Goal: Information Seeking & Learning: Learn about a topic

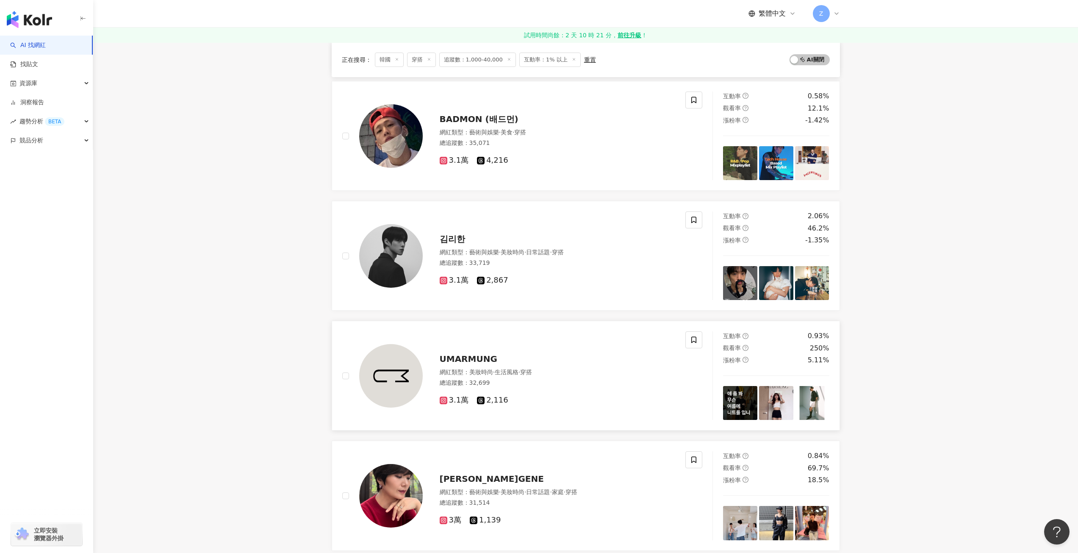
scroll to position [847, 0]
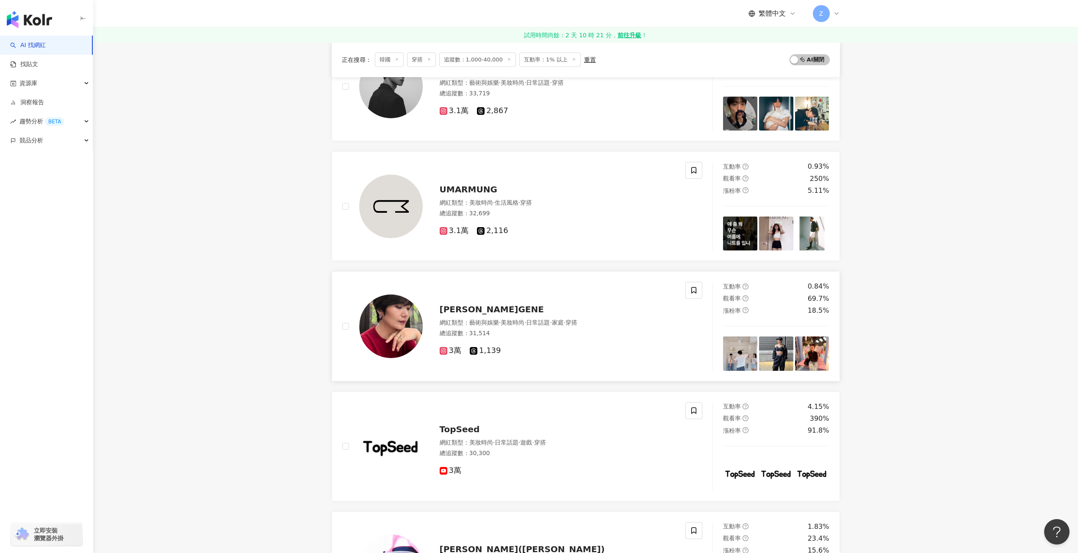
click at [500, 313] on span "ELIZABETH A.GENE" at bounding box center [492, 309] width 104 height 10
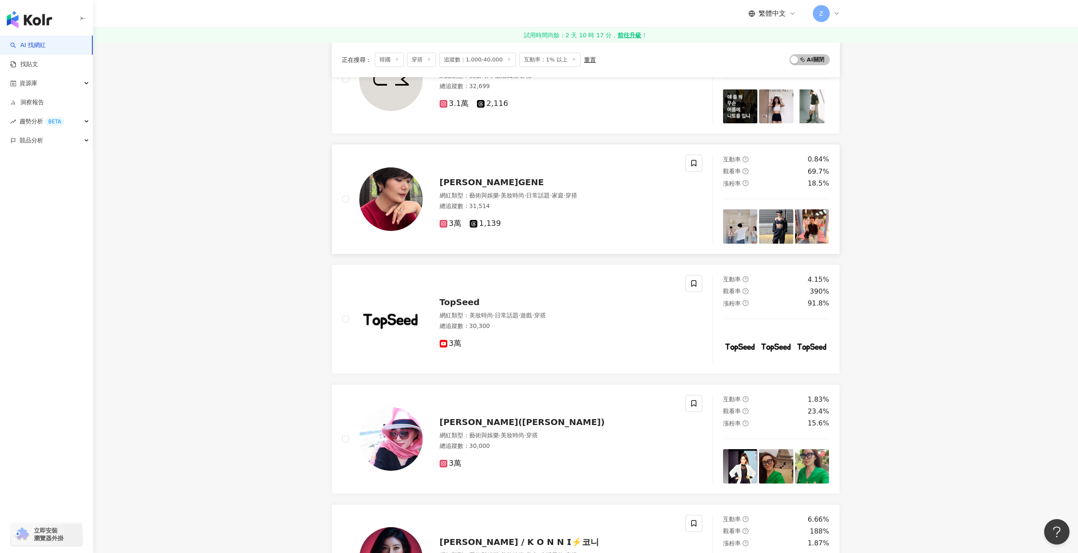
scroll to position [1059, 0]
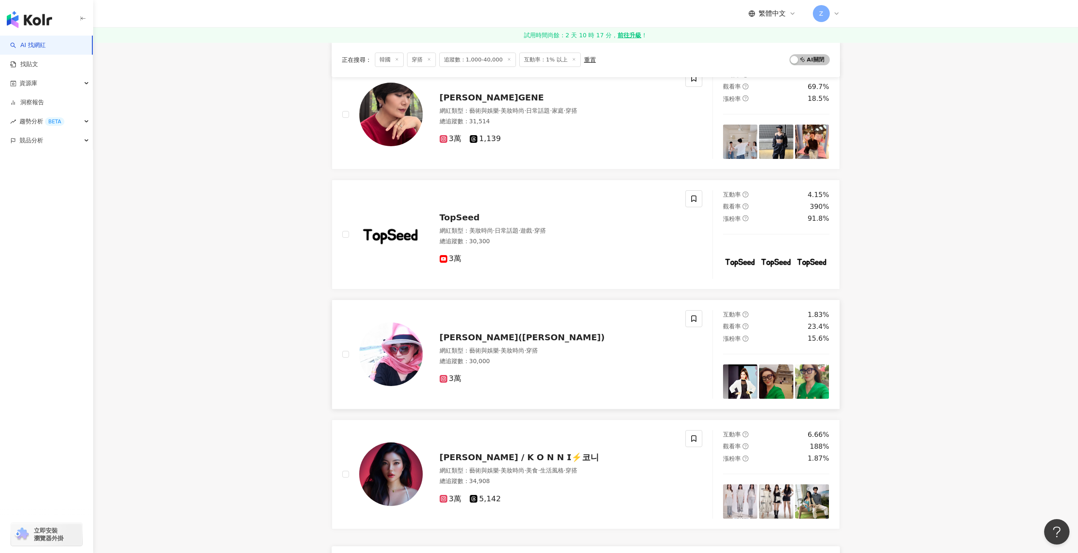
click at [480, 335] on span "이진(Lee Jin)" at bounding box center [522, 337] width 165 height 10
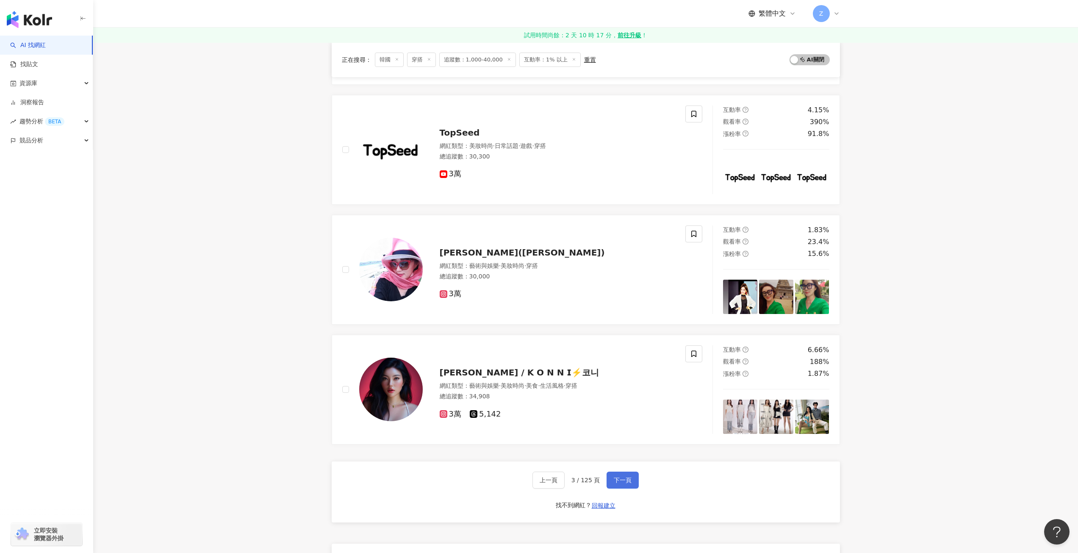
click at [623, 480] on span "下一頁" at bounding box center [623, 479] width 18 height 7
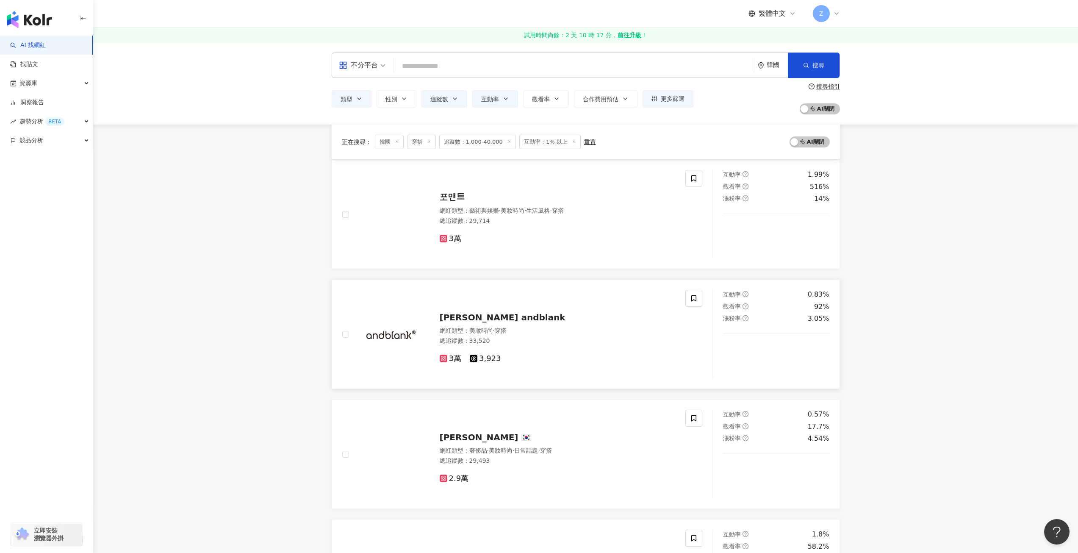
scroll to position [127, 0]
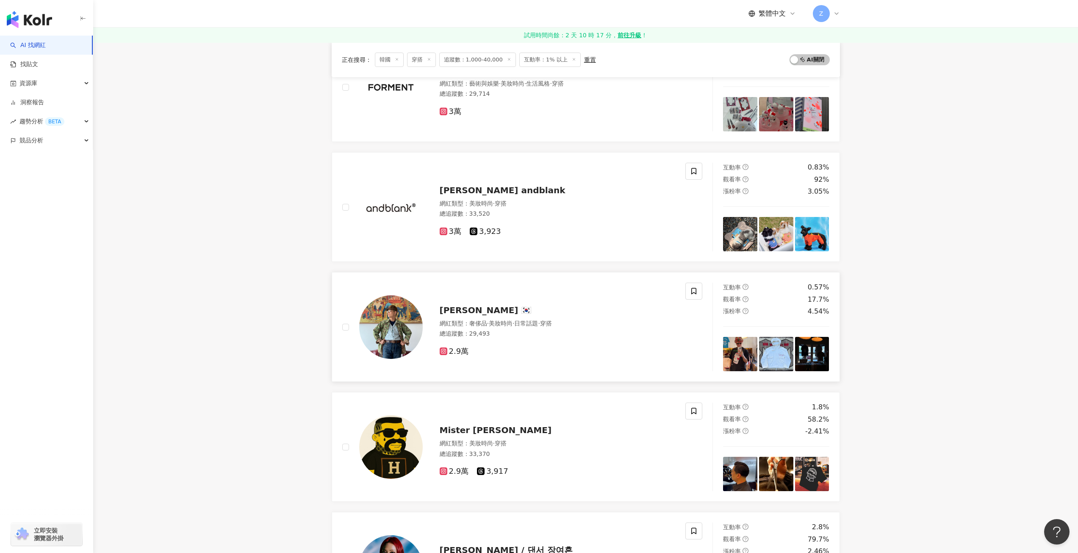
click at [457, 312] on span "Jihyun Lee 🇰🇷" at bounding box center [486, 310] width 92 height 10
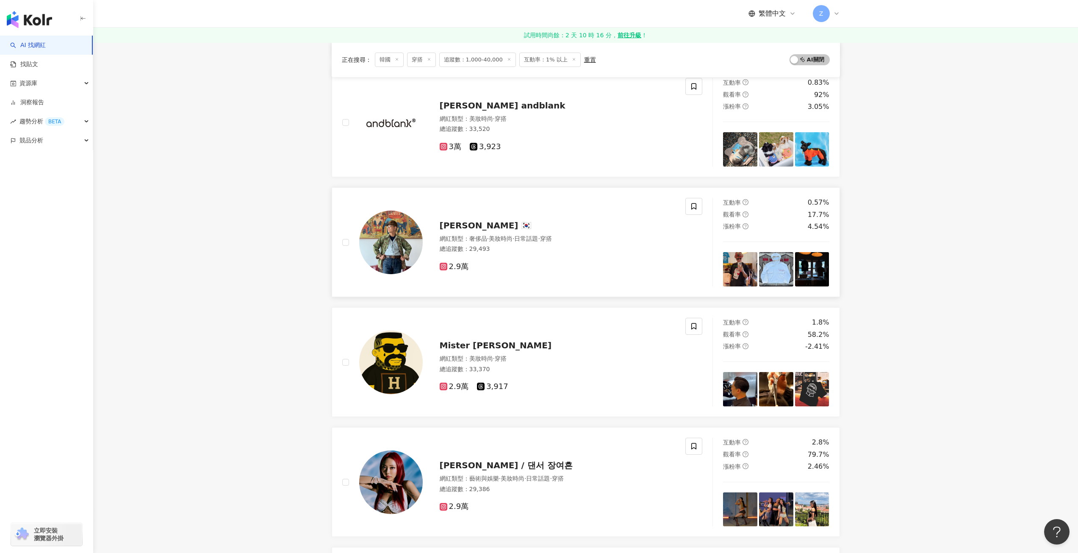
scroll to position [254, 0]
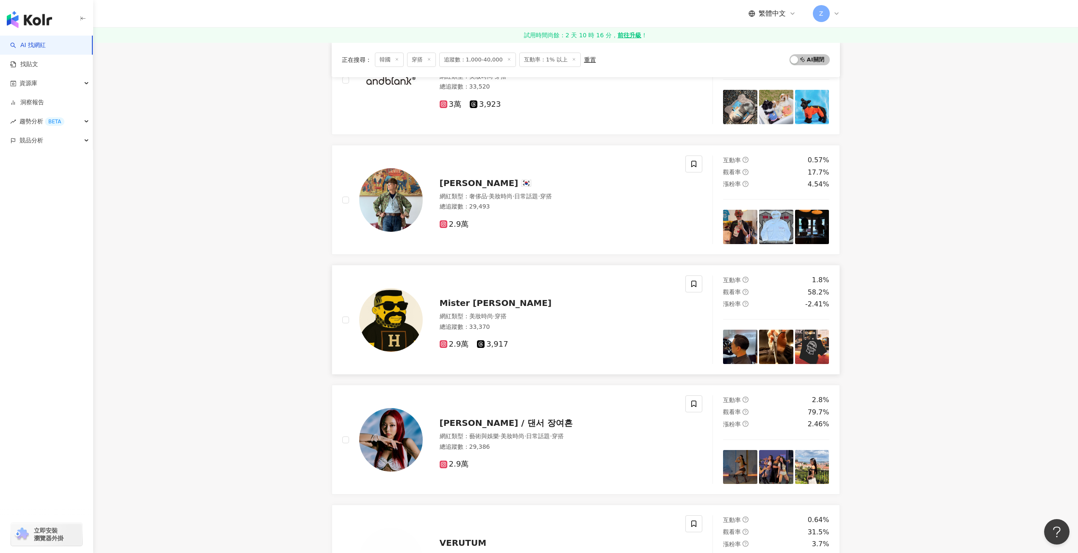
click at [486, 322] on div "網紅類型 ： 美妝時尚 · 穿搭 總追蹤數 ： 33,370" at bounding box center [558, 322] width 236 height 21
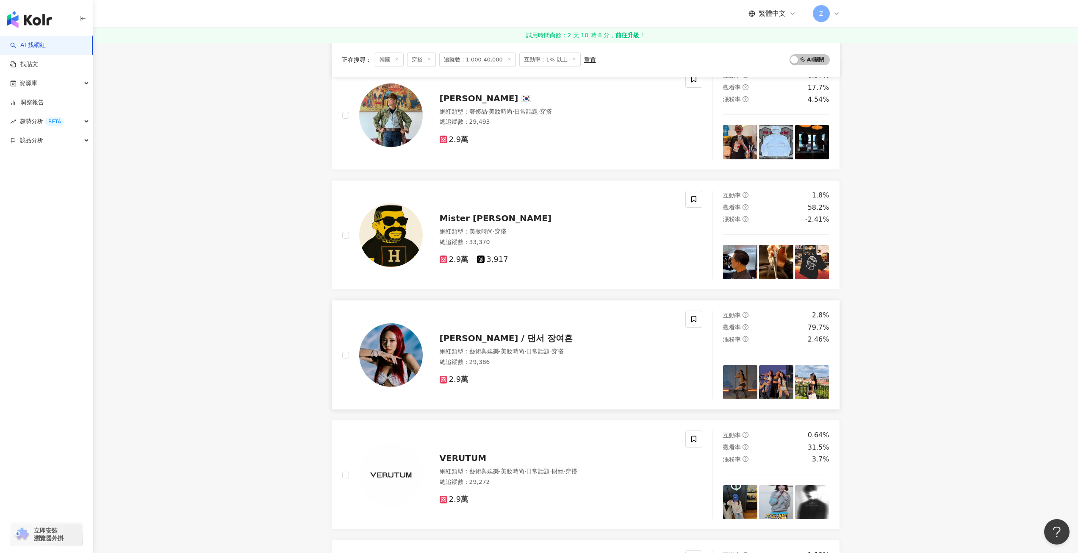
click at [492, 341] on span "Bella 벨라 / 댄서 장여흔" at bounding box center [506, 338] width 133 height 10
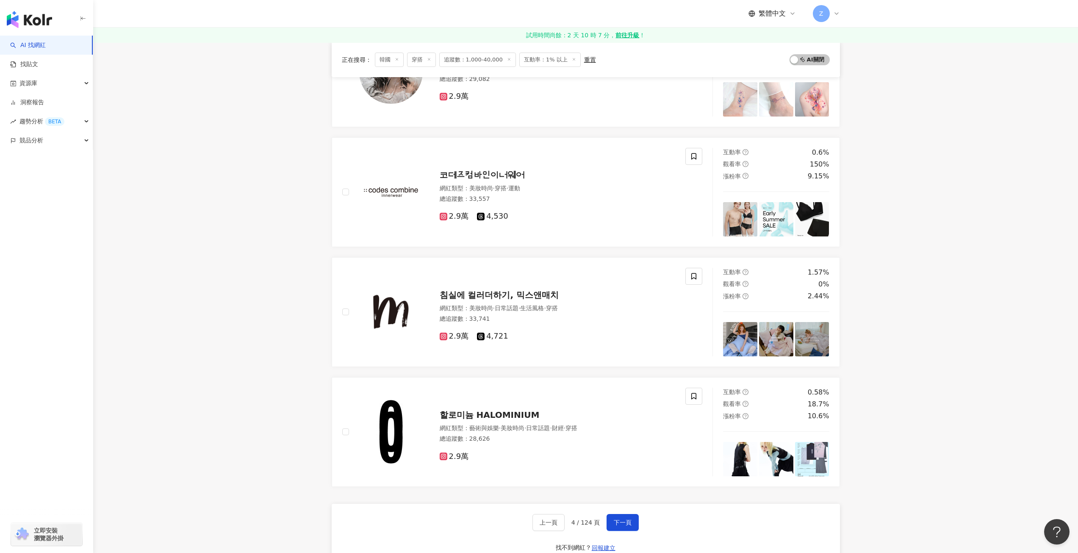
scroll to position [1143, 0]
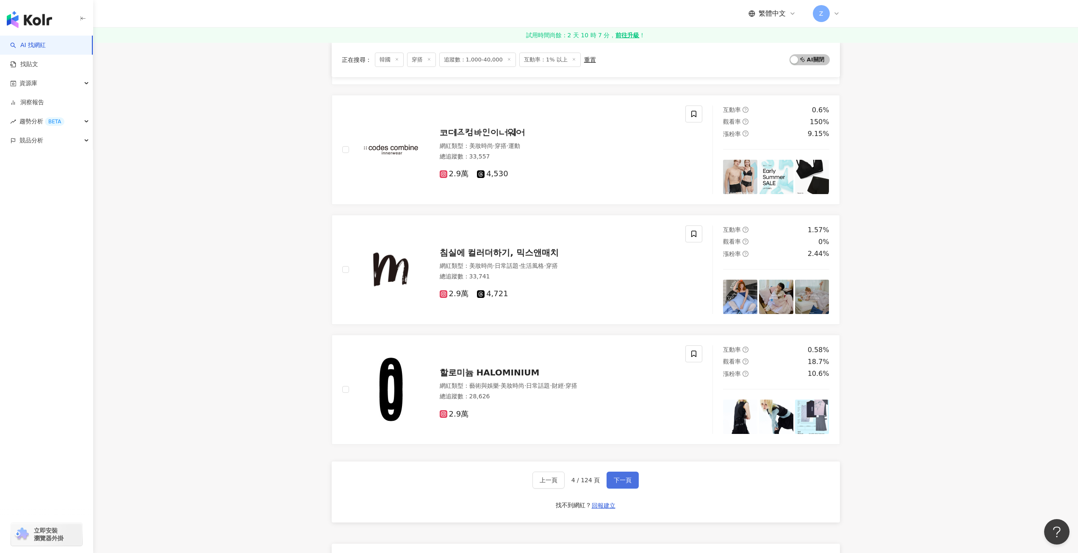
click at [615, 483] on span "下一頁" at bounding box center [623, 479] width 18 height 7
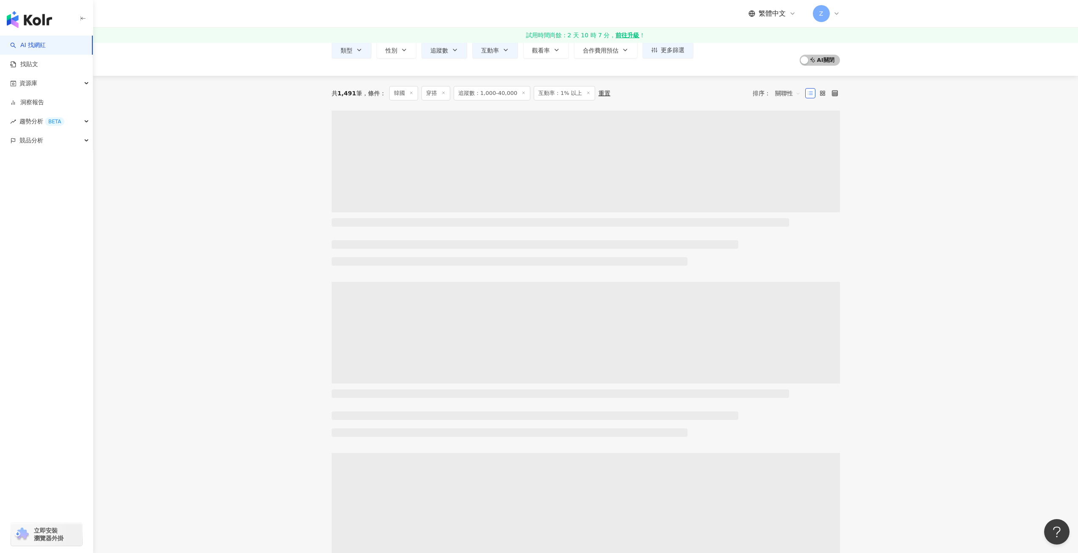
scroll to position [0, 0]
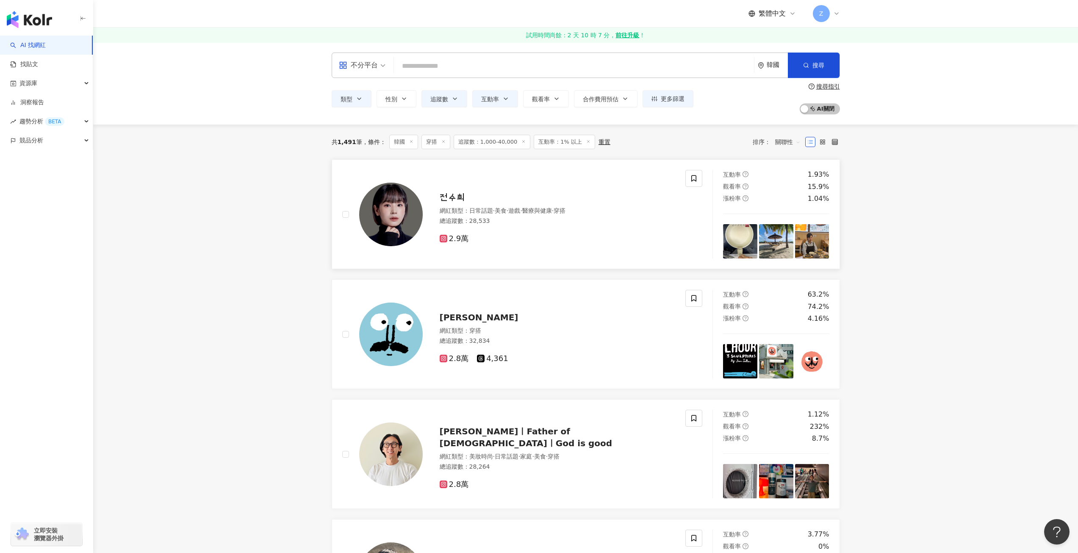
click at [448, 198] on span "전수희" at bounding box center [452, 197] width 25 height 10
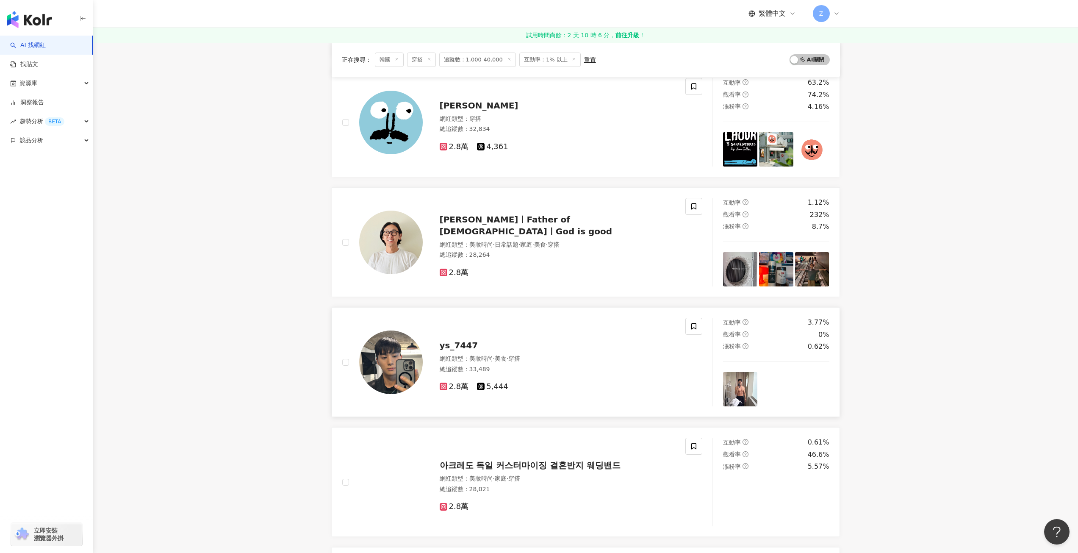
scroll to position [169, 0]
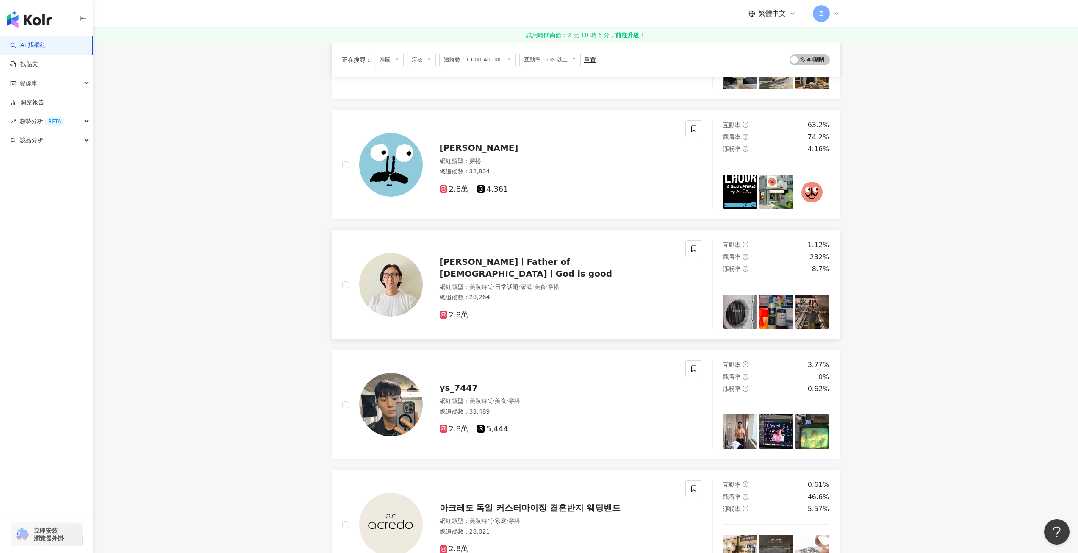
click at [520, 267] on span "박준형ㅣFather of 3ㅣGod is good" at bounding box center [526, 268] width 173 height 22
click at [460, 395] on div "ys_7447 網紅類型 ： 美妝時尚 · 美食 · 穿搭 總追蹤數 ： 33,489 2.8萬 5,444" at bounding box center [549, 404] width 253 height 59
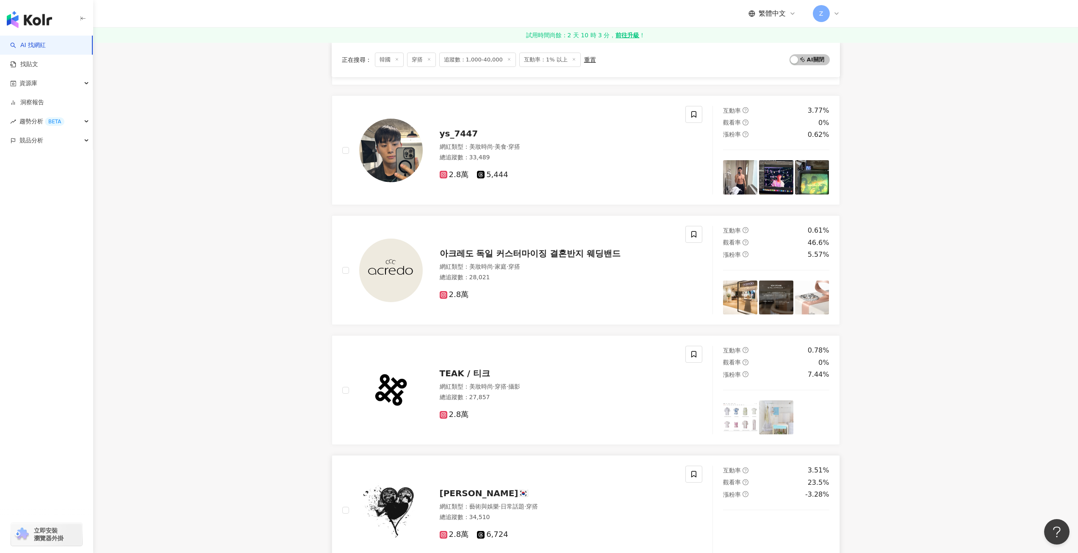
scroll to position [635, 0]
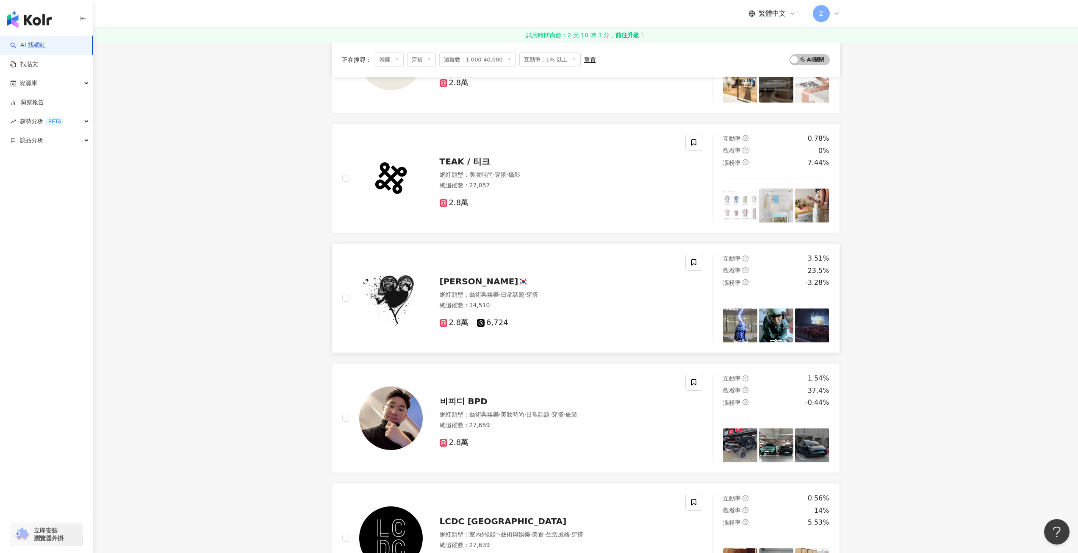
click at [524, 293] on span "日常話題" at bounding box center [513, 294] width 24 height 7
click at [415, 424] on img at bounding box center [391, 418] width 64 height 64
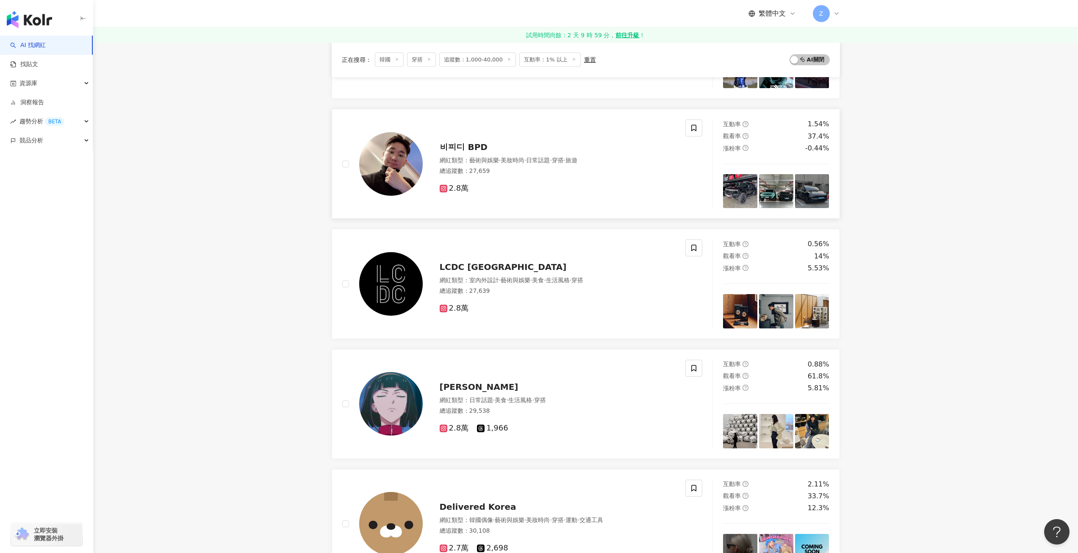
scroll to position [974, 0]
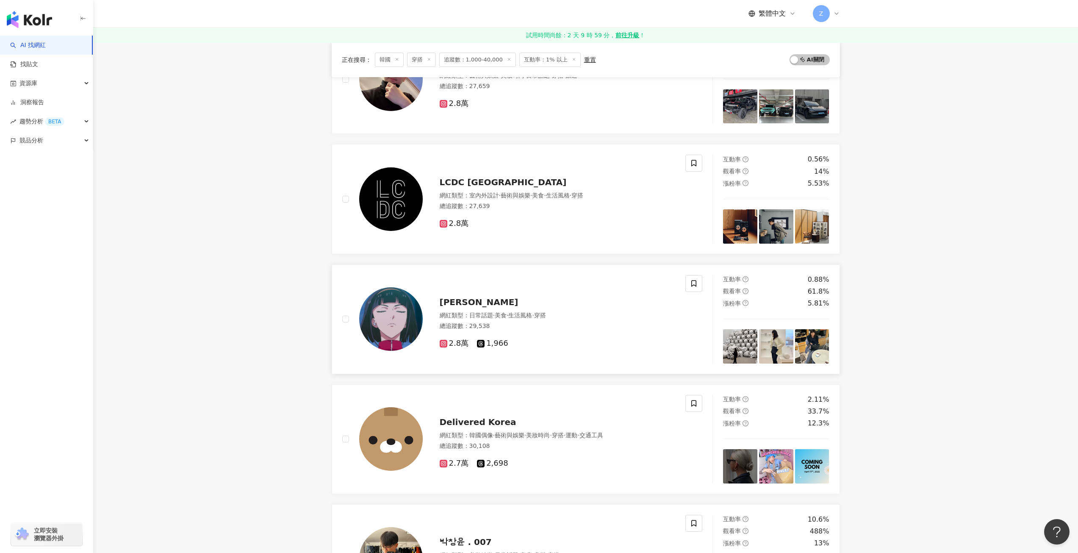
drag, startPoint x: 579, startPoint y: 322, endPoint x: 543, endPoint y: 324, distance: 36.5
click at [543, 324] on div "總追蹤數 ： 29,538" at bounding box center [558, 326] width 236 height 8
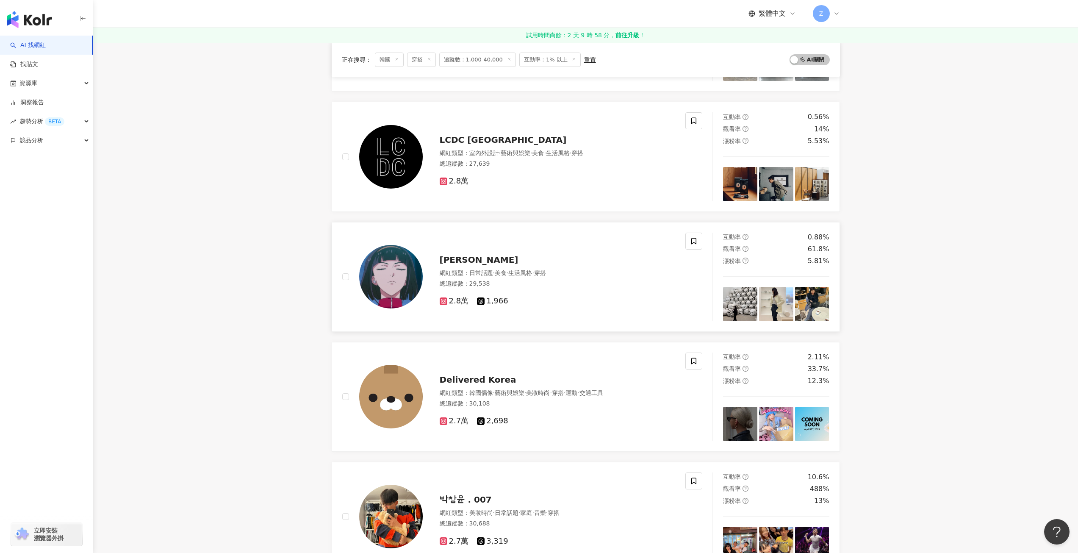
scroll to position [1143, 0]
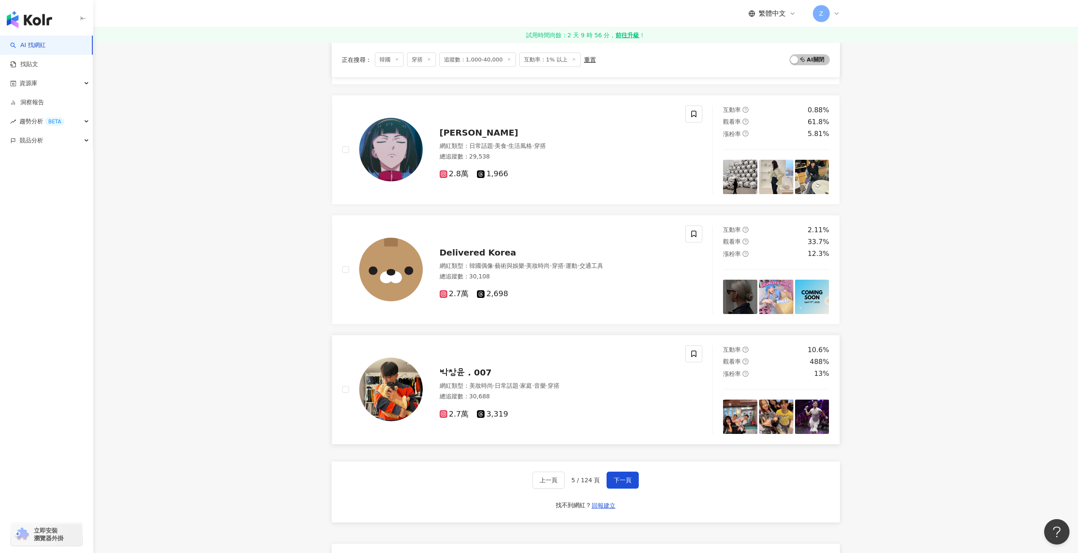
click at [468, 373] on span "박창윤 . 007" at bounding box center [466, 372] width 52 height 10
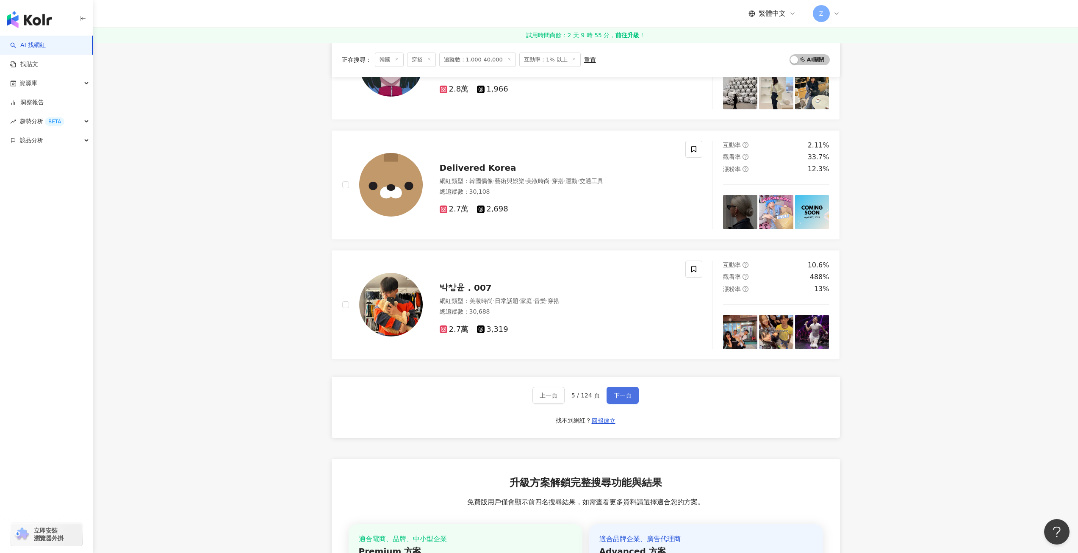
click at [634, 399] on button "下一頁" at bounding box center [622, 395] width 32 height 17
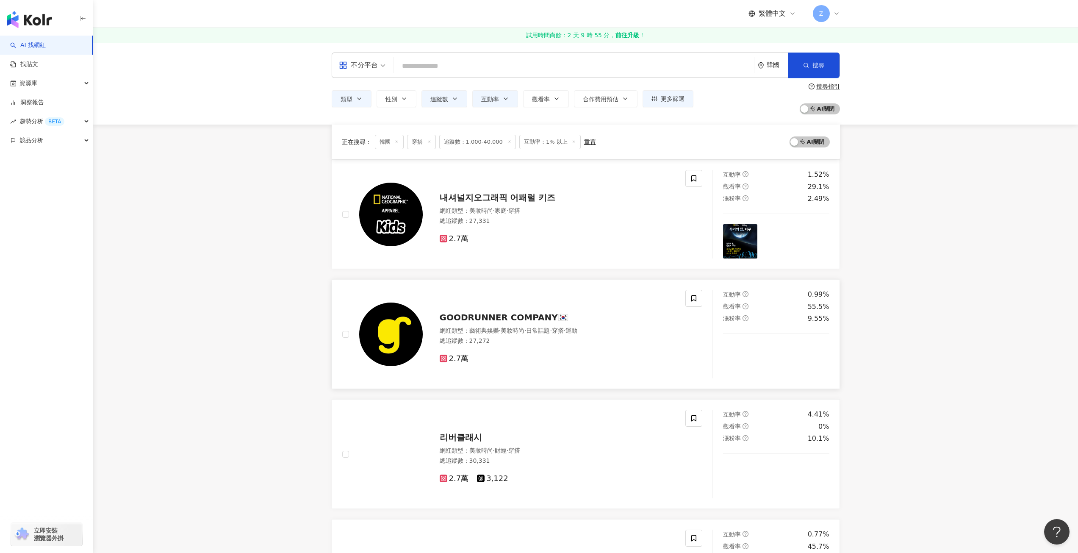
scroll to position [254, 0]
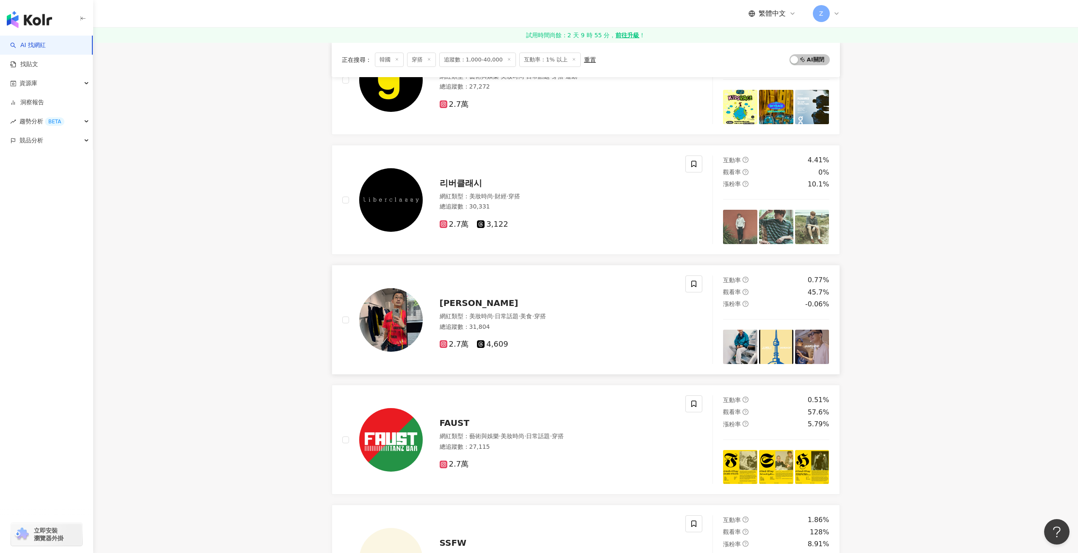
click at [466, 299] on span "Sungmook Jung" at bounding box center [479, 303] width 79 height 10
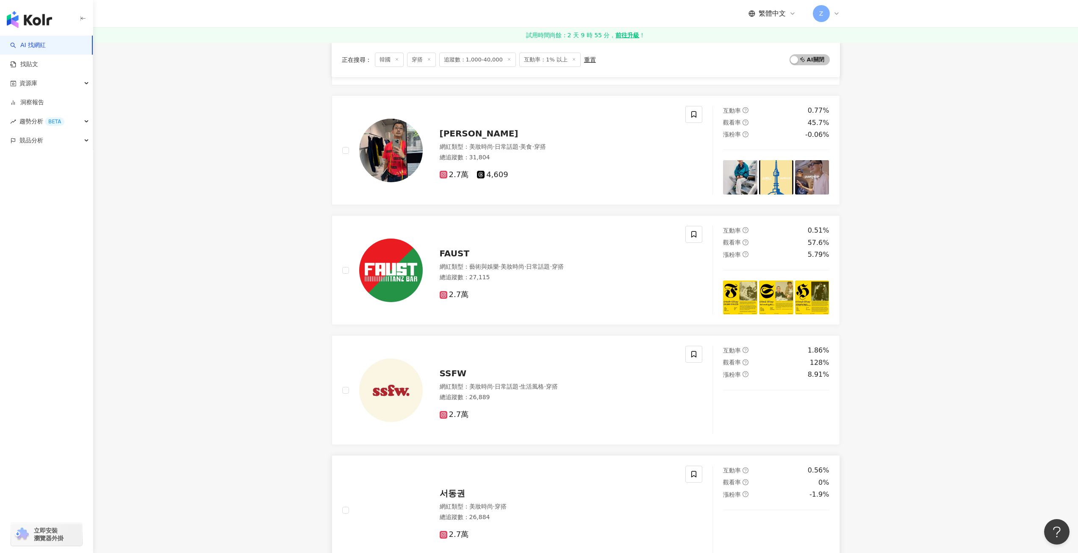
scroll to position [593, 0]
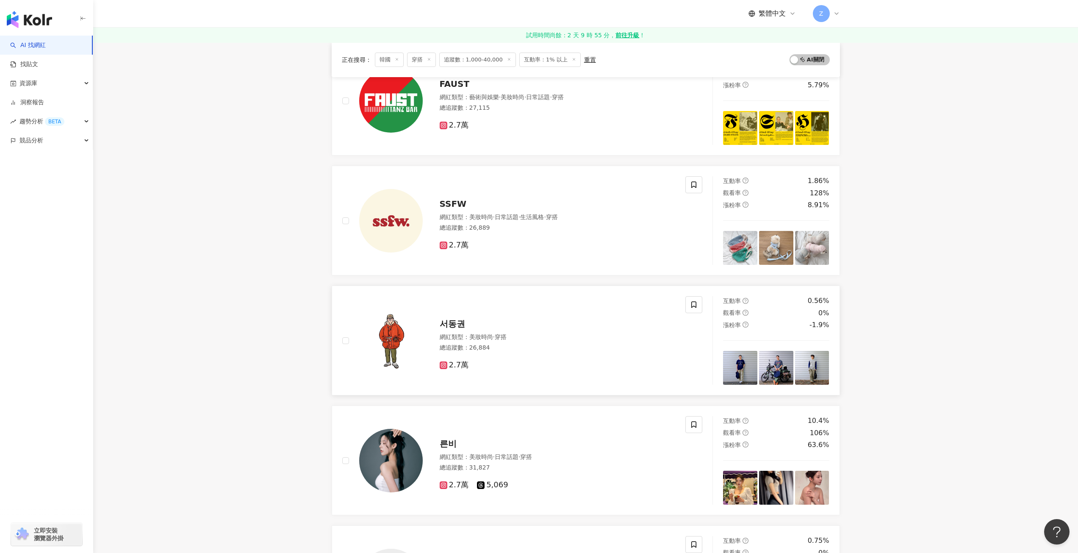
click at [476, 328] on div "서동권" at bounding box center [558, 324] width 236 height 12
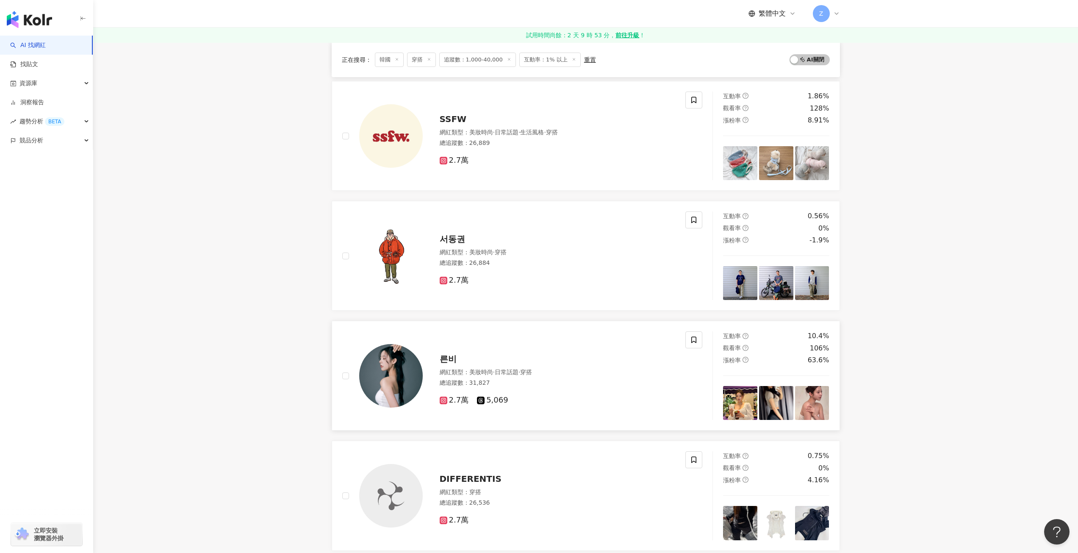
scroll to position [762, 0]
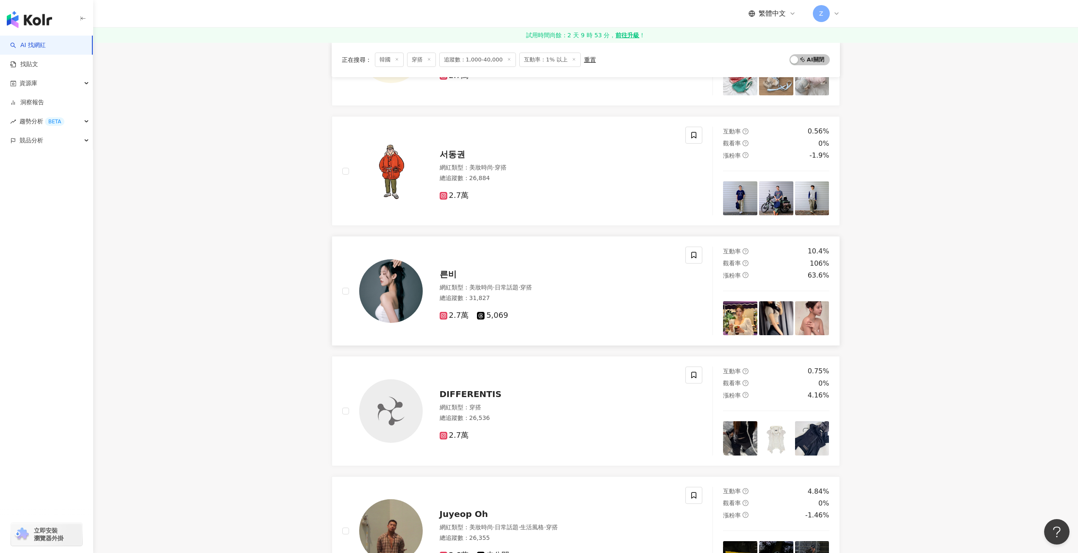
click at [451, 271] on span "른비" at bounding box center [448, 274] width 17 height 10
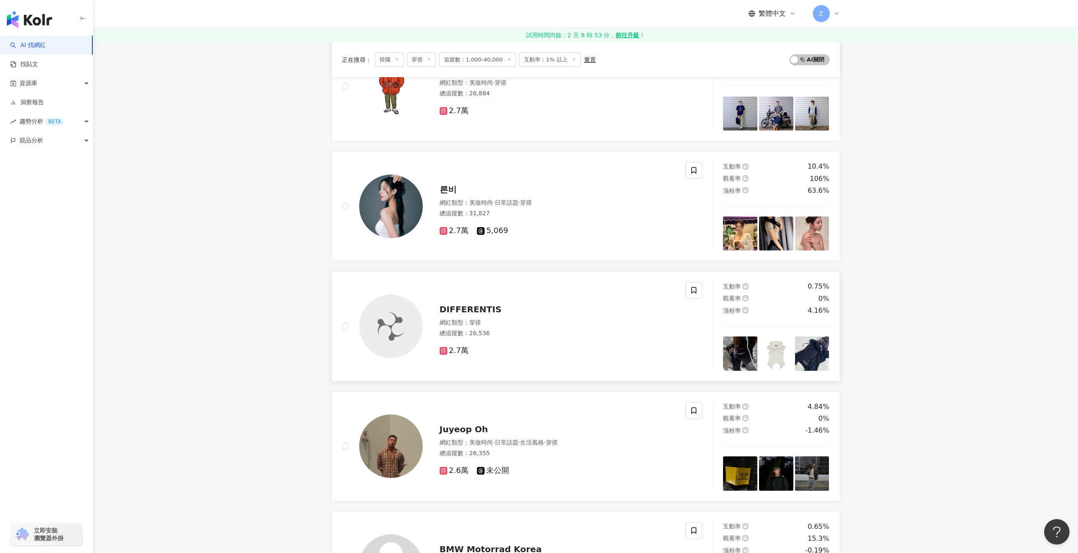
scroll to position [974, 0]
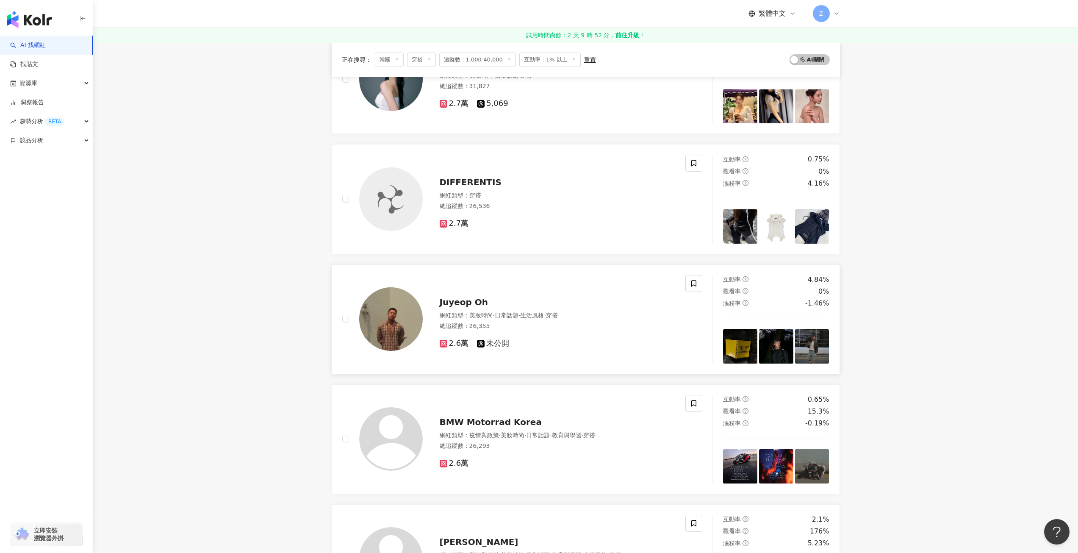
click at [458, 306] on span "Juyeop Oh" at bounding box center [464, 302] width 49 height 10
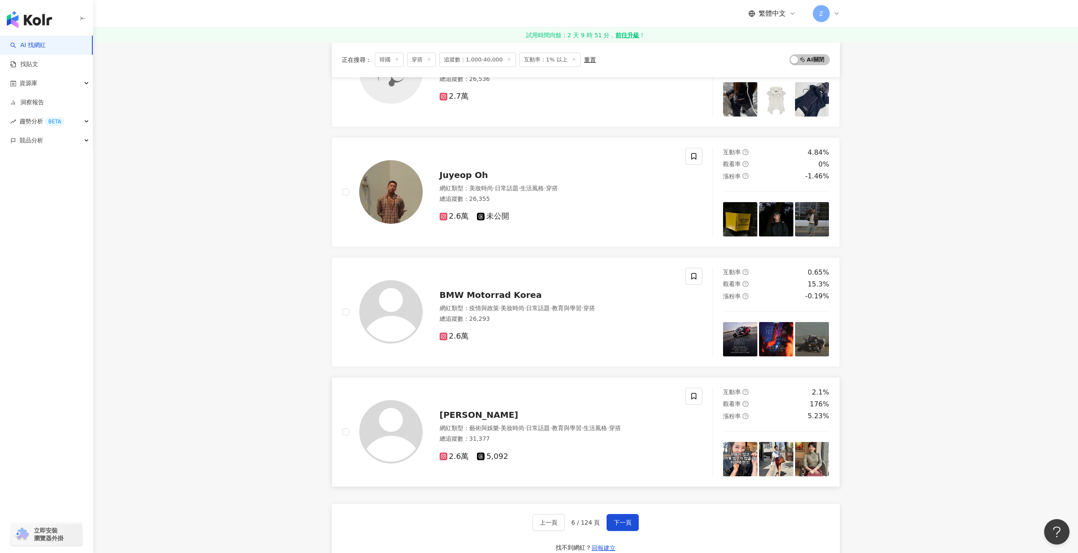
scroll to position [1143, 0]
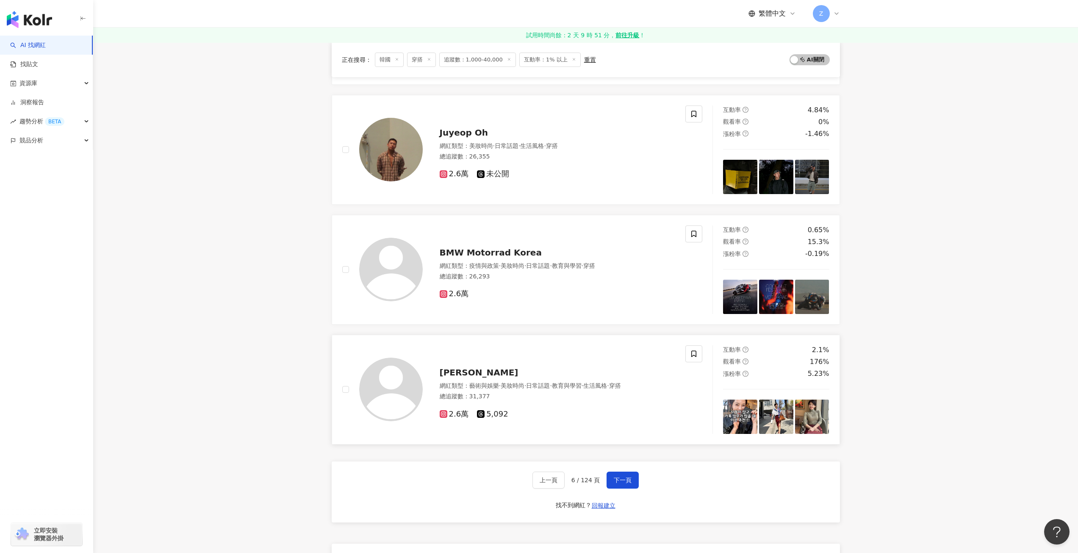
click at [461, 375] on span "김지우" at bounding box center [479, 372] width 79 height 10
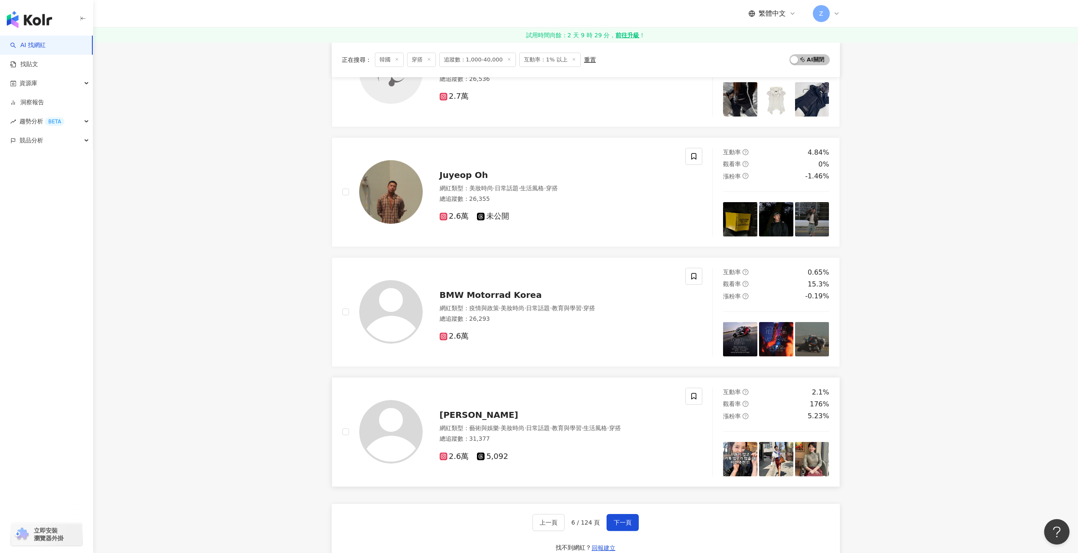
scroll to position [1228, 0]
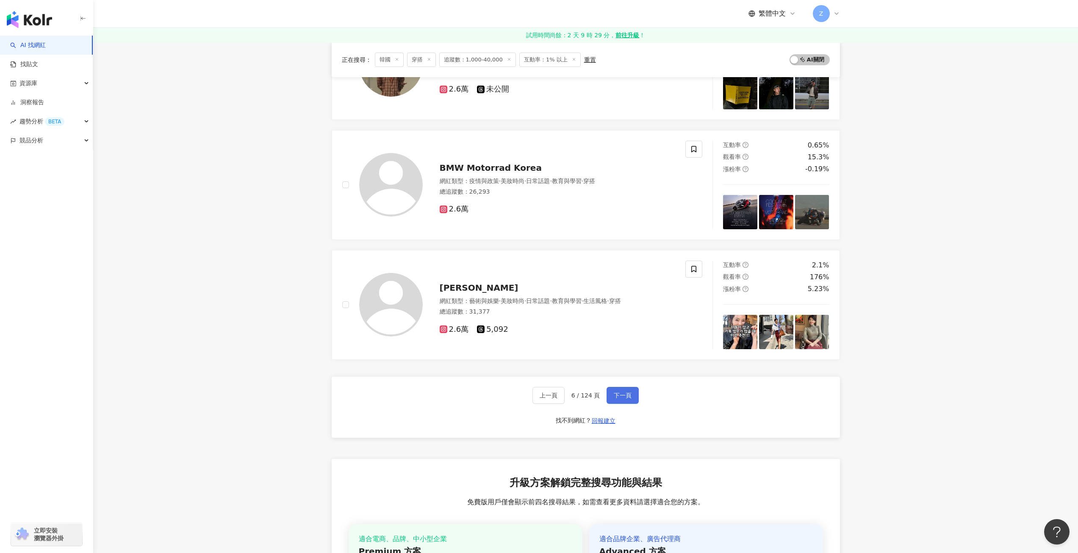
click at [623, 399] on button "下一頁" at bounding box center [622, 395] width 32 height 17
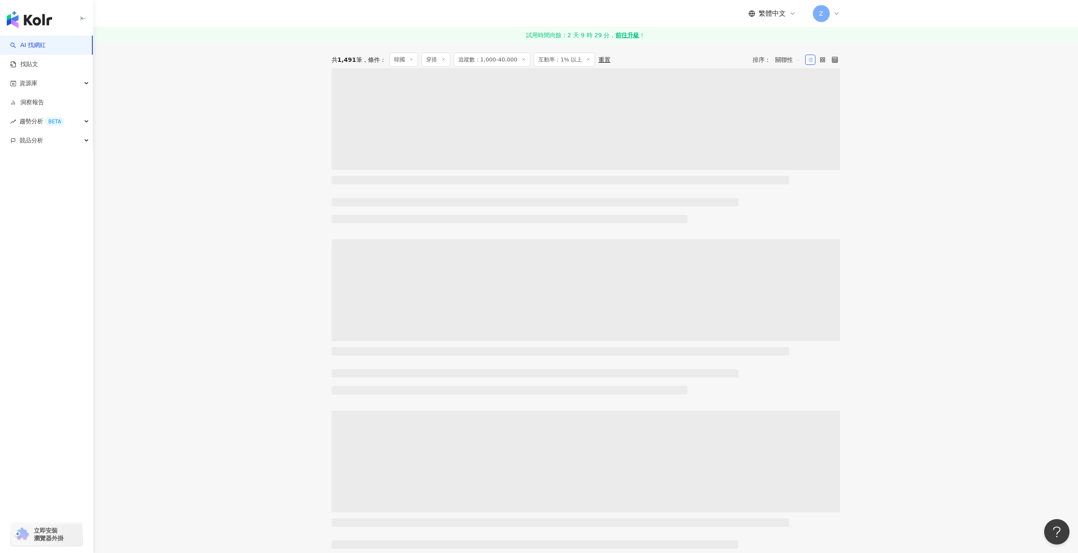
scroll to position [0, 0]
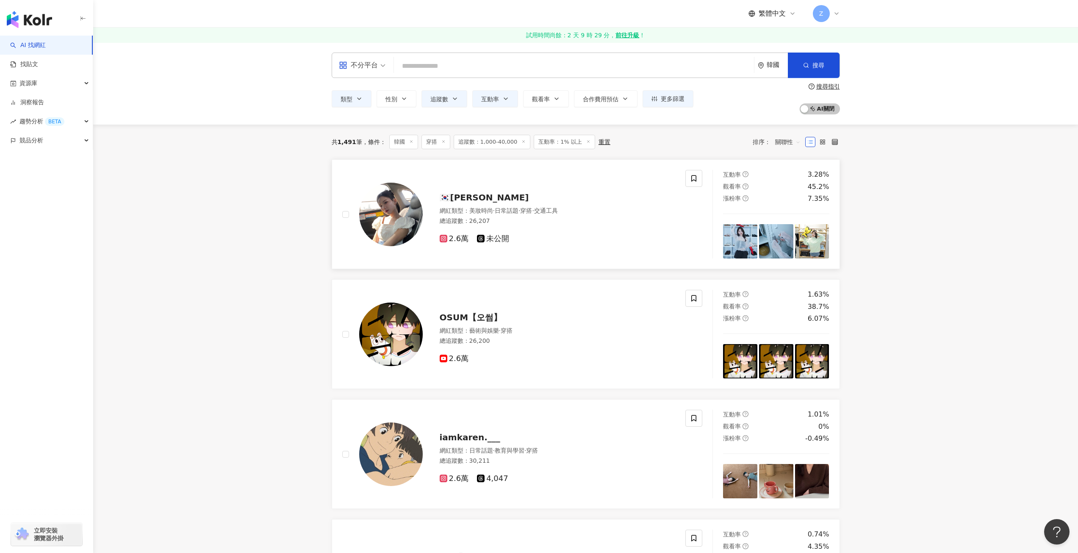
click at [507, 197] on span "🇰🇷Ayaka Shibata" at bounding box center [484, 197] width 89 height 10
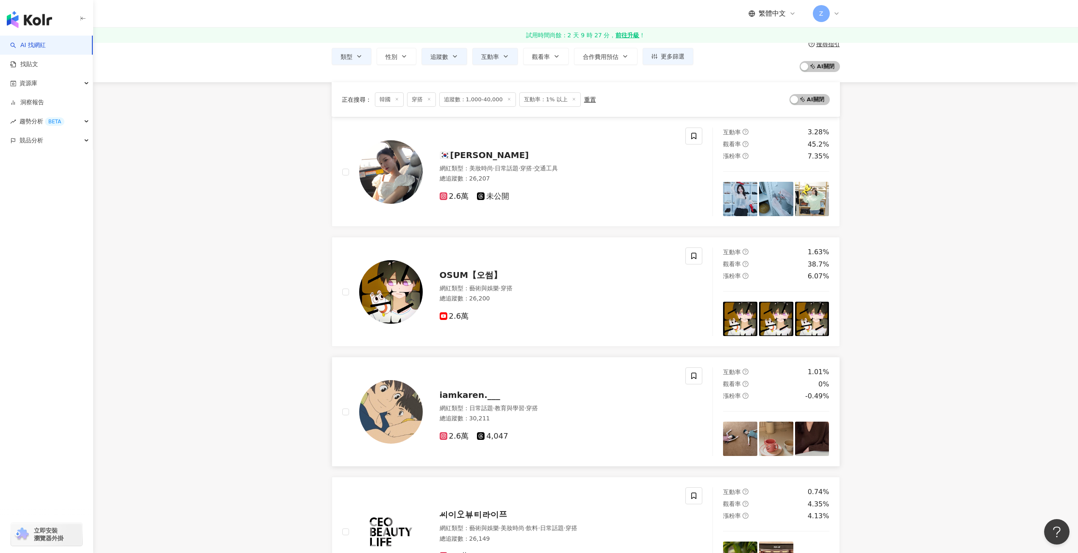
scroll to position [169, 0]
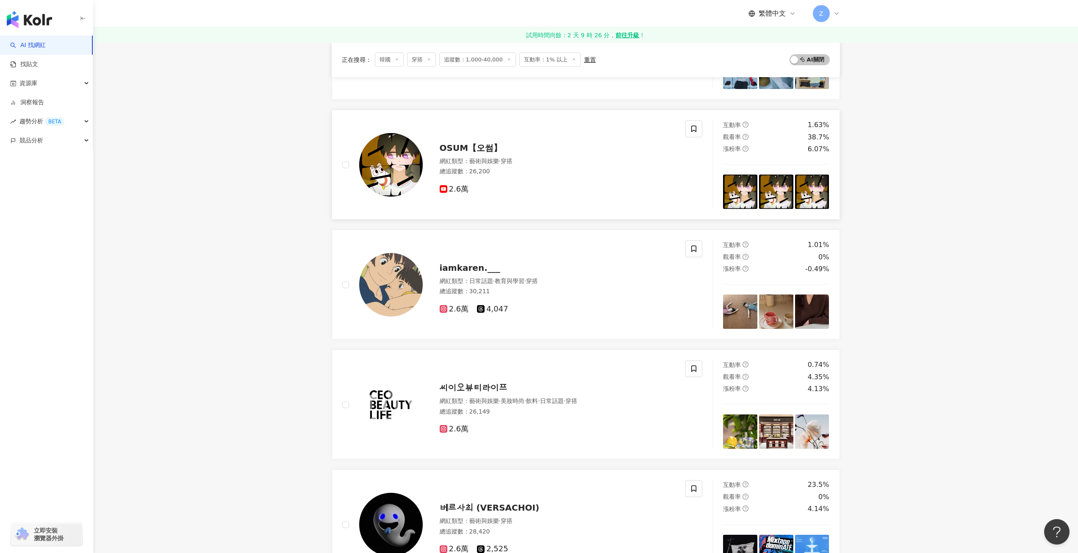
click at [548, 173] on div "總追蹤數 ： 26,200" at bounding box center [558, 171] width 236 height 8
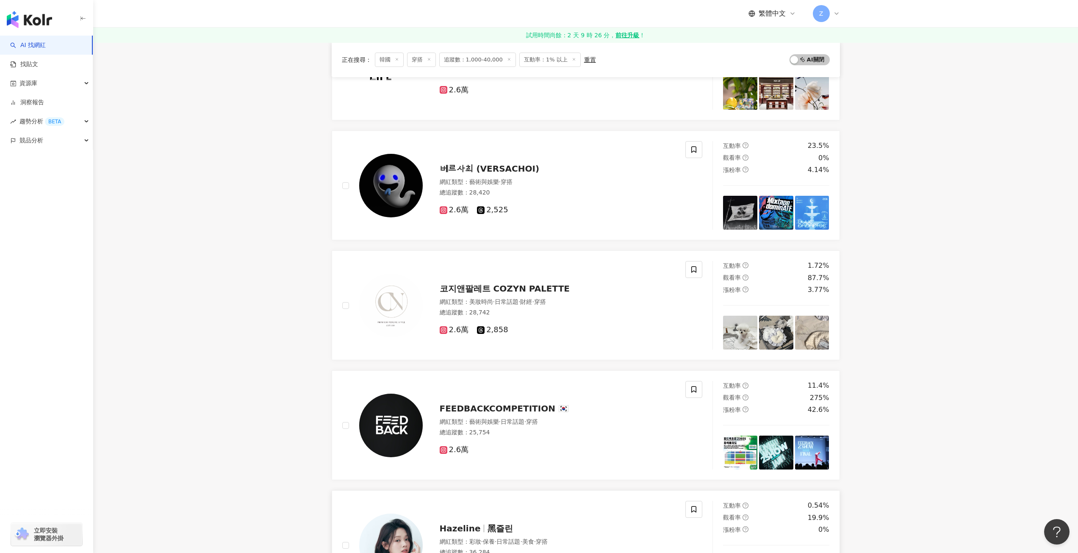
scroll to position [678, 0]
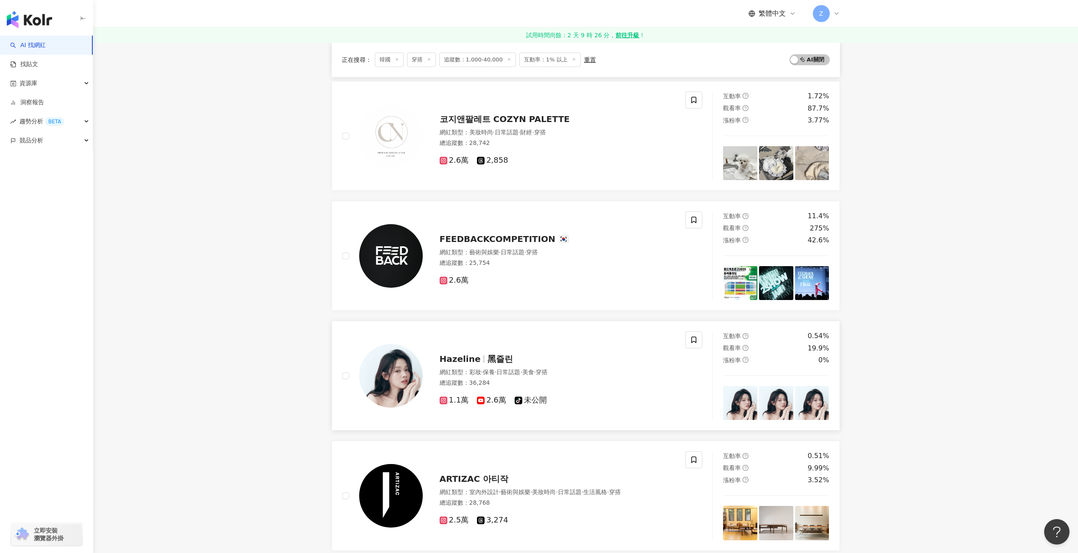
click at [497, 356] on span "黑즐린" at bounding box center [499, 359] width 25 height 10
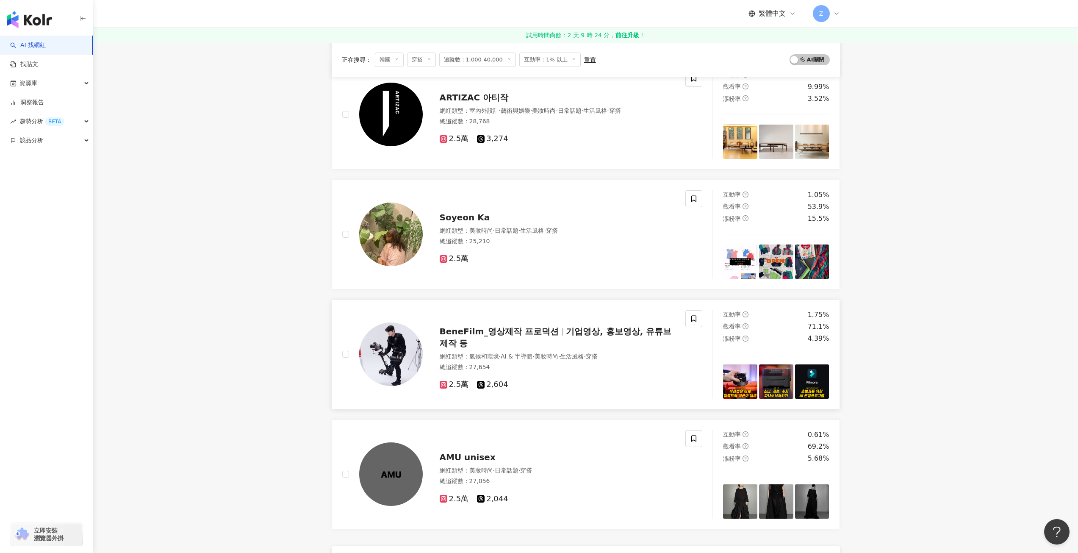
scroll to position [1143, 0]
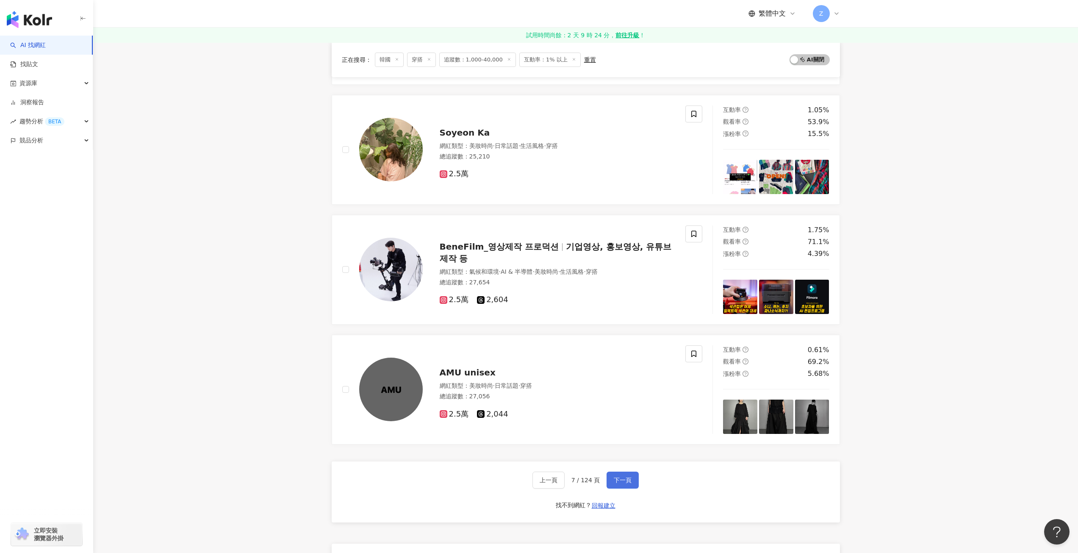
click at [629, 480] on span "下一頁" at bounding box center [623, 479] width 18 height 7
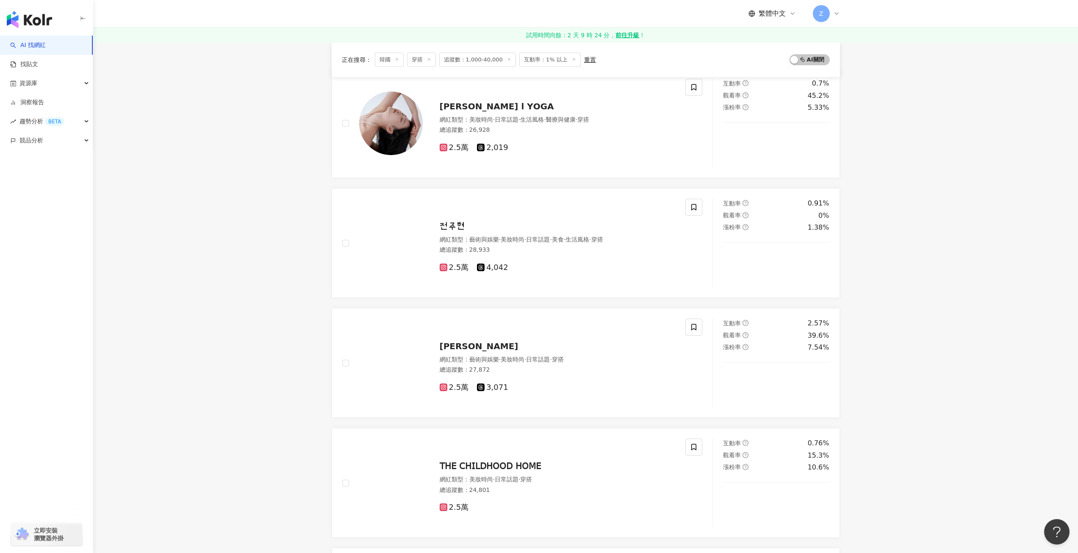
scroll to position [0, 0]
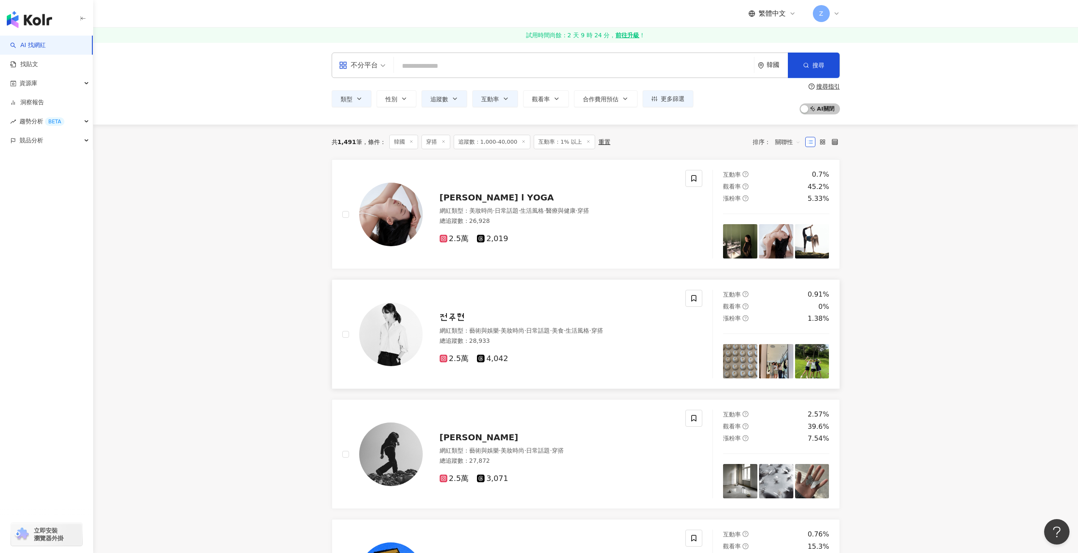
click at [457, 319] on span "전주현" at bounding box center [452, 317] width 25 height 10
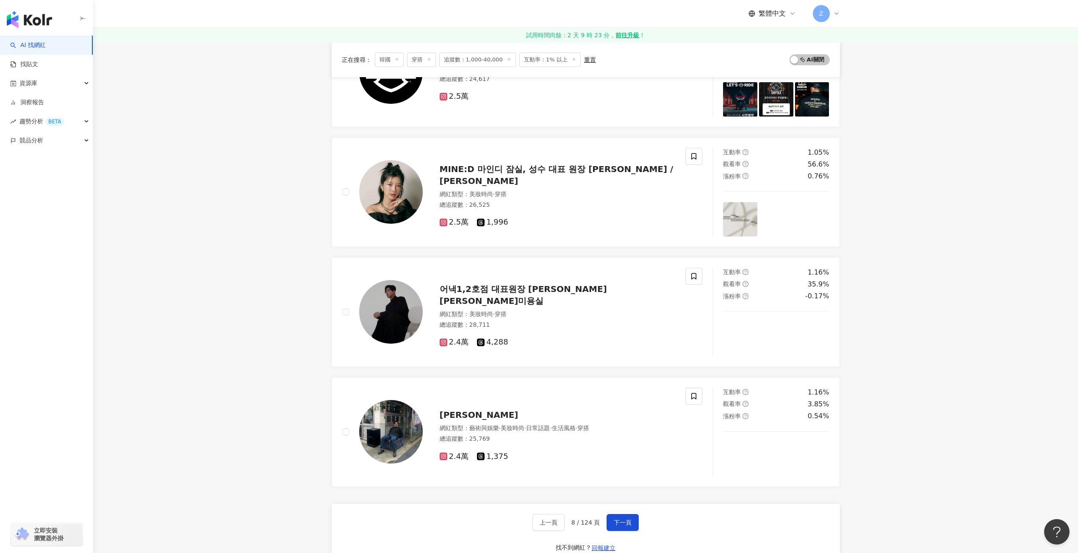
scroll to position [1143, 0]
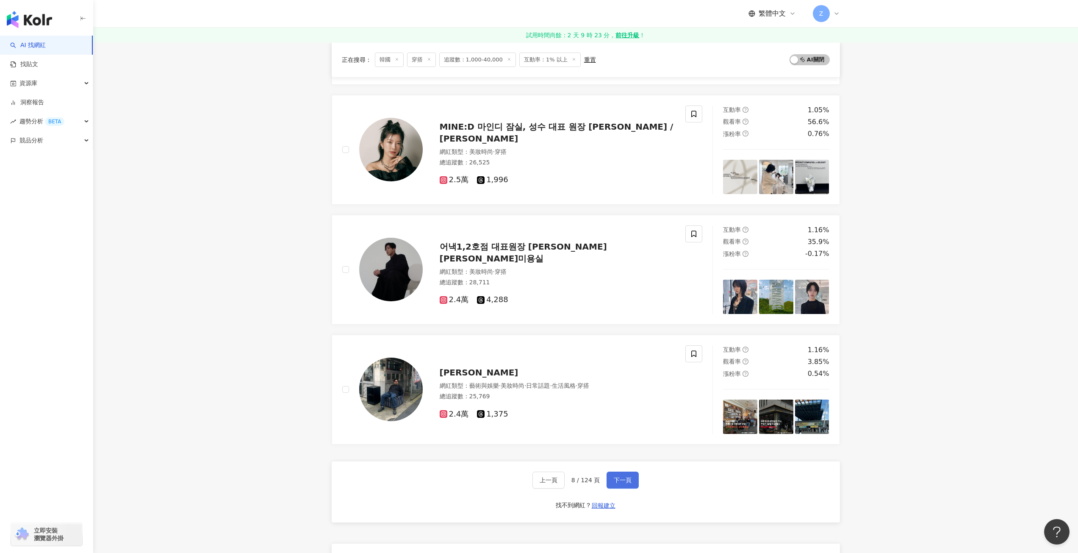
click at [624, 481] on span "下一頁" at bounding box center [623, 479] width 18 height 7
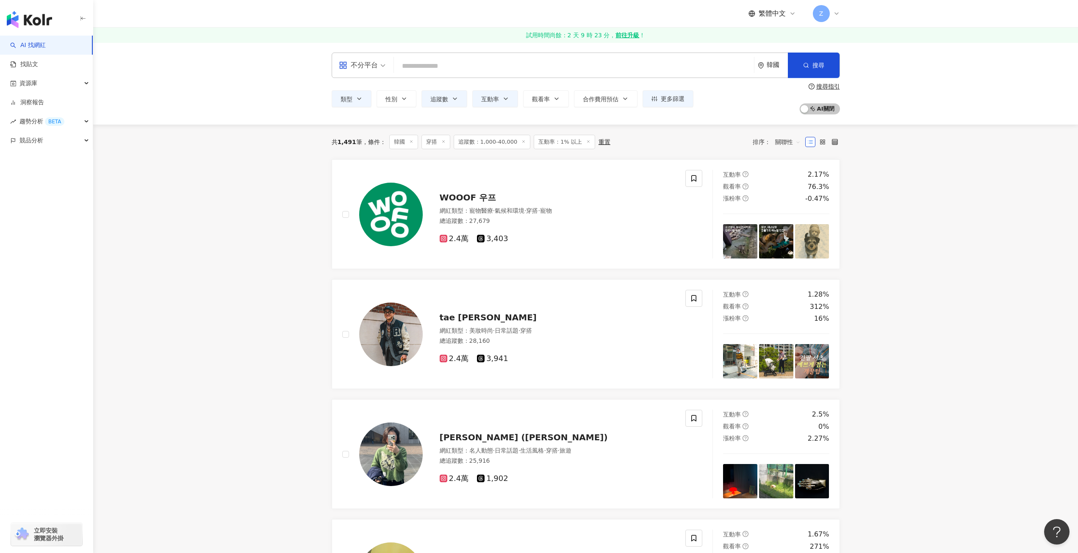
scroll to position [42, 0]
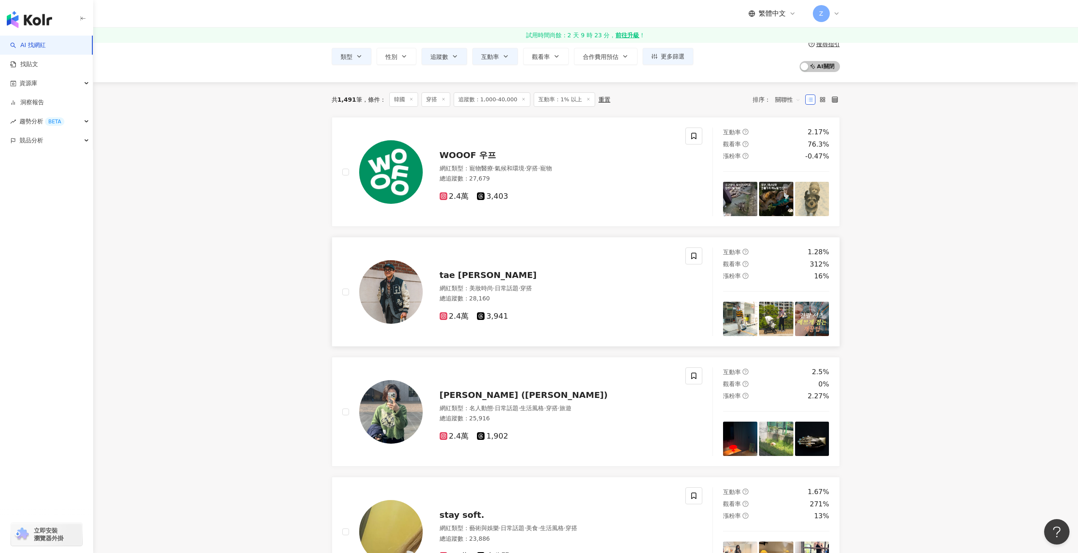
click at [466, 274] on span "tae yeol Lee" at bounding box center [488, 275] width 97 height 10
click at [533, 396] on span "Jiny Ku (Jin Young KU)" at bounding box center [524, 395] width 168 height 10
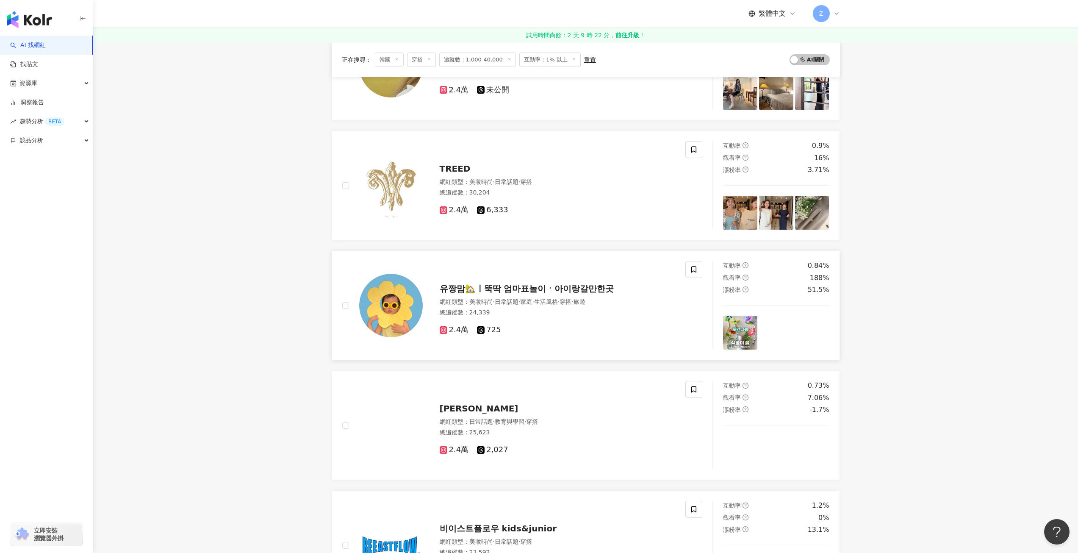
scroll to position [593, 0]
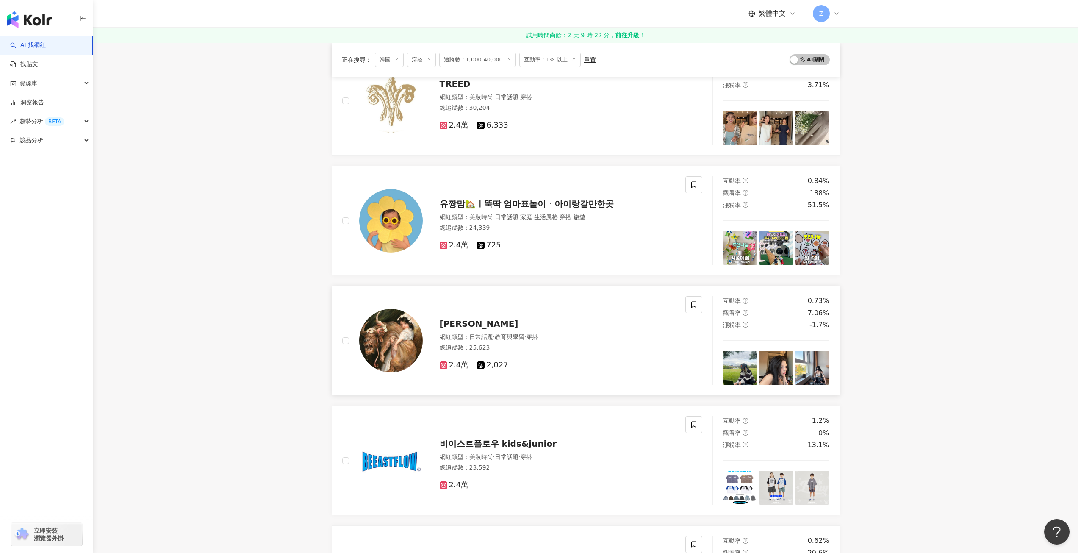
click at [509, 328] on span "정수빈 Subin Jeong" at bounding box center [479, 323] width 79 height 10
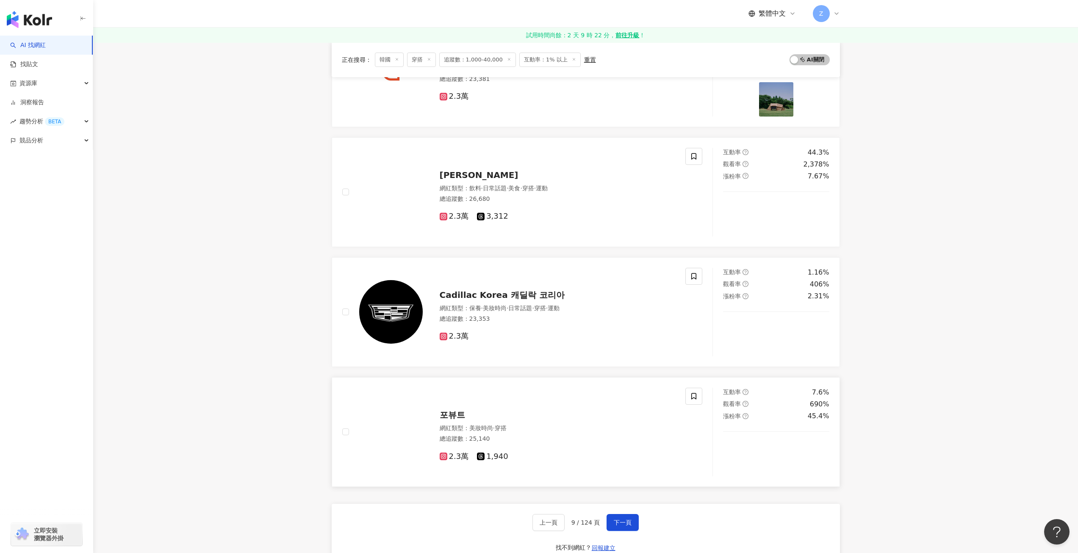
scroll to position [1228, 0]
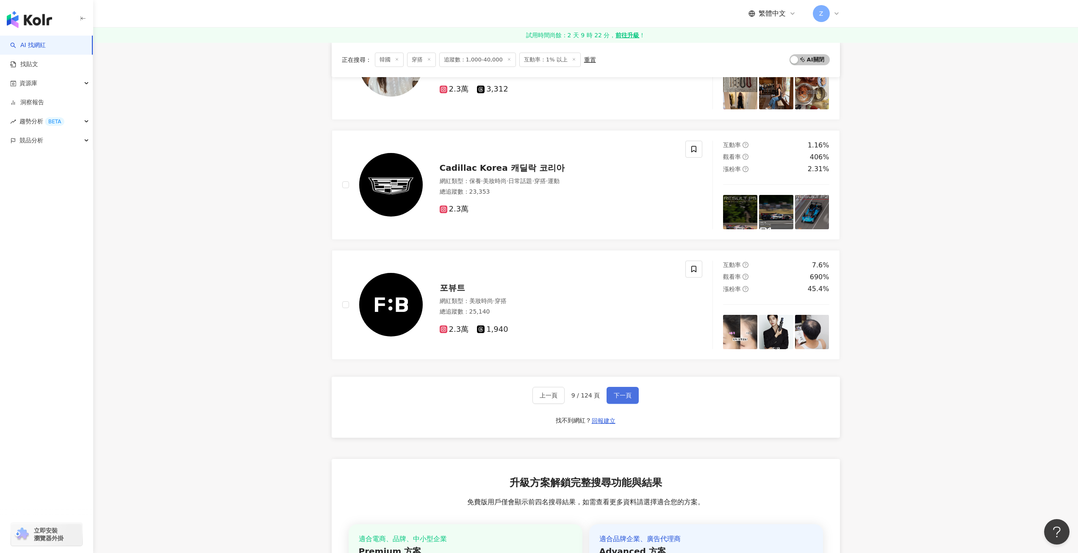
click at [620, 395] on span "下一頁" at bounding box center [623, 395] width 18 height 7
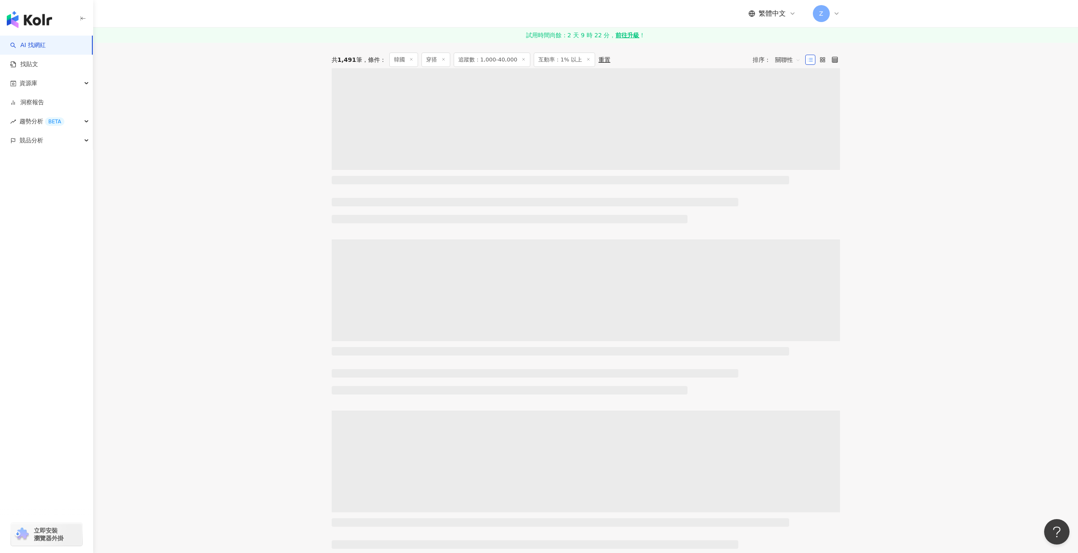
scroll to position [0, 0]
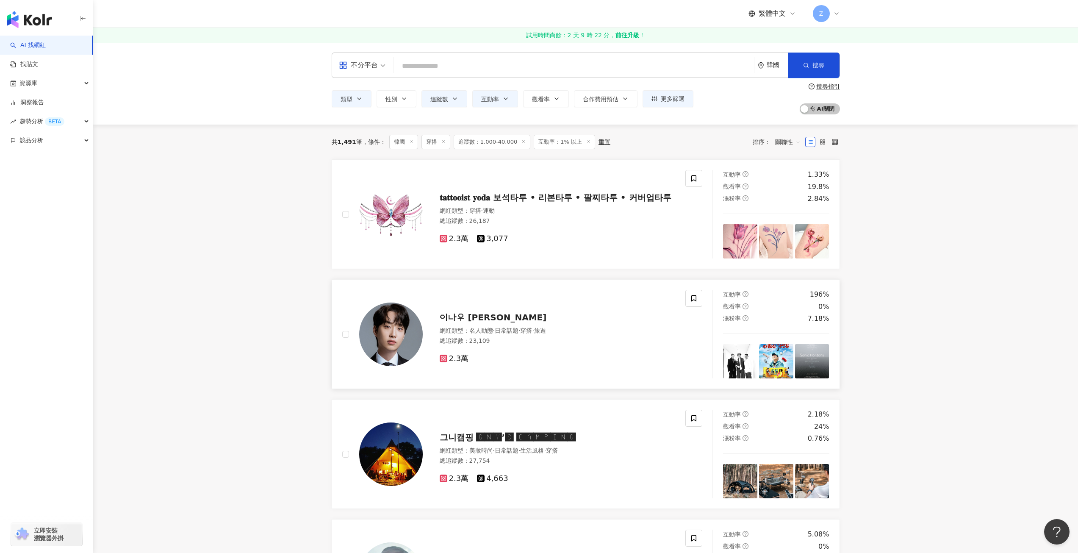
click at [468, 316] on span "이나우 Nau Lee" at bounding box center [493, 317] width 107 height 10
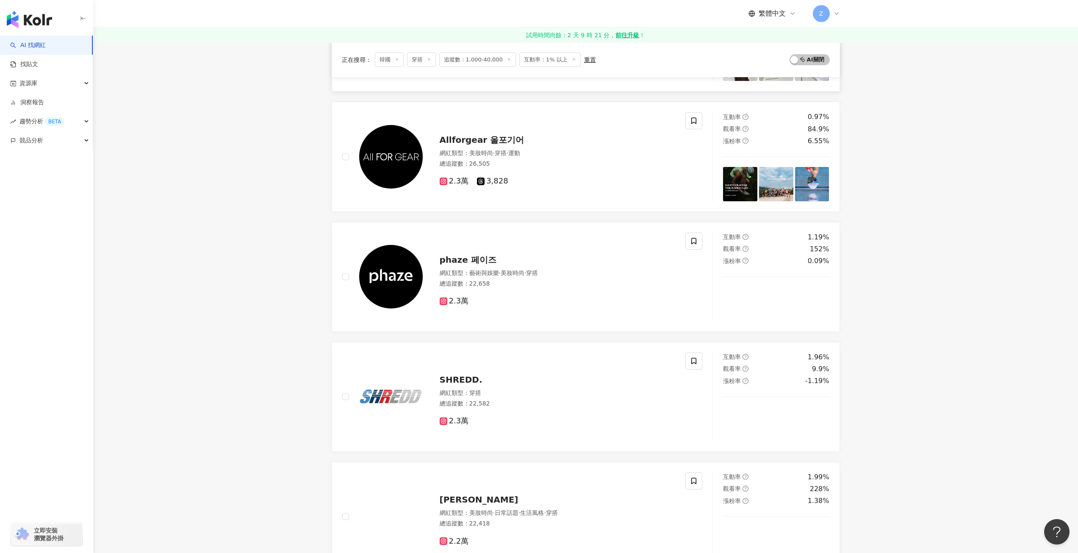
scroll to position [1228, 0]
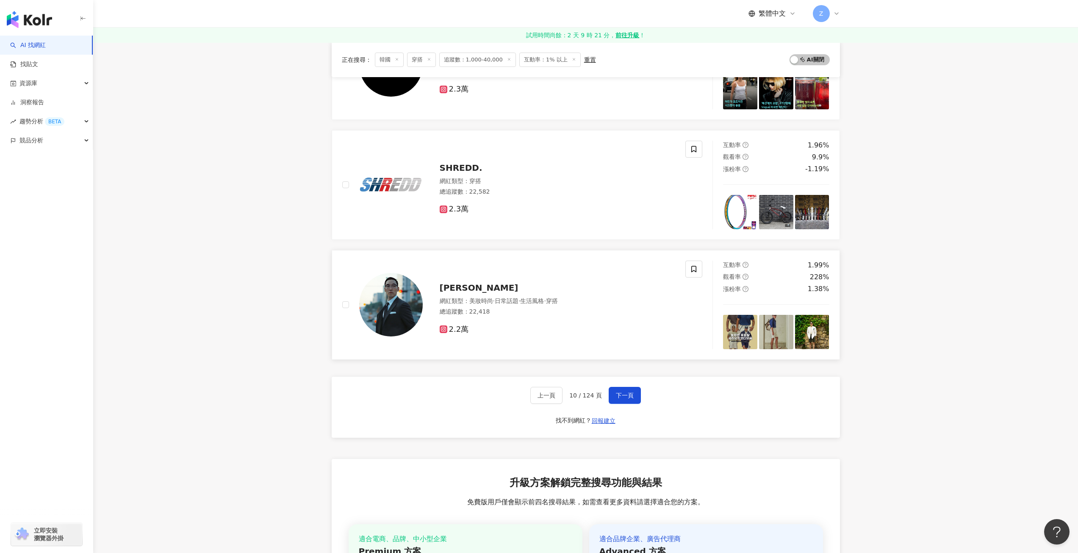
click at [454, 289] on span "이무현" at bounding box center [479, 287] width 79 height 10
click at [419, 302] on img at bounding box center [391, 305] width 64 height 64
click at [628, 394] on span "下一頁" at bounding box center [625, 395] width 18 height 7
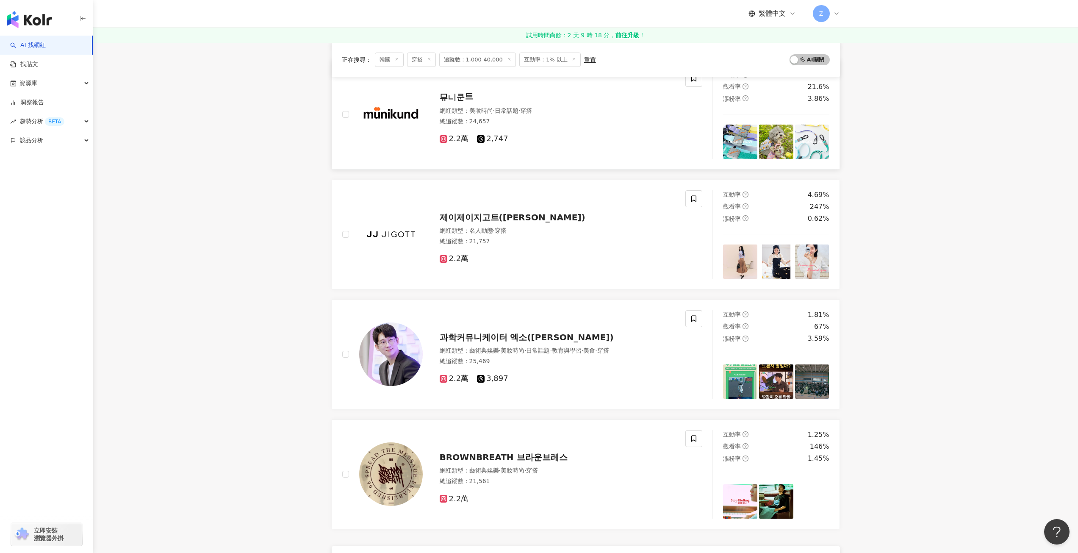
scroll to position [1186, 0]
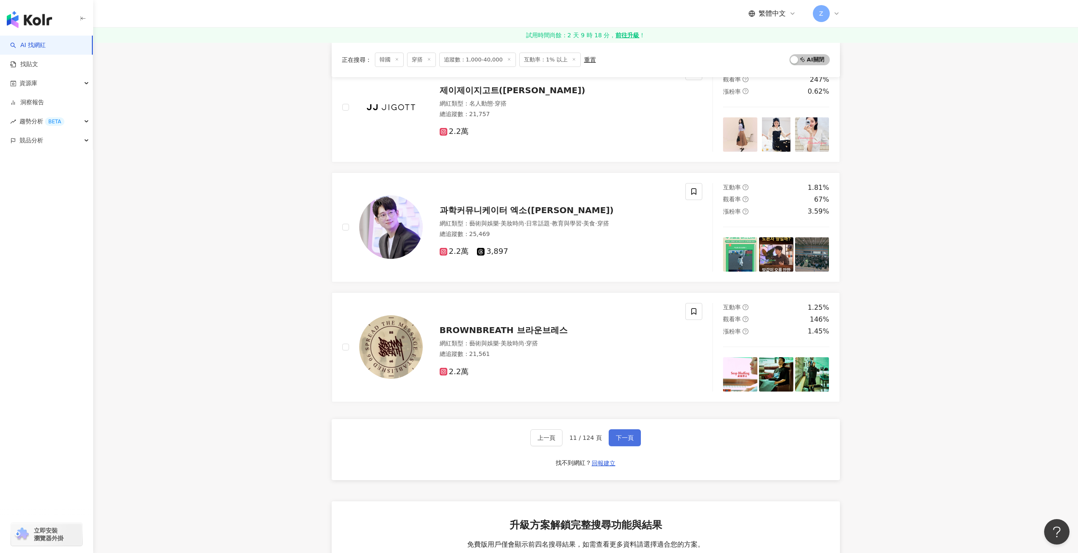
click at [638, 432] on button "下一頁" at bounding box center [625, 437] width 32 height 17
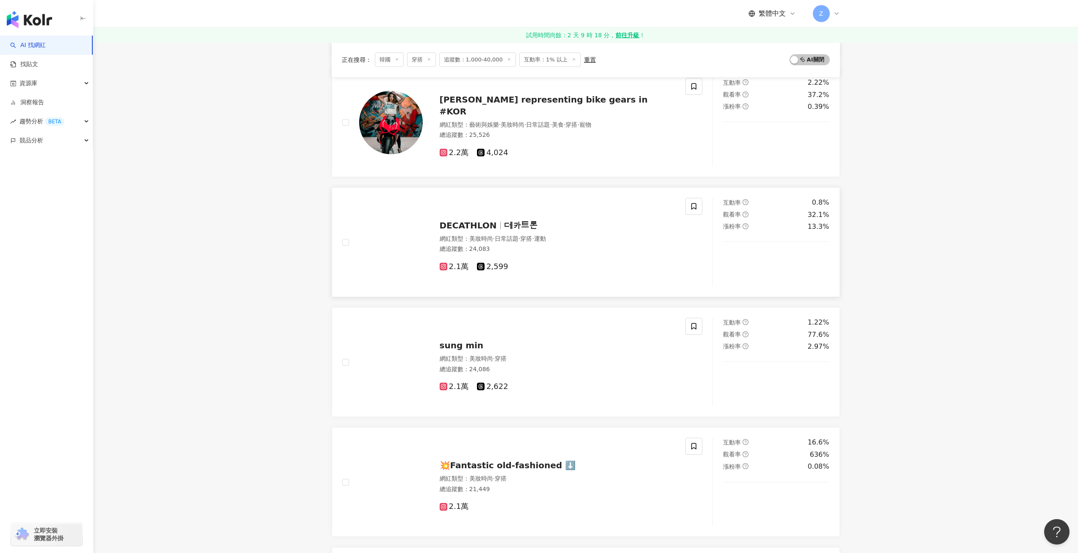
scroll to position [0, 0]
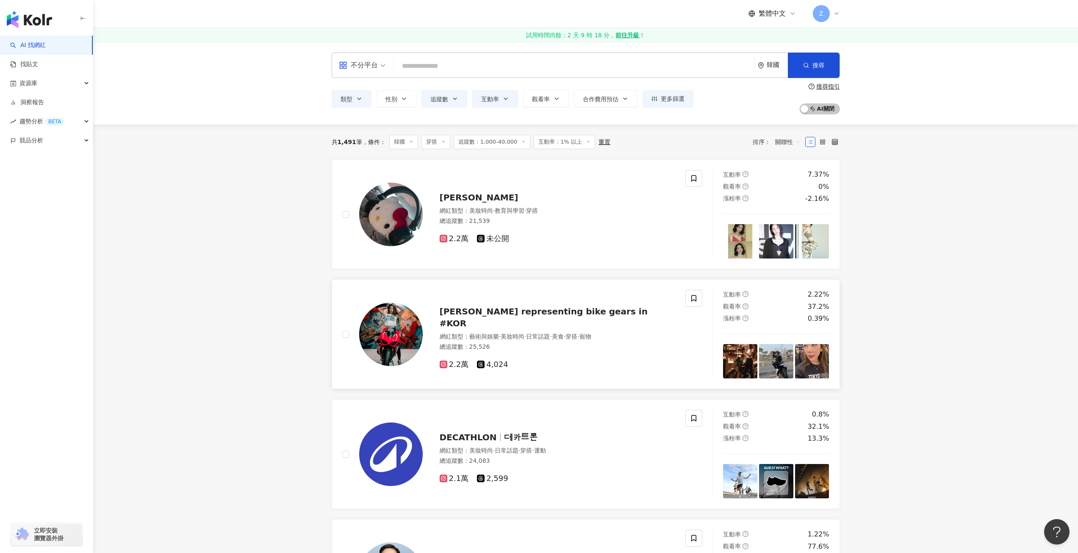
click at [574, 322] on span "이윤빈 representing bike gears in #KOR" at bounding box center [544, 317] width 208 height 22
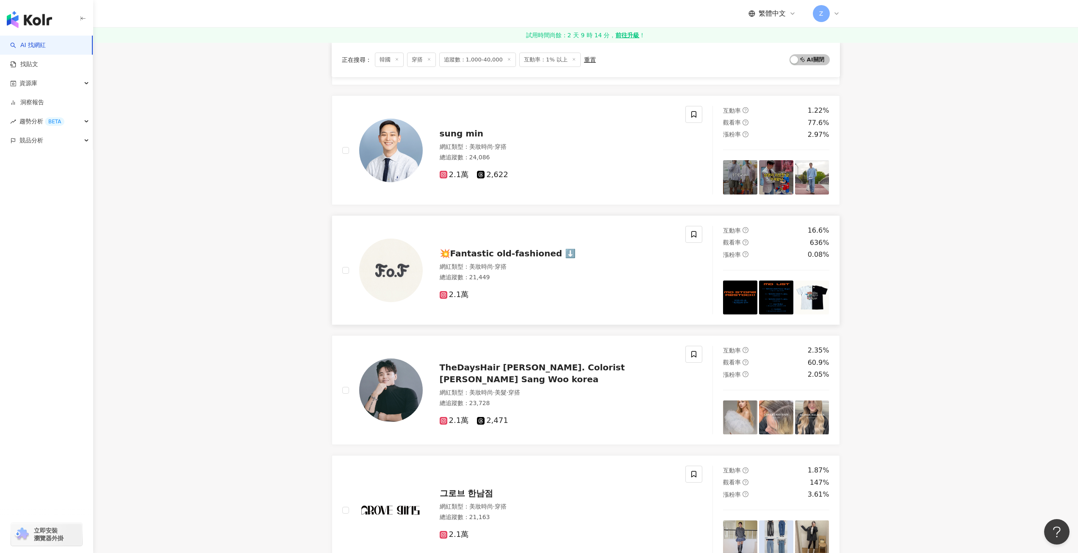
scroll to position [254, 0]
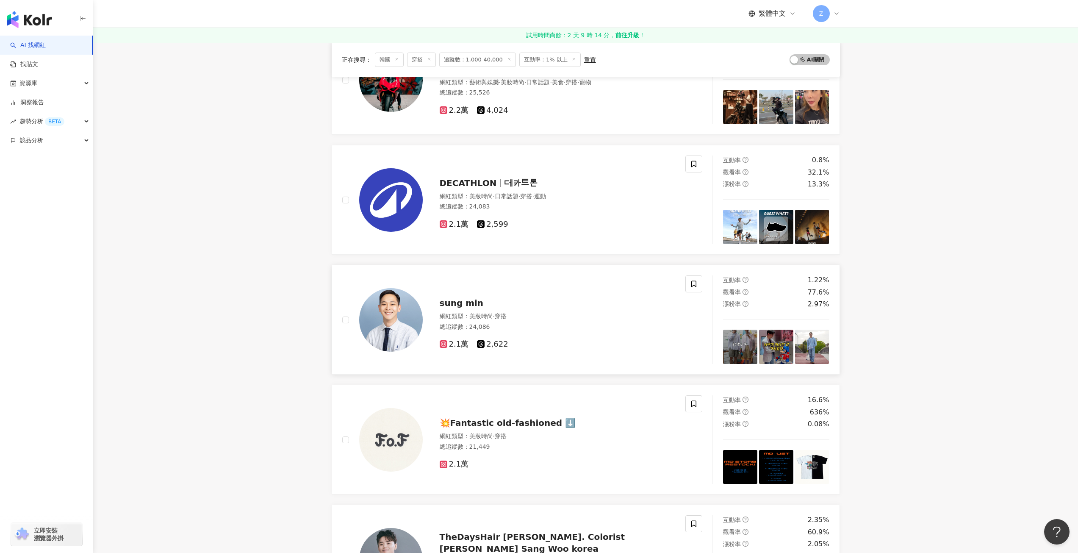
click at [454, 302] on span "sung min" at bounding box center [462, 303] width 44 height 10
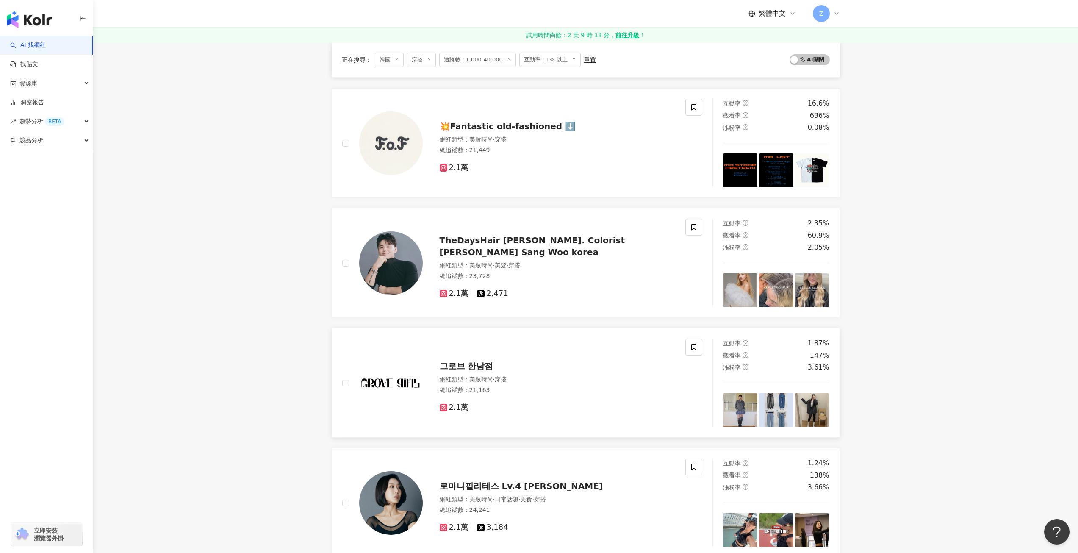
scroll to position [678, 0]
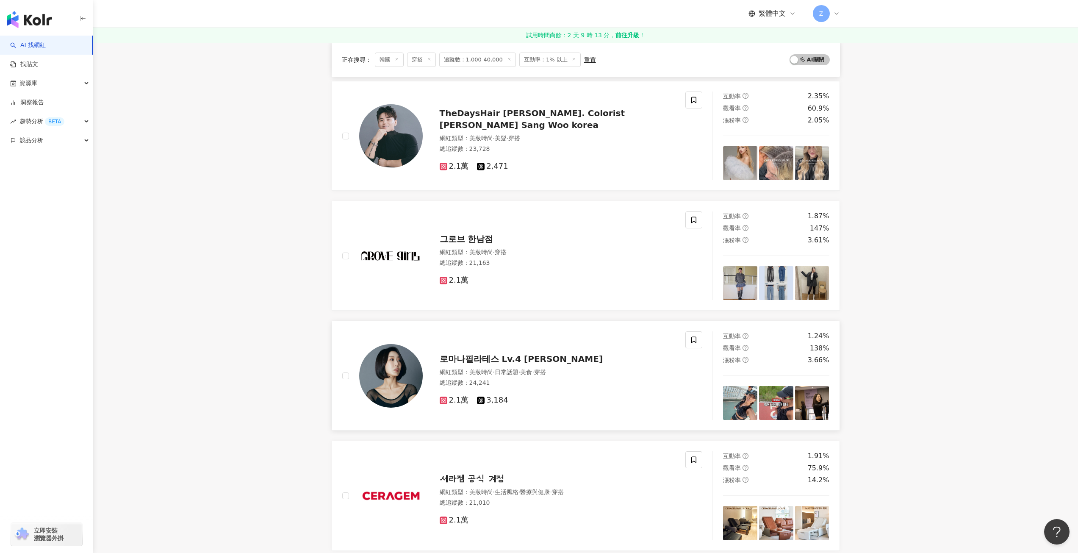
click at [509, 358] on span "로마나필라테스 Lv.4 Gabi Kim" at bounding box center [521, 359] width 163 height 10
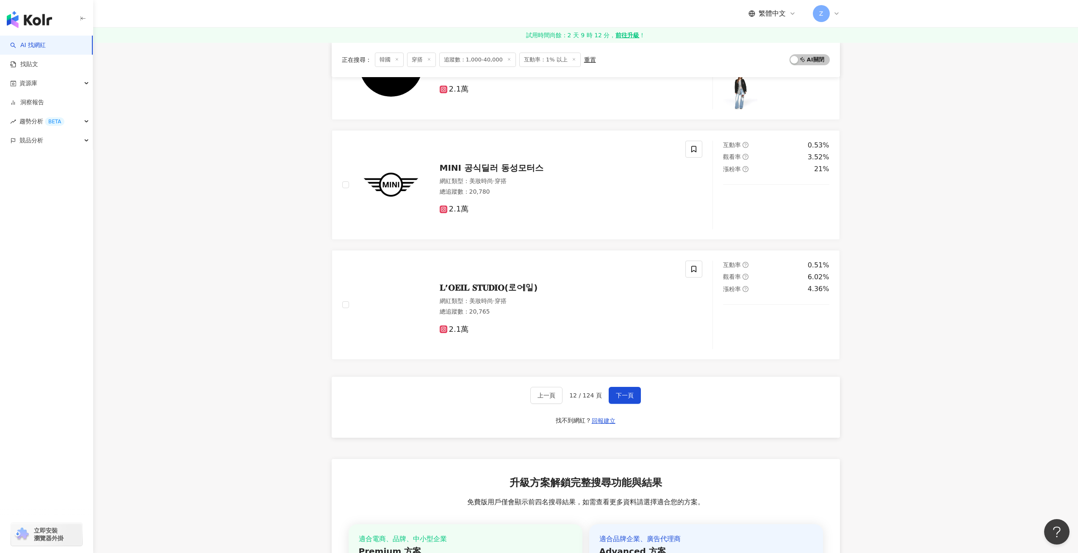
scroll to position [1271, 0]
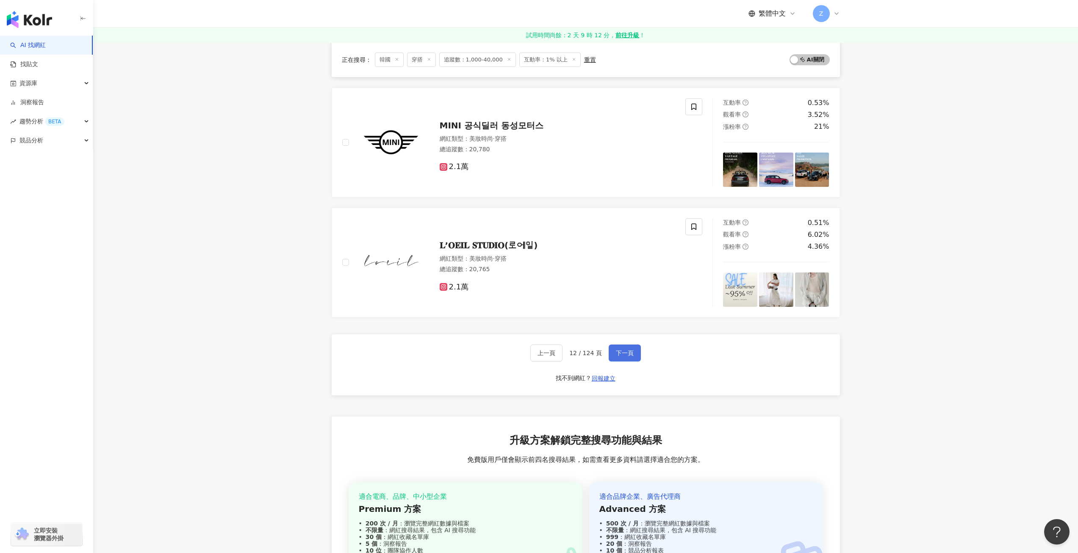
click at [626, 355] on span "下一頁" at bounding box center [625, 352] width 18 height 7
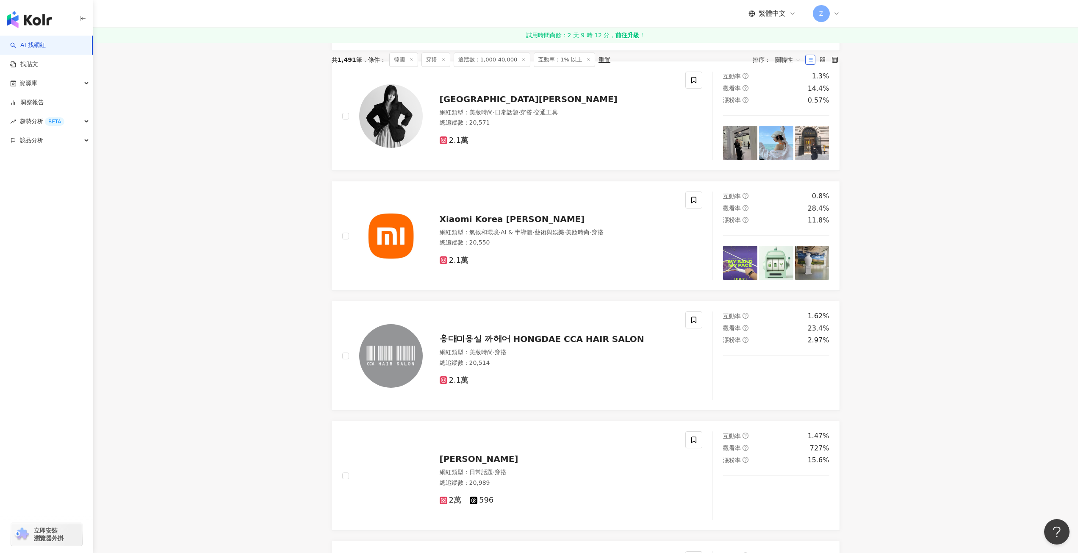
scroll to position [0, 0]
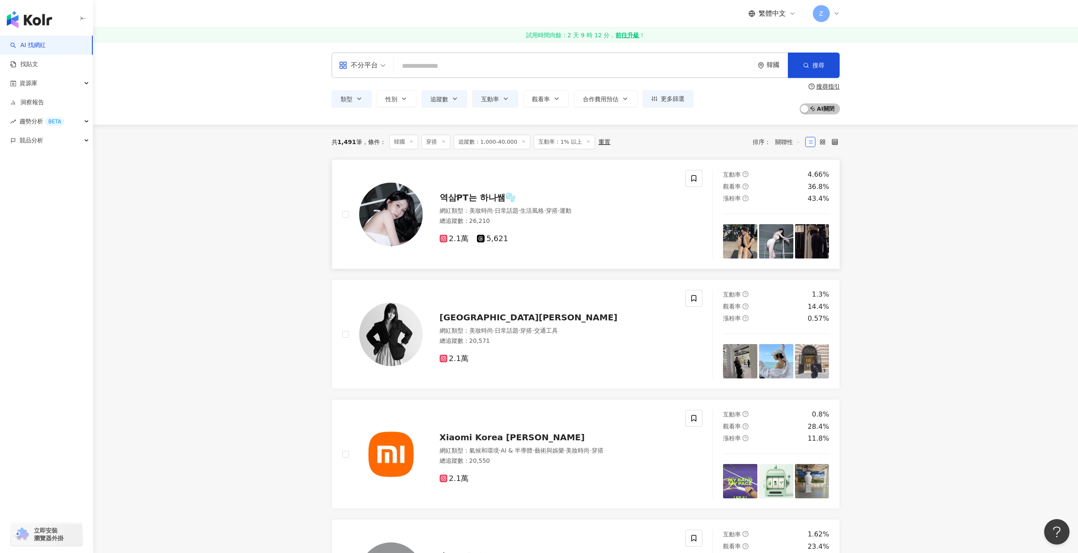
click at [496, 196] on span "역삼PT는 하나쌤🫧" at bounding box center [478, 197] width 76 height 10
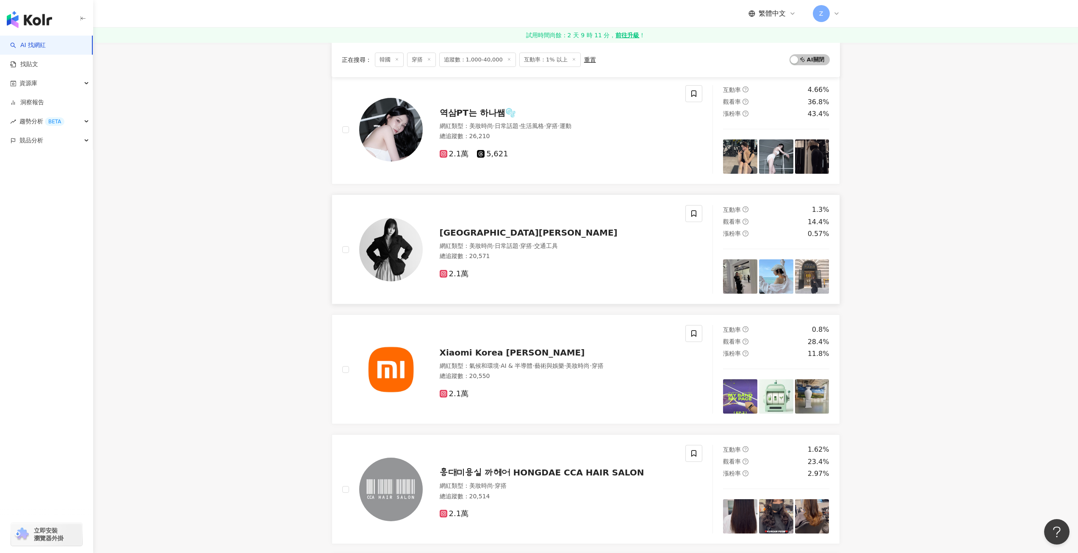
click at [475, 227] on span "JIANNE PARK" at bounding box center [529, 232] width 178 height 10
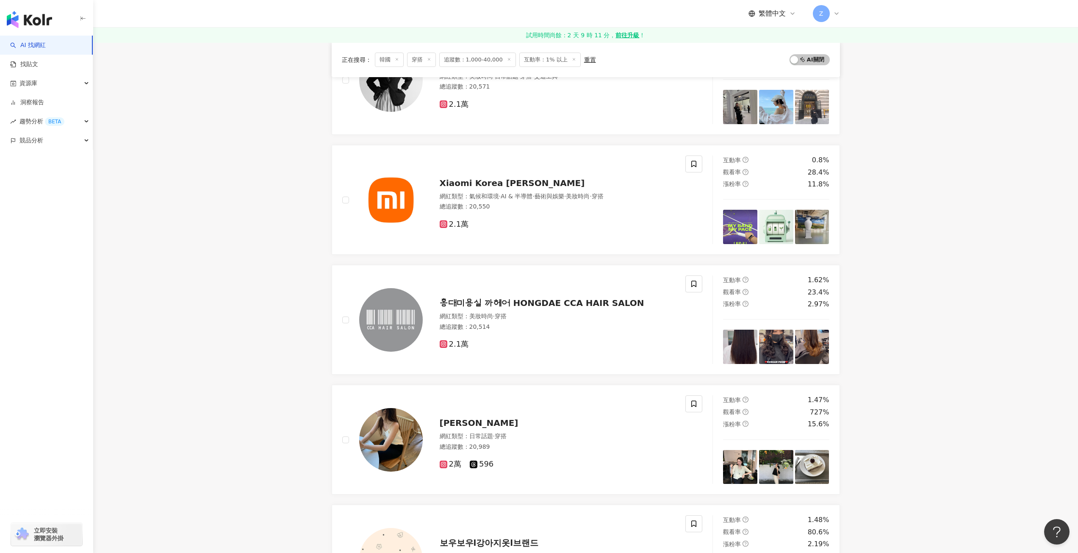
scroll to position [424, 0]
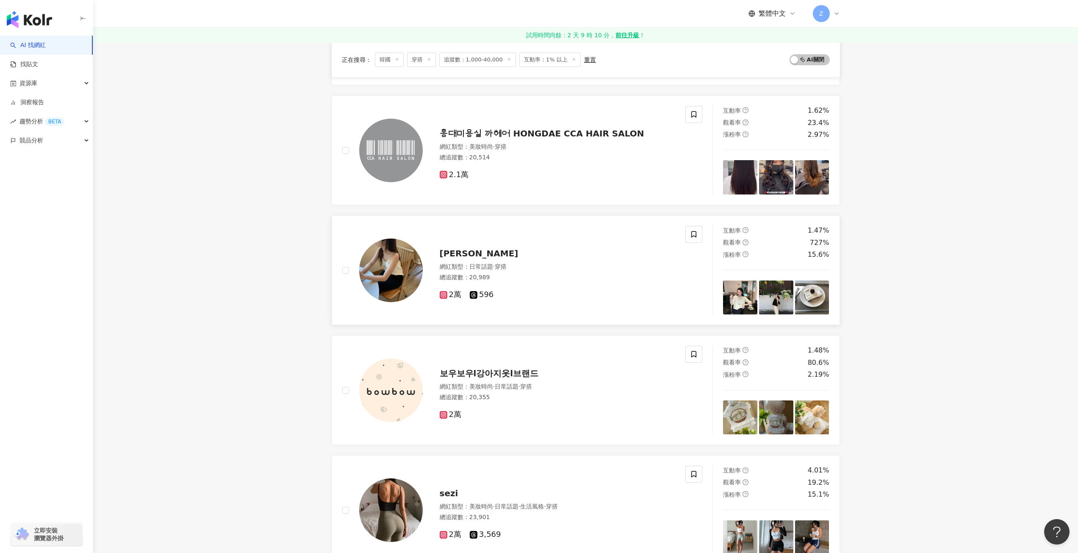
click at [463, 258] on span "YU JIN" at bounding box center [479, 253] width 79 height 10
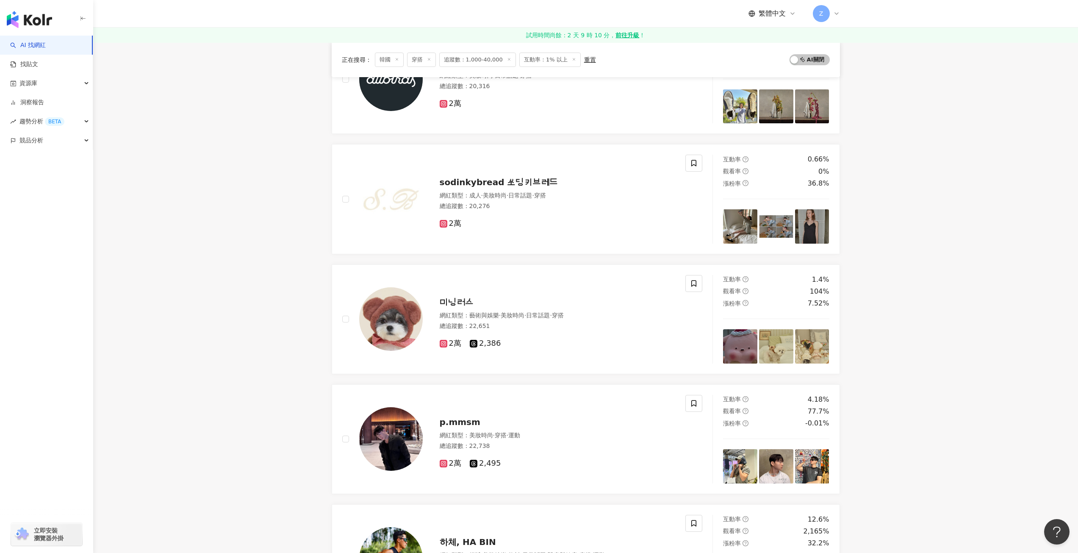
scroll to position [1059, 0]
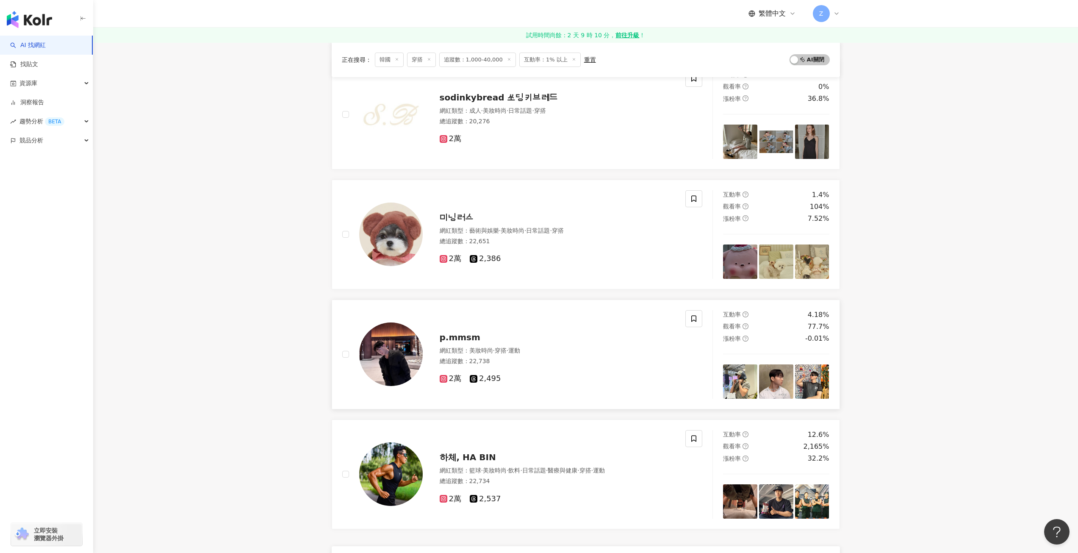
click at [471, 337] on span "p.mmsm" at bounding box center [460, 337] width 41 height 10
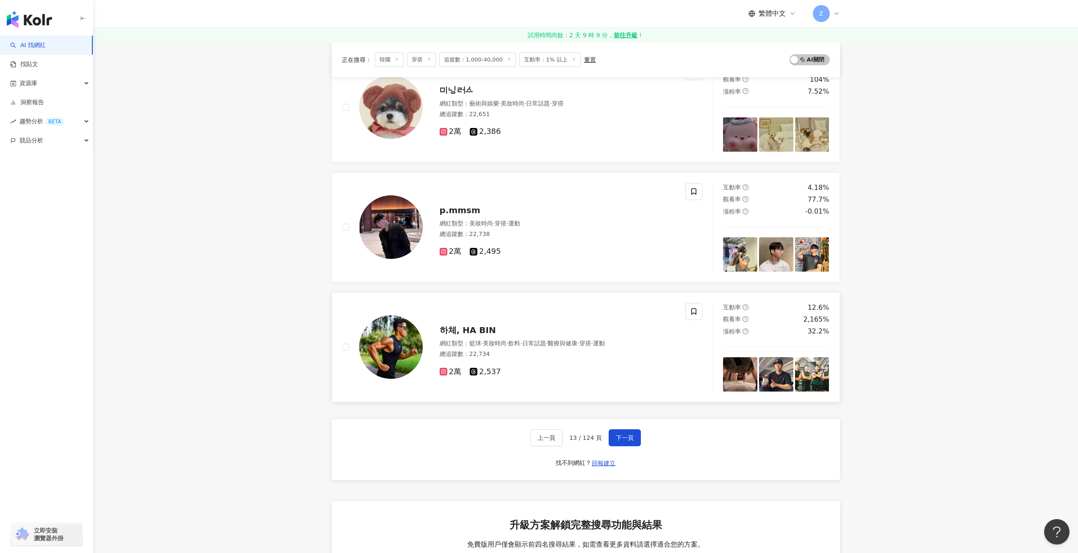
click at [471, 332] on span "하체, HA BIN" at bounding box center [468, 330] width 56 height 10
click at [621, 434] on span "下一頁" at bounding box center [625, 437] width 18 height 7
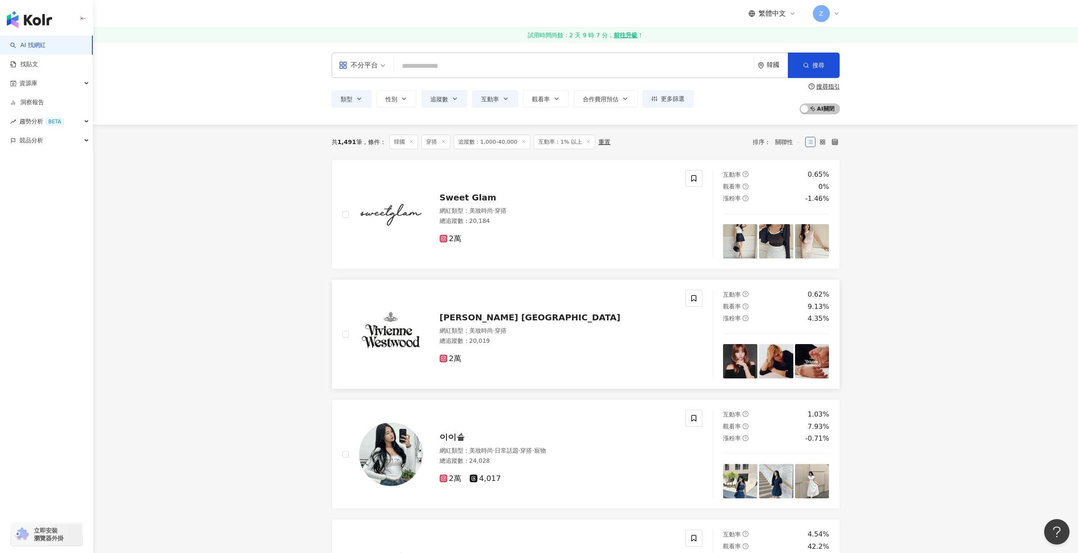
scroll to position [212, 0]
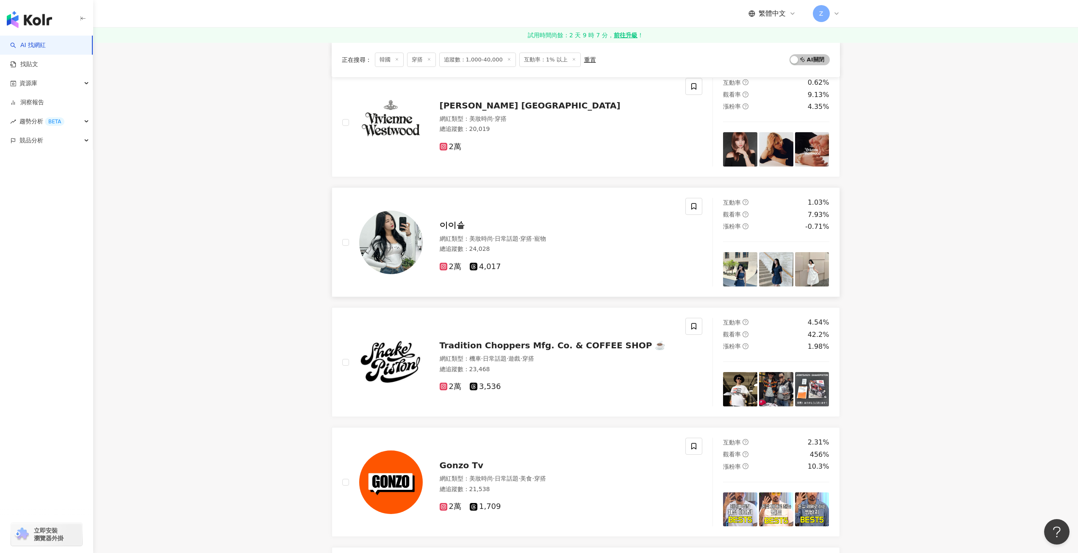
click at [450, 223] on span "이이슬" at bounding box center [452, 225] width 25 height 10
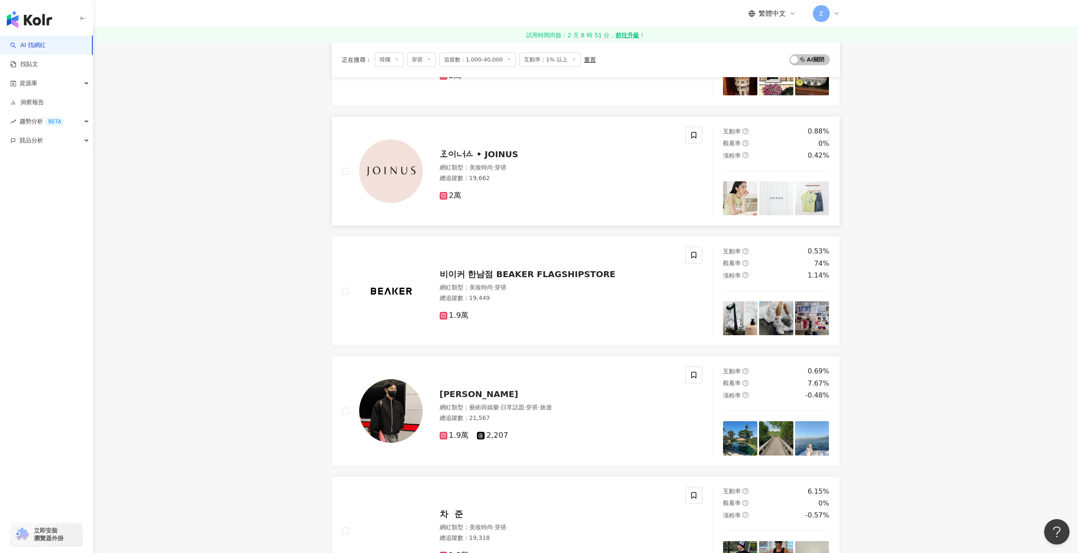
scroll to position [974, 0]
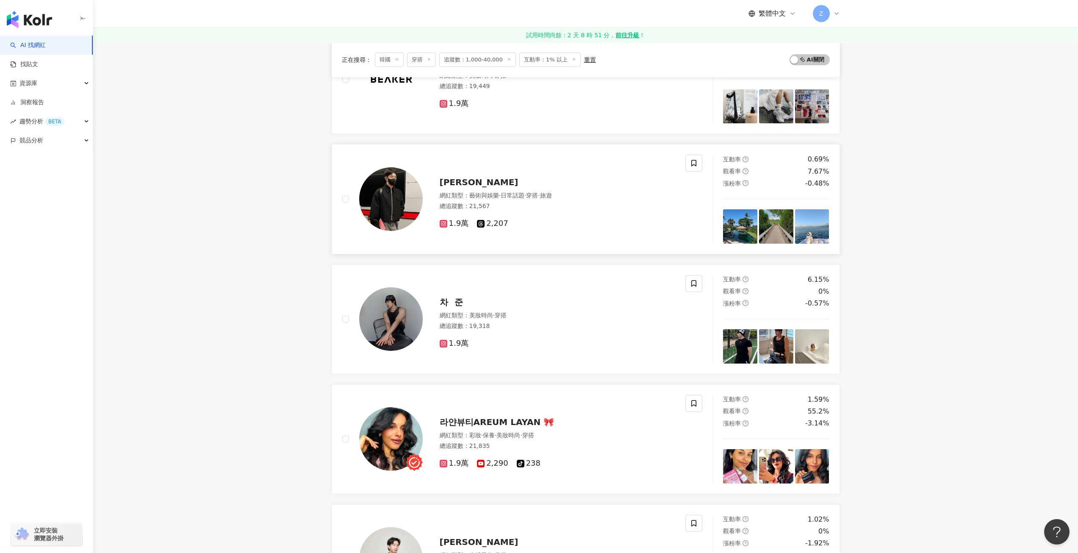
click at [484, 186] on span "Yoon Choon Ho" at bounding box center [479, 182] width 79 height 10
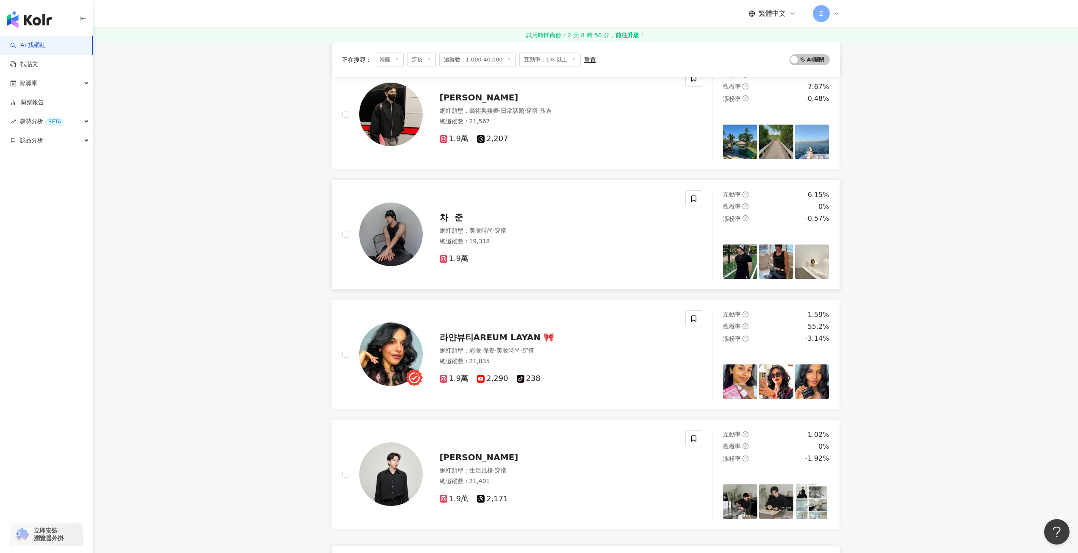
scroll to position [1016, 0]
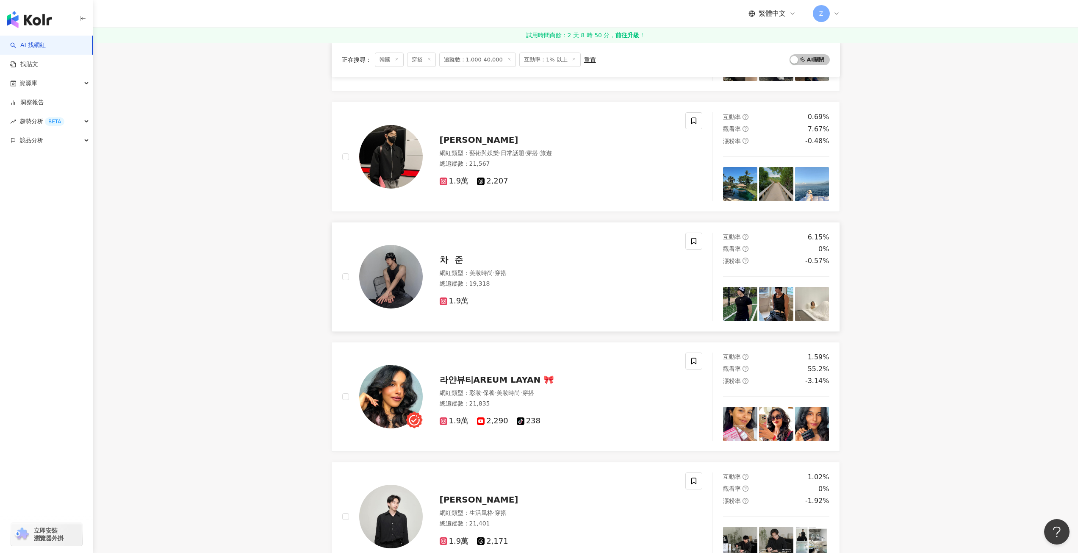
click at [462, 259] on div "차⠀준" at bounding box center [558, 260] width 236 height 12
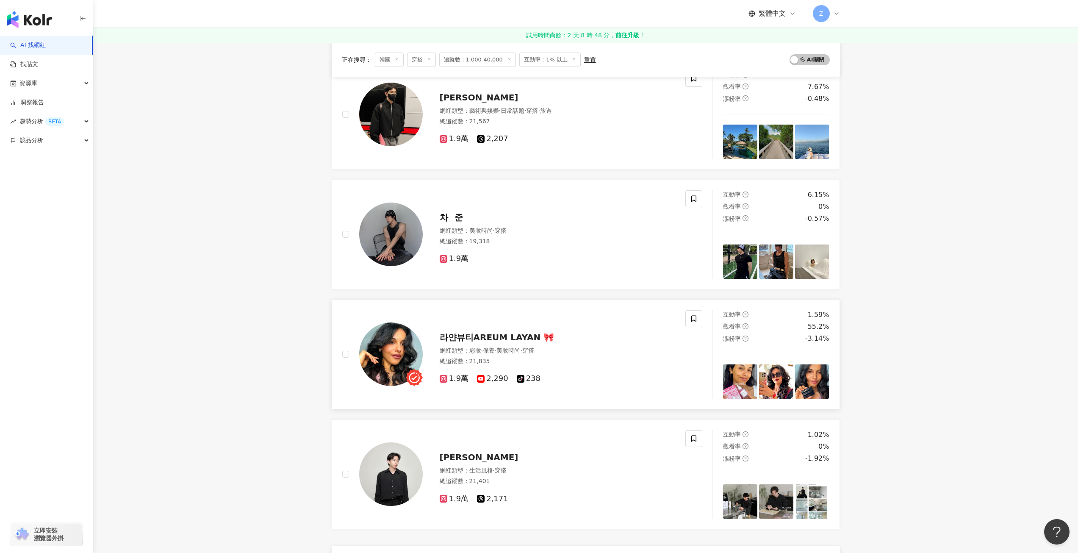
scroll to position [1101, 0]
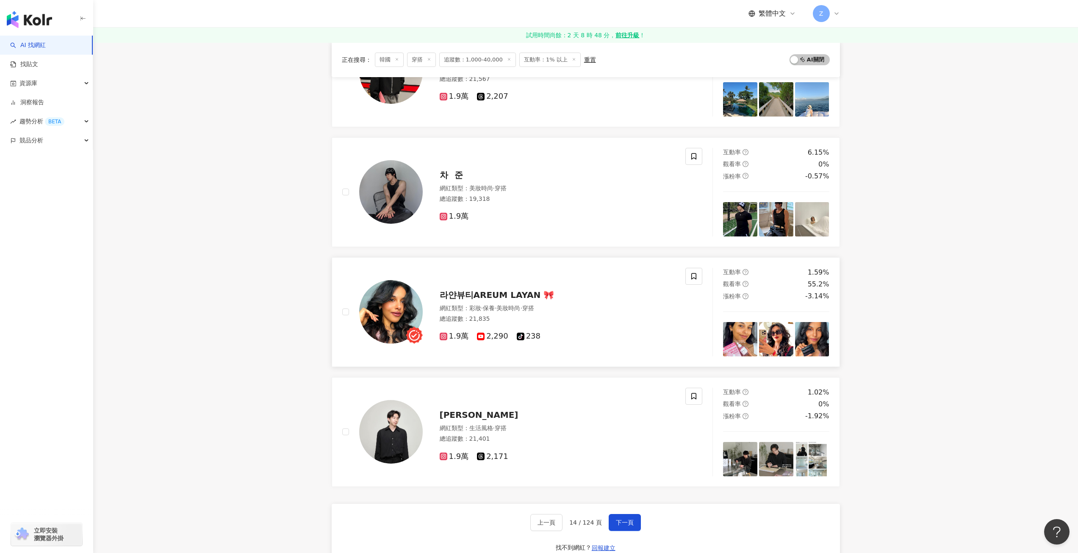
click at [508, 295] on span "라얀뷰티AREUM LAYAN 🎀" at bounding box center [497, 295] width 115 height 10
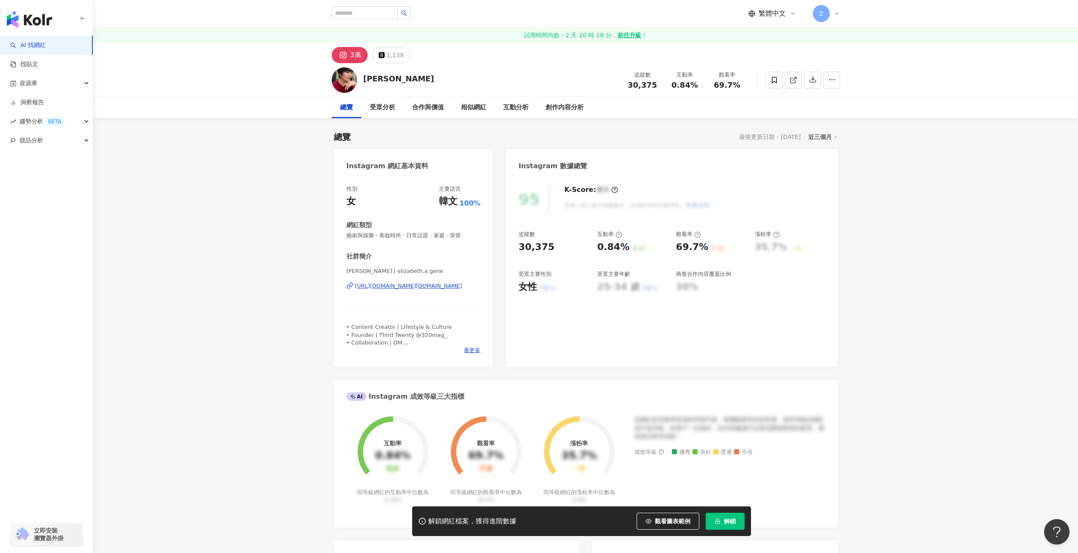
click at [423, 285] on div "https://www.instagram.com/elizabeth.a.gene/" at bounding box center [408, 286] width 107 height 8
click at [399, 288] on div "https://www.instagram.com/leemija_leejin/" at bounding box center [408, 286] width 107 height 8
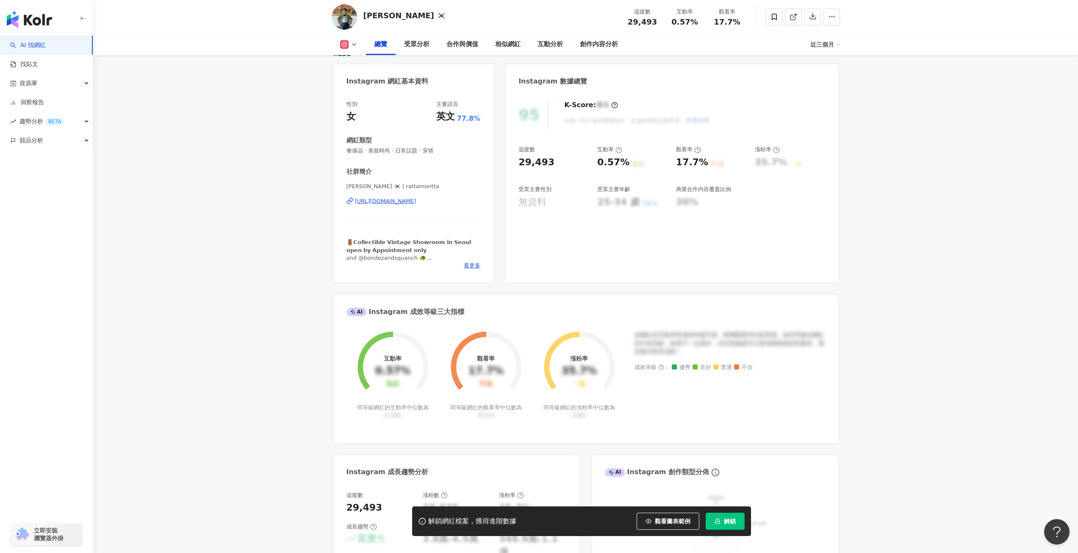
click at [416, 202] on div "https://www.instagram.com/rattamontta/" at bounding box center [385, 201] width 61 height 8
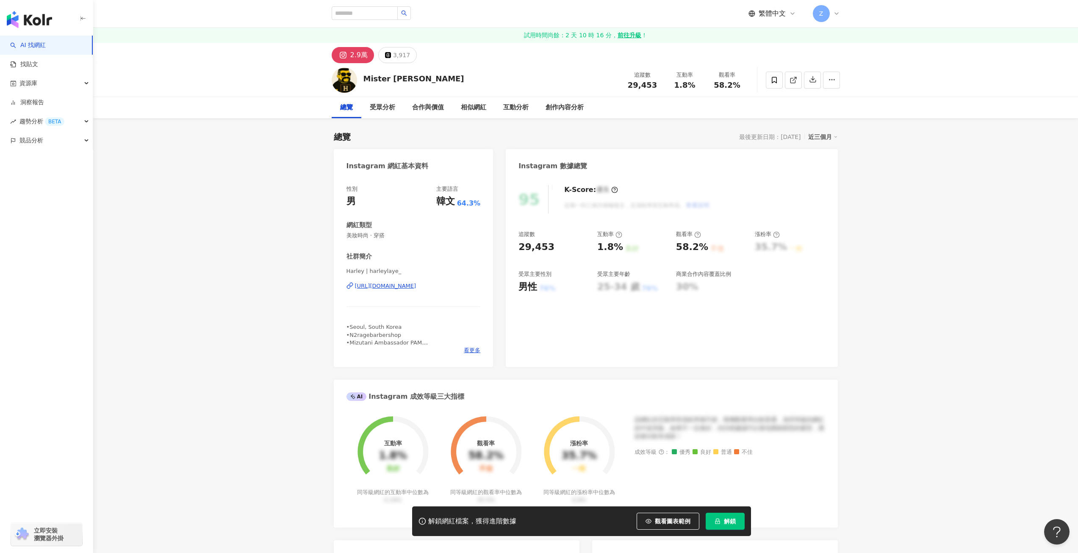
click at [407, 282] on div "https://www.instagram.com/harleylaye_/" at bounding box center [385, 286] width 61 height 8
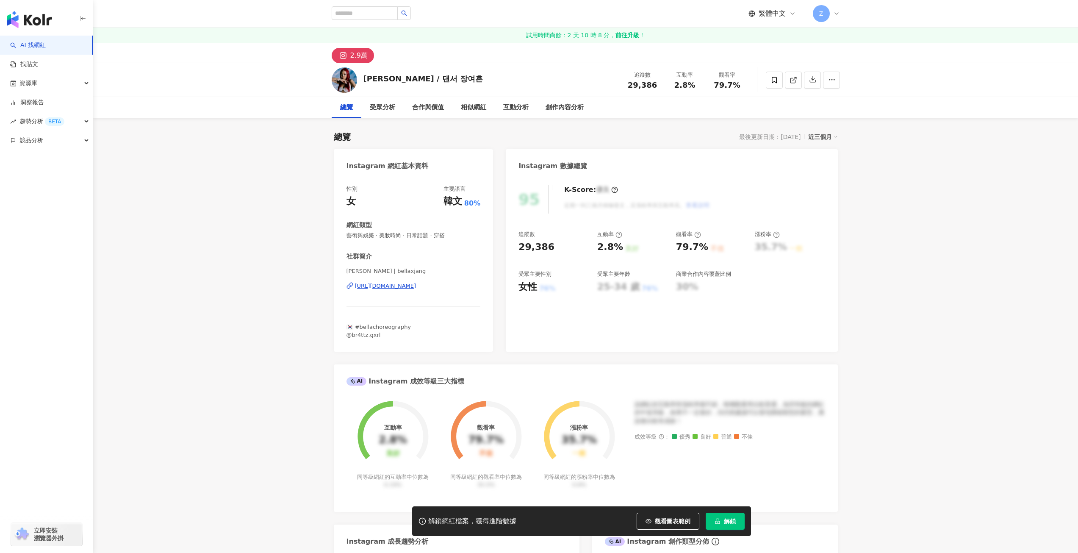
click at [412, 288] on div "https://www.instagram.com/bellaxjang/" at bounding box center [385, 286] width 61 height 8
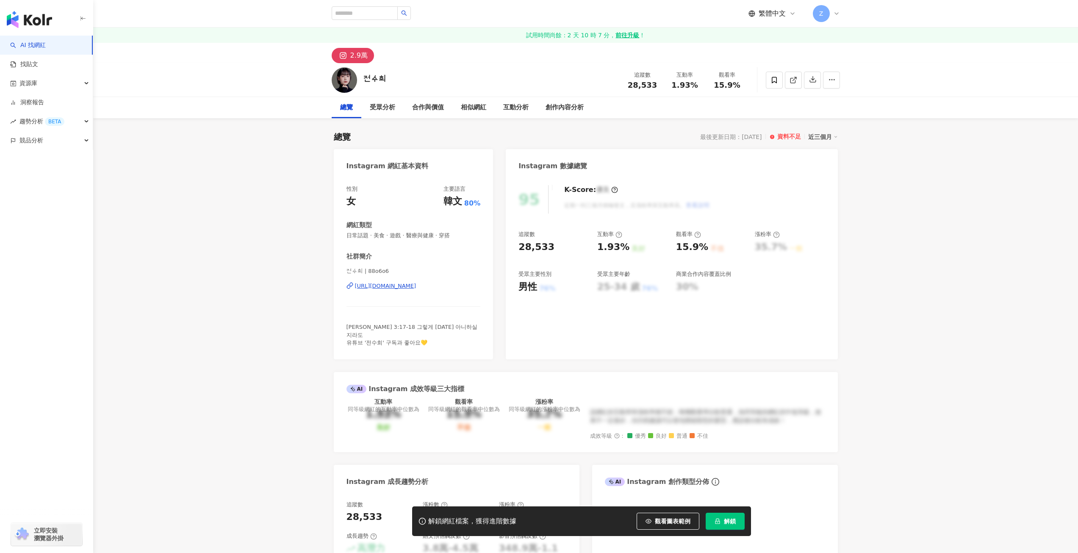
click at [401, 284] on div "https://www.instagram.com/88o6o6/" at bounding box center [385, 286] width 61 height 8
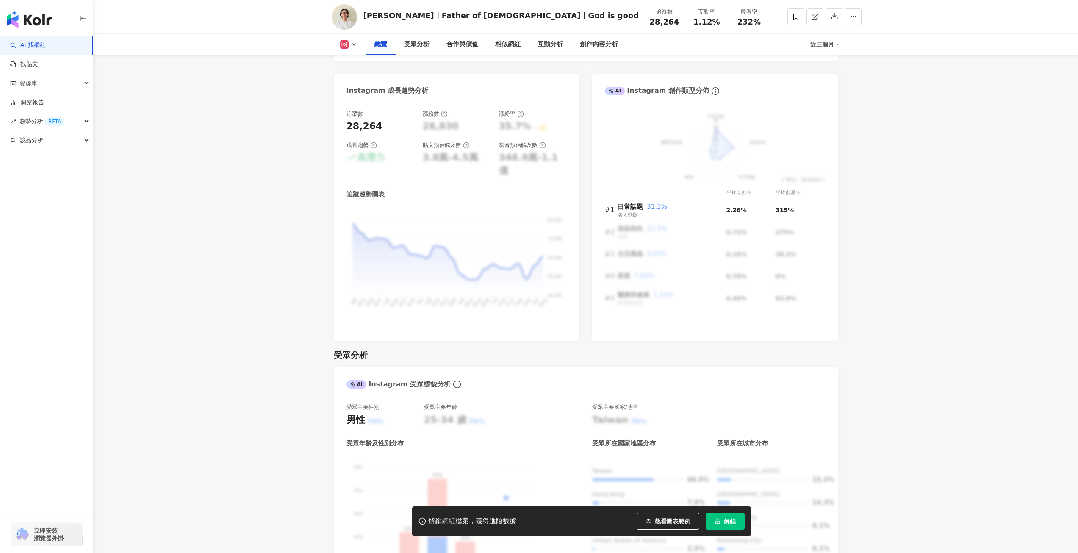
scroll to position [85, 0]
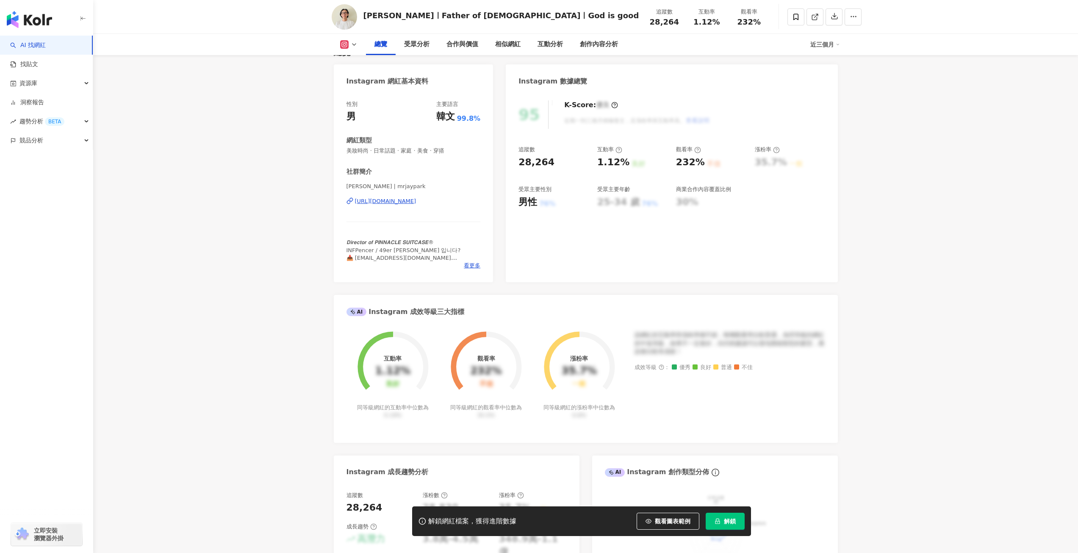
click at [416, 200] on div "[URL][DOMAIN_NAME]" at bounding box center [385, 201] width 61 height 8
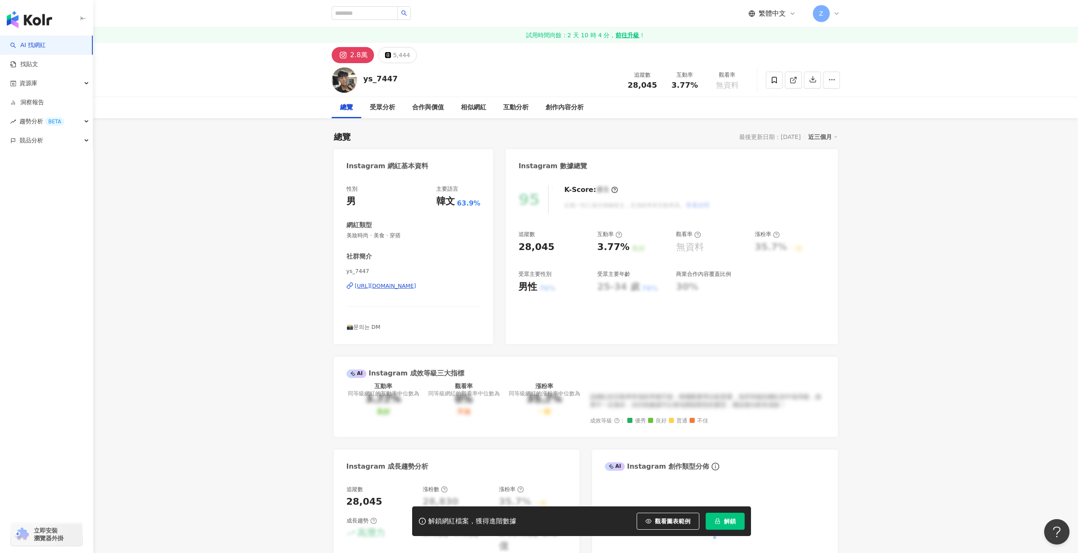
click at [416, 289] on div "[URL][DOMAIN_NAME]" at bounding box center [385, 286] width 61 height 8
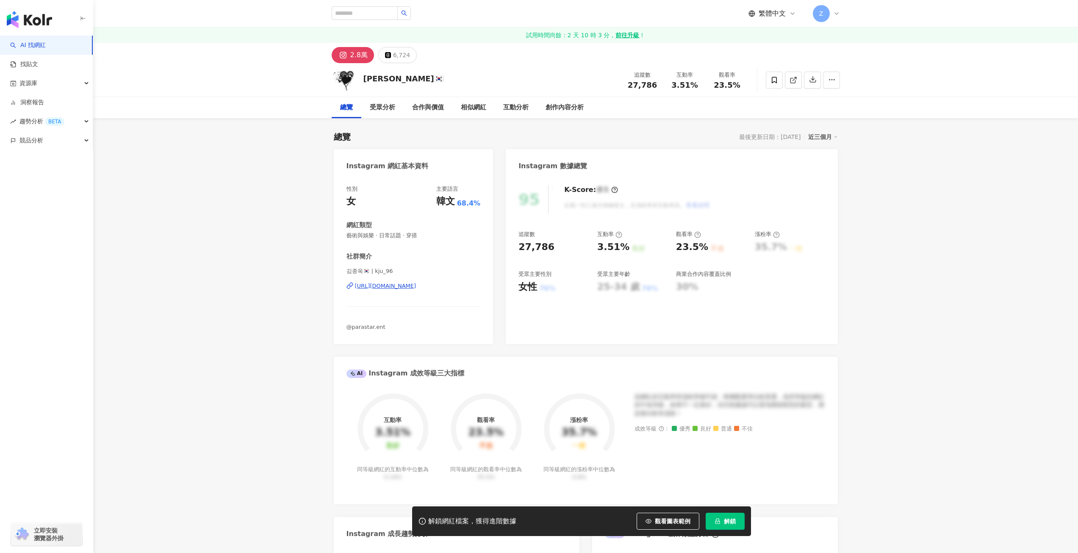
click at [414, 281] on div "김종욱🇰🇷 | kju_96 [URL][DOMAIN_NAME]" at bounding box center [413, 292] width 134 height 50
click at [416, 287] on div "[URL][DOMAIN_NAME]" at bounding box center [385, 286] width 61 height 8
click at [409, 285] on div "[URL][DOMAIN_NAME]" at bounding box center [385, 286] width 61 height 8
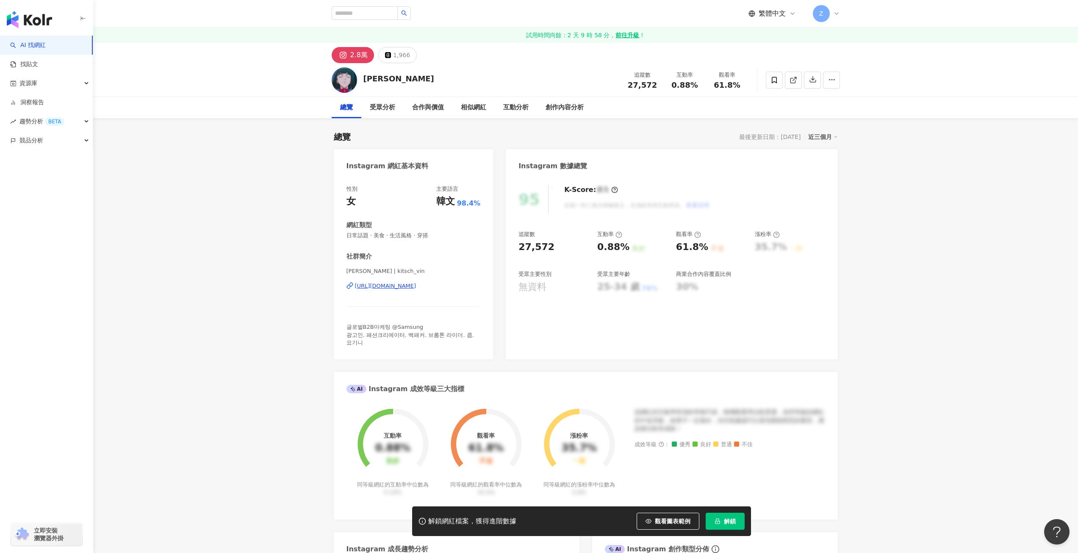
click at [416, 285] on div "https://www.instagram.com/kitsch_vin/" at bounding box center [385, 286] width 61 height 8
click at [390, 285] on div "[URL][DOMAIN_NAME][DOMAIN_NAME]" at bounding box center [408, 286] width 107 height 8
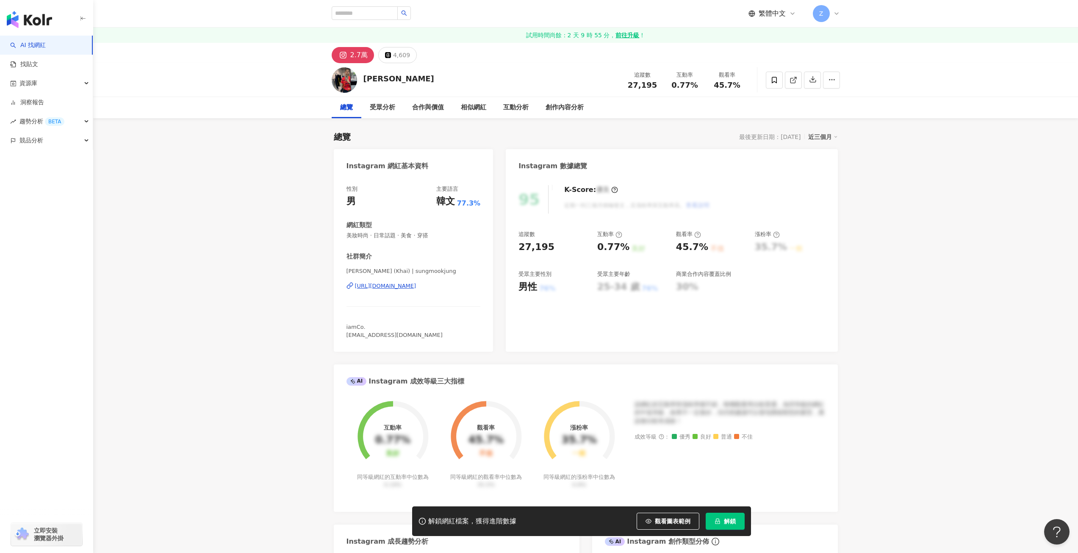
click at [416, 288] on div "https://www.instagram.com/sungmookjung/" at bounding box center [385, 286] width 61 height 8
click at [416, 288] on div "[URL][DOMAIN_NAME]" at bounding box center [385, 286] width 61 height 8
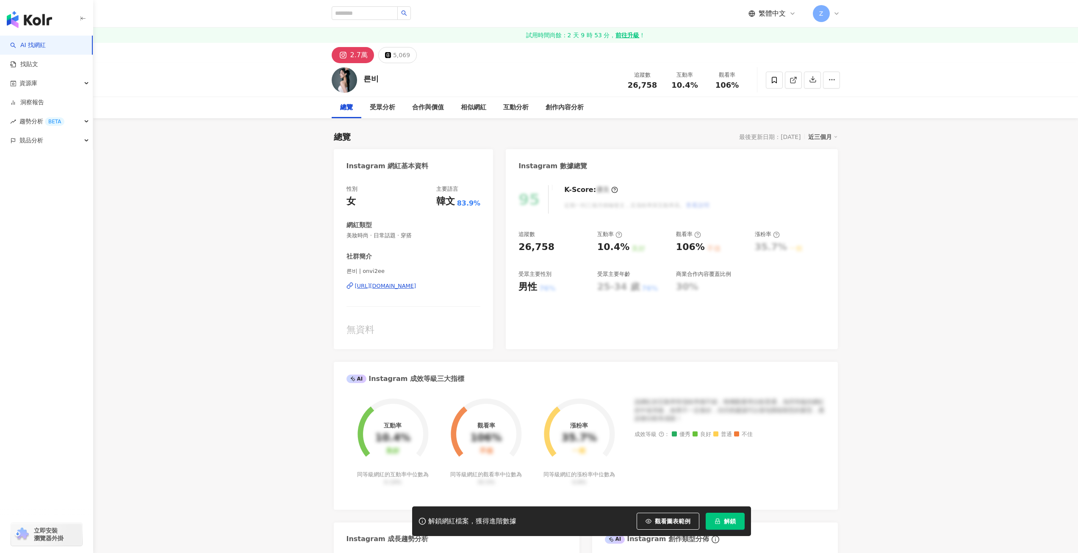
click at [387, 289] on div "https://www.instagram.com/onvi2ee/" at bounding box center [385, 286] width 61 height 8
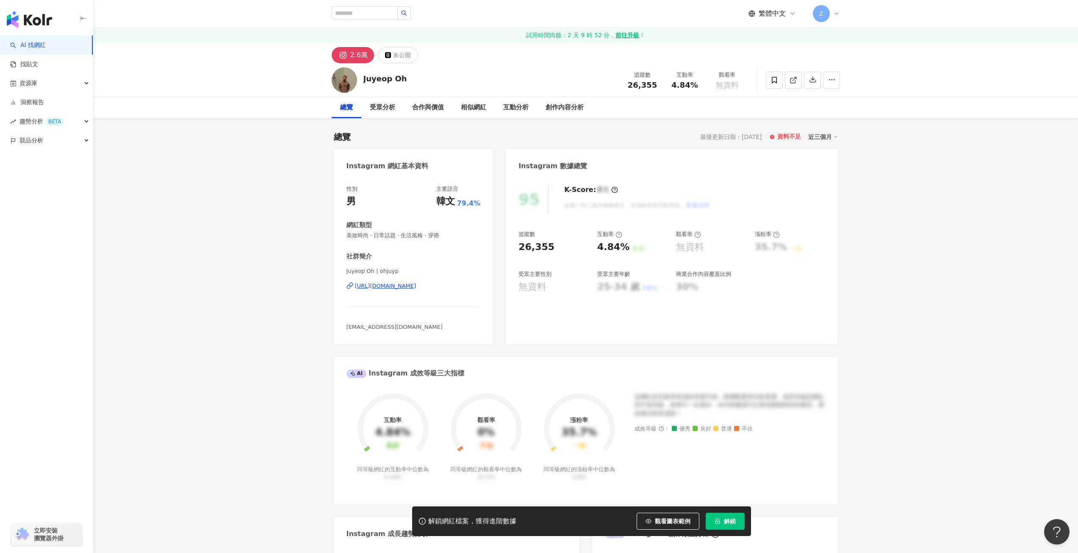
click at [416, 287] on div "[URL][DOMAIN_NAME]" at bounding box center [385, 286] width 61 height 8
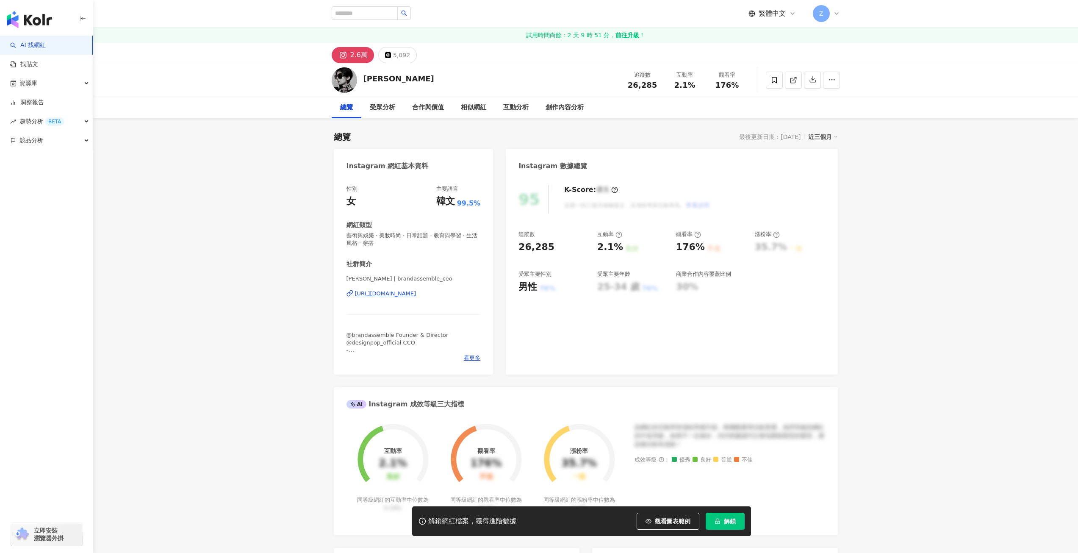
click at [416, 292] on div "https://www.instagram.com/brandassemble_ceo/" at bounding box center [385, 294] width 61 height 8
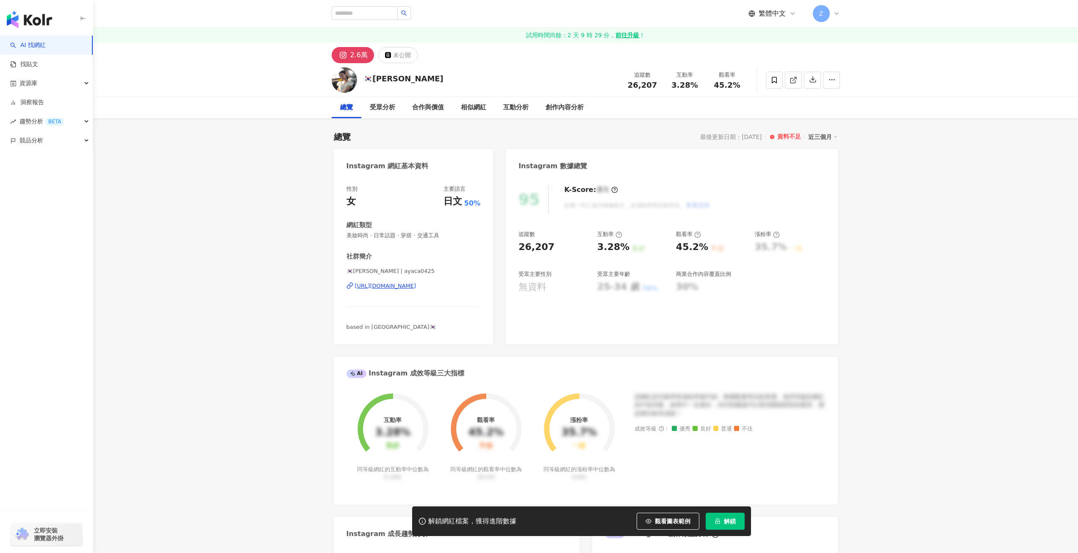
click at [385, 287] on div "https://www.instagram.com/ayaca0425/" at bounding box center [385, 286] width 61 height 8
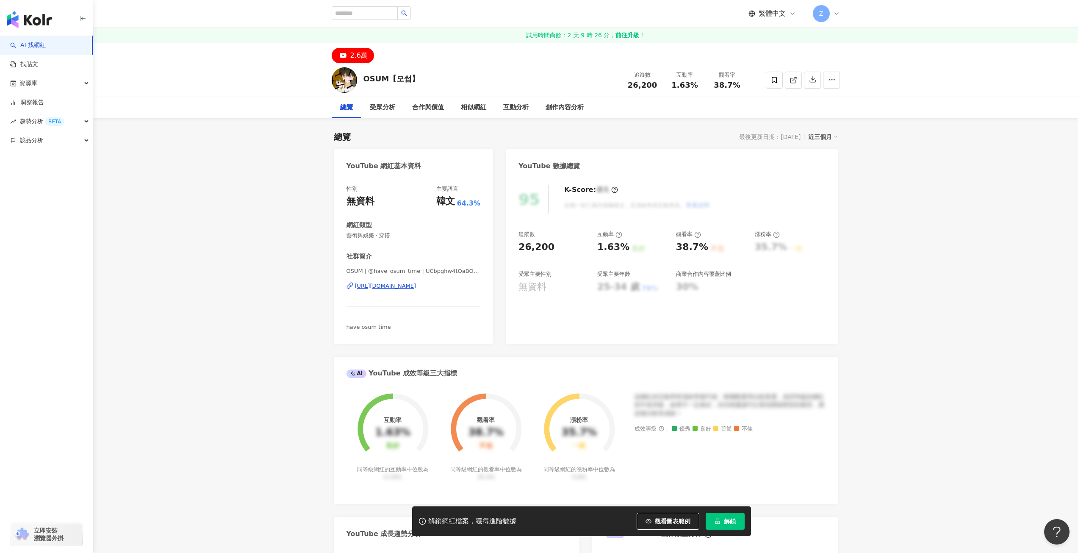
click at [416, 286] on div "[URL][DOMAIN_NAME]" at bounding box center [385, 286] width 61 height 8
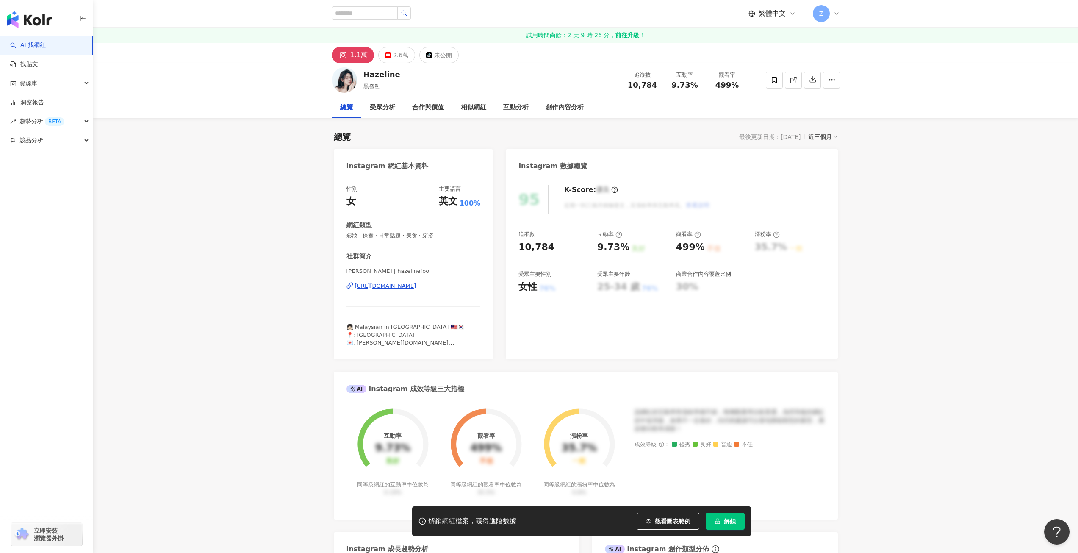
click at [410, 288] on div "https://www.instagram.com/hazelinefoo/" at bounding box center [385, 286] width 61 height 8
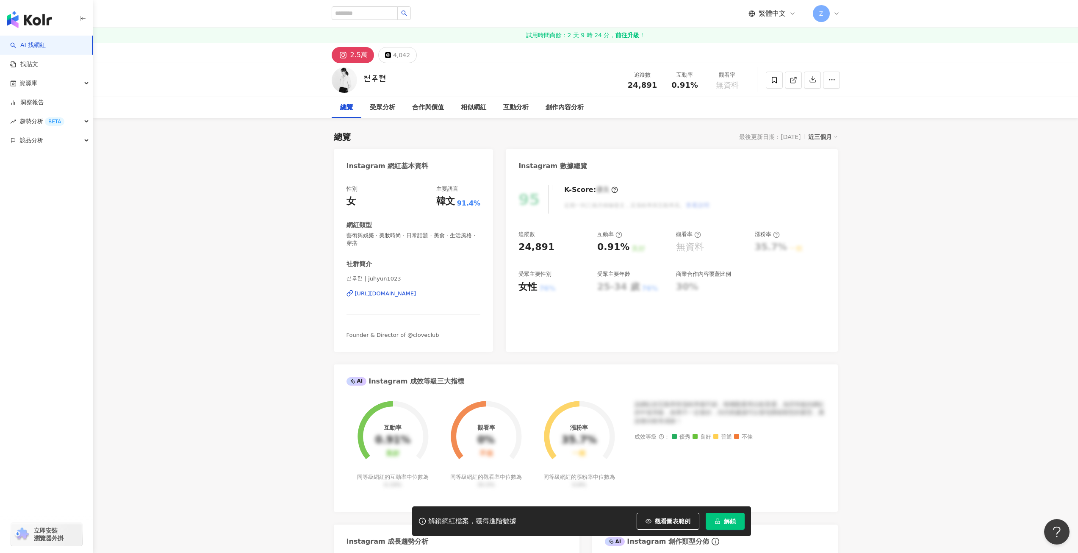
click at [416, 294] on div "[URL][DOMAIN_NAME]" at bounding box center [385, 294] width 61 height 8
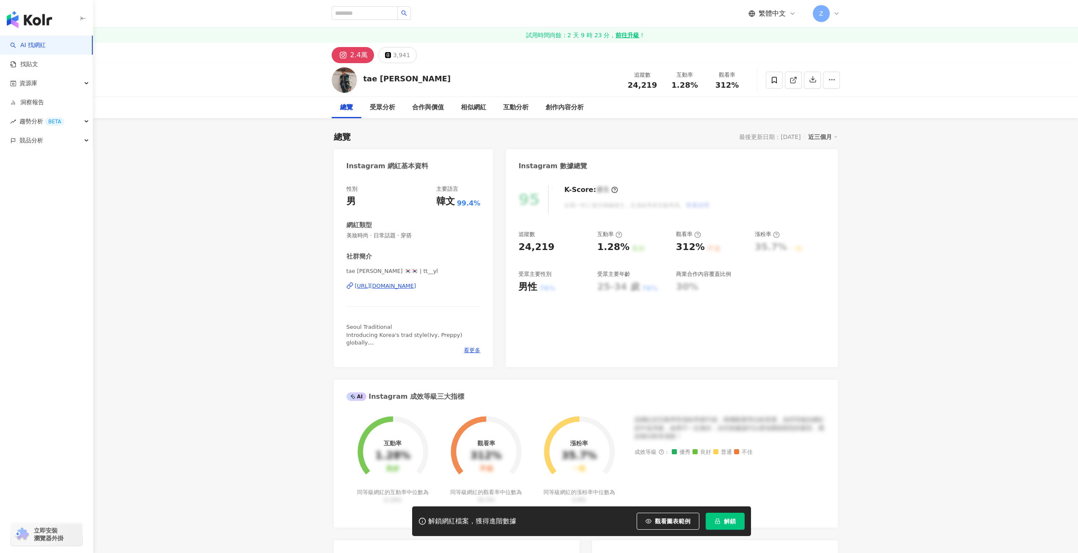
click at [399, 287] on div "[URL][DOMAIN_NAME]" at bounding box center [385, 286] width 61 height 8
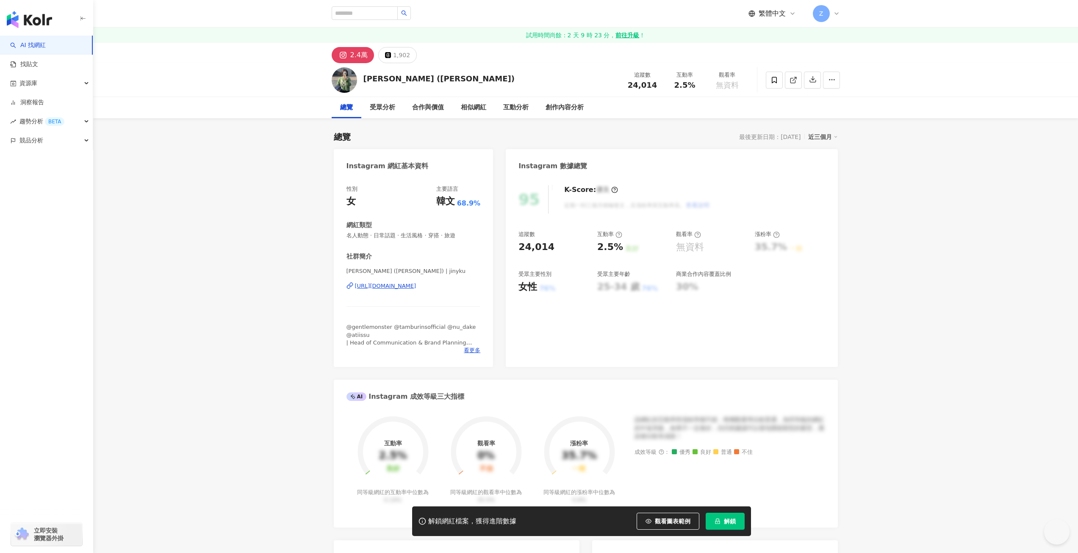
click at [416, 286] on div "https://www.instagram.com/jinyku/" at bounding box center [385, 286] width 61 height 8
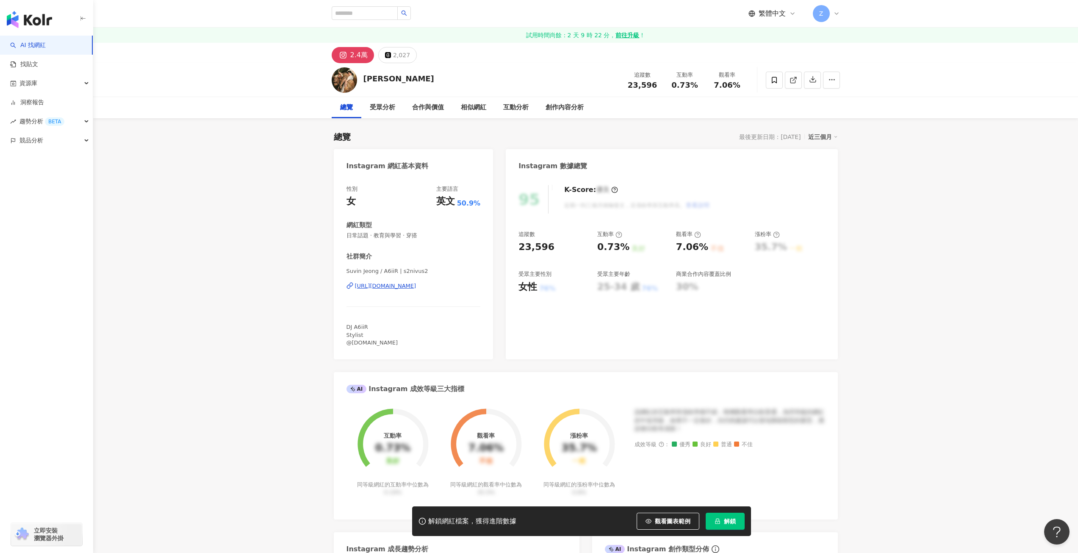
click at [414, 288] on div "[URL][DOMAIN_NAME]" at bounding box center [385, 286] width 61 height 8
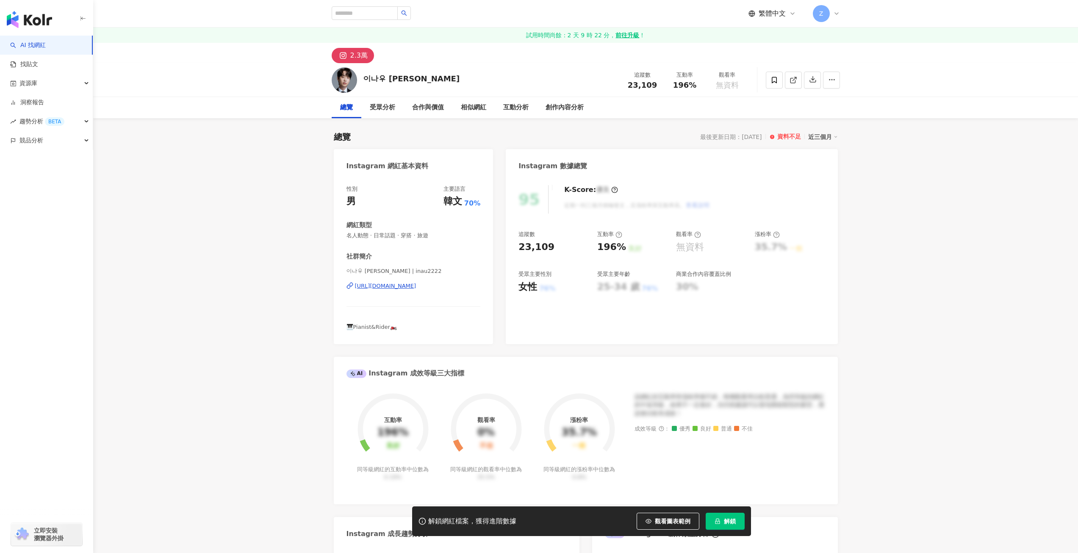
click at [416, 288] on div "[URL][DOMAIN_NAME]" at bounding box center [385, 286] width 61 height 8
click at [396, 288] on div "https://www.instagram.com/danmuji723/" at bounding box center [385, 286] width 61 height 8
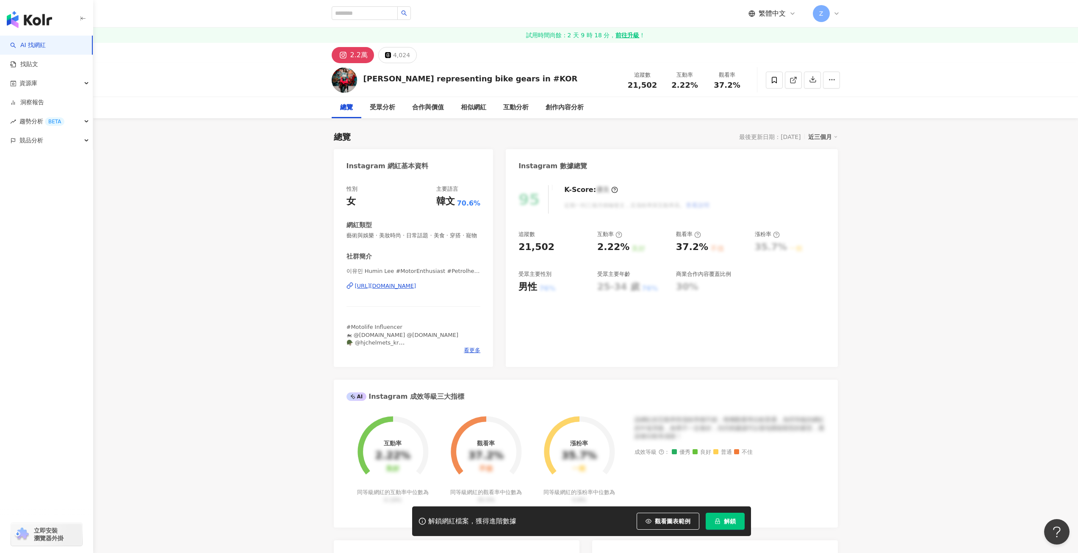
click at [416, 286] on div "[URL][DOMAIN_NAME]" at bounding box center [385, 286] width 61 height 8
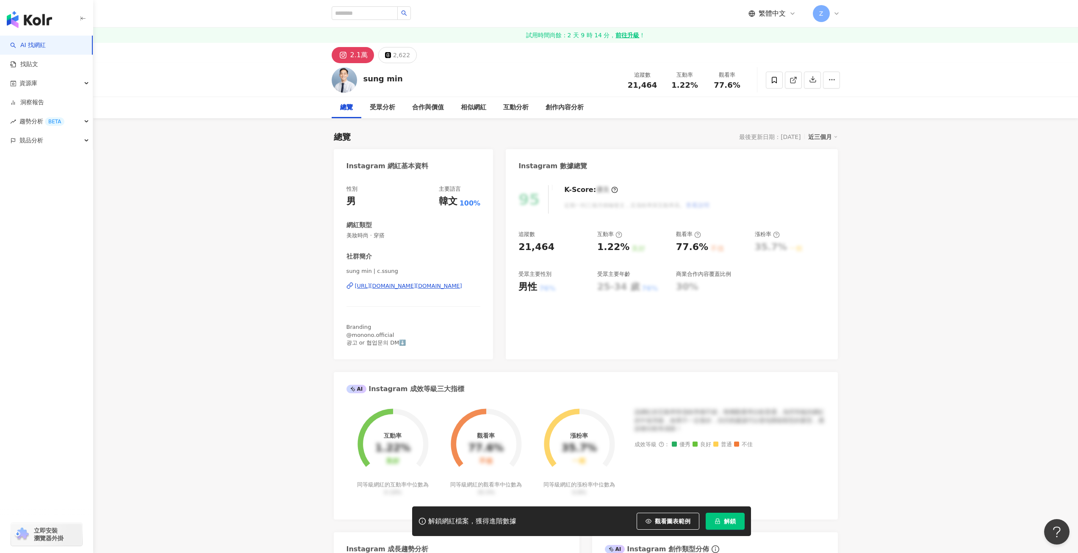
click at [425, 285] on div "https://www.instagram.com/c.ssung/" at bounding box center [408, 286] width 107 height 8
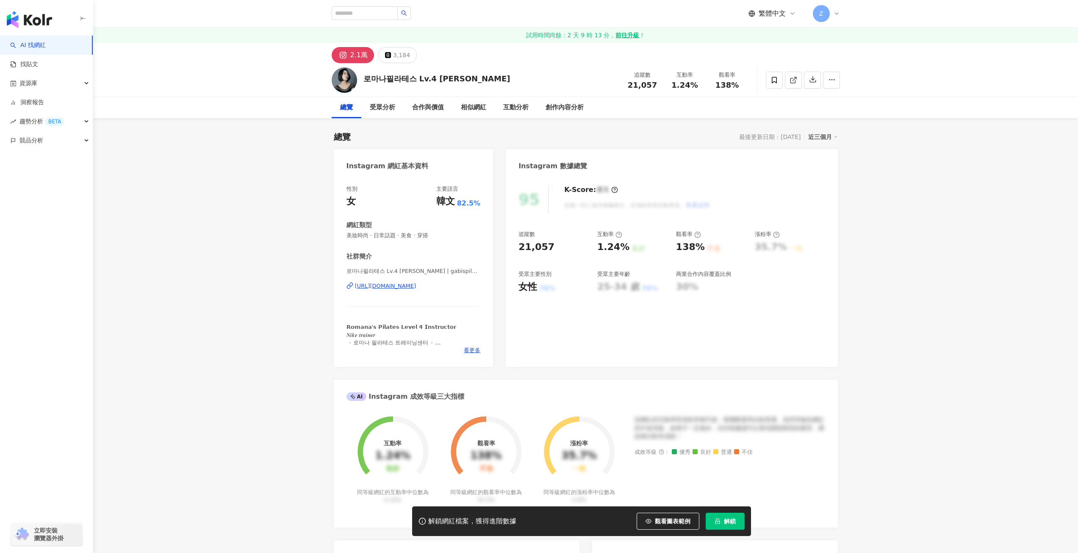
click at [394, 288] on div "https://www.instagram.com/gabispilatesseoul/" at bounding box center [385, 286] width 61 height 8
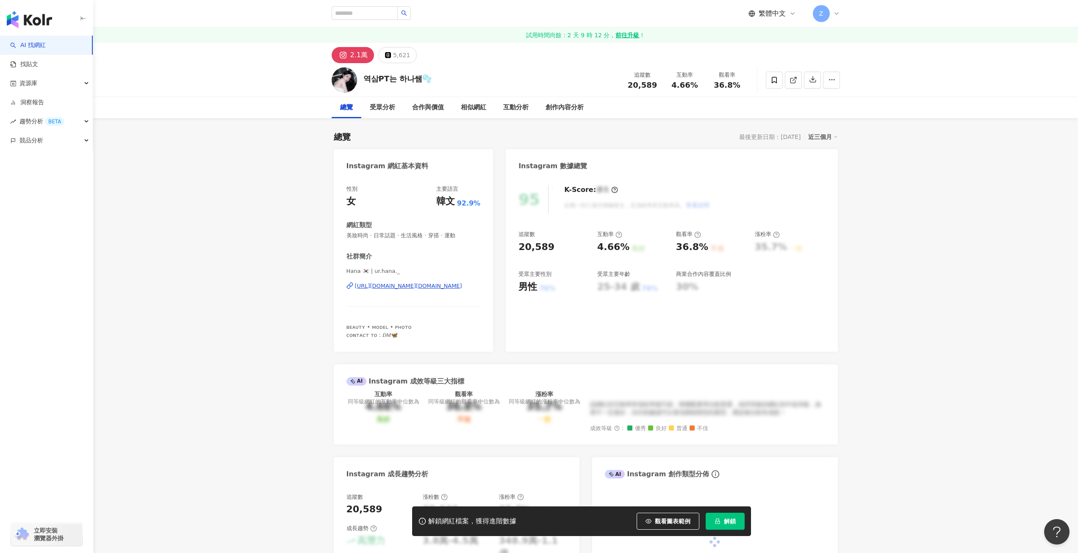
click at [410, 284] on div "[URL][DOMAIN_NAME][DOMAIN_NAME]" at bounding box center [408, 286] width 107 height 8
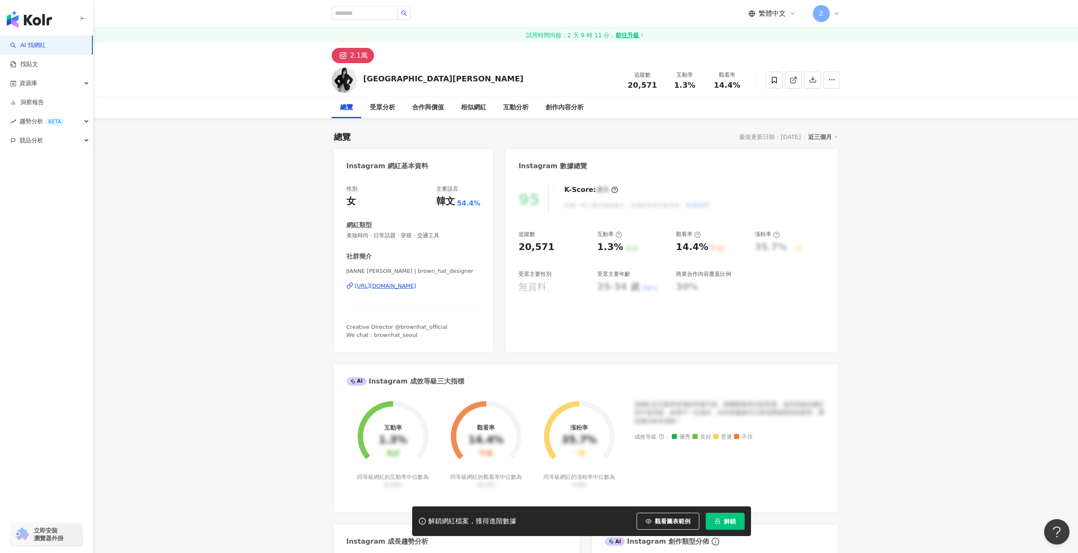
click at [416, 286] on div "[URL][DOMAIN_NAME]" at bounding box center [385, 286] width 61 height 8
click at [390, 286] on div "https://www.instagram.com/oliveujin/" at bounding box center [385, 286] width 61 height 8
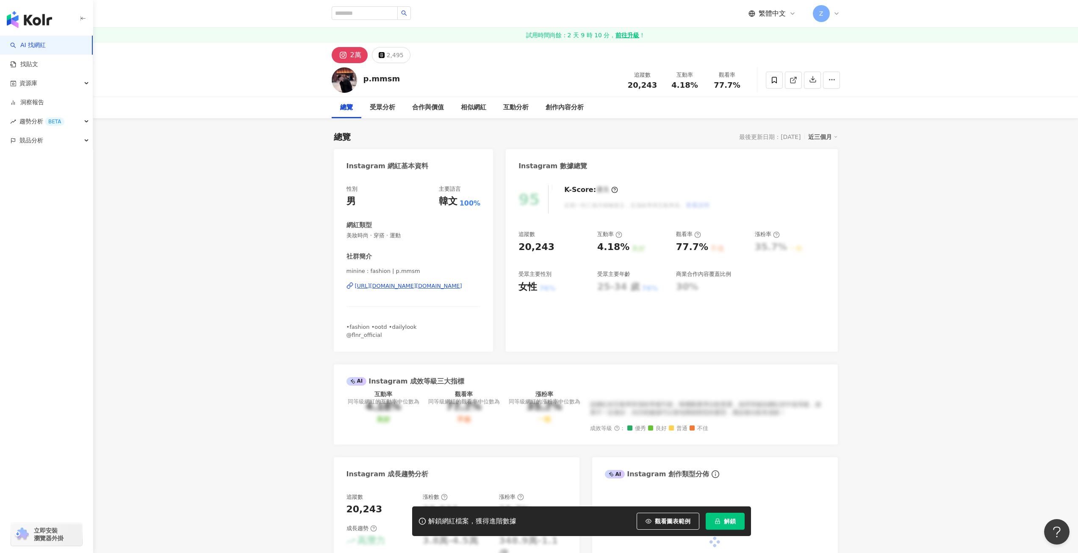
click at [400, 289] on div "https://www.instagram.com/p.mmsm/" at bounding box center [408, 286] width 107 height 8
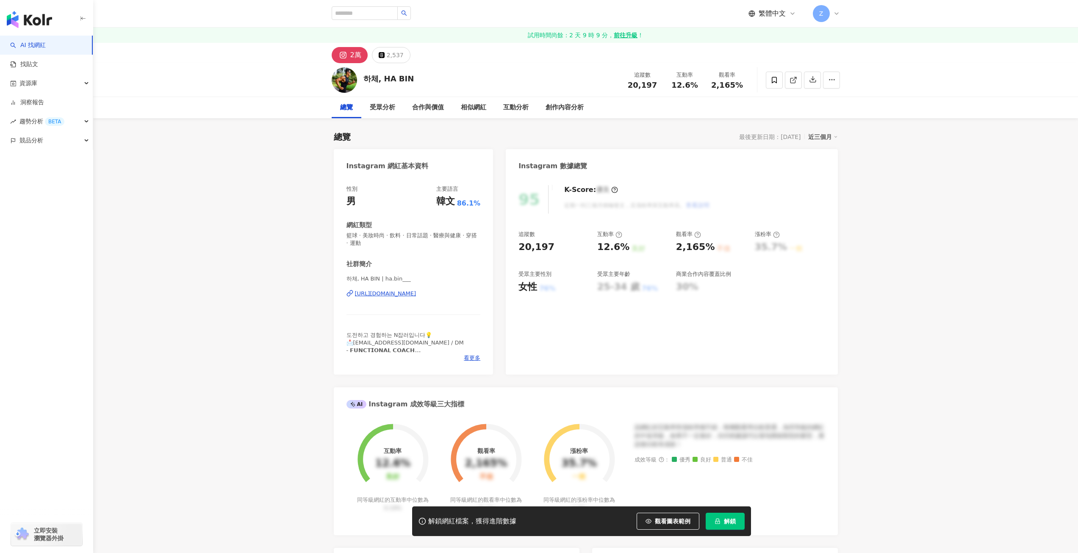
click at [416, 294] on div "https://www.instagram.com/ha.bin___/" at bounding box center [385, 294] width 61 height 8
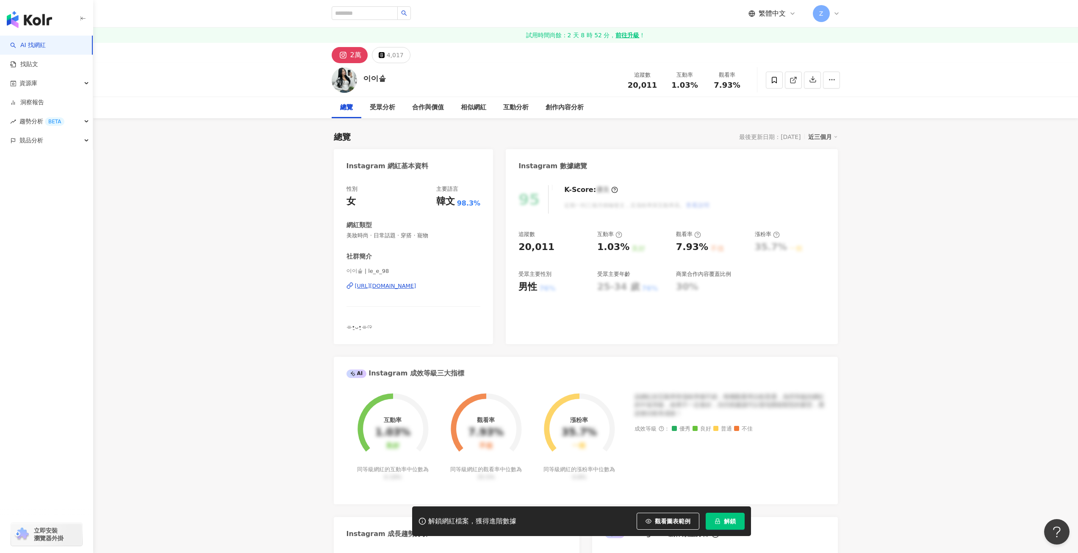
click at [402, 288] on div "https://www.instagram.com/le_e_98/" at bounding box center [385, 286] width 61 height 8
click at [404, 286] on div "https://www.instagram.com/le_e_98/" at bounding box center [385, 286] width 61 height 8
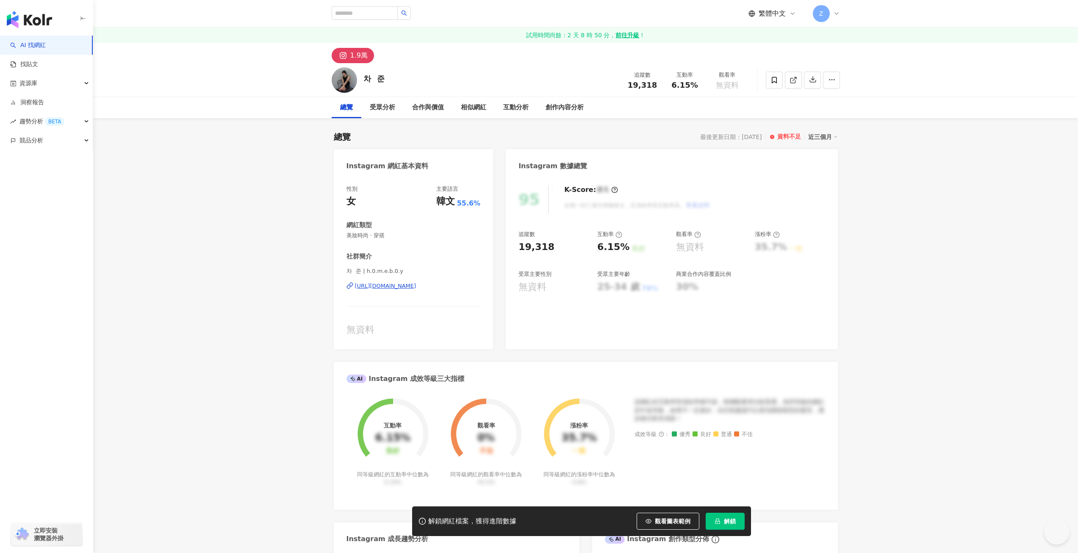
click at [412, 287] on div "[URL][DOMAIN_NAME]" at bounding box center [385, 286] width 61 height 8
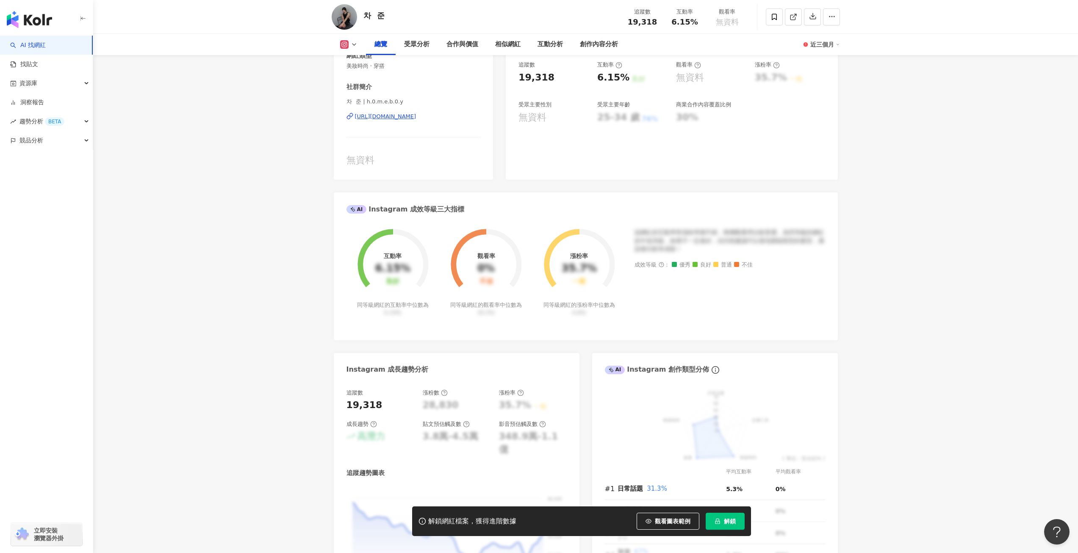
scroll to position [42, 0]
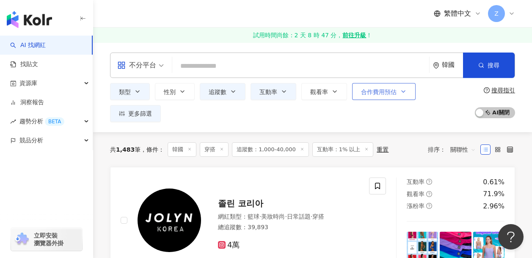
click at [426, 59] on input "search" at bounding box center [301, 66] width 250 height 16
click at [504, 75] on div "不分平台 韓國 搜尋" at bounding box center [312, 65] width 405 height 25
click at [480, 112] on div "類型 性別 追蹤數 互動率 觀看率 合作費用預估 更多篩選 搜尋指引 AI 開啟 AI 關閉" at bounding box center [312, 102] width 405 height 39
click at [532, 102] on div "不分平台 韓國 搜尋 類型 性別 追蹤數 互動率 觀看率 合作費用預估 更多篩選 搜尋指引 AI 開啟 AI 關閉" at bounding box center [312, 87] width 439 height 69
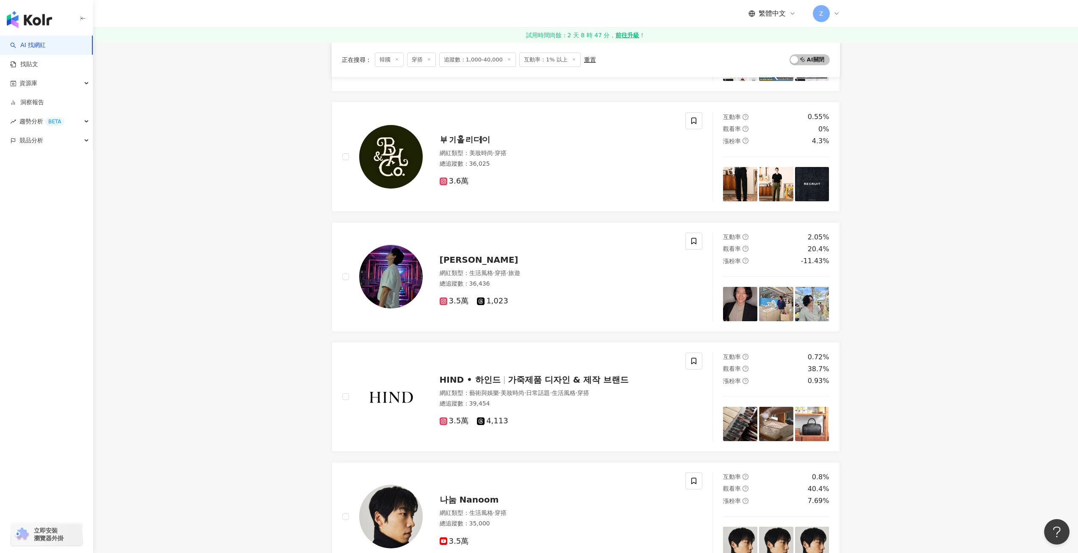
scroll to position [1271, 0]
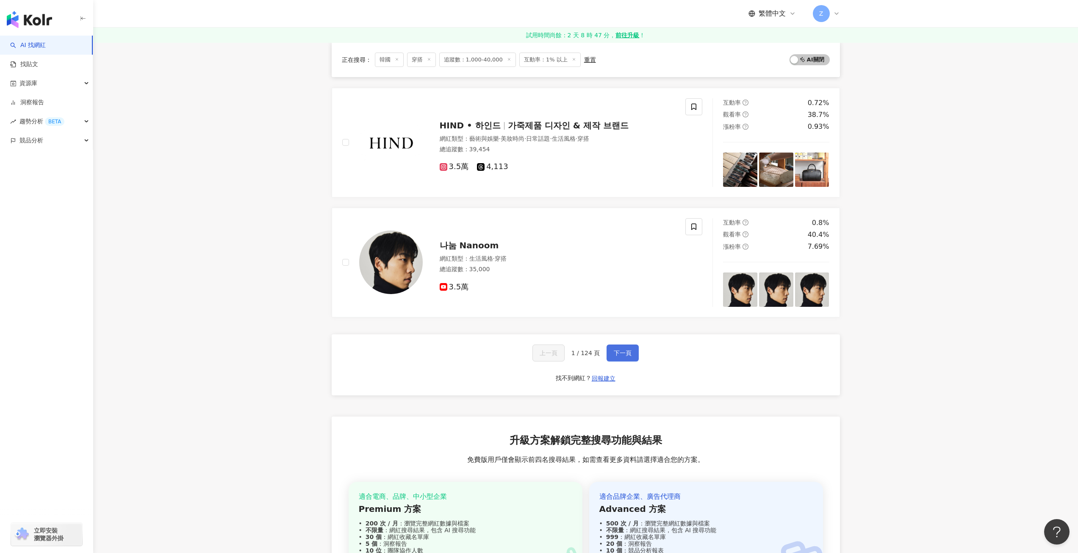
click at [632, 354] on button "下一頁" at bounding box center [622, 352] width 32 height 17
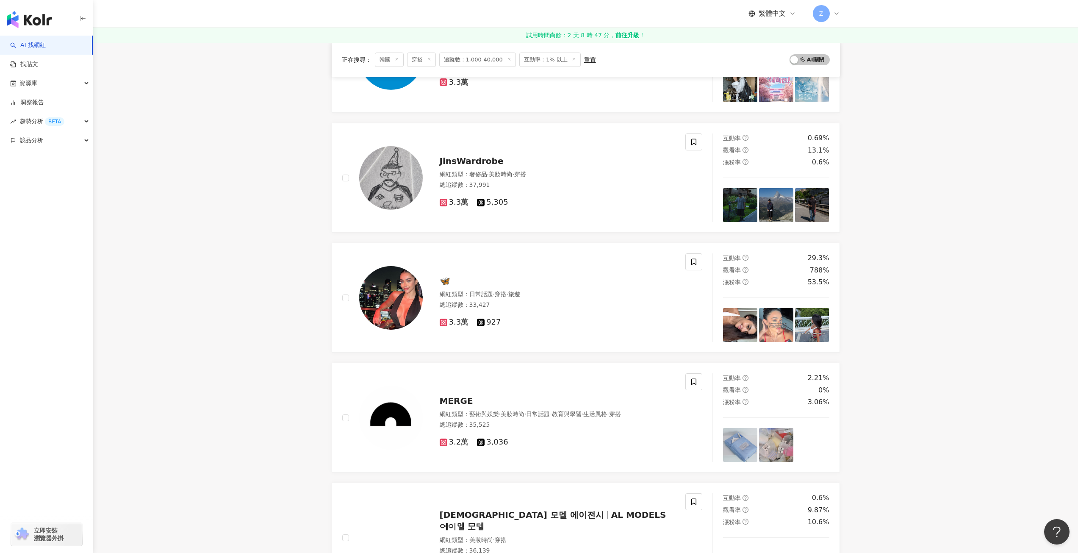
scroll to position [1441, 0]
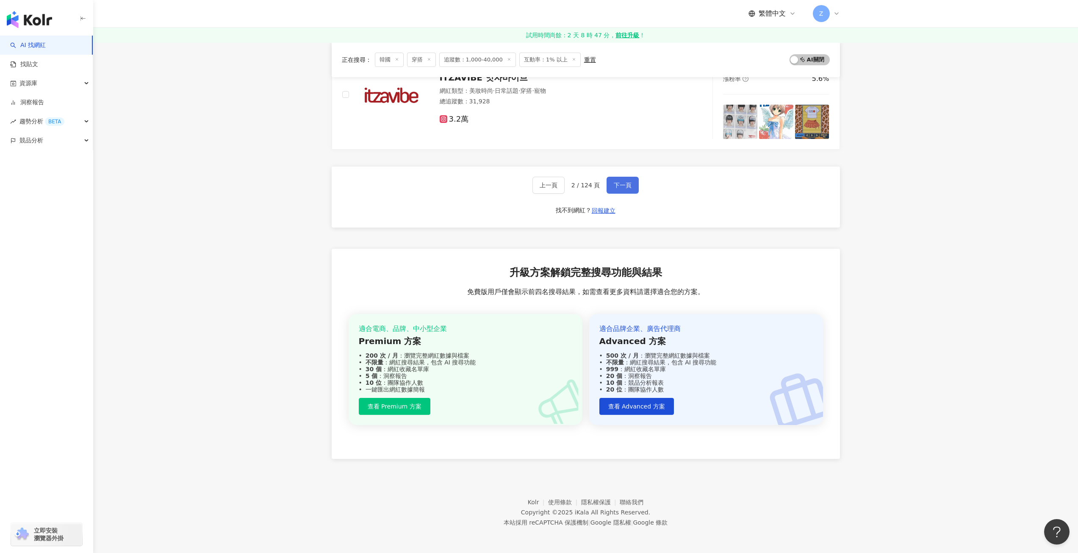
click at [617, 186] on span "下一頁" at bounding box center [623, 185] width 18 height 7
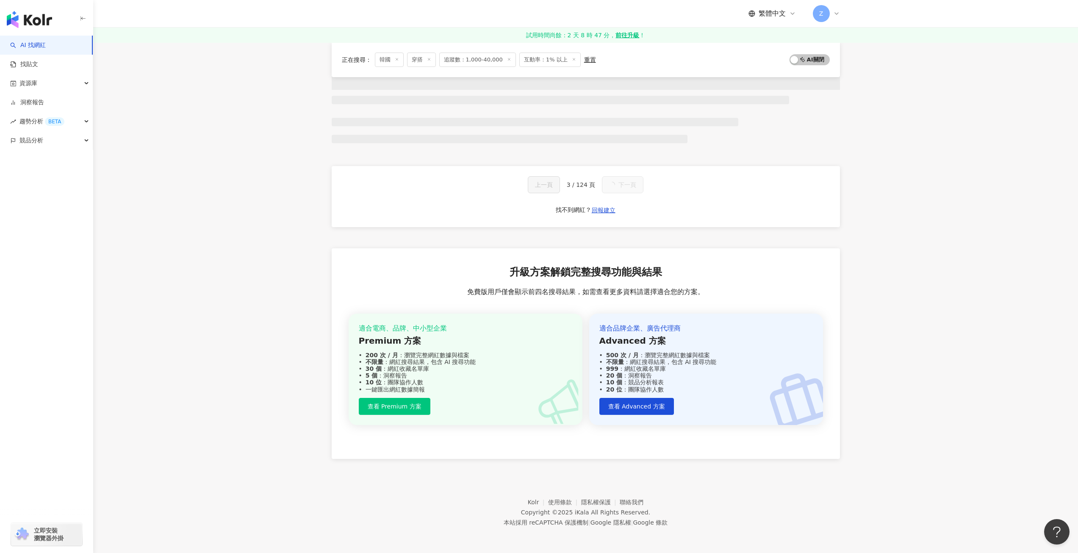
click at [617, 186] on button "下一頁" at bounding box center [623, 184] width 42 height 17
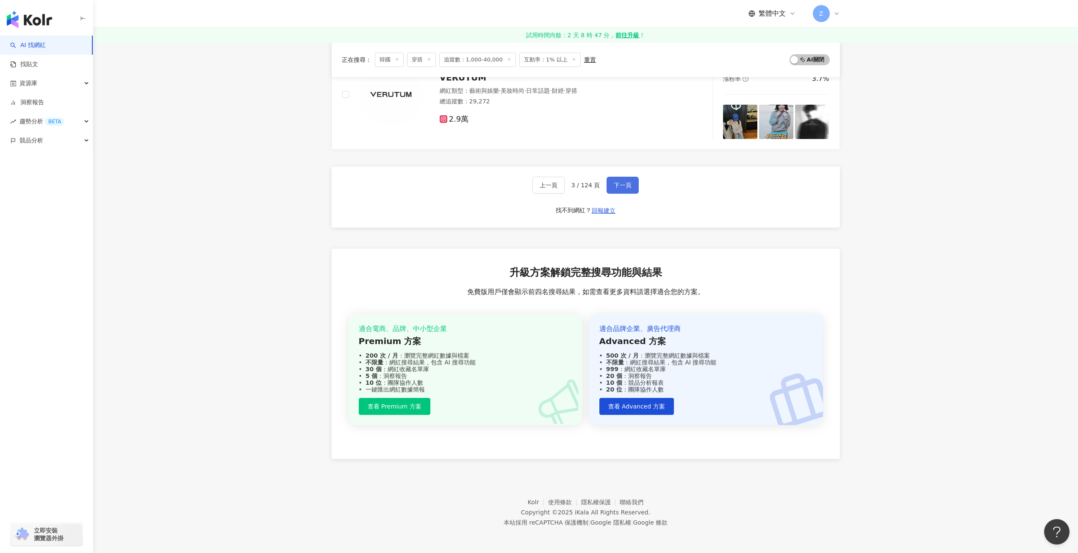
click at [617, 186] on span "下一頁" at bounding box center [623, 185] width 18 height 7
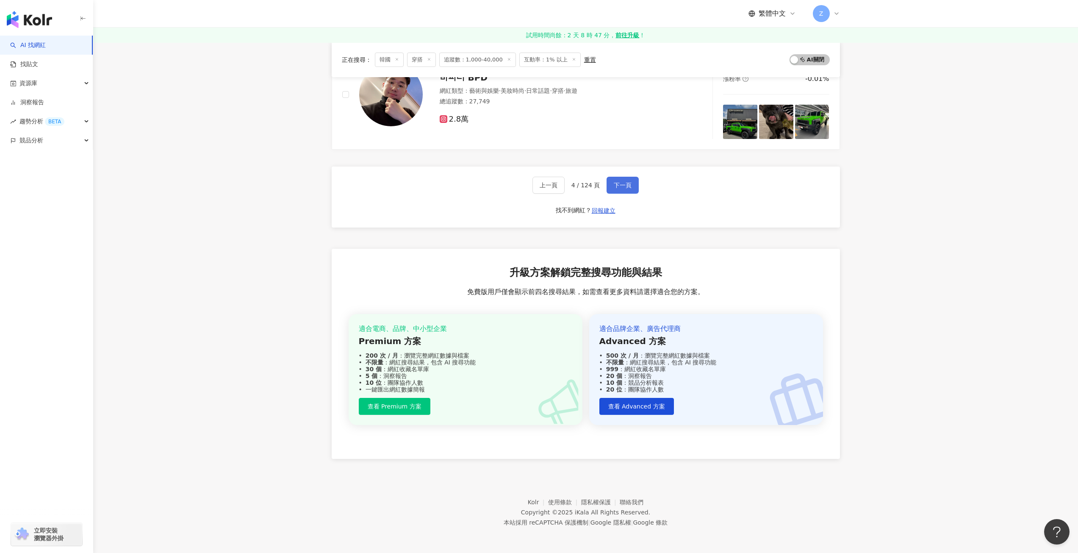
click at [617, 186] on span "下一頁" at bounding box center [623, 185] width 18 height 7
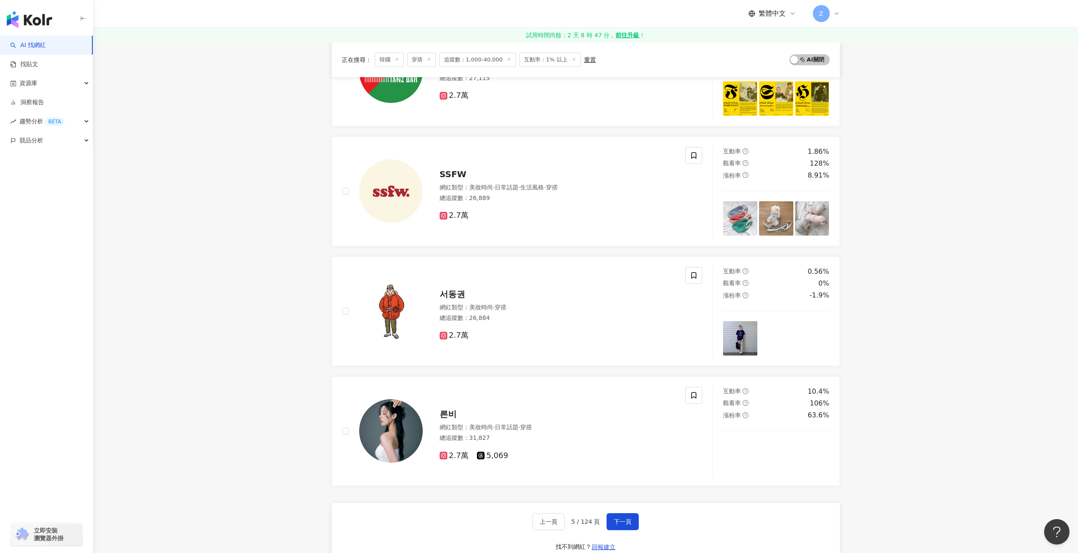
scroll to position [1187, 0]
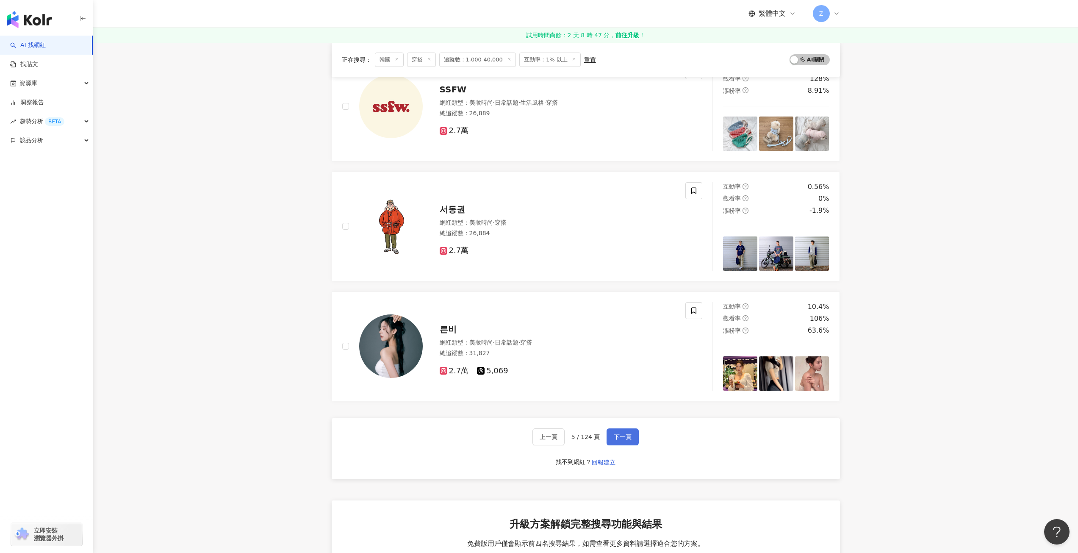
click at [619, 440] on span "下一頁" at bounding box center [623, 436] width 18 height 7
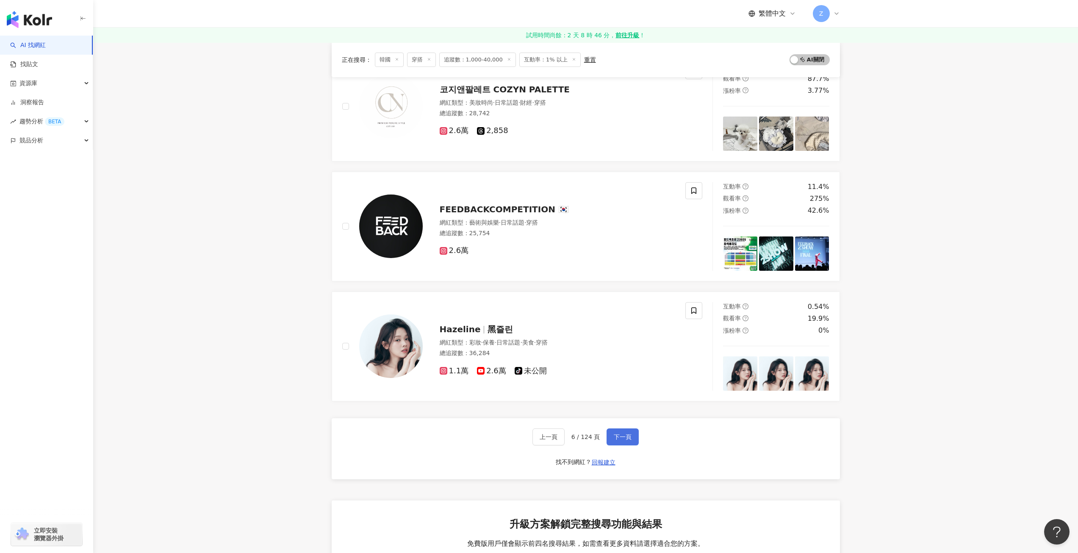
click at [620, 433] on span "下一頁" at bounding box center [623, 436] width 18 height 7
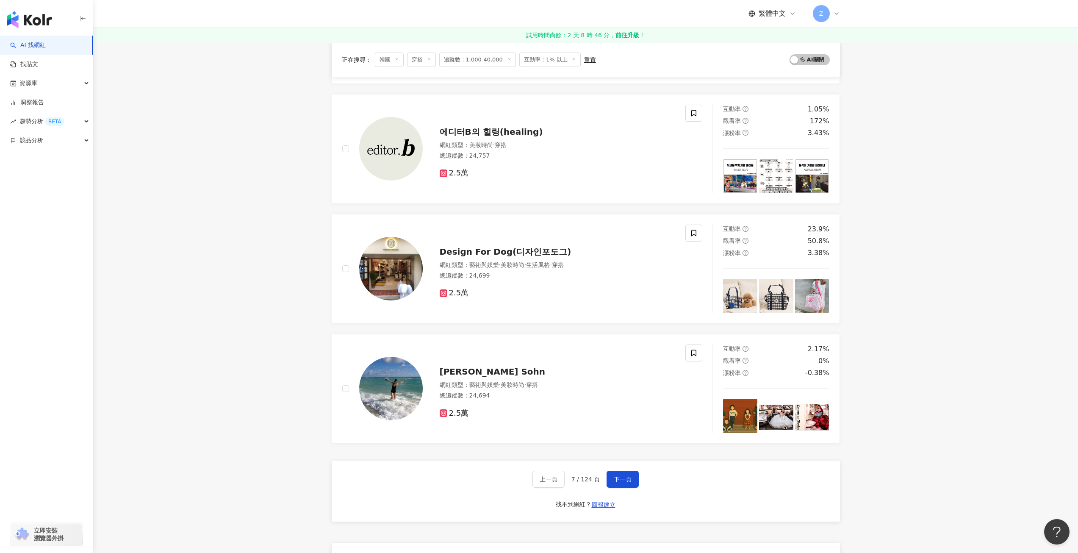
scroll to position [1271, 0]
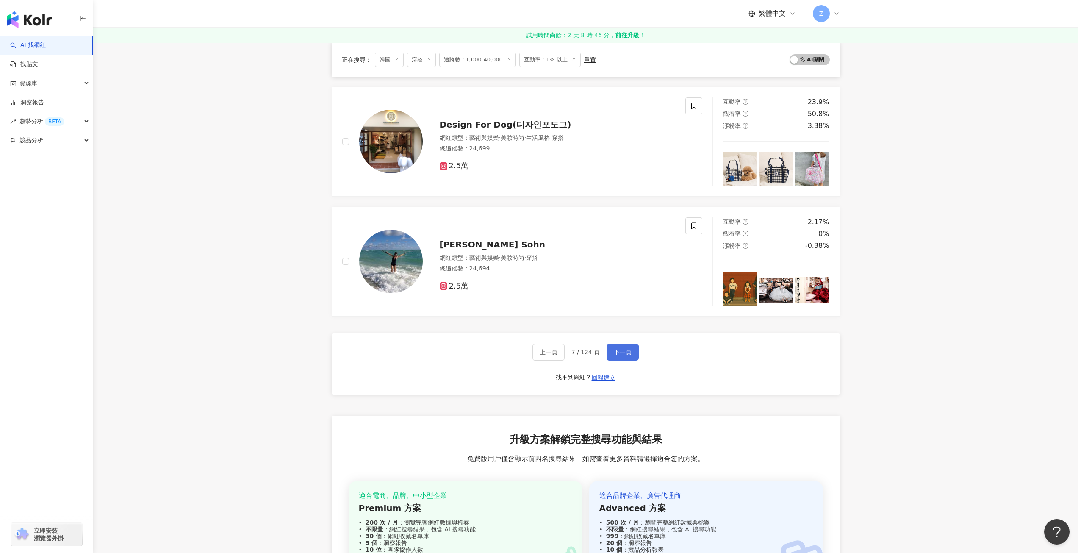
click at [635, 355] on button "下一頁" at bounding box center [622, 351] width 32 height 17
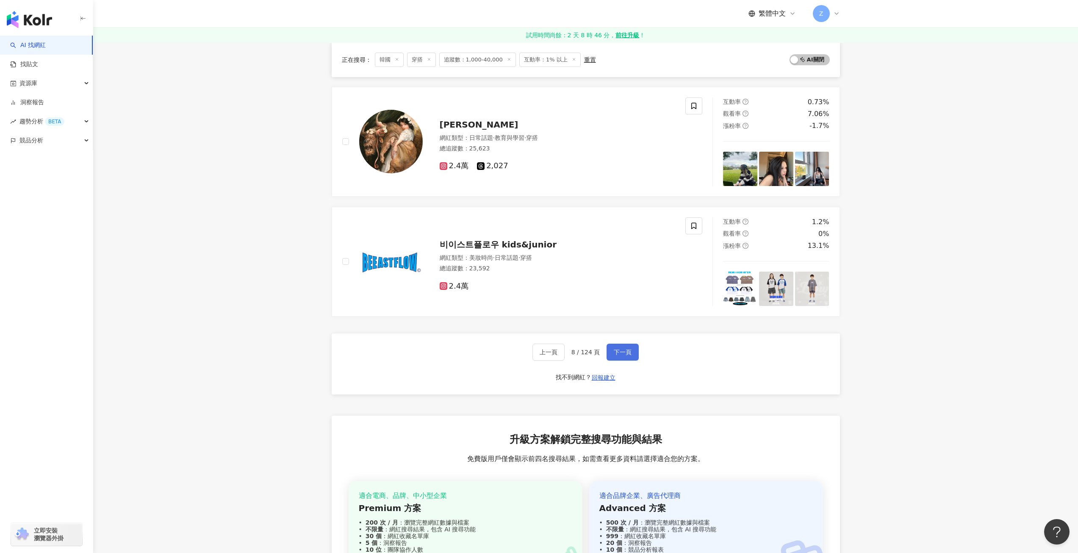
click at [627, 352] on span "下一頁" at bounding box center [623, 352] width 18 height 7
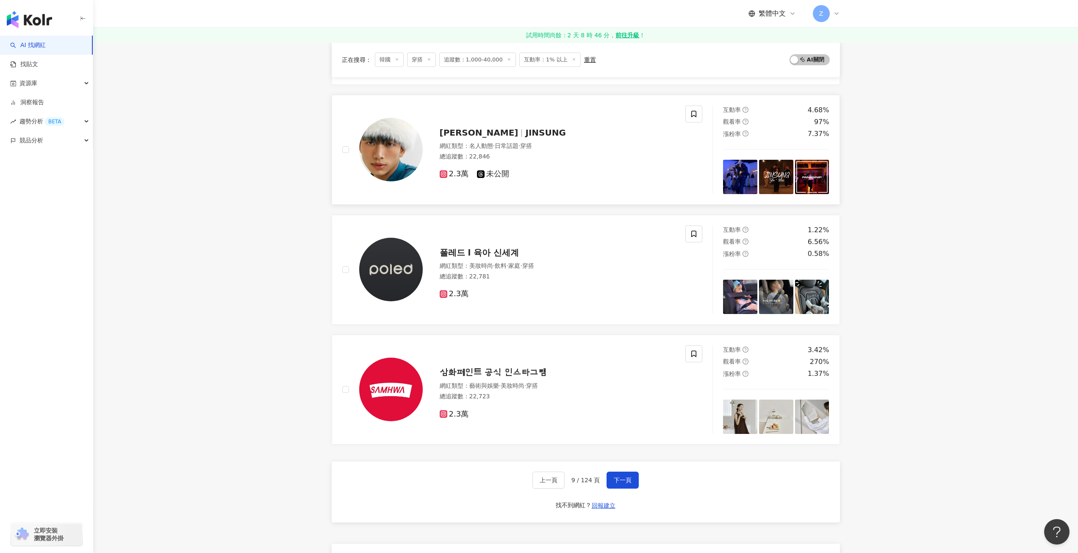
scroll to position [1016, 0]
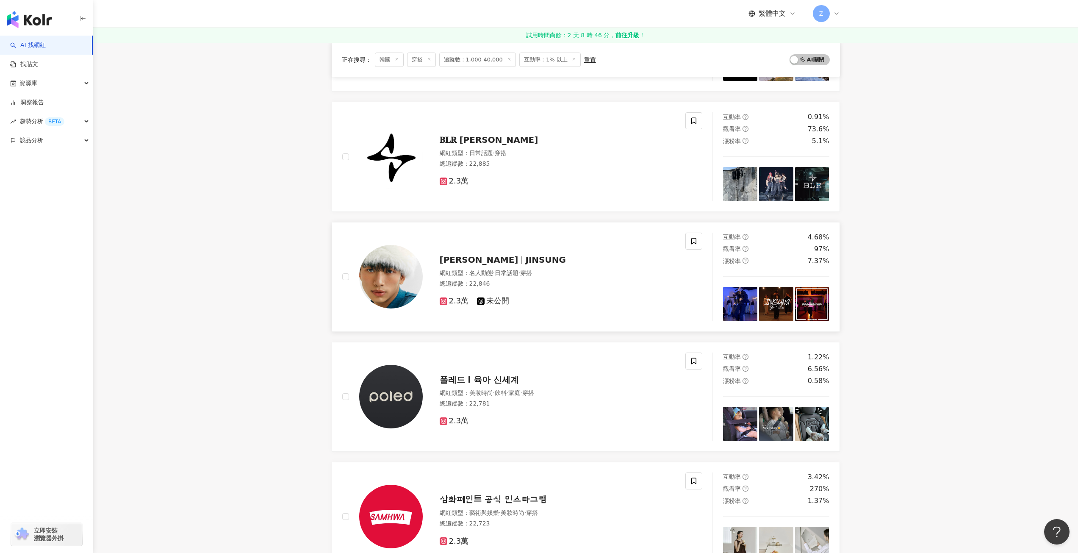
click at [469, 263] on span "최진성" at bounding box center [483, 260] width 86 height 10
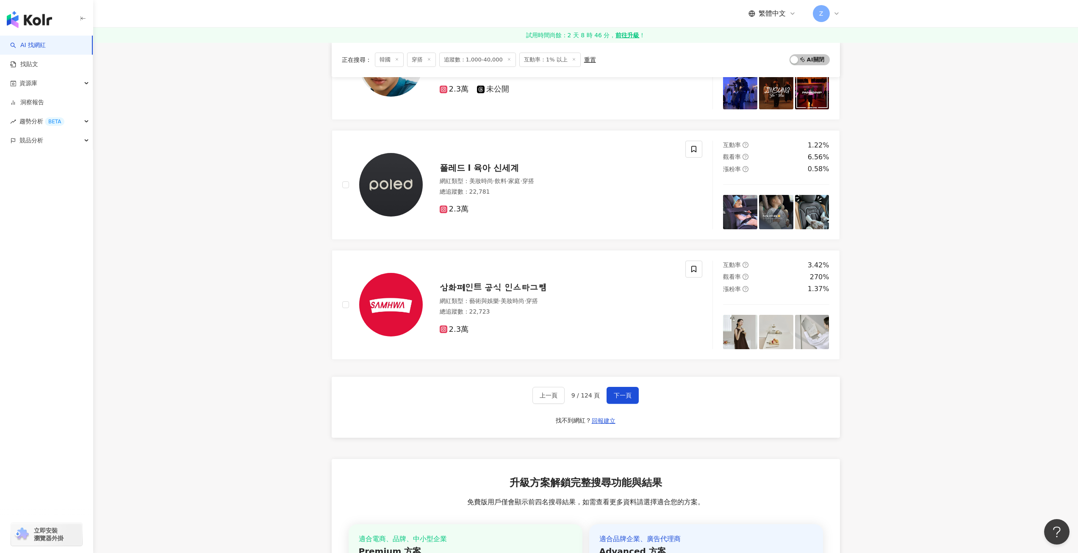
scroll to position [1271, 0]
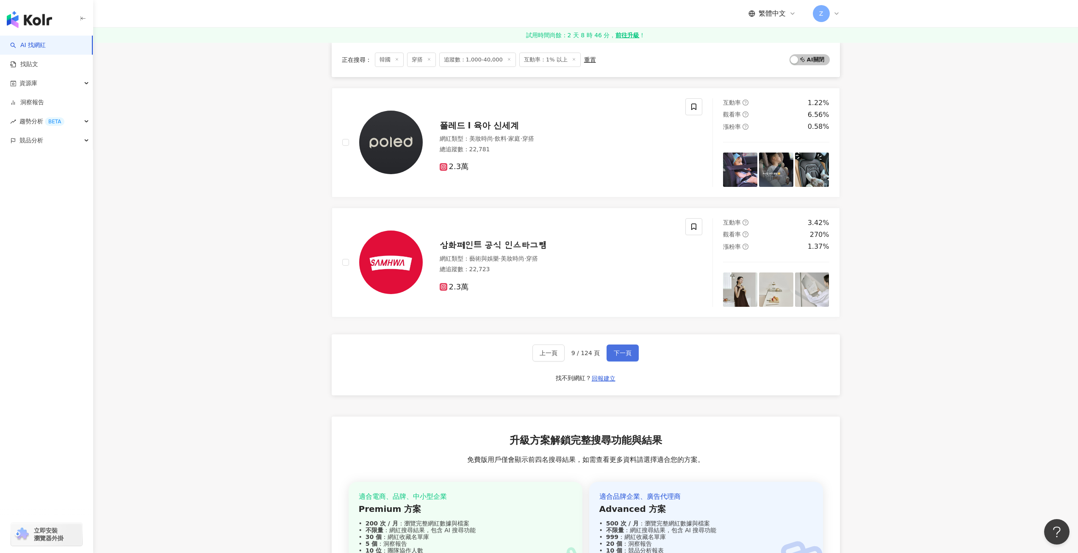
click at [625, 353] on span "下一頁" at bounding box center [623, 352] width 18 height 7
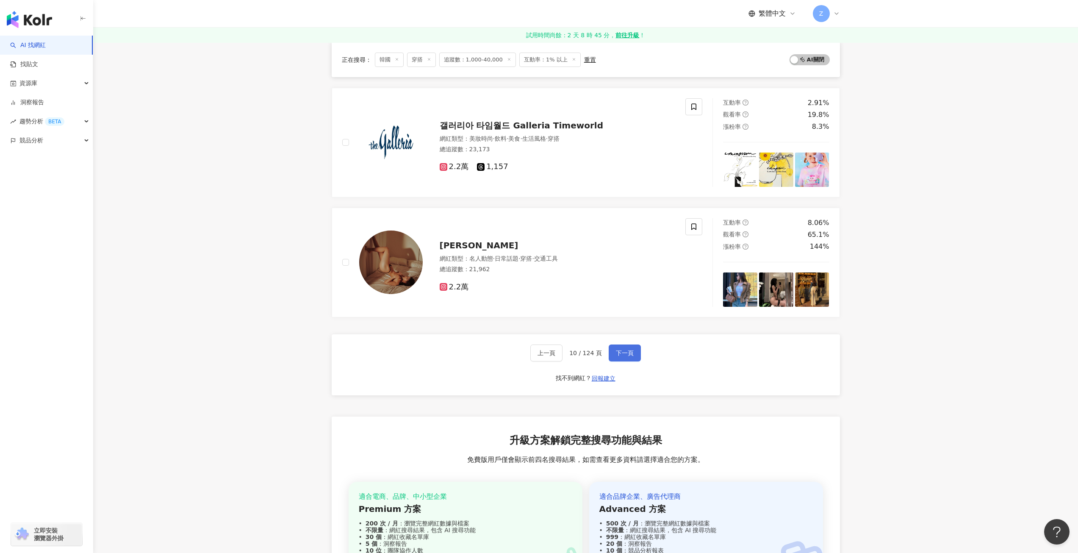
click at [616, 352] on span "下一頁" at bounding box center [625, 352] width 18 height 7
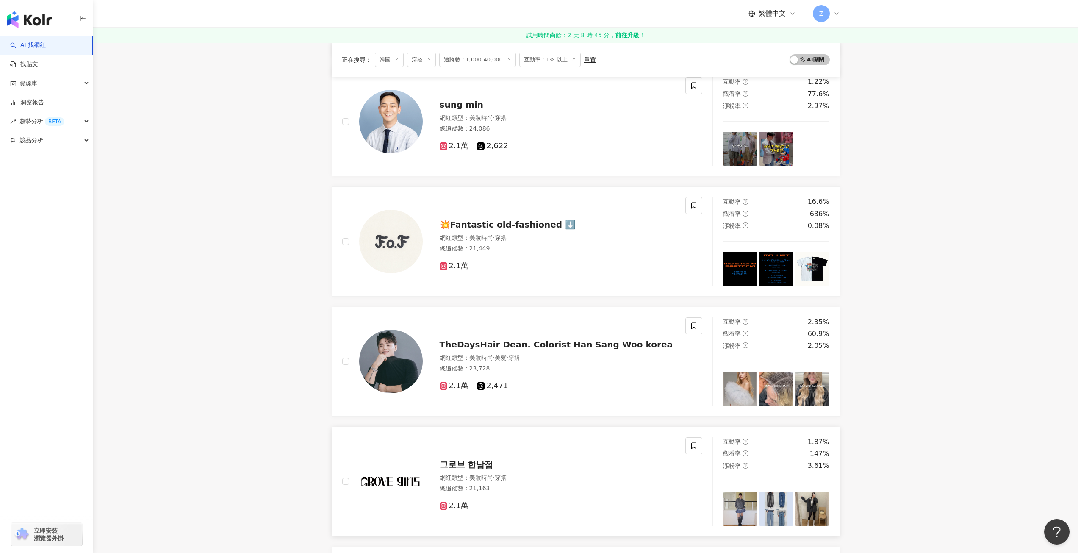
scroll to position [1101, 0]
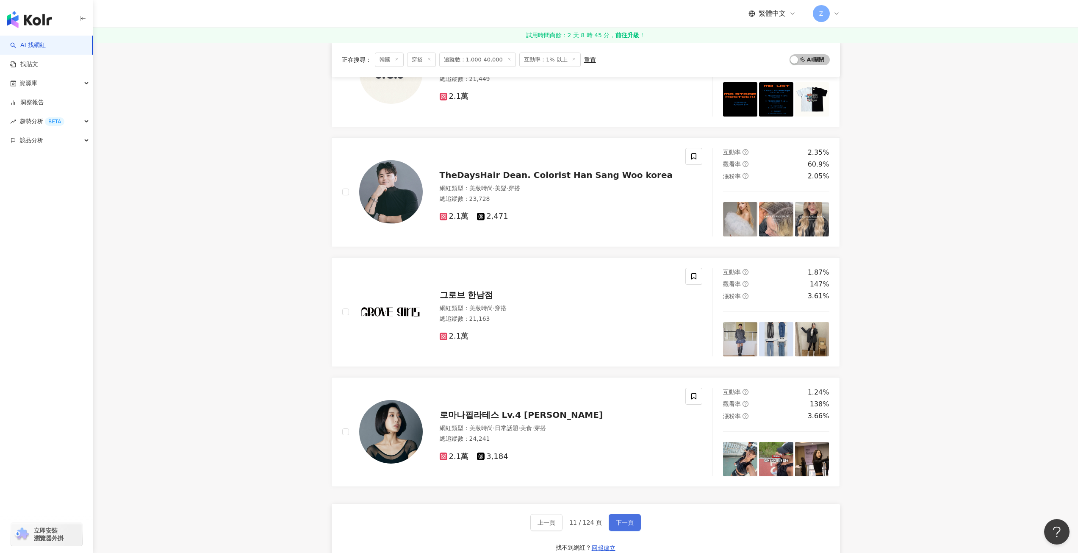
click at [620, 522] on span "下一頁" at bounding box center [625, 522] width 18 height 7
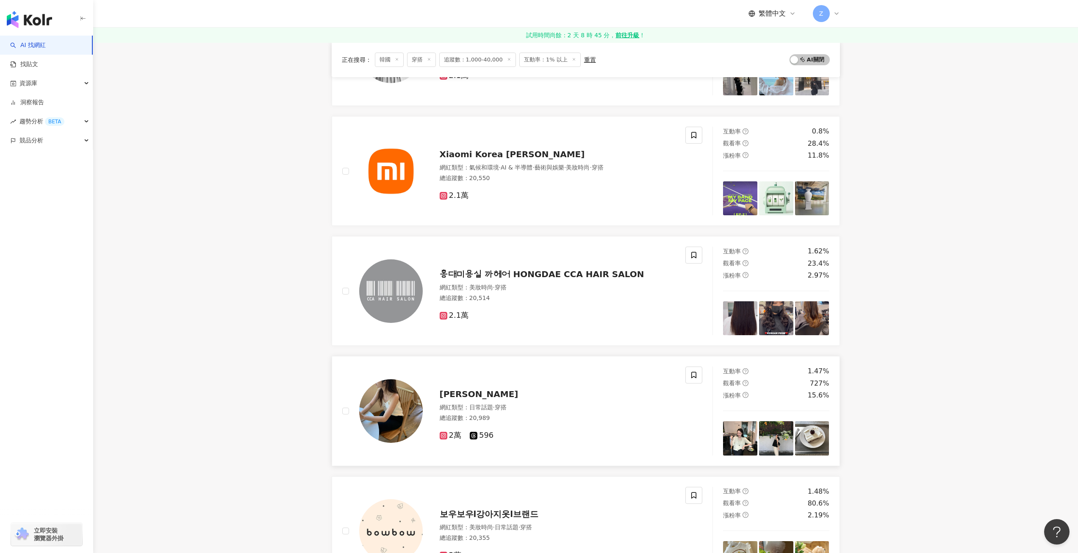
scroll to position [1016, 0]
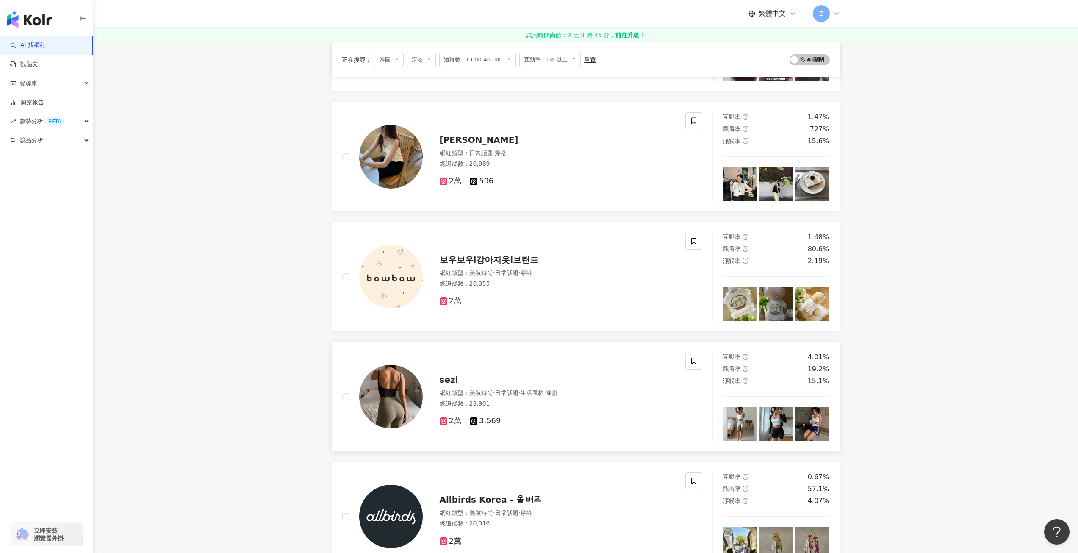
click at [446, 377] on span "sezi" at bounding box center [449, 379] width 19 height 10
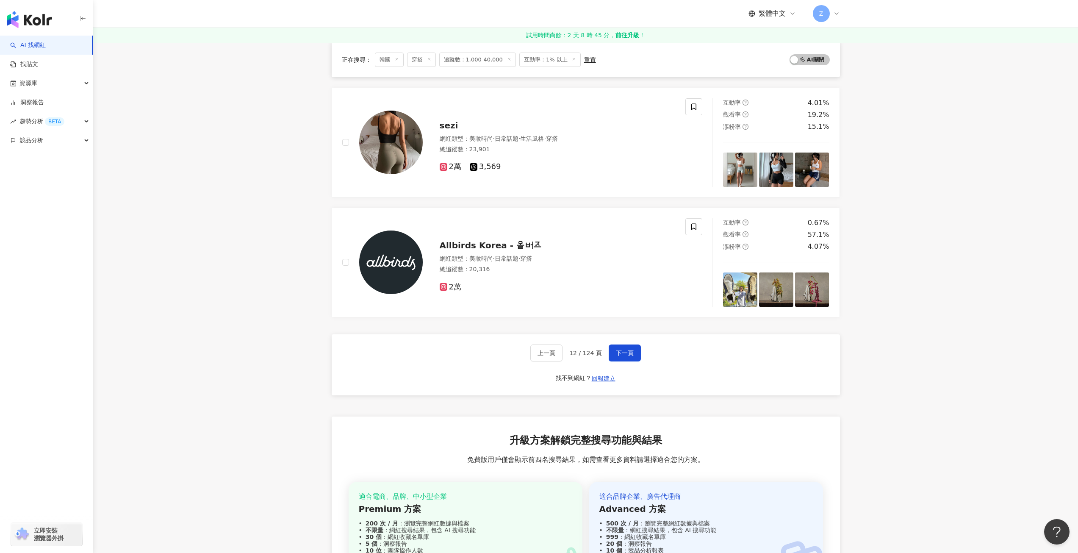
scroll to position [1313, 0]
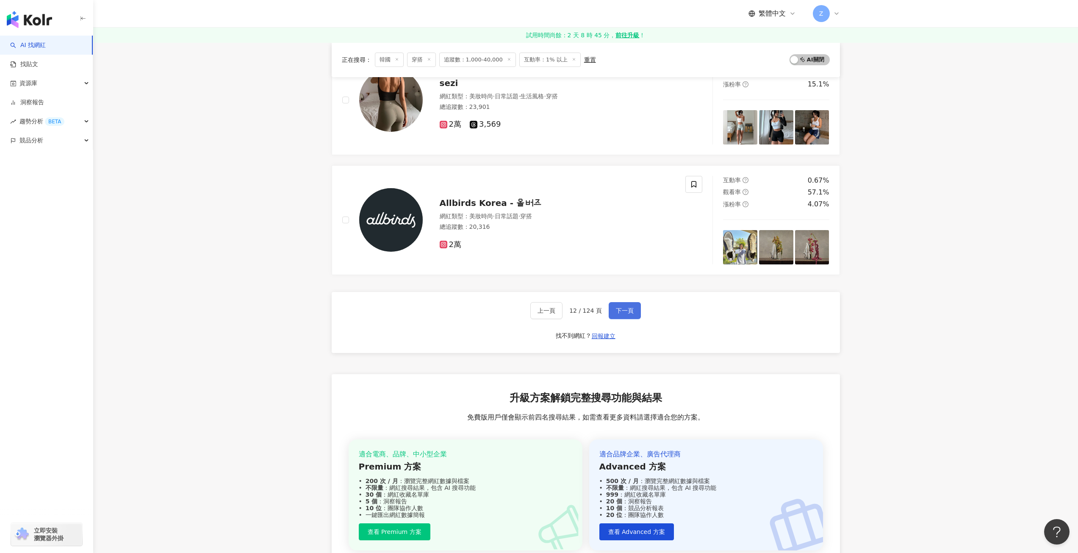
click at [612, 316] on button "下一頁" at bounding box center [625, 310] width 32 height 17
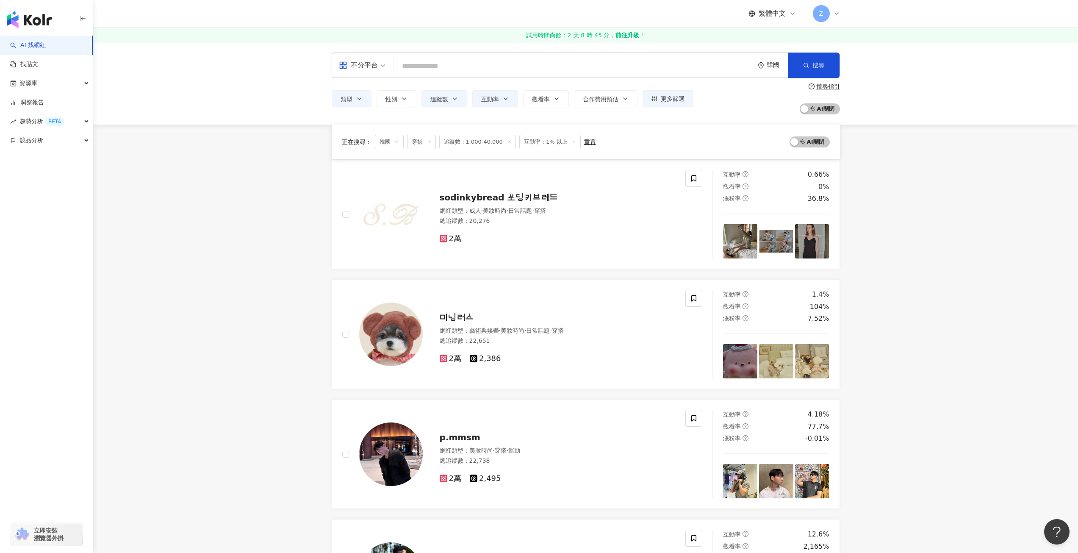
scroll to position [169, 0]
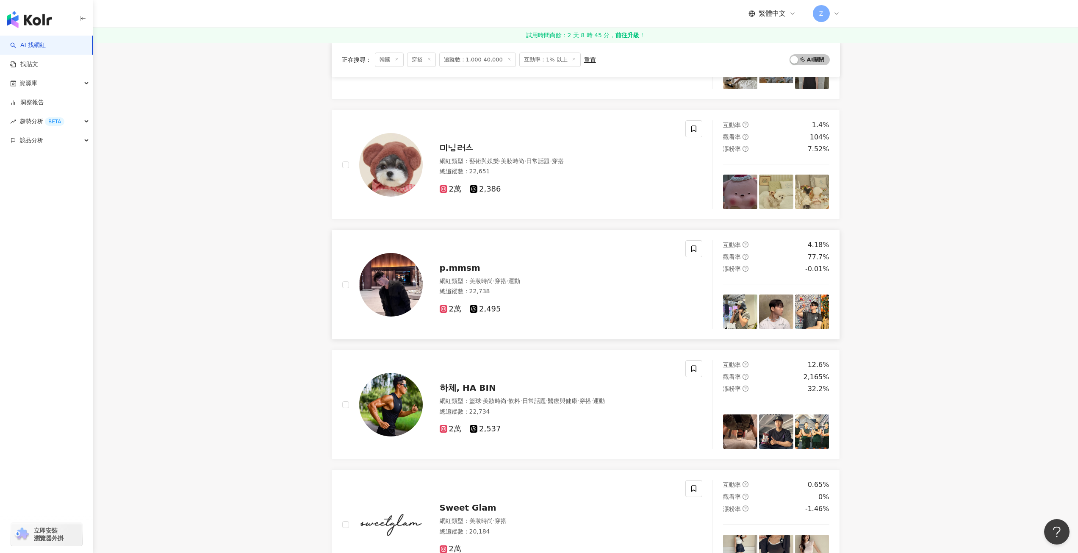
click at [469, 270] on span "p.mmsm" at bounding box center [460, 268] width 41 height 10
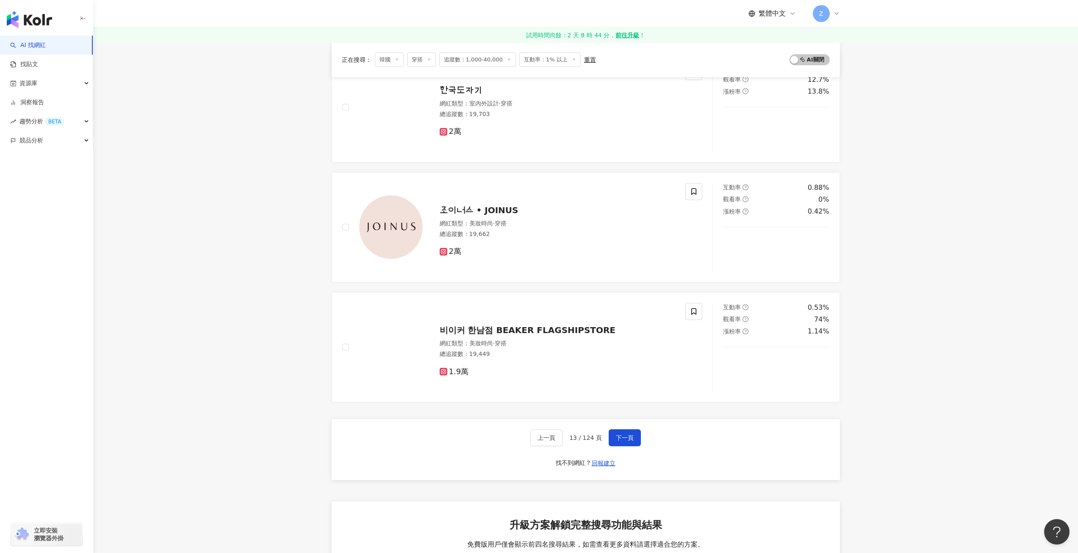
scroll to position [1271, 0]
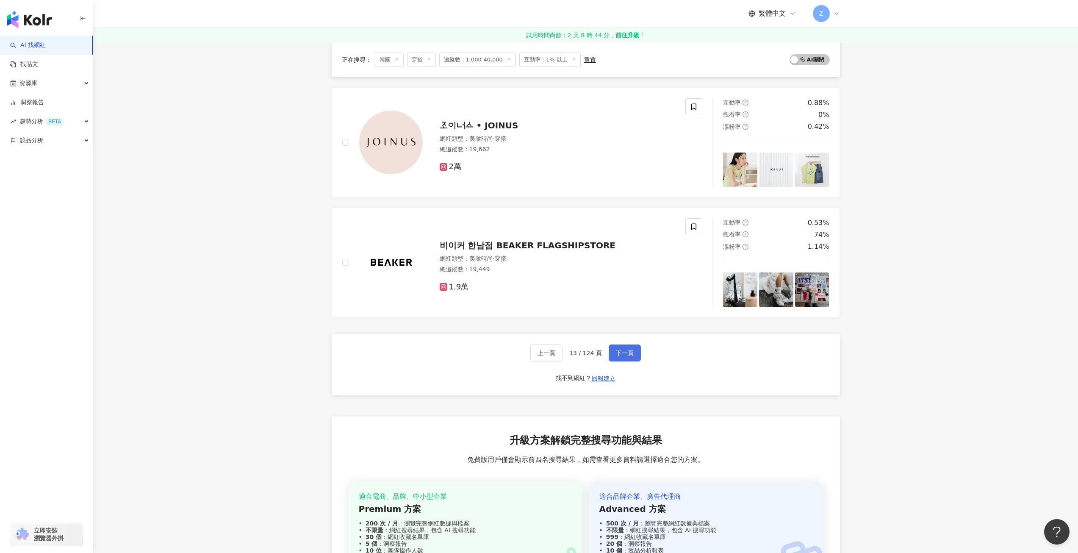
click at [612, 352] on button "下一頁" at bounding box center [625, 352] width 32 height 17
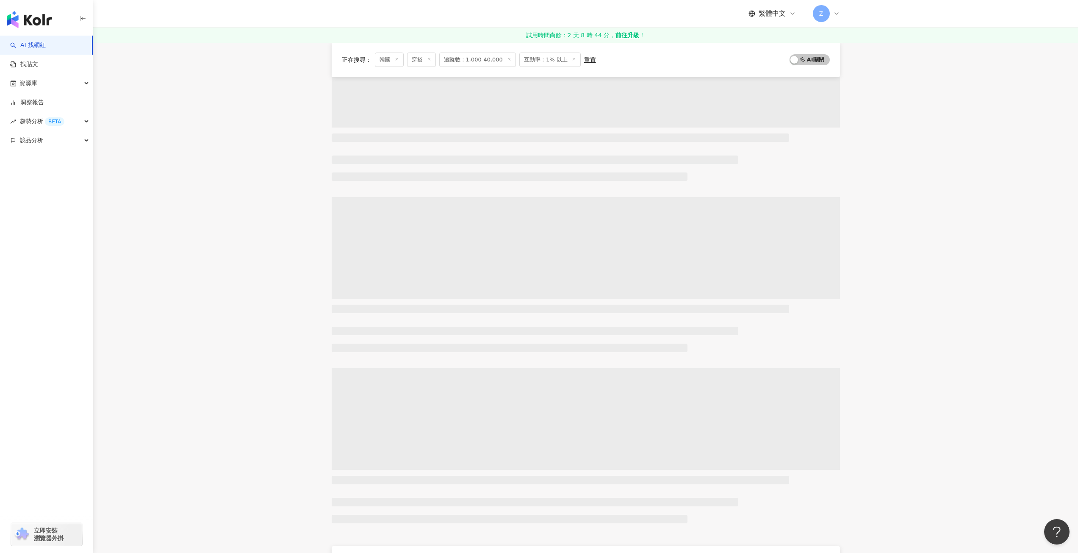
scroll to position [0, 0]
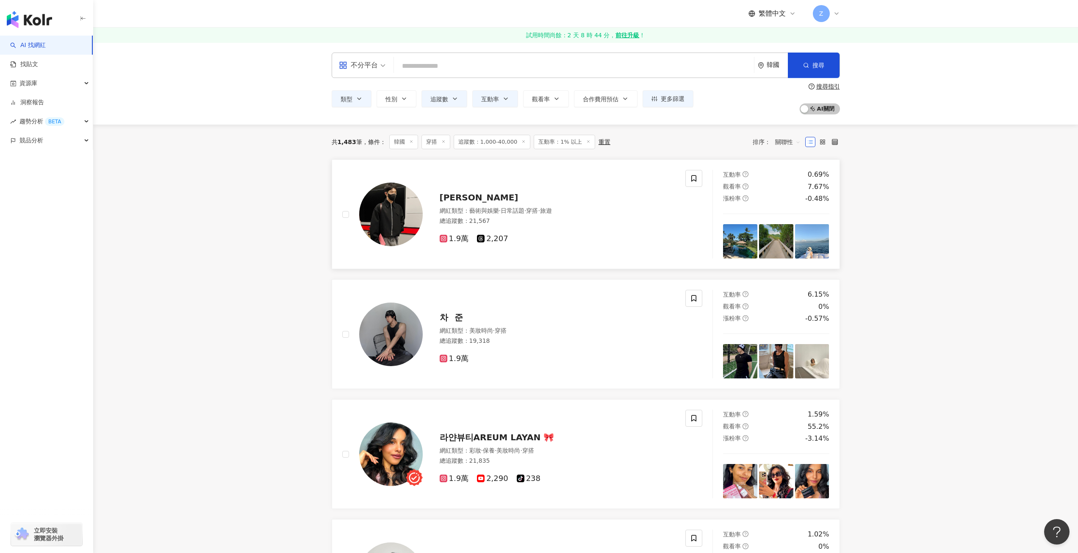
click at [458, 198] on span "Yoon Choon Ho" at bounding box center [479, 197] width 79 height 10
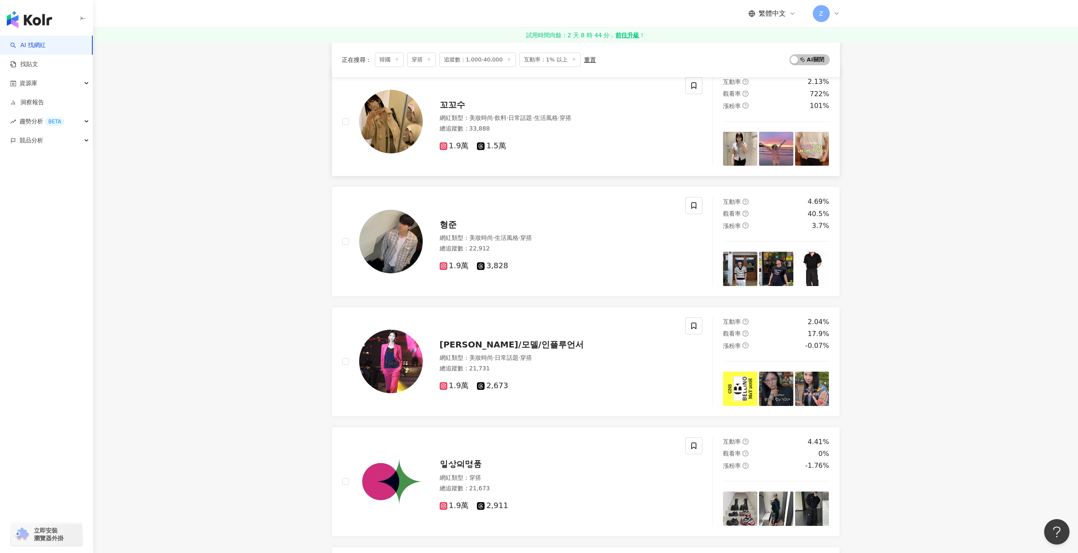
scroll to position [762, 0]
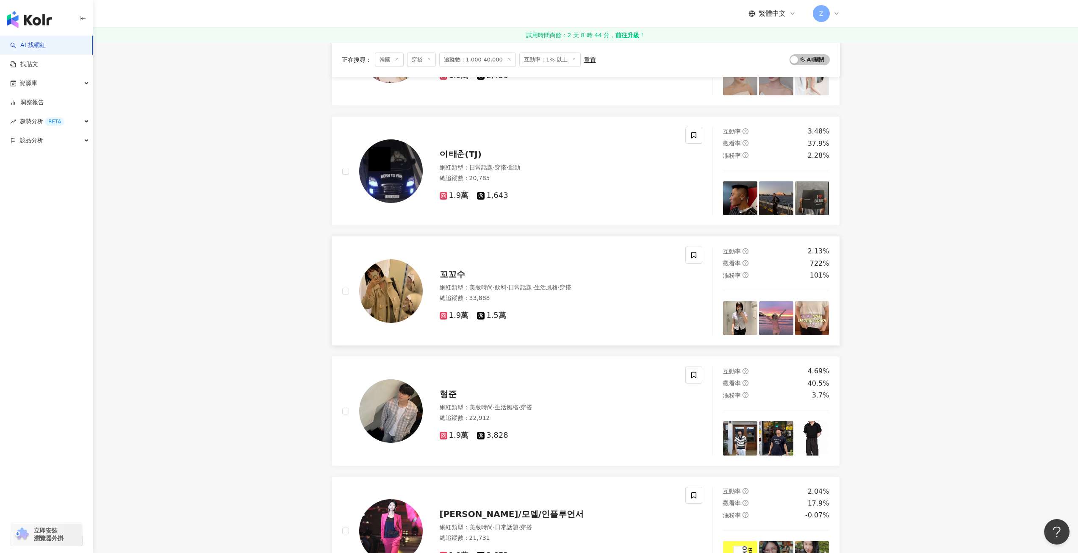
click at [450, 278] on span "꼬꼬수" at bounding box center [452, 274] width 25 height 10
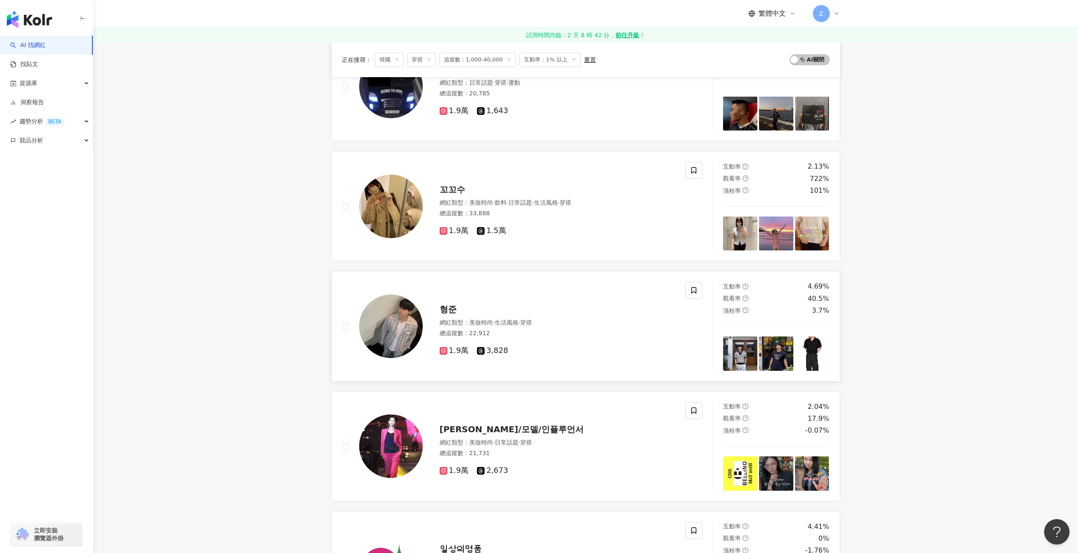
scroll to position [889, 0]
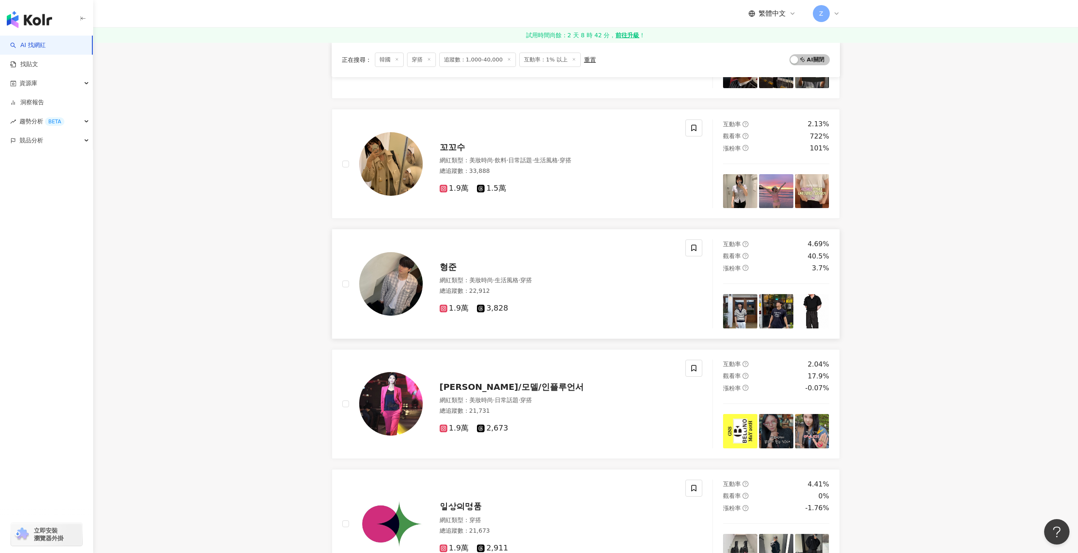
click at [449, 269] on span "형준" at bounding box center [448, 267] width 17 height 10
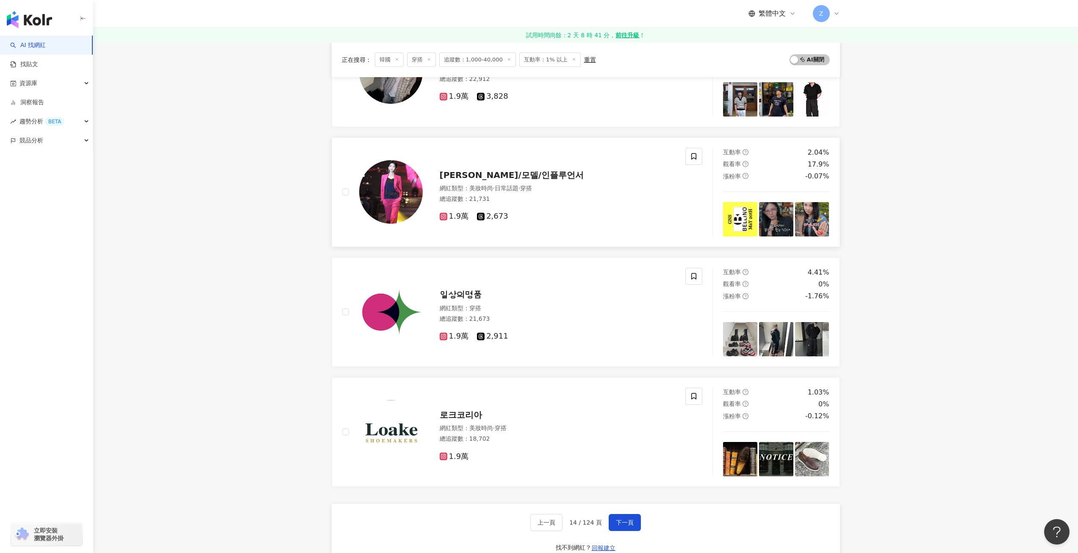
scroll to position [1186, 0]
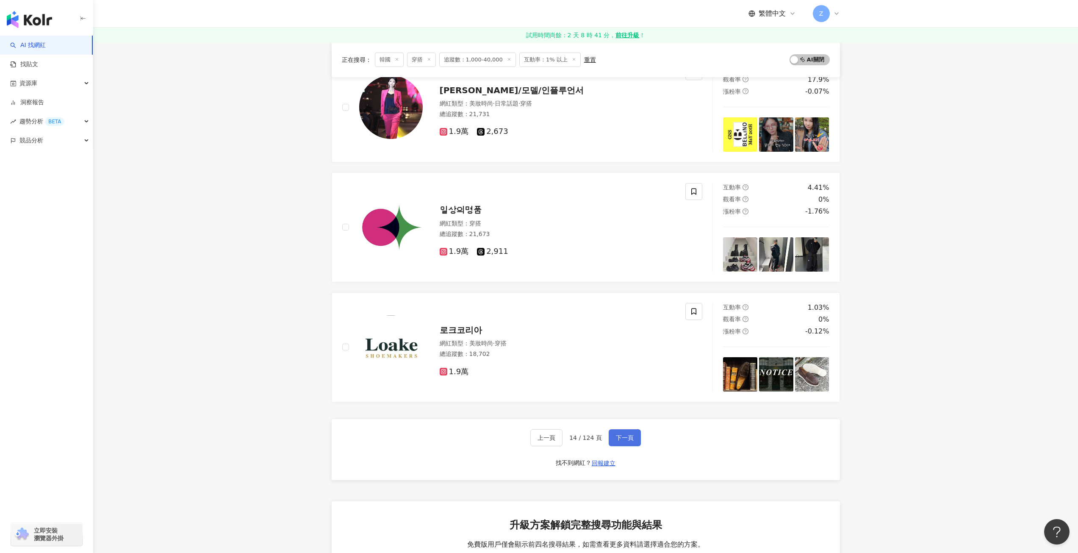
click at [628, 434] on span "下一頁" at bounding box center [625, 437] width 18 height 7
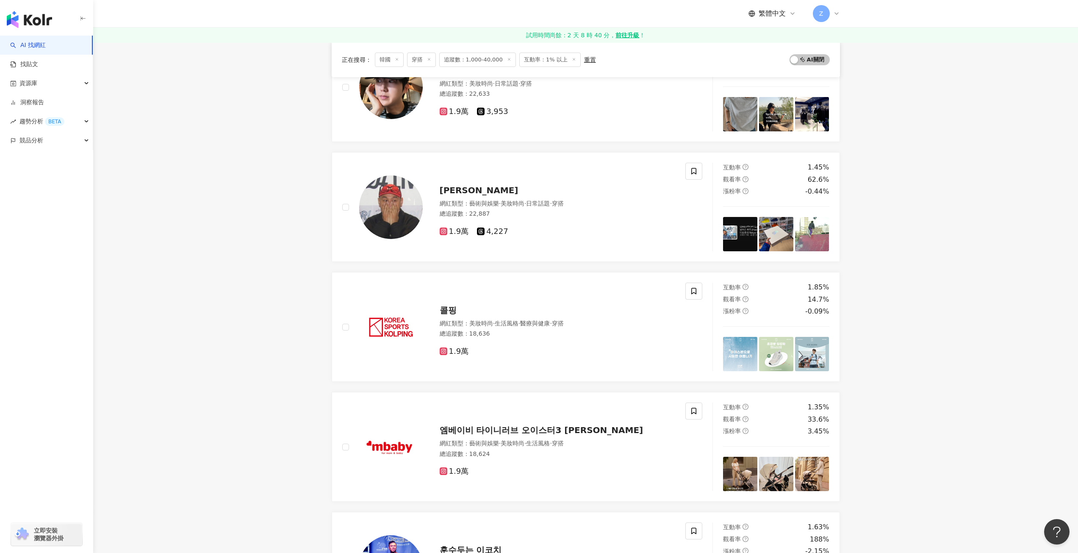
scroll to position [0, 0]
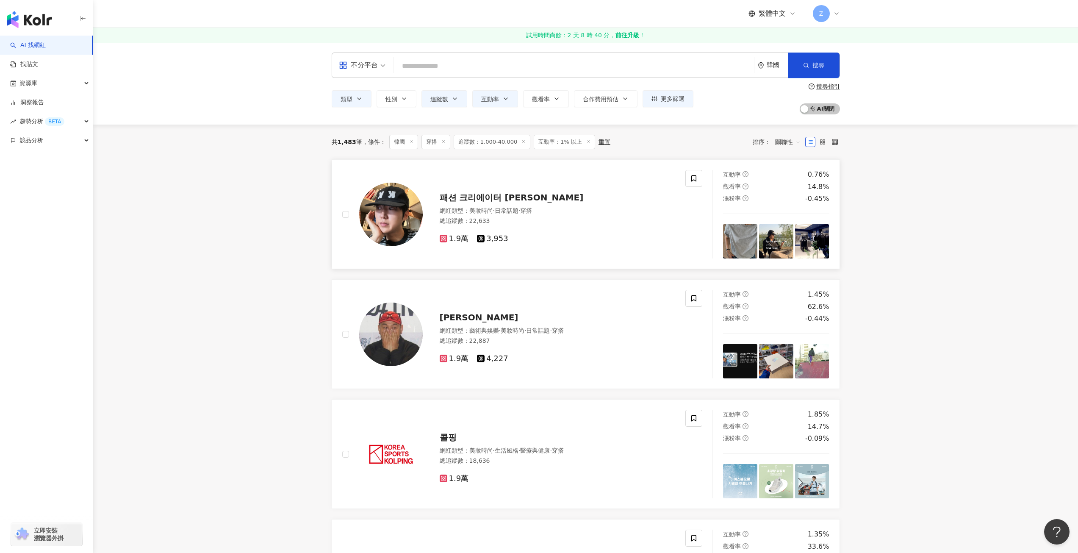
click at [504, 196] on span "패션 크리에이터 현욱" at bounding box center [512, 197] width 144 height 10
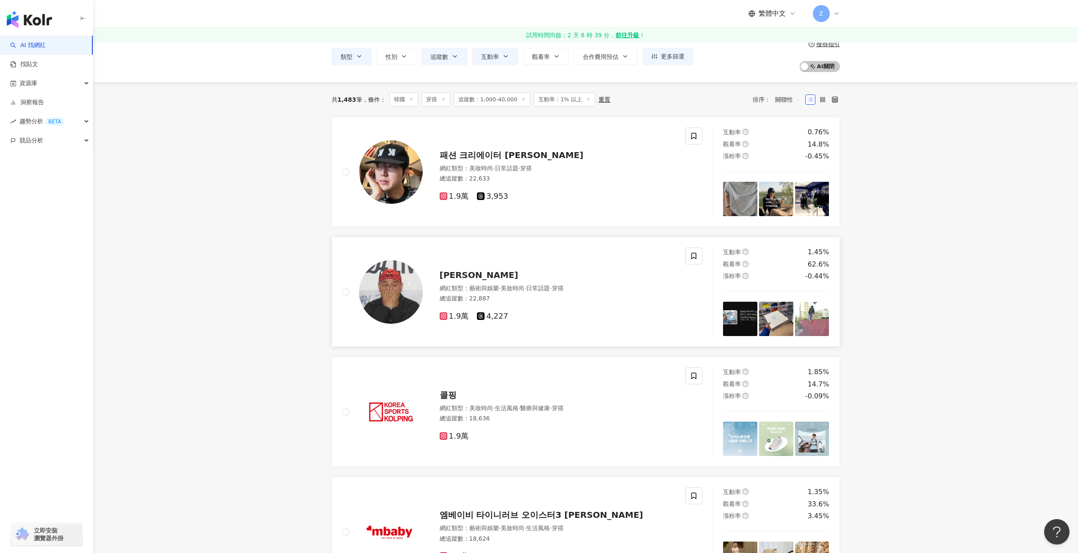
click at [446, 275] on span "Rudy Lim" at bounding box center [479, 275] width 79 height 10
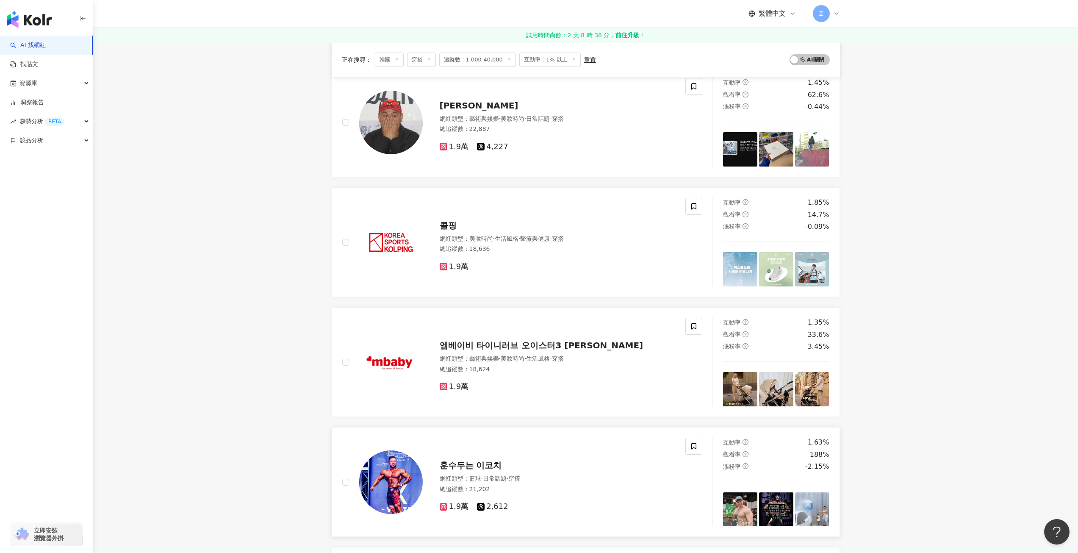
scroll to position [424, 0]
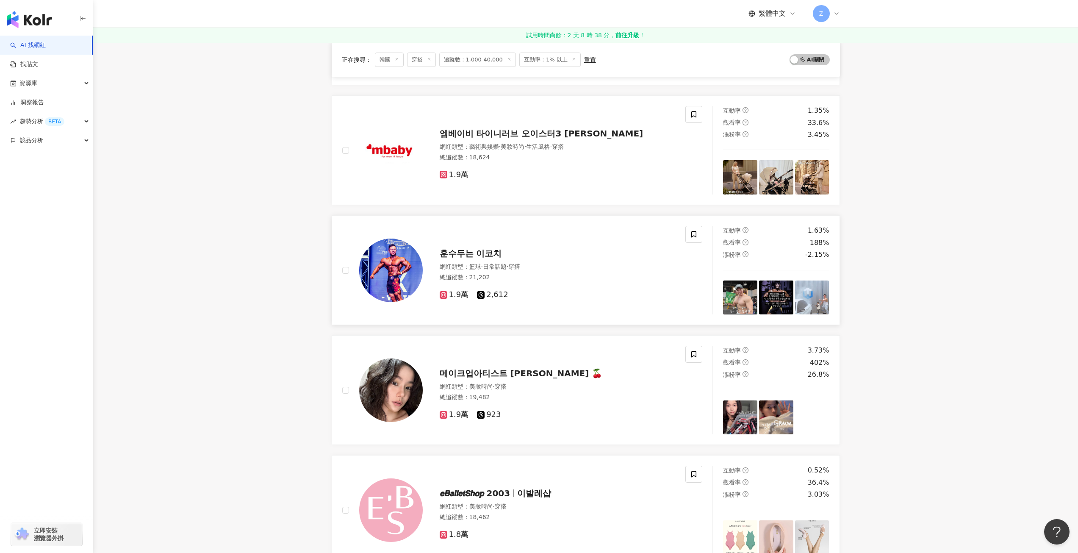
click at [463, 260] on div "훈수두는 이코치 網紅類型 ： 籃球 · 日常話題 · 穿搭 總追蹤數 ： 21,202 1.9萬 2,612" at bounding box center [549, 270] width 253 height 59
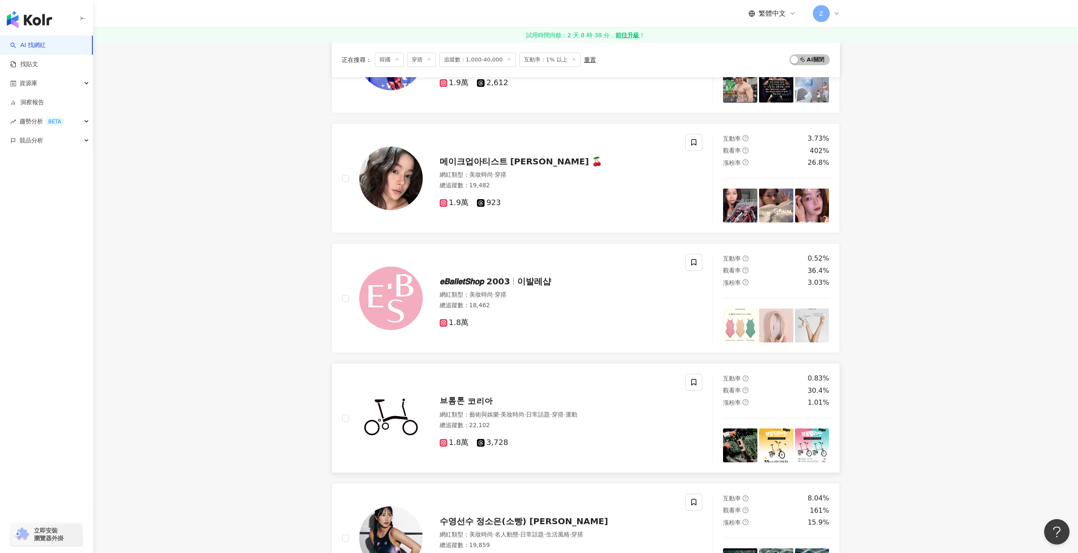
scroll to position [805, 0]
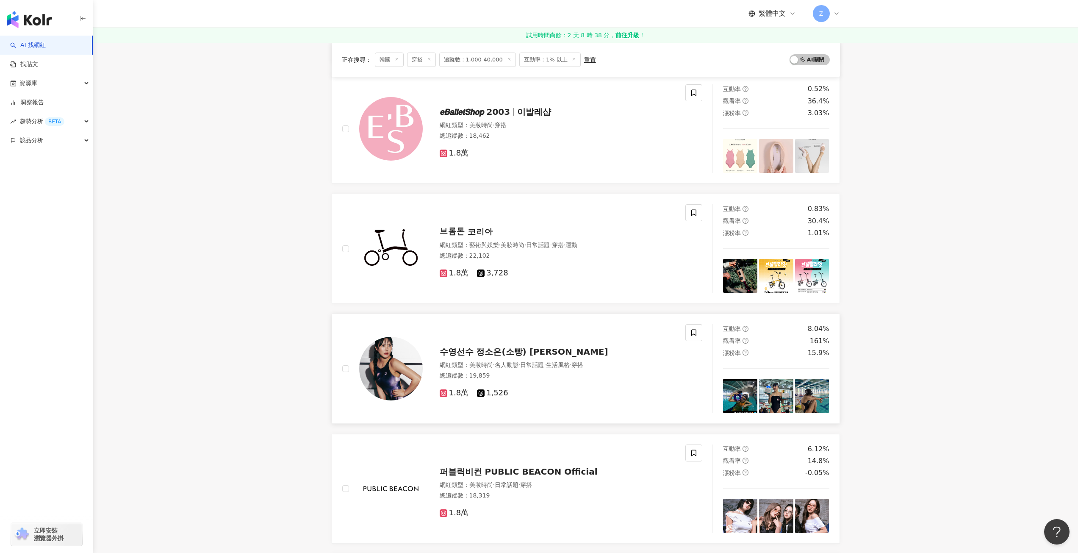
click at [482, 354] on span "수영선수 정소은(소빵) jeong soeun" at bounding box center [524, 351] width 169 height 10
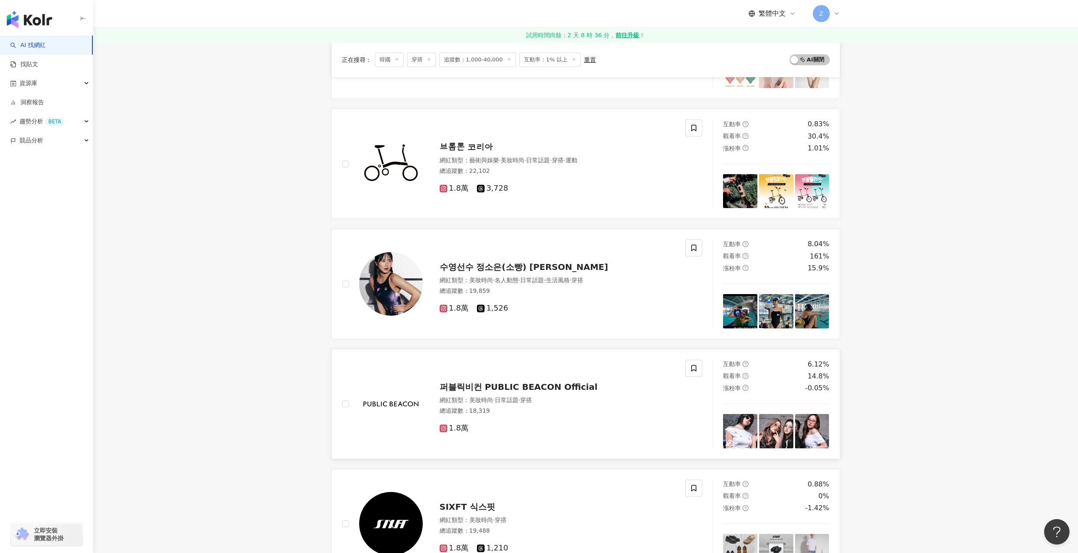
scroll to position [1101, 0]
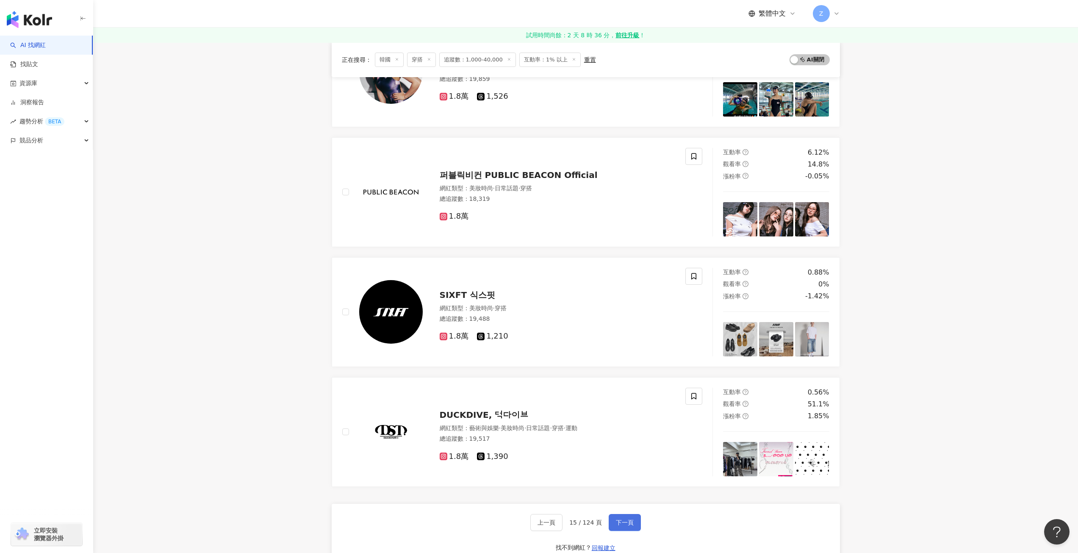
click at [620, 520] on span "下一頁" at bounding box center [625, 522] width 18 height 7
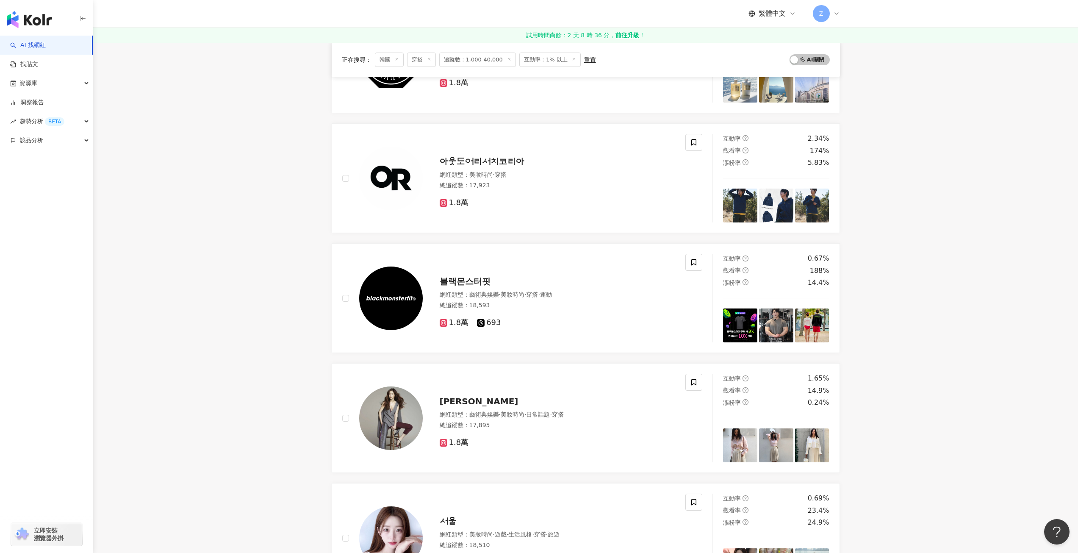
scroll to position [762, 0]
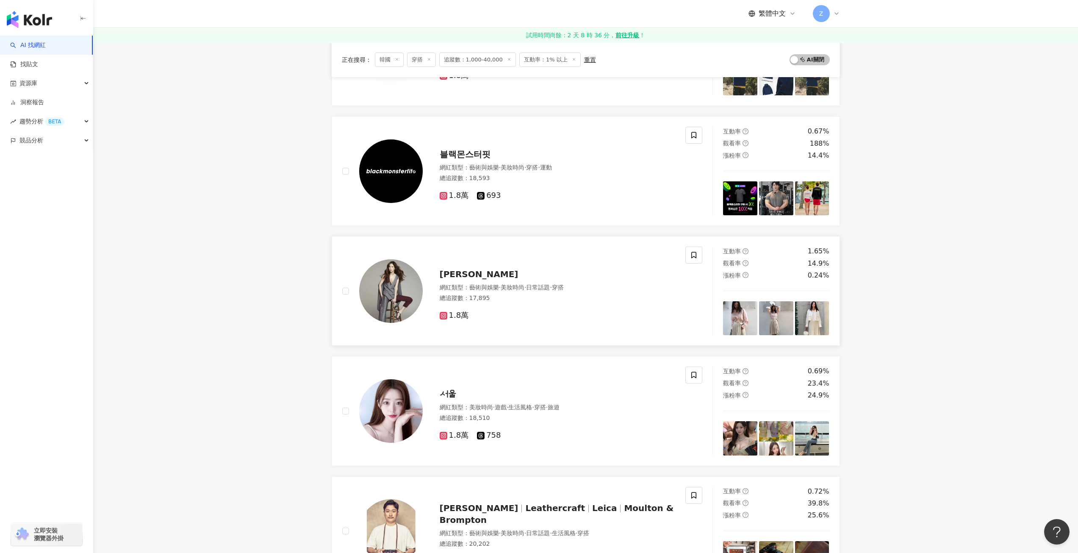
click at [446, 272] on span "박영선" at bounding box center [479, 274] width 79 height 10
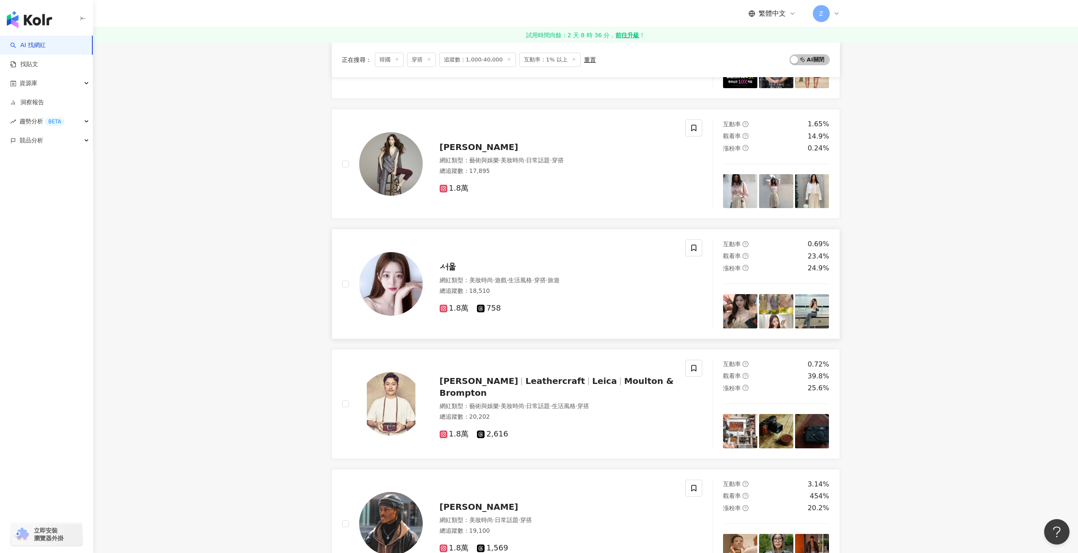
click at [473, 263] on div "서울" at bounding box center [558, 267] width 236 height 12
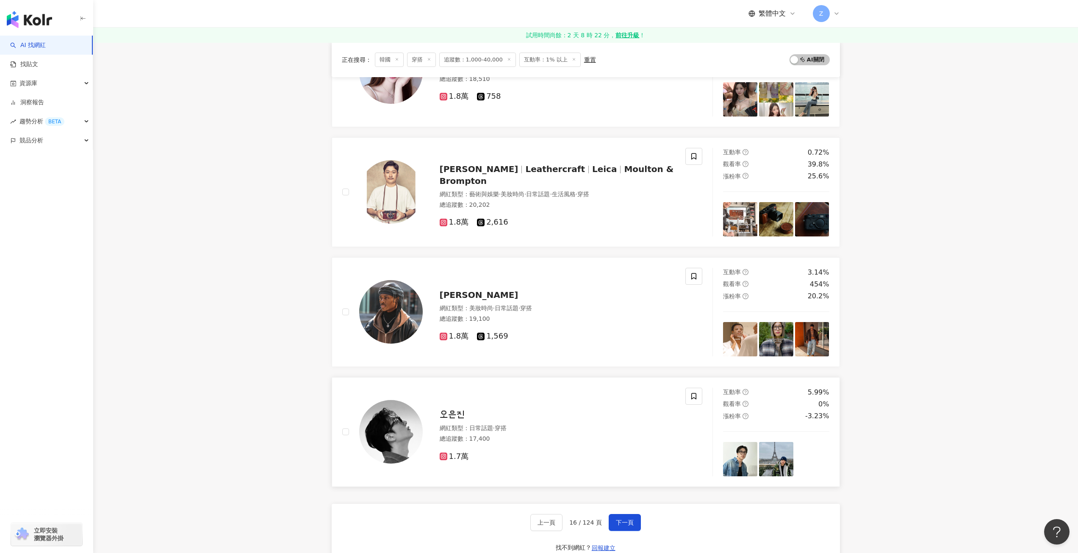
scroll to position [1186, 0]
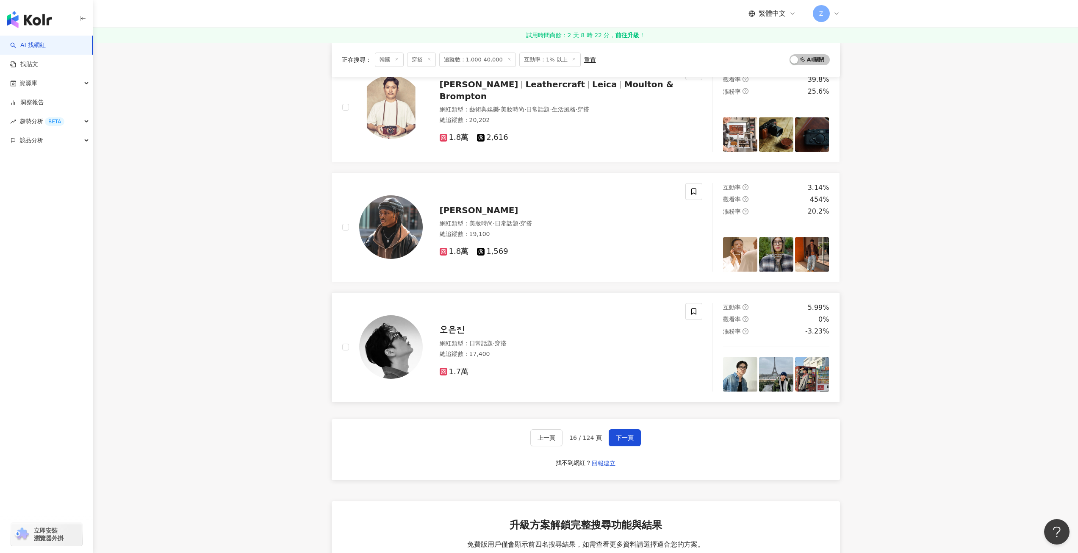
click at [459, 329] on span "오은진" at bounding box center [452, 330] width 25 height 10
click at [626, 437] on span "下一頁" at bounding box center [625, 437] width 18 height 7
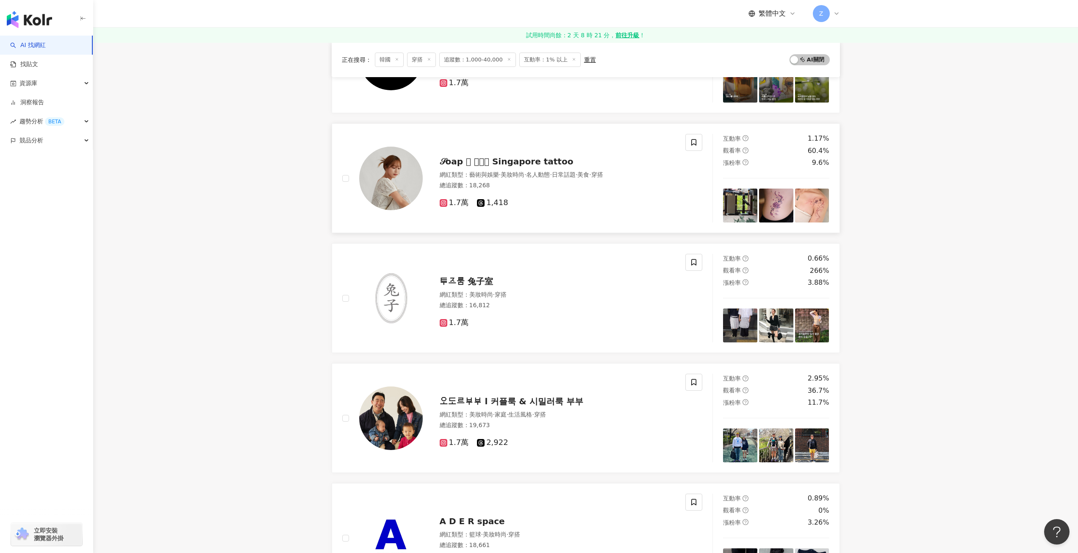
scroll to position [762, 0]
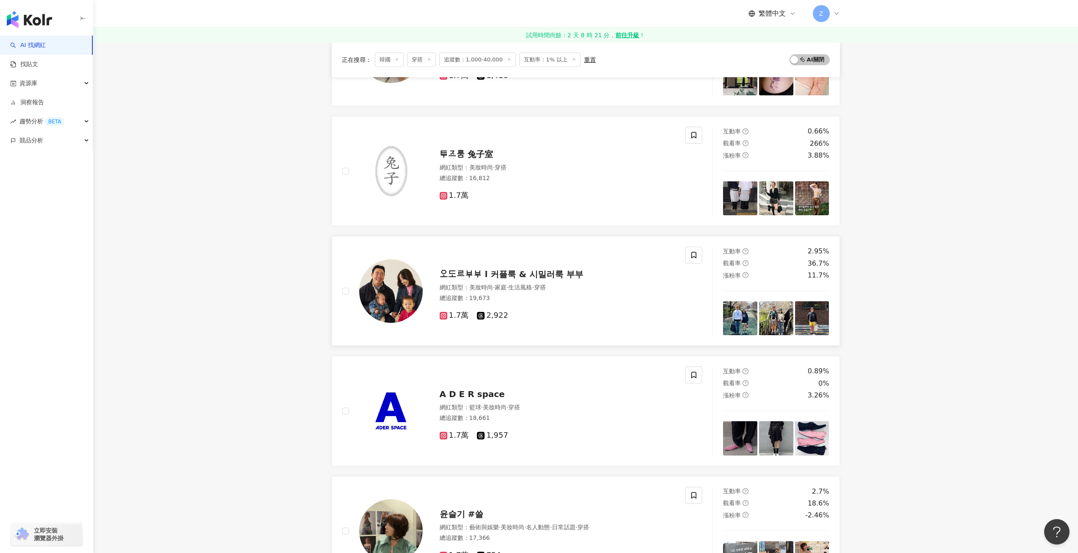
click at [525, 275] on span "오도르부부 l 커플룩 & 시밀러룩 부부" at bounding box center [512, 274] width 144 height 10
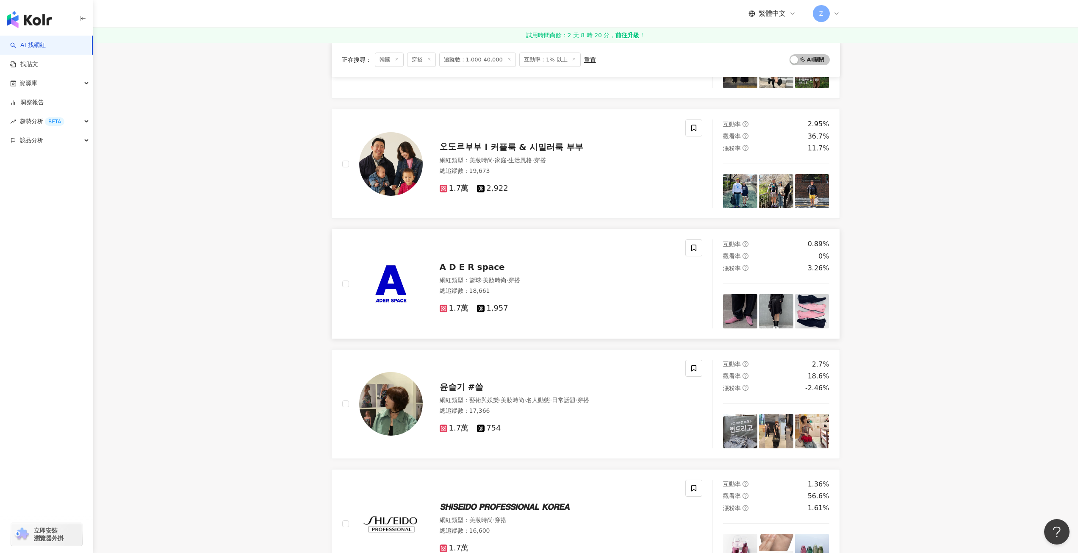
scroll to position [974, 0]
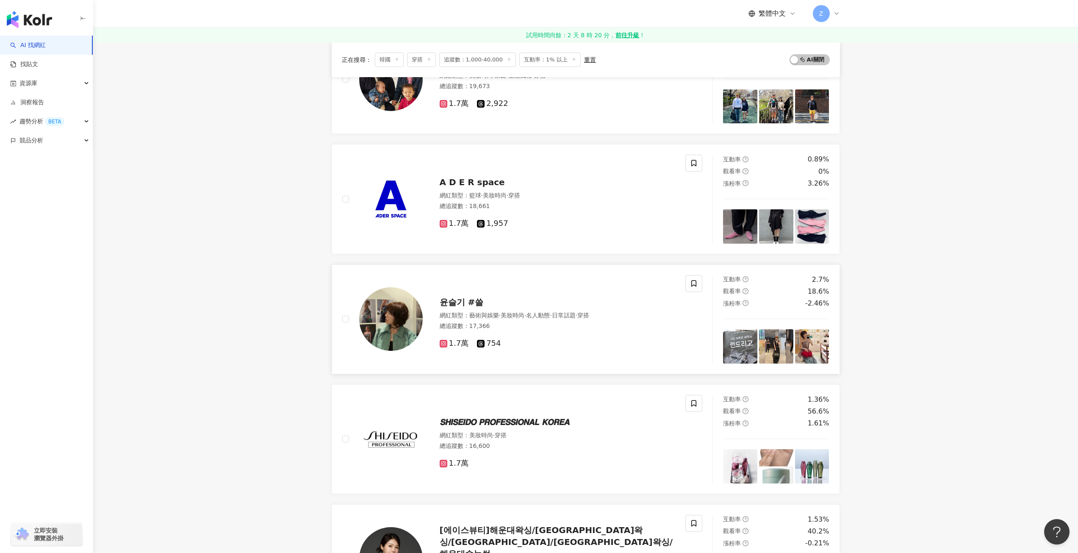
click at [463, 302] on span "윤슬기 #쓸" at bounding box center [462, 302] width 44 height 10
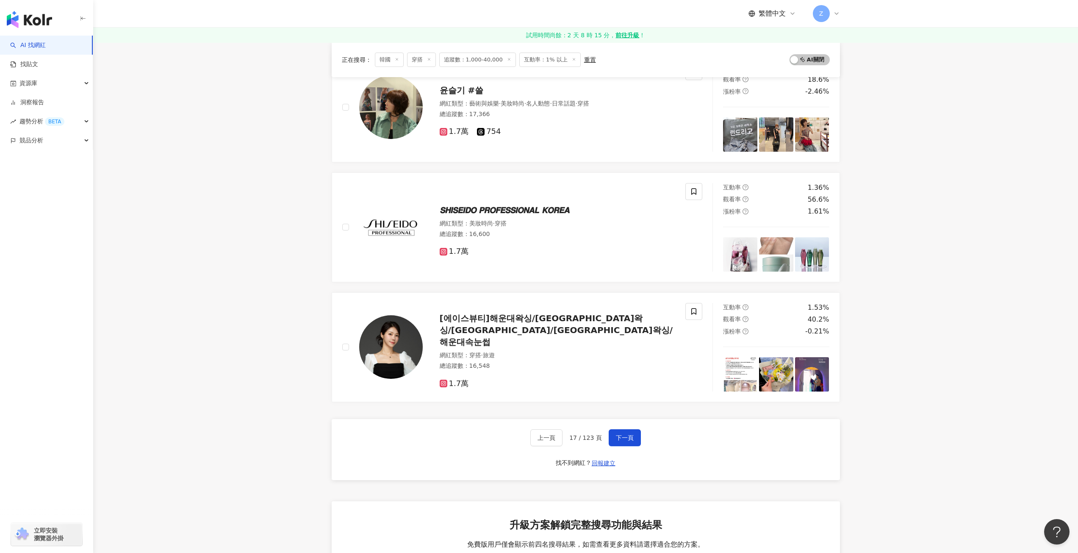
scroll to position [1228, 0]
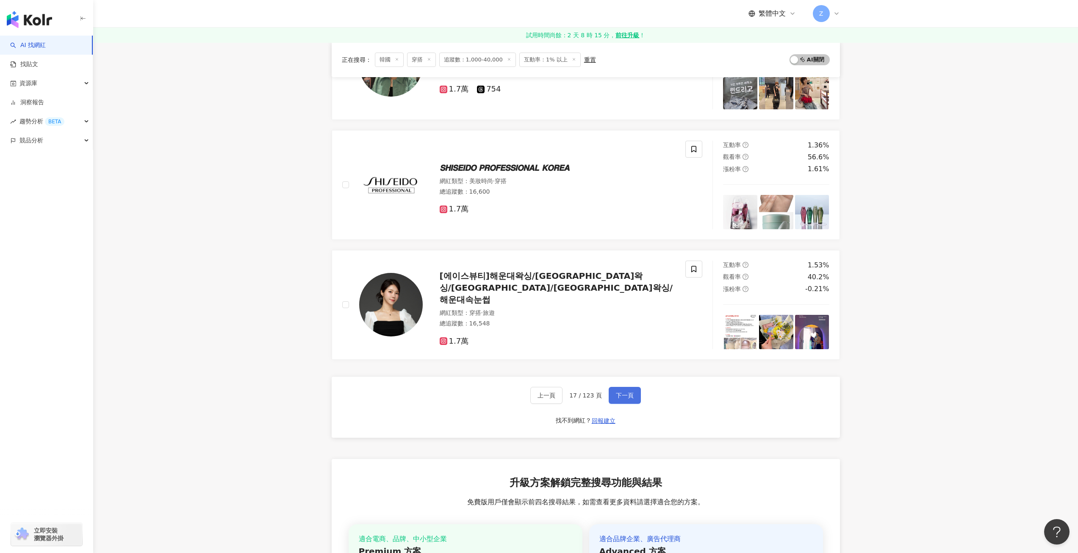
click at [616, 398] on span "下一頁" at bounding box center [625, 395] width 18 height 7
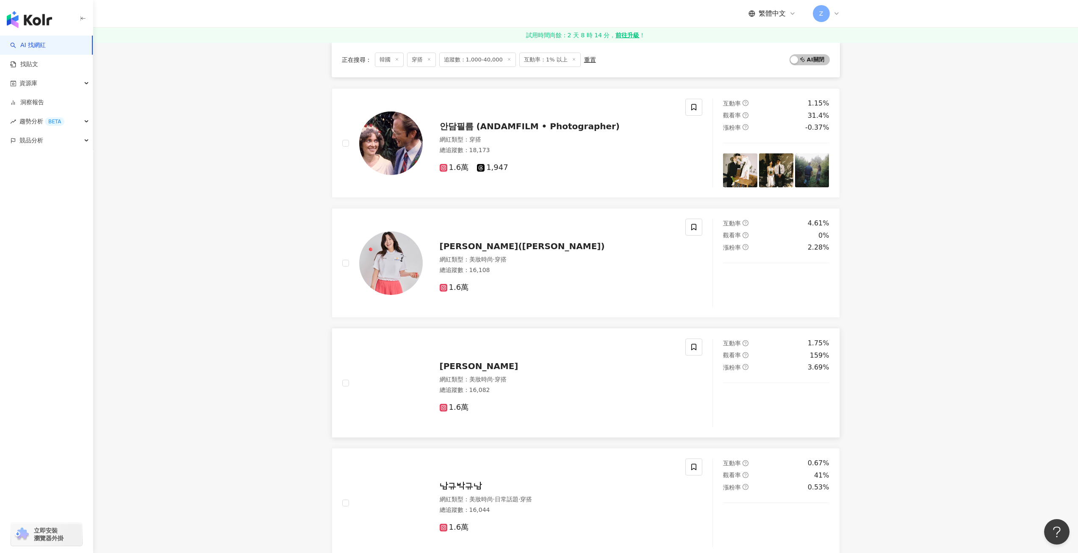
scroll to position [678, 0]
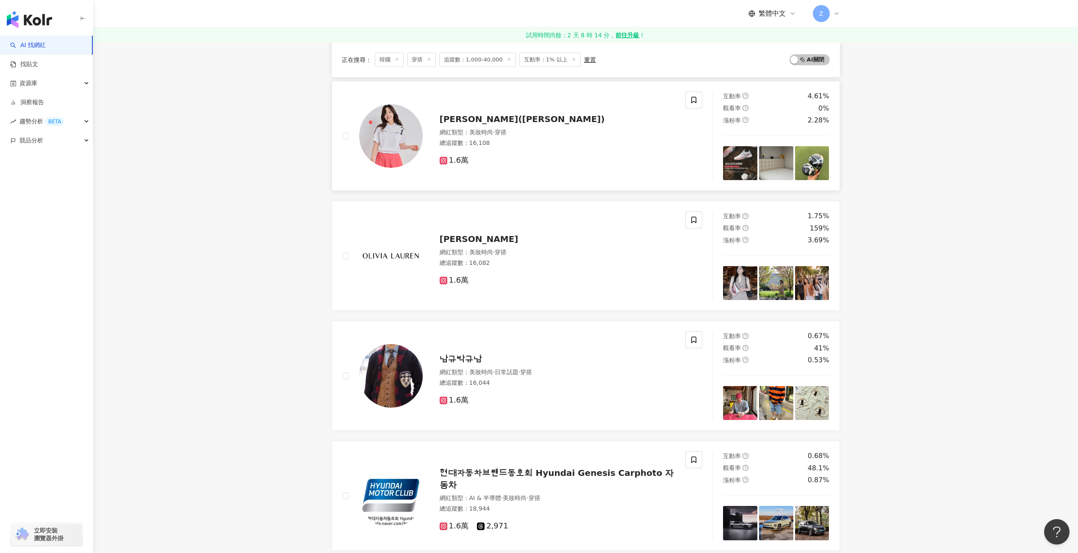
click at [462, 123] on span "이가영(Lee Ga Young)" at bounding box center [522, 119] width 165 height 10
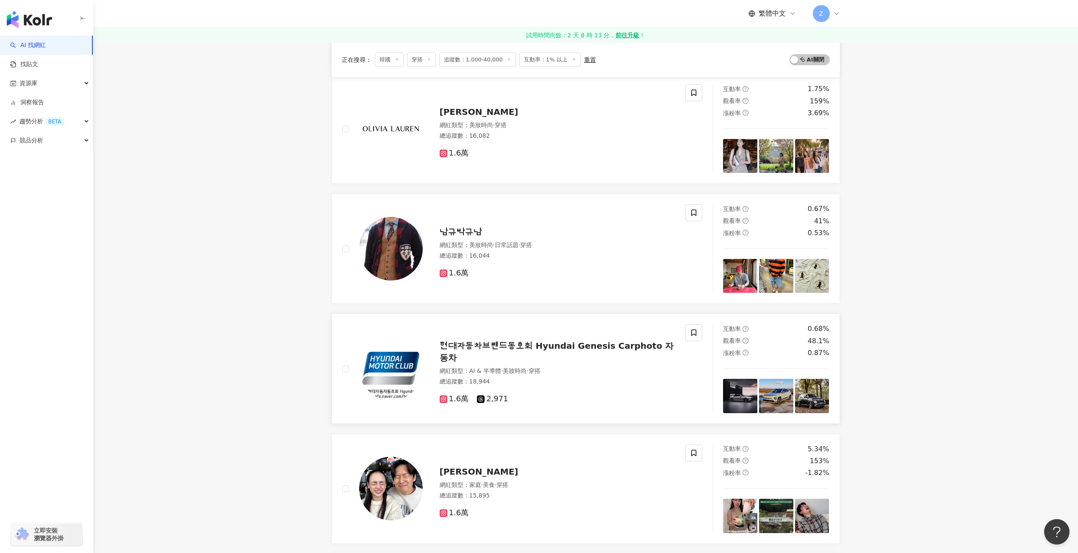
scroll to position [932, 0]
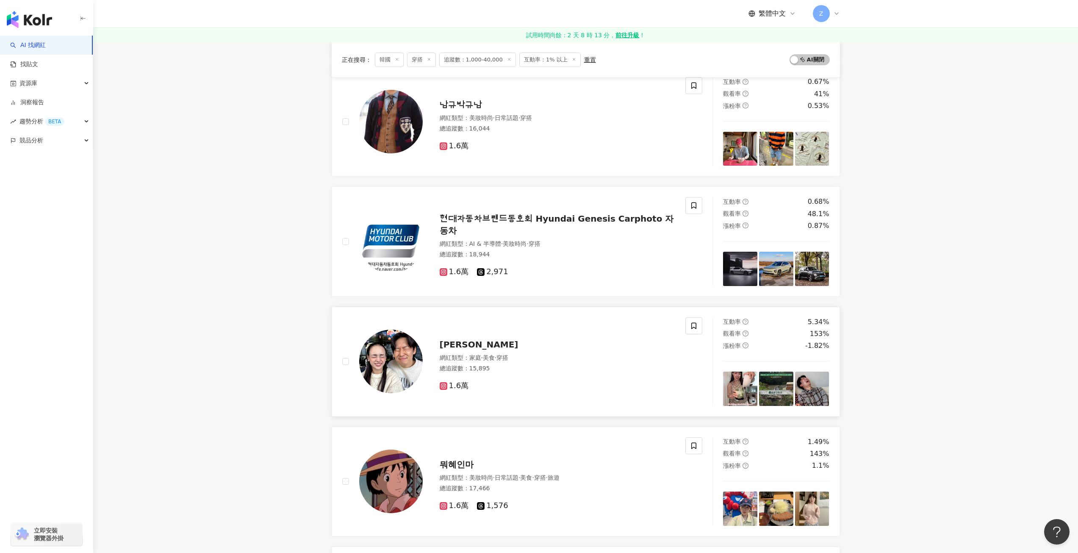
click at [458, 348] on span "진 Jin" at bounding box center [479, 344] width 79 height 10
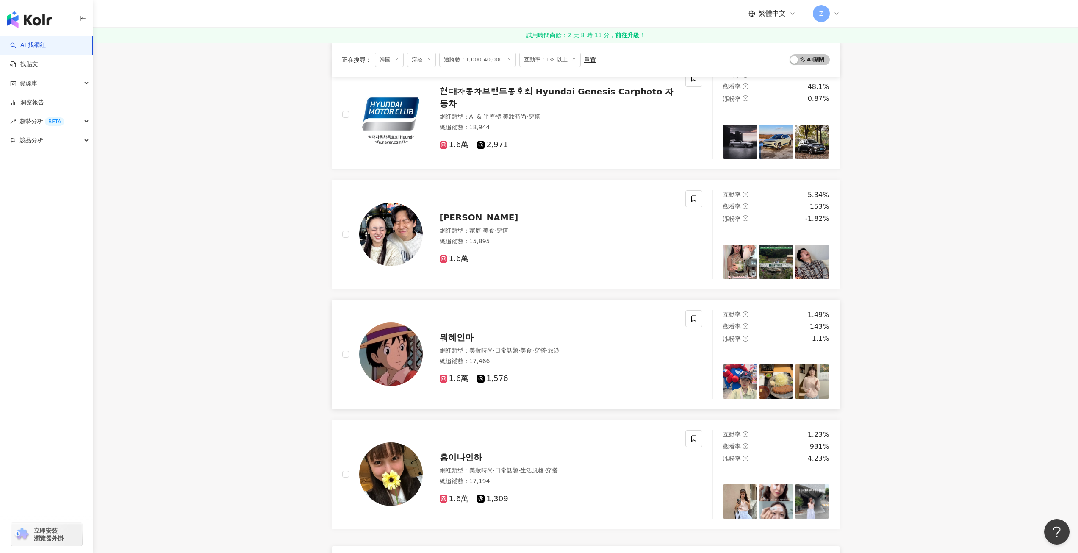
click at [458, 337] on span "뭐혜인마" at bounding box center [457, 337] width 34 height 10
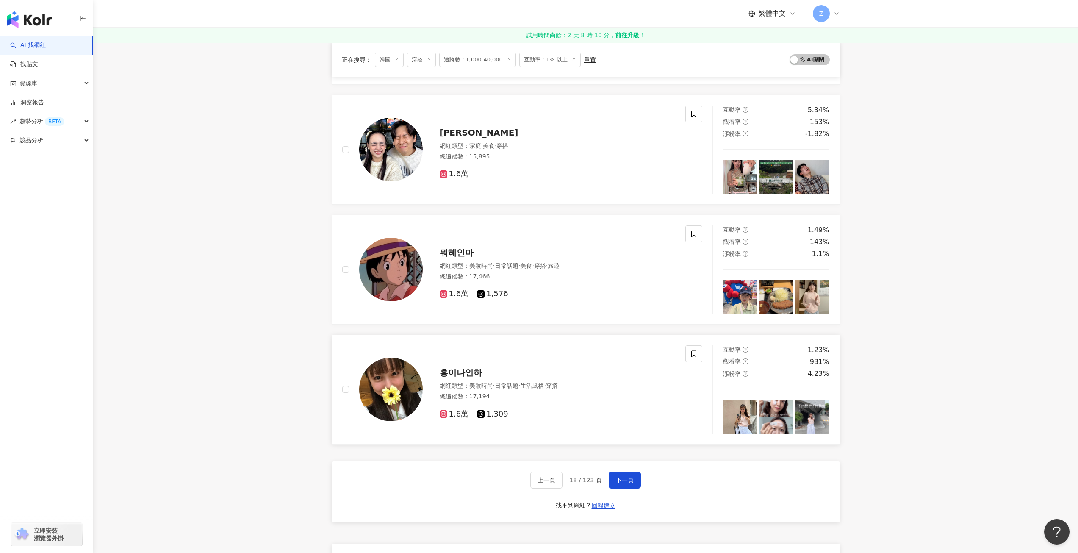
click at [458, 369] on span "흥이나인하" at bounding box center [461, 372] width 42 height 10
click at [621, 481] on span "下一頁" at bounding box center [625, 479] width 18 height 7
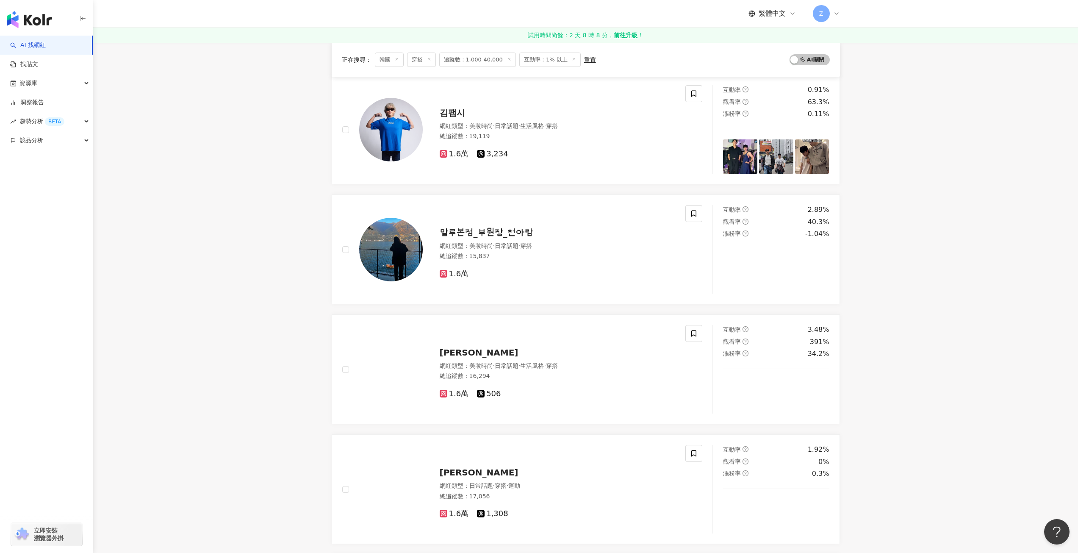
scroll to position [0, 0]
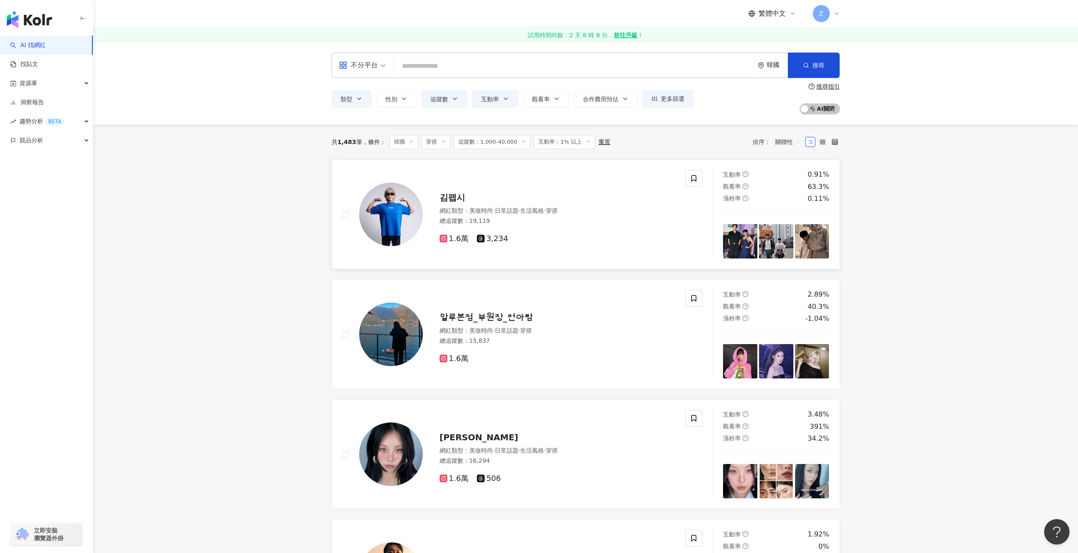
click at [454, 194] on span "김팹시" at bounding box center [452, 197] width 25 height 10
click at [482, 324] on div "알루본점_부원장_천아람 網紅類型 ： 美妝時尚 · 日常話題 · 穿搭 總追蹤數 ： 15,837 1.6萬" at bounding box center [549, 334] width 253 height 59
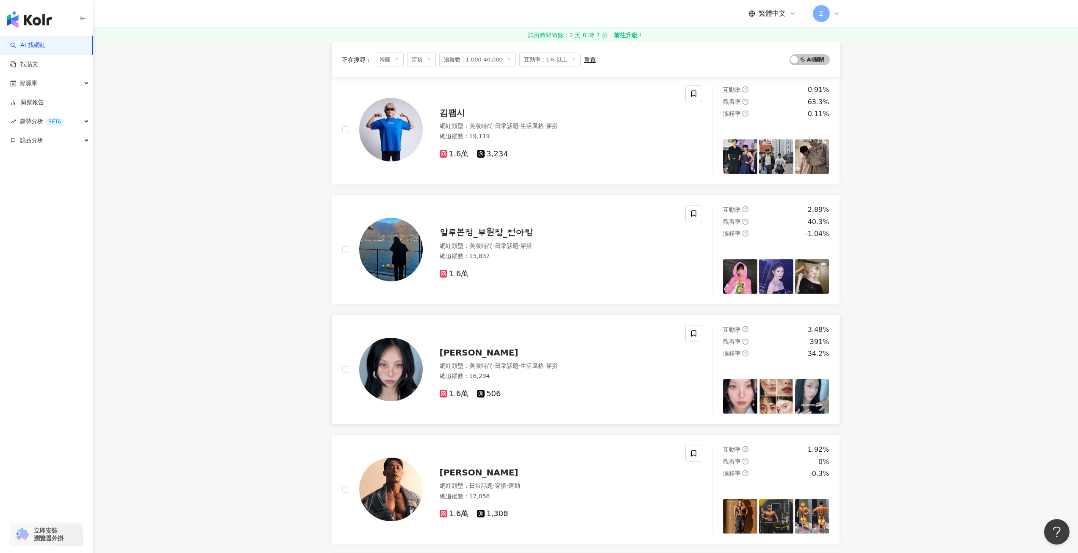
click at [457, 357] on span "Amy 다은" at bounding box center [479, 352] width 79 height 10
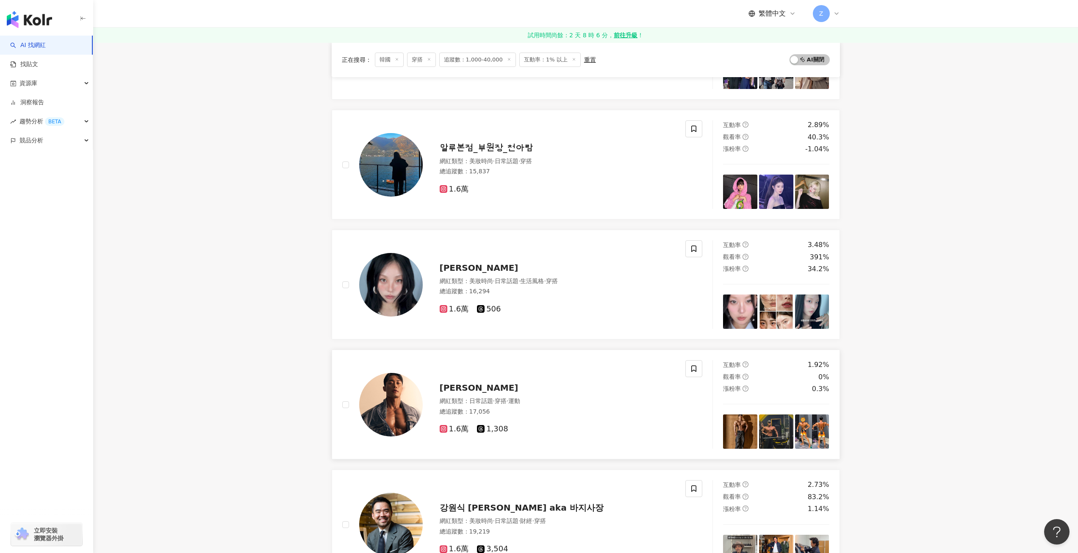
click at [459, 392] on span "최연동" at bounding box center [479, 387] width 79 height 10
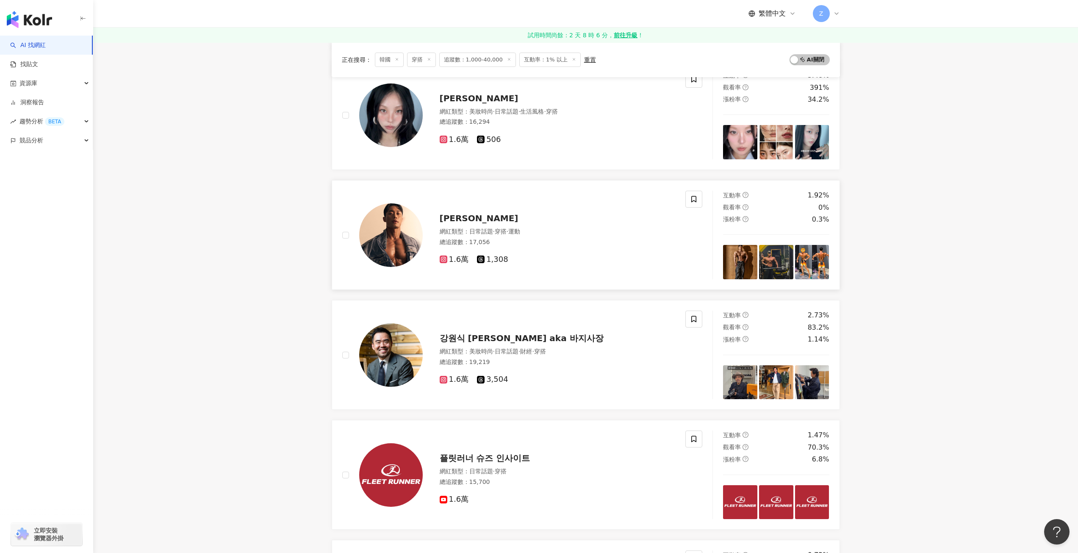
scroll to position [381, 0]
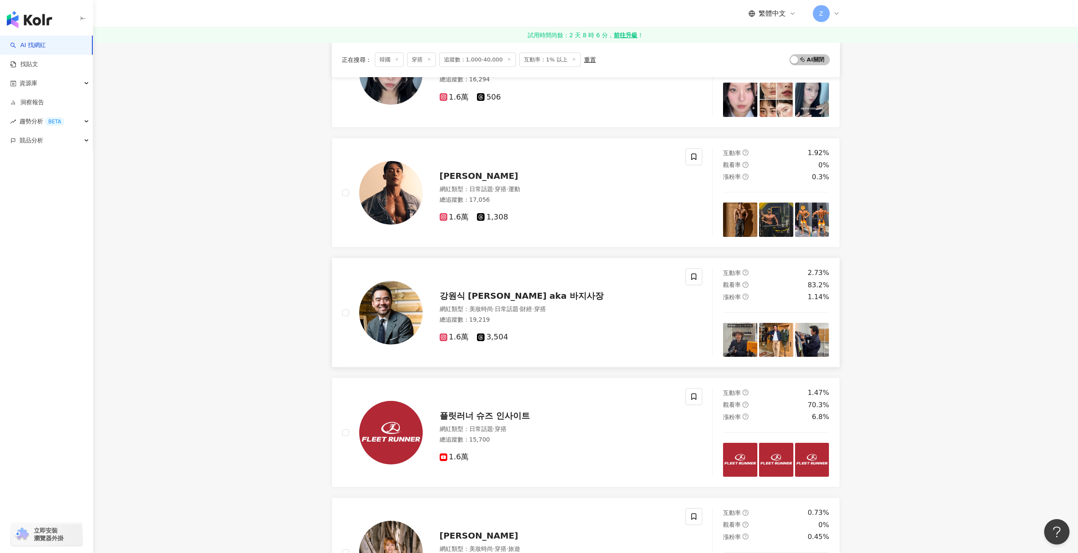
click at [498, 296] on span "강원식 Wonsik Kang aka 바지사장" at bounding box center [522, 296] width 164 height 10
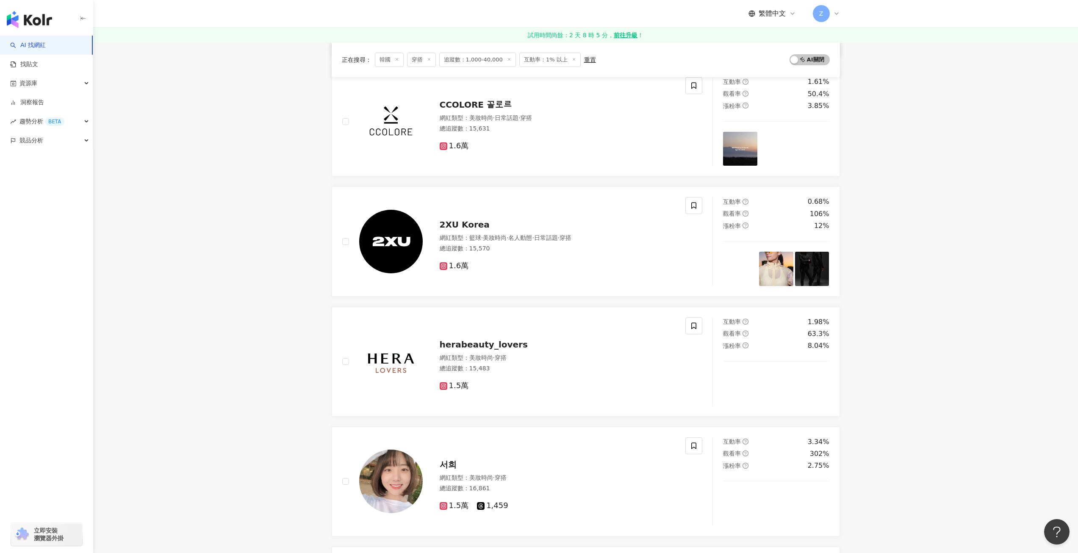
scroll to position [1101, 0]
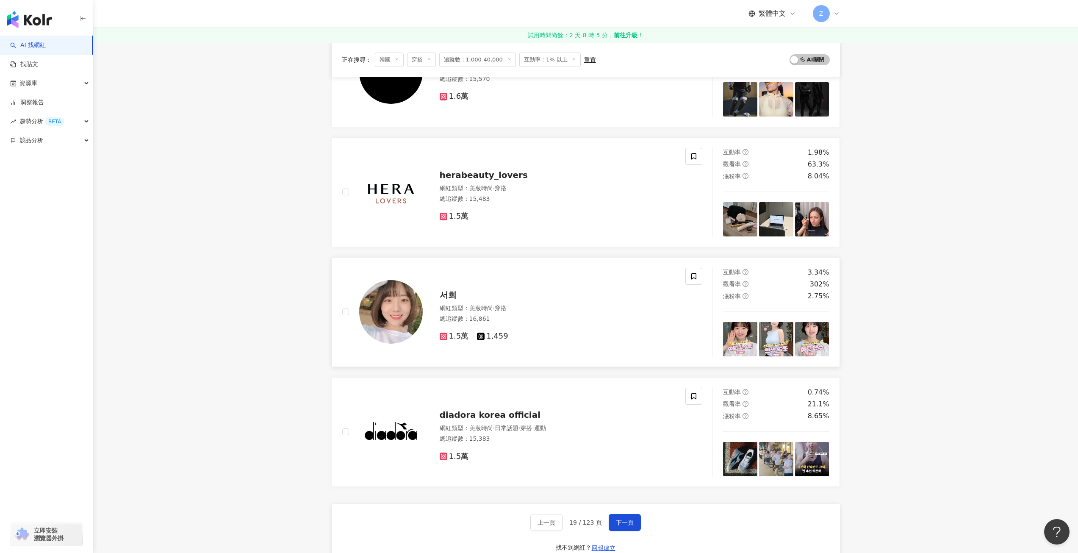
click at [452, 297] on span "서희" at bounding box center [448, 295] width 17 height 10
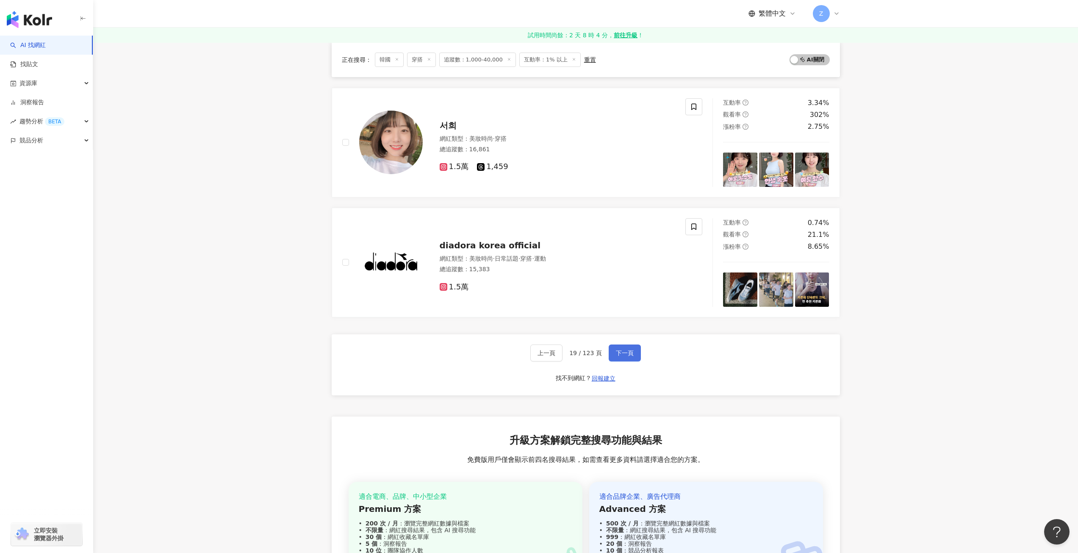
click at [625, 352] on span "下一頁" at bounding box center [625, 352] width 18 height 7
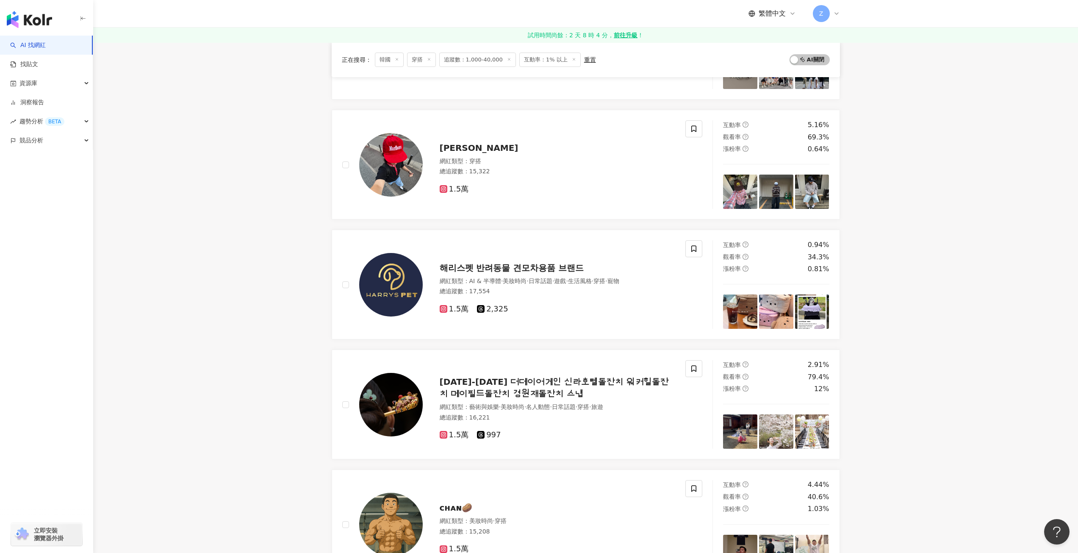
scroll to position [0, 0]
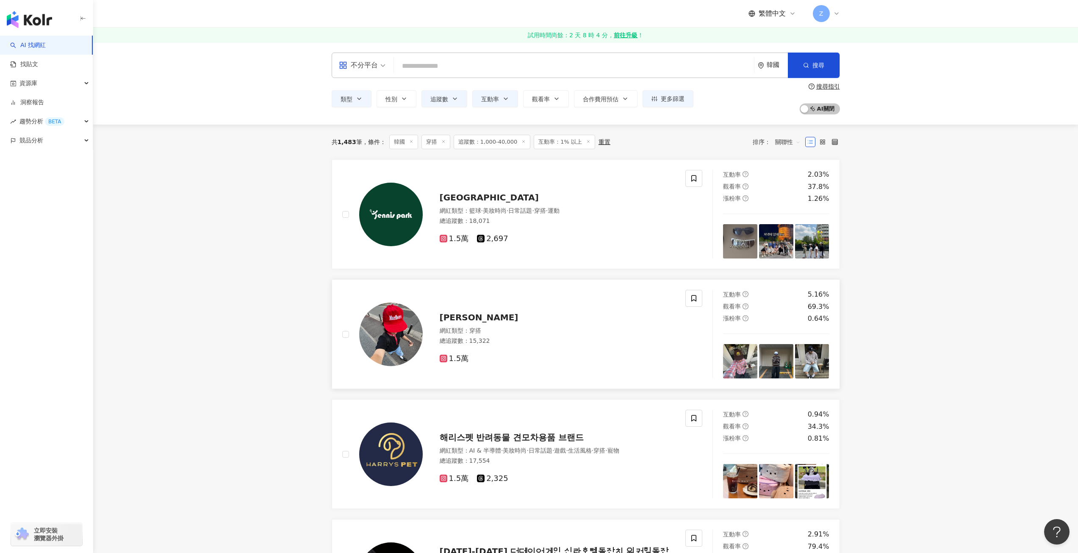
click at [448, 321] on span "ジェユン" at bounding box center [479, 317] width 79 height 10
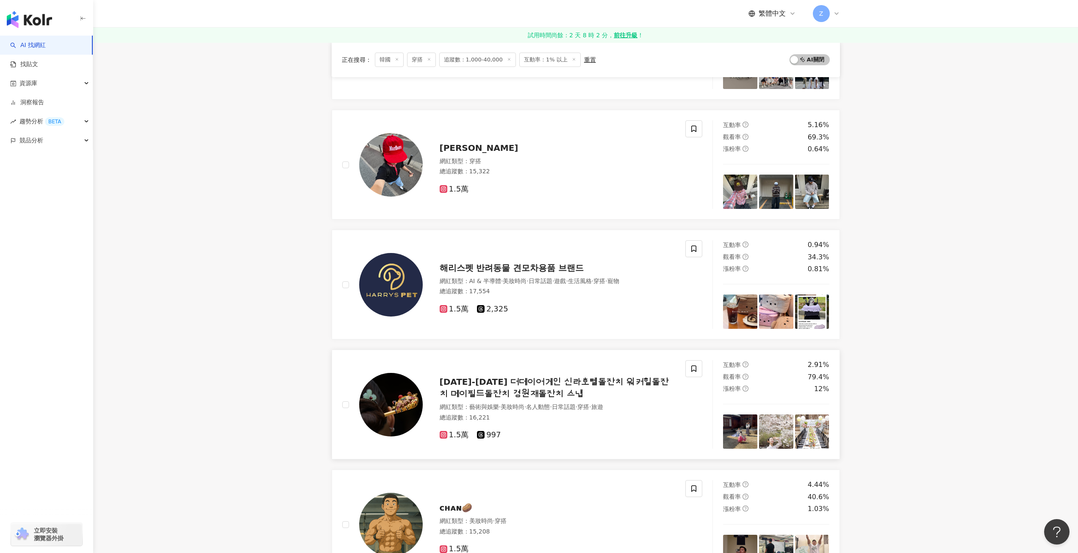
scroll to position [339, 0]
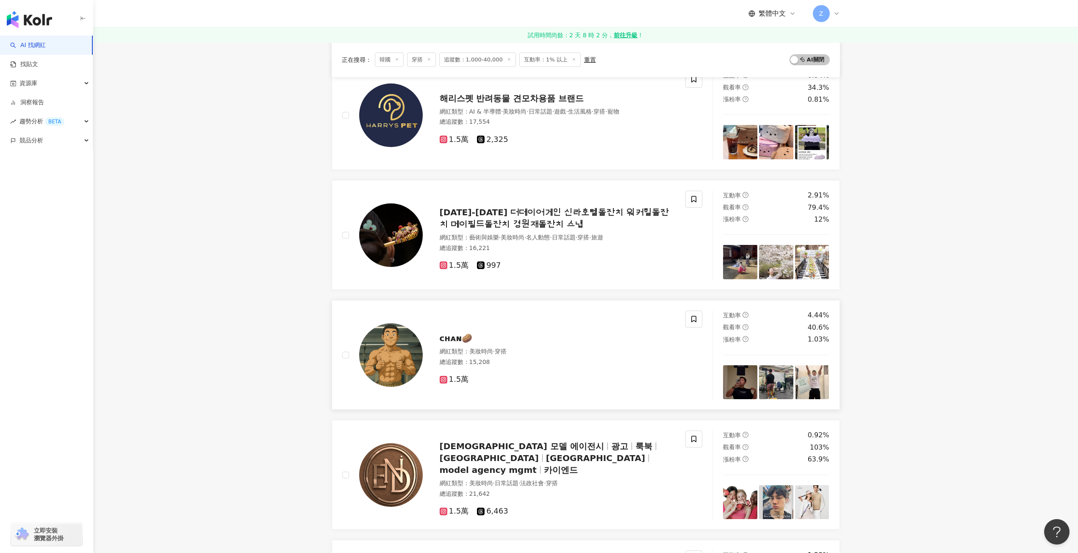
click at [470, 339] on div "ᴄʜᴀɴ🥔" at bounding box center [558, 338] width 236 height 12
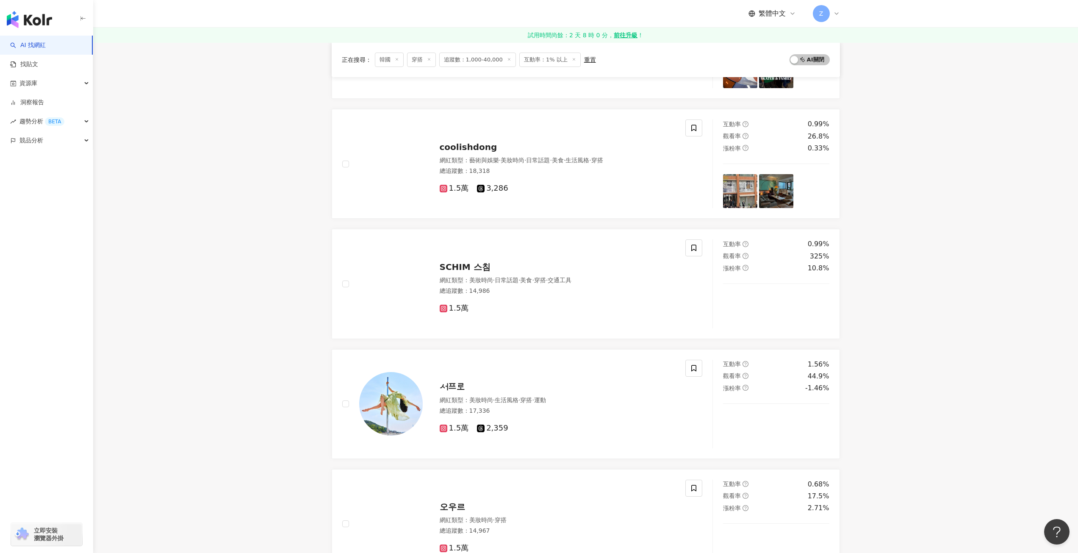
scroll to position [1101, 0]
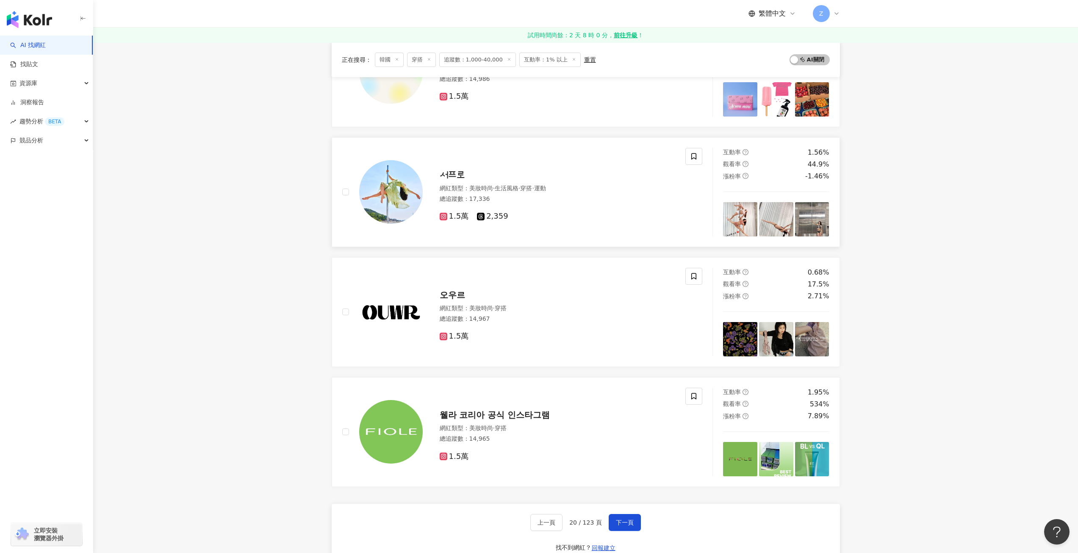
click at [451, 177] on span "서프로" at bounding box center [452, 175] width 25 height 10
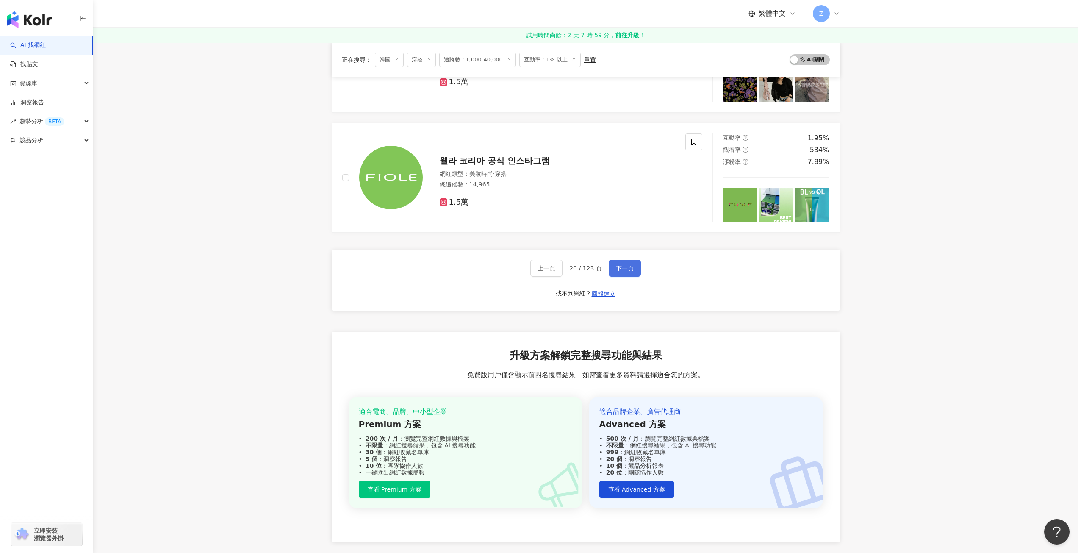
click at [616, 267] on span "下一頁" at bounding box center [625, 268] width 18 height 7
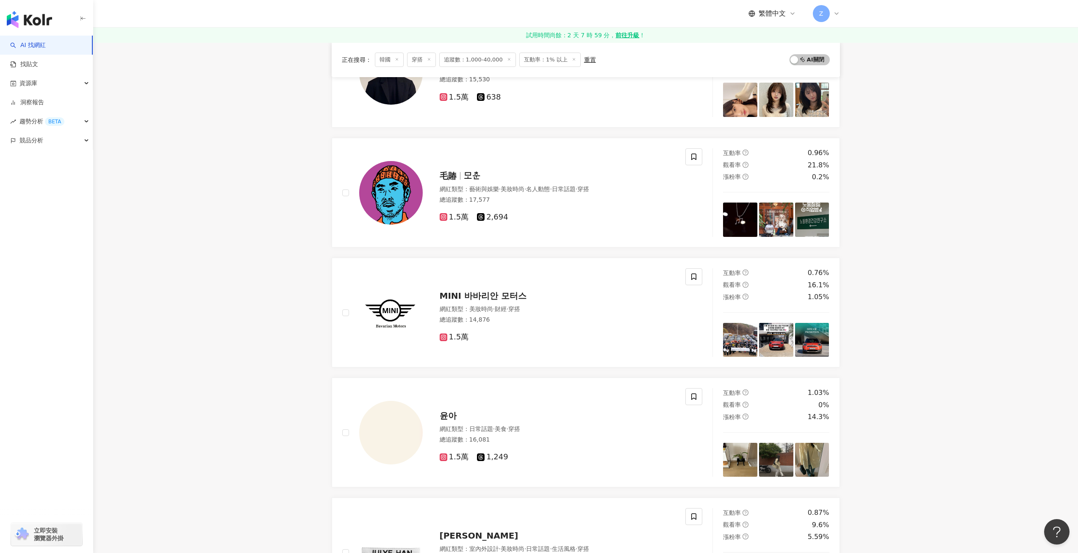
scroll to position [0, 0]
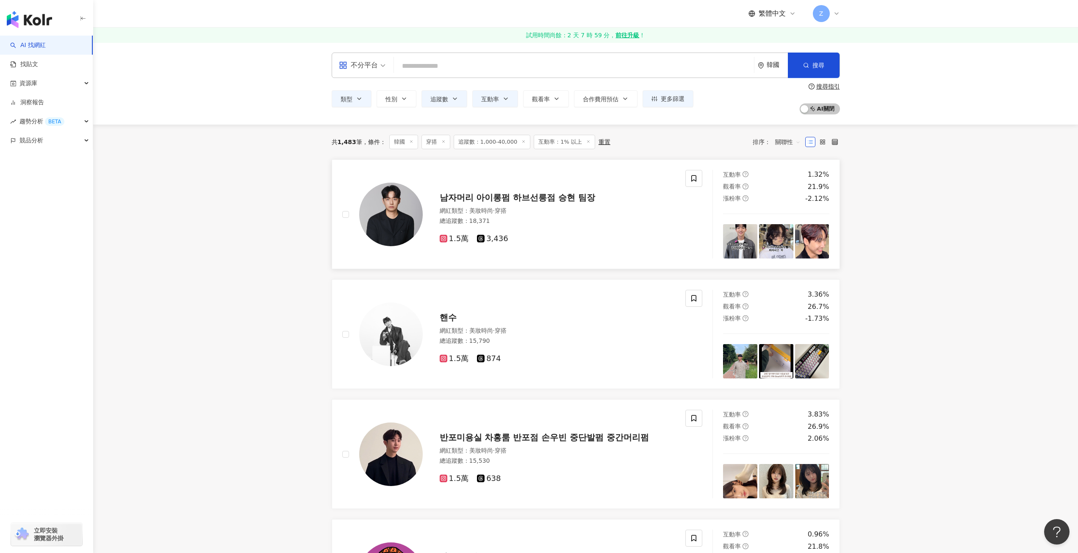
click at [494, 199] on span "남자머리 아이롱펌 하브선릉점 승현 팀장" at bounding box center [518, 197] width 156 height 10
click at [456, 315] on span "핸수" at bounding box center [448, 317] width 17 height 10
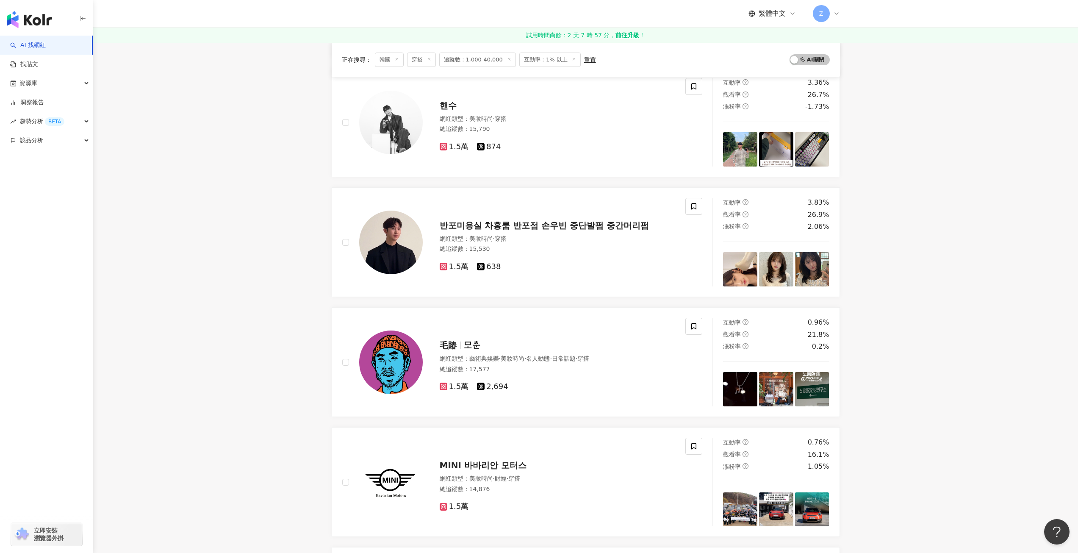
scroll to position [296, 0]
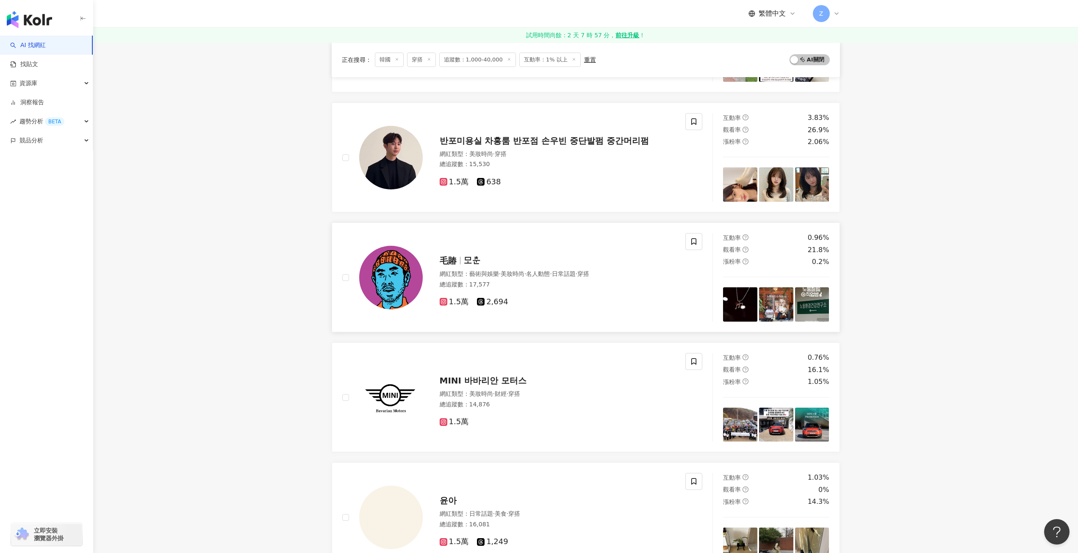
click at [460, 261] on div at bounding box center [460, 261] width 0 height 8
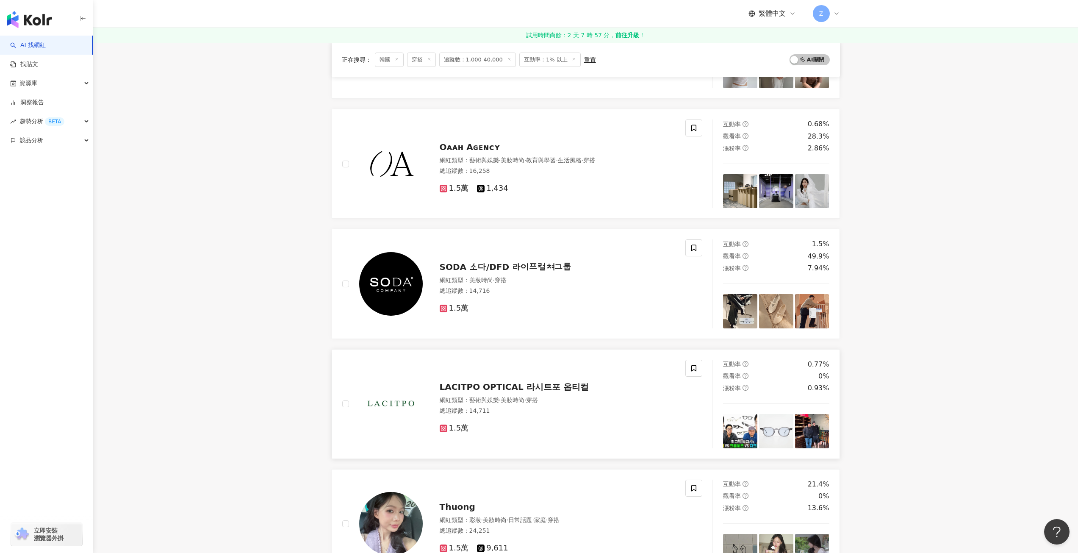
scroll to position [1059, 0]
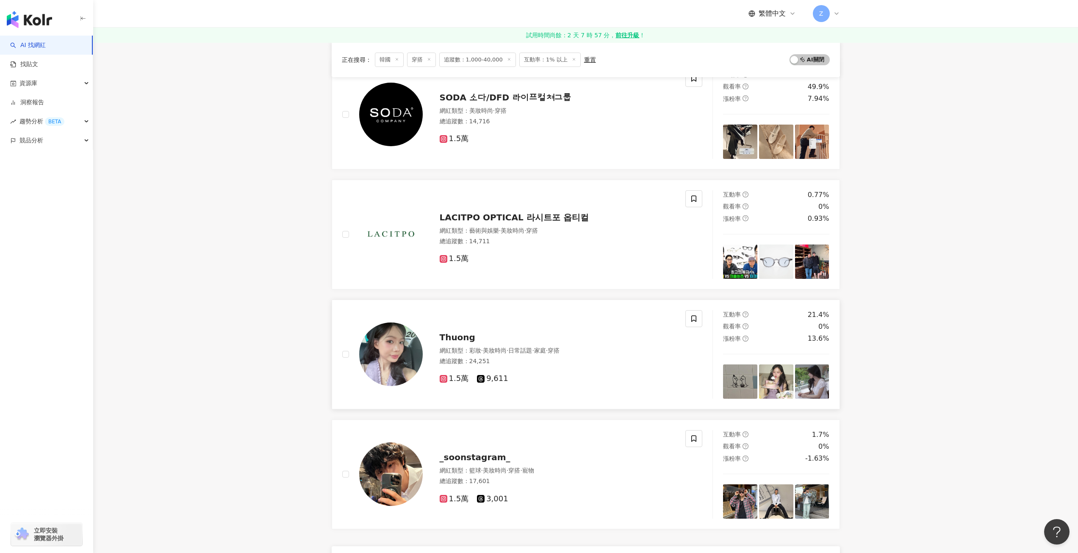
click at [454, 337] on span "Thuong" at bounding box center [458, 337] width 36 height 10
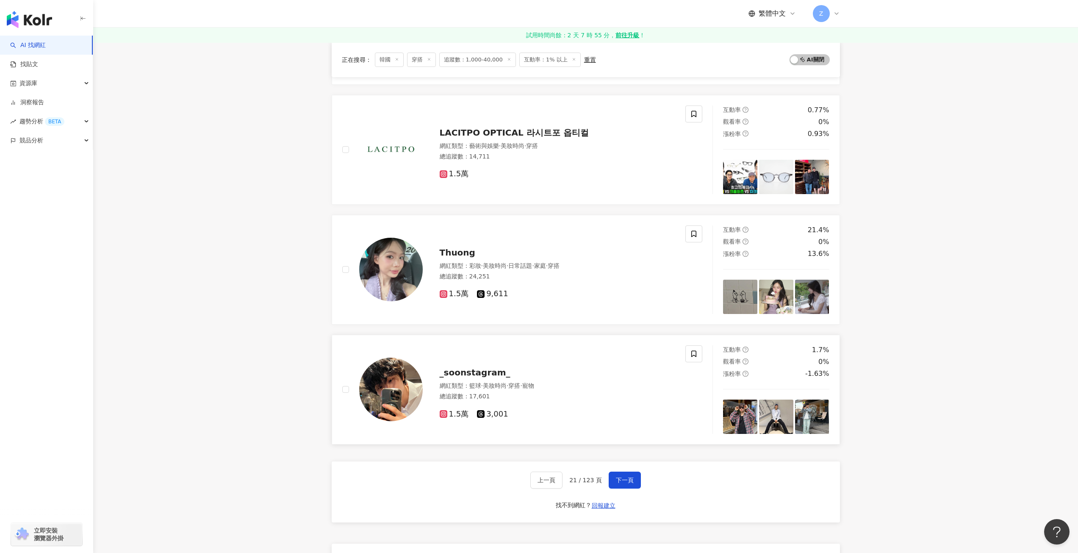
click at [477, 374] on span "_soonstagram_" at bounding box center [475, 372] width 71 height 10
click at [618, 476] on span "下一頁" at bounding box center [625, 479] width 18 height 7
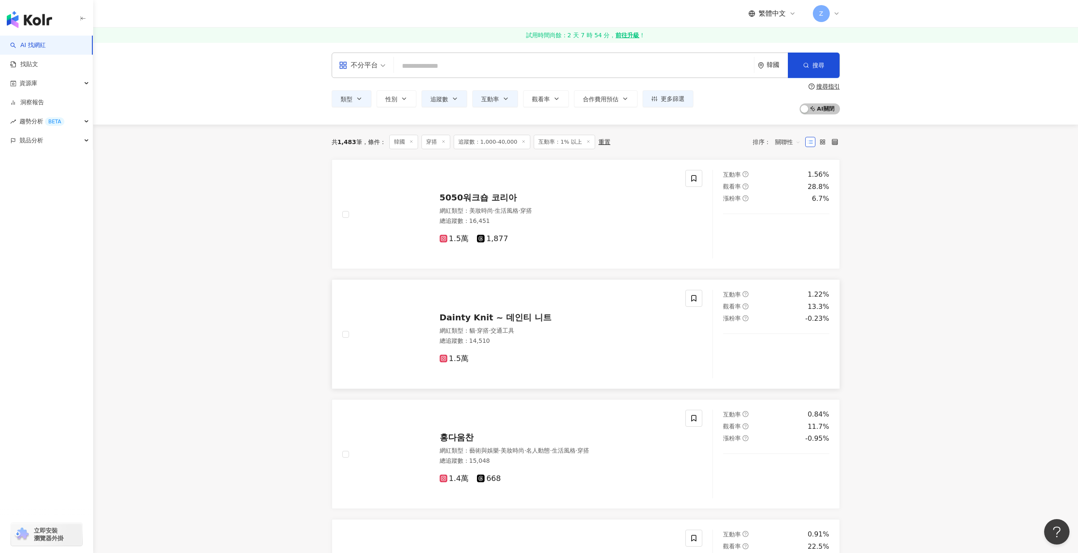
scroll to position [254, 0]
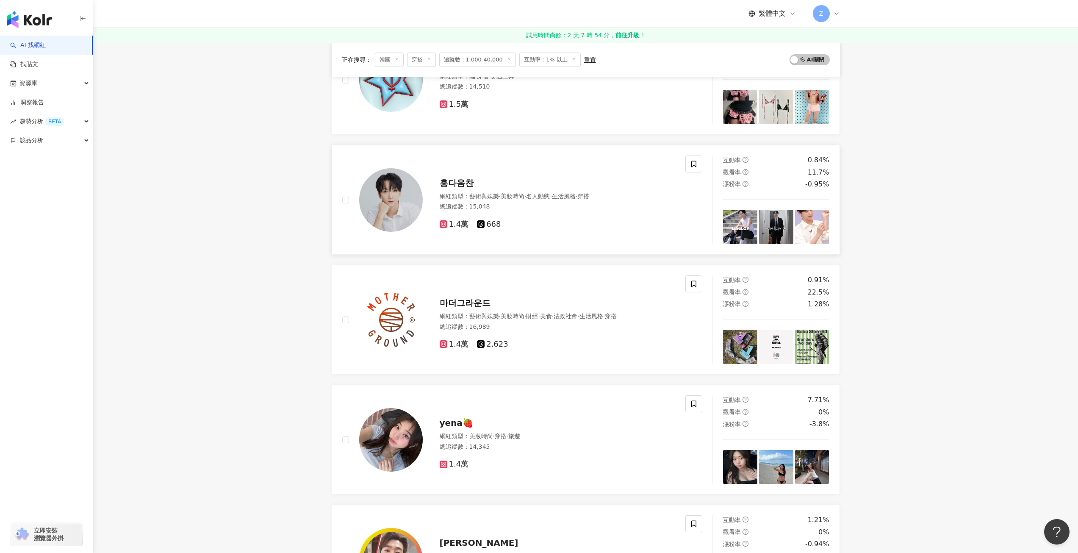
click at [454, 185] on span "홍다움찬" at bounding box center [457, 183] width 34 height 10
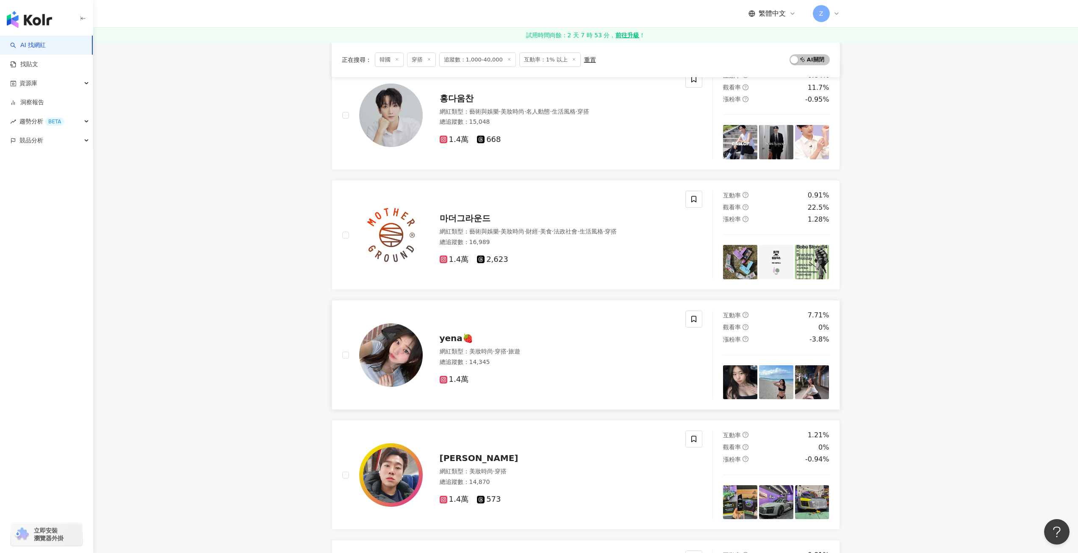
click at [451, 340] on span "yena🍓" at bounding box center [456, 338] width 33 height 10
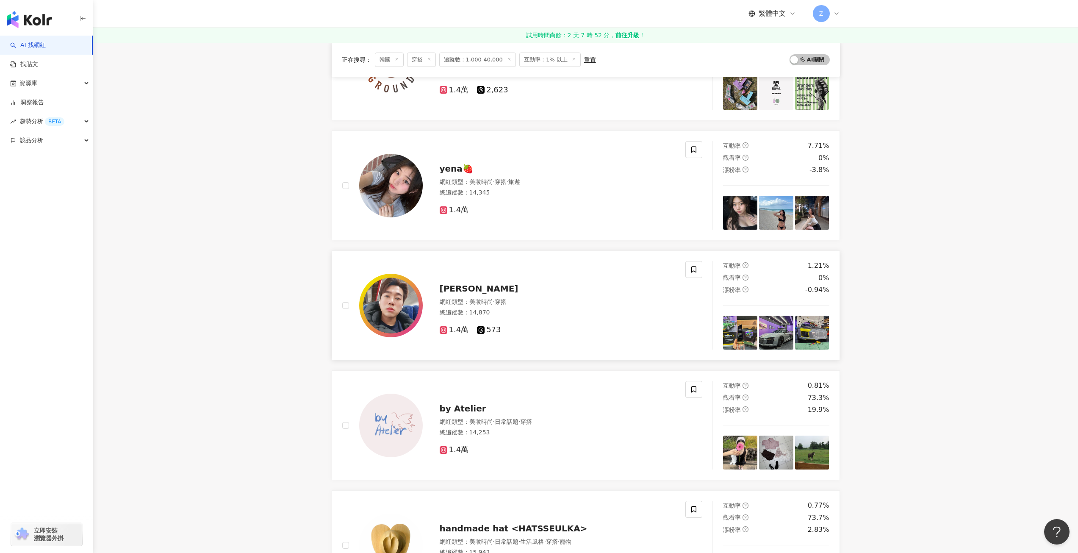
click at [472, 293] on span "[PERSON_NAME]" at bounding box center [479, 288] width 79 height 10
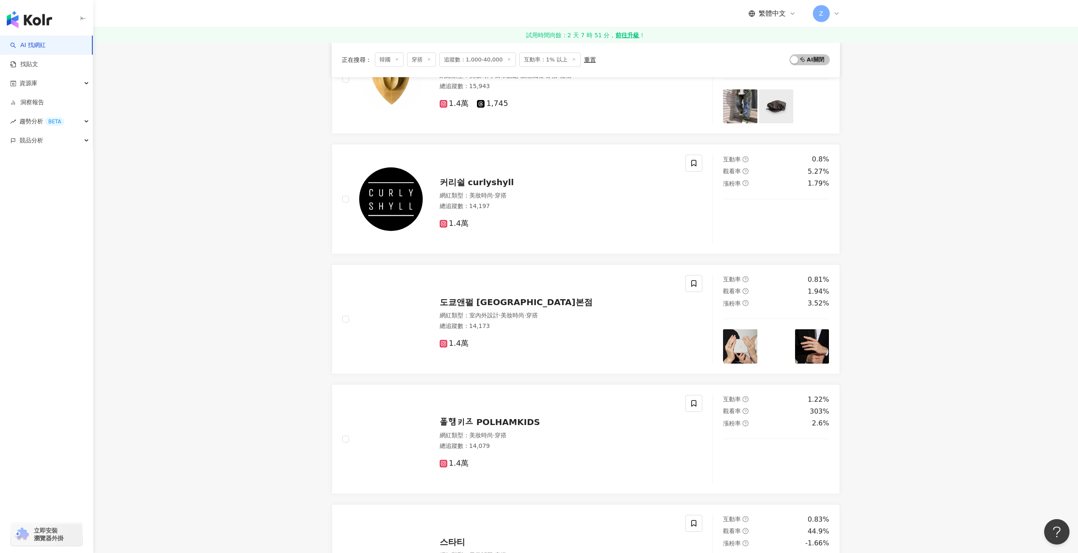
scroll to position [1101, 0]
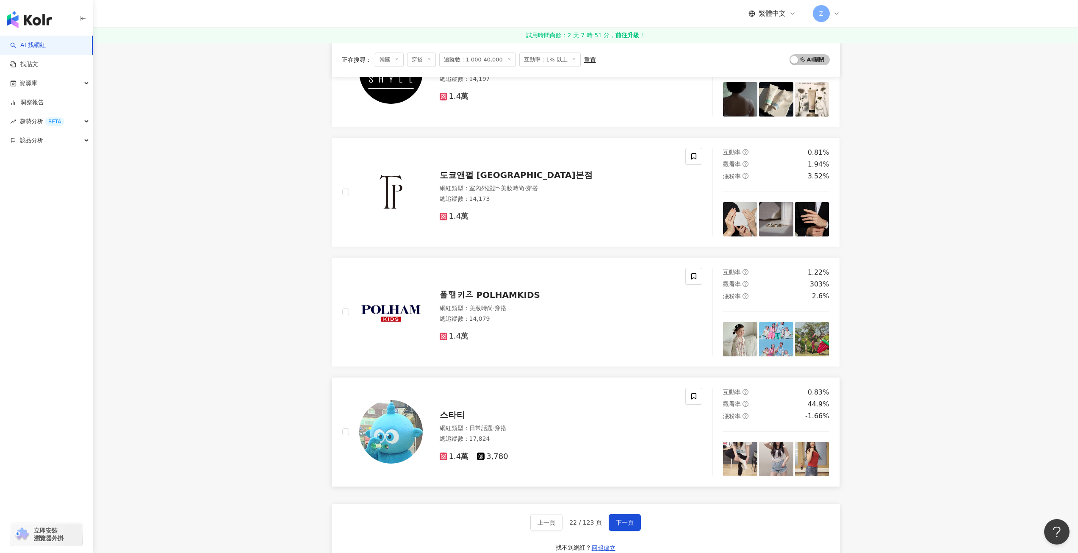
click at [463, 410] on span "스타티" at bounding box center [452, 415] width 25 height 10
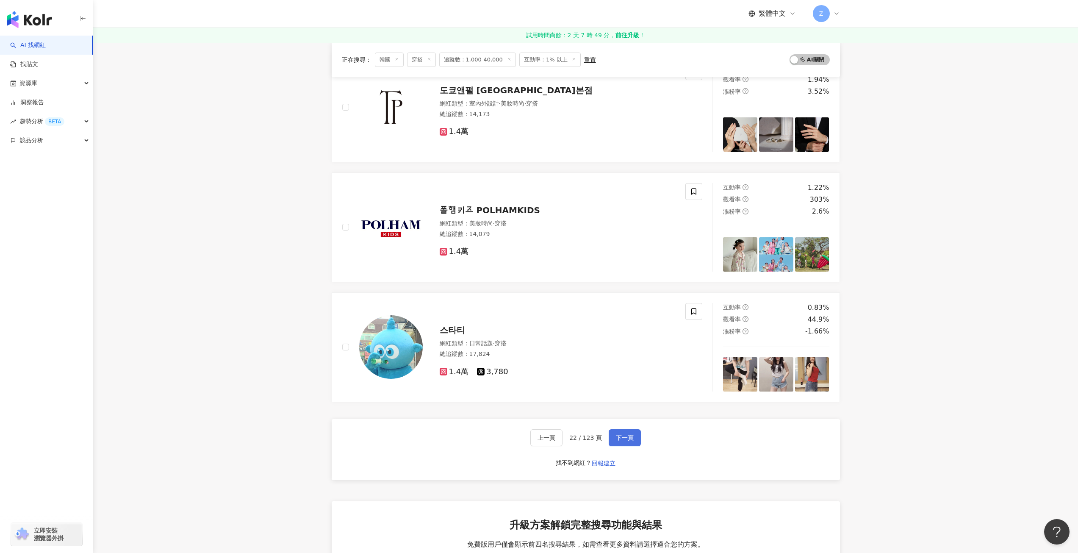
click at [620, 439] on span "下一頁" at bounding box center [625, 437] width 18 height 7
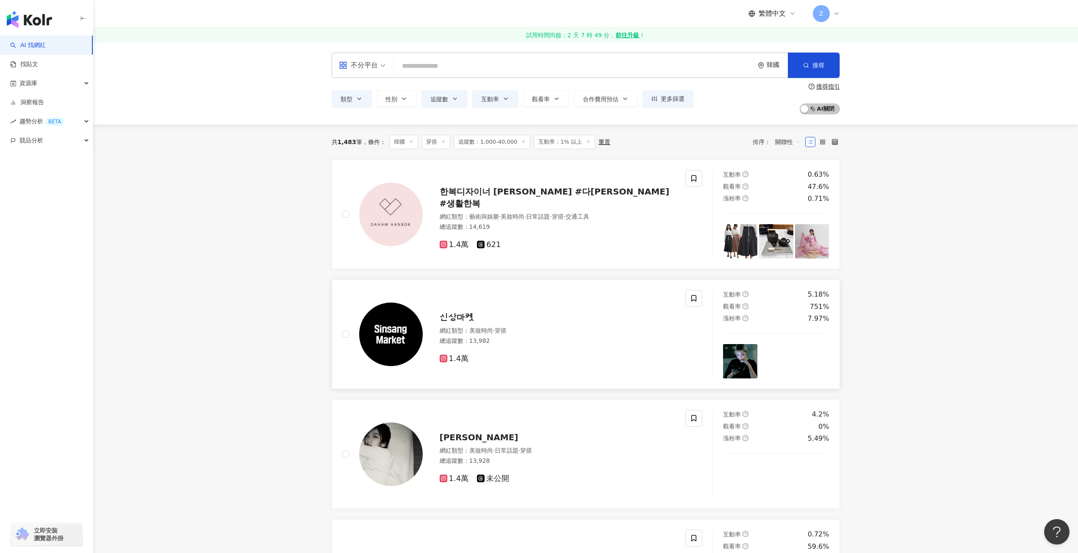
scroll to position [85, 0]
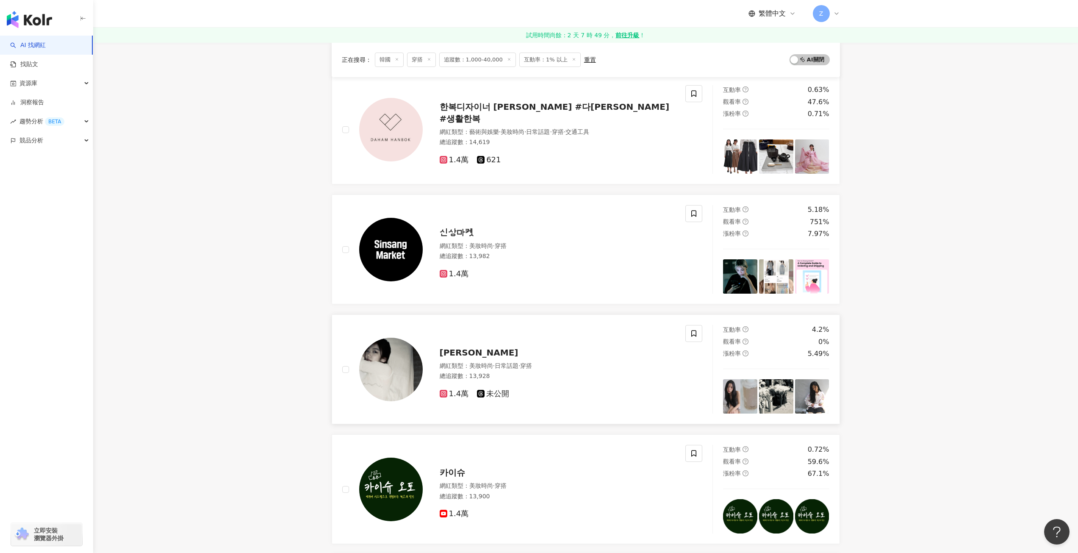
click at [462, 352] on span "강수현" at bounding box center [479, 352] width 79 height 10
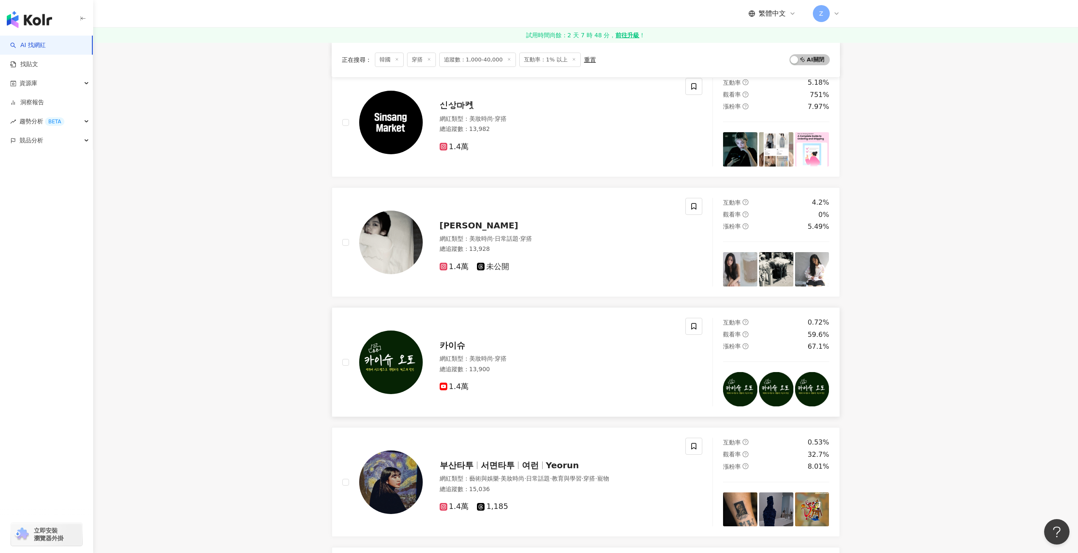
scroll to position [339, 0]
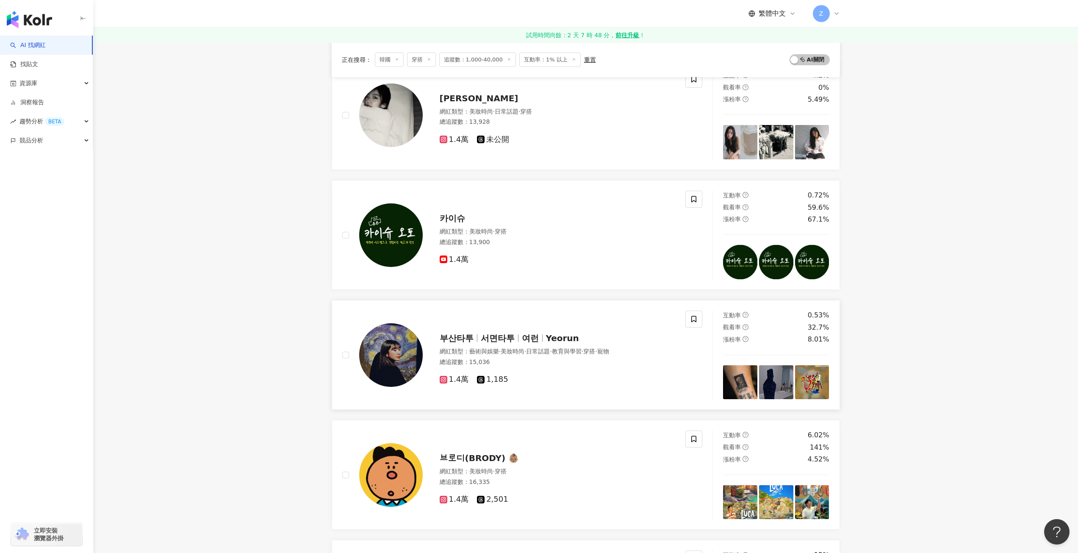
click at [513, 334] on span "서면타투" at bounding box center [498, 338] width 34 height 10
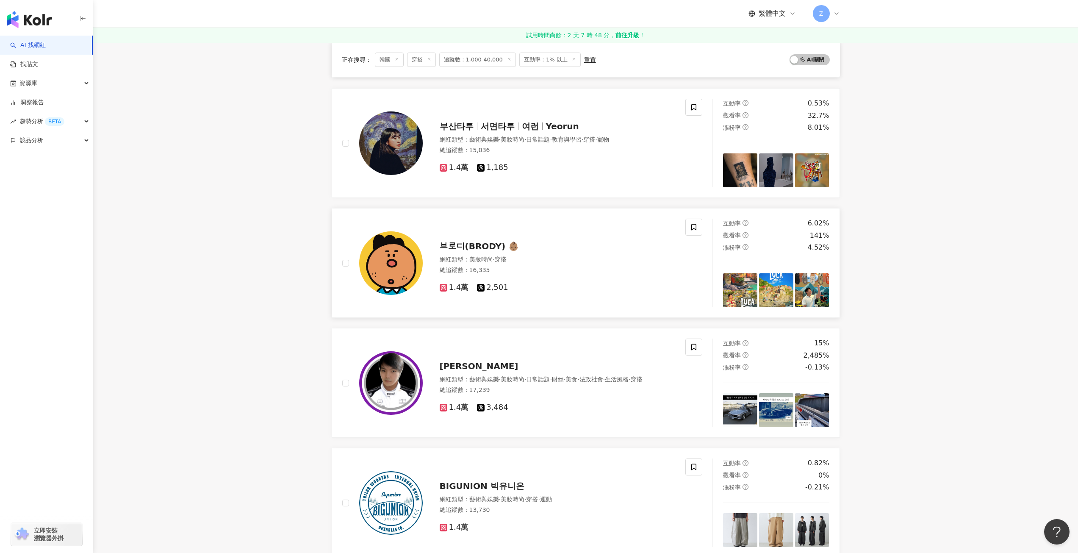
click at [488, 246] on span "브로디(BRODY) 👶🏽" at bounding box center [480, 246] width 80 height 10
click at [464, 369] on span "Kang Dae Hyeok" at bounding box center [479, 366] width 79 height 10
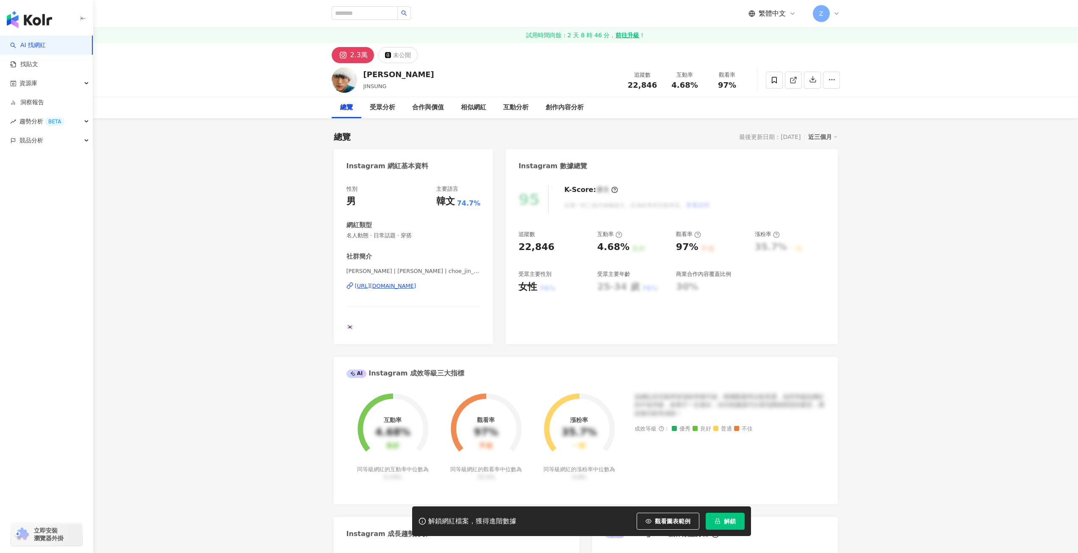
click at [416, 288] on div "[URL][DOMAIN_NAME]" at bounding box center [385, 286] width 61 height 8
click at [402, 287] on div "https://www.instagram.com/ssj__exe/" at bounding box center [385, 286] width 61 height 8
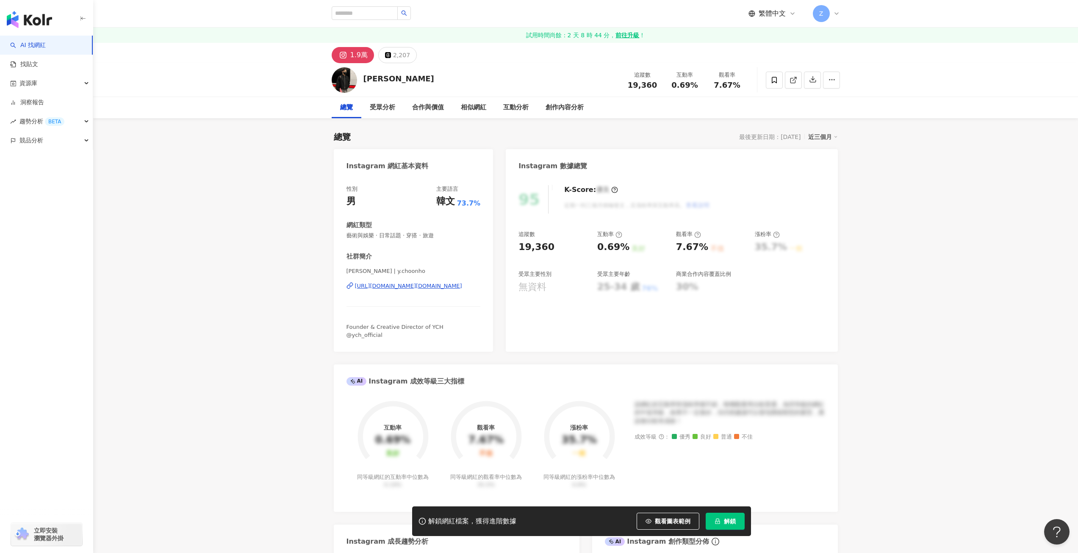
click at [439, 287] on div "https://www.instagram.com/y.choonho/" at bounding box center [408, 286] width 107 height 8
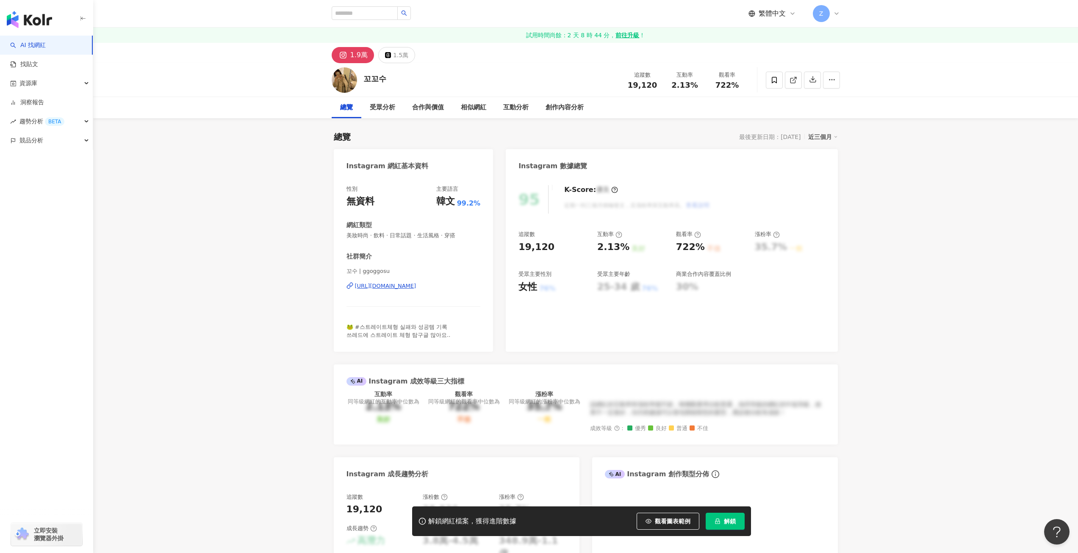
click at [416, 287] on div "[URL][DOMAIN_NAME]" at bounding box center [385, 286] width 61 height 8
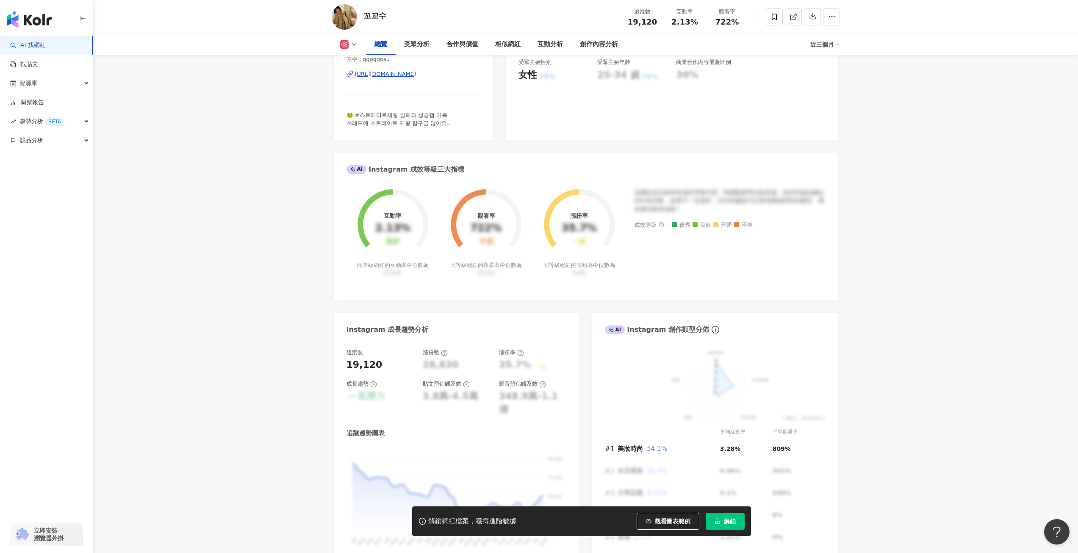
scroll to position [42, 0]
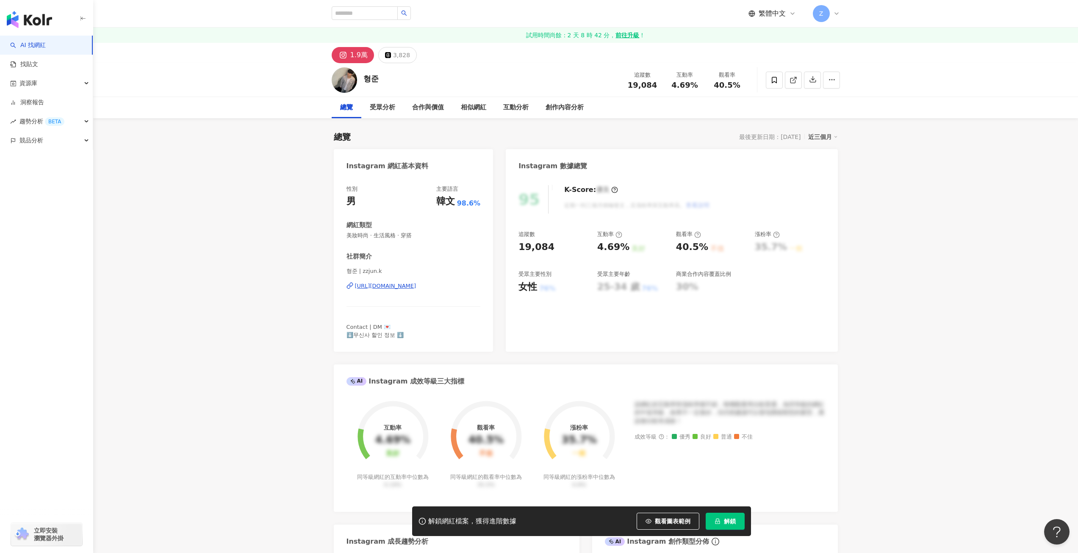
click at [416, 288] on div "[URL][DOMAIN_NAME]" at bounding box center [385, 286] width 61 height 8
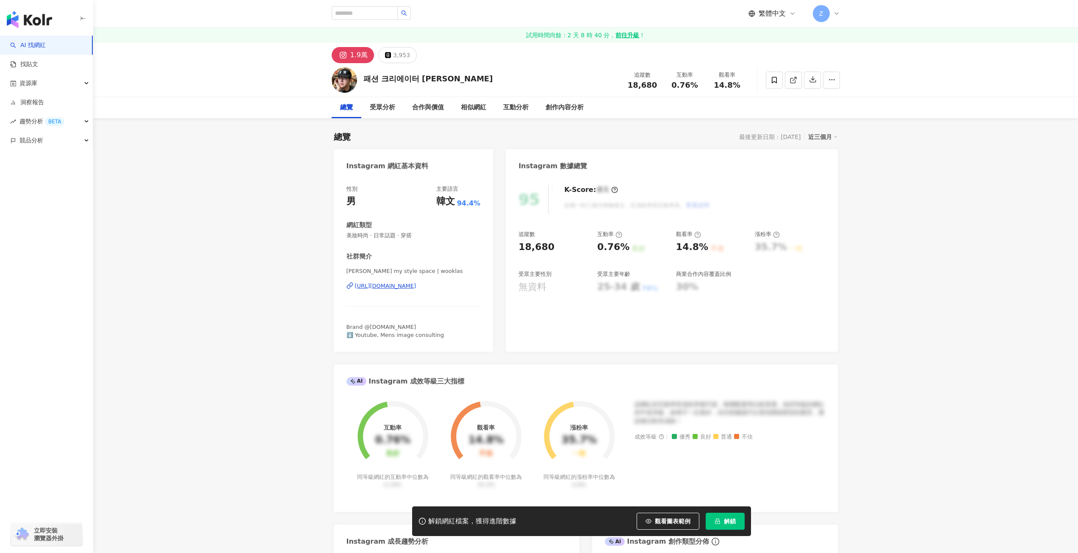
click at [416, 285] on div "https://www.instagram.com/wooklas/" at bounding box center [385, 286] width 61 height 8
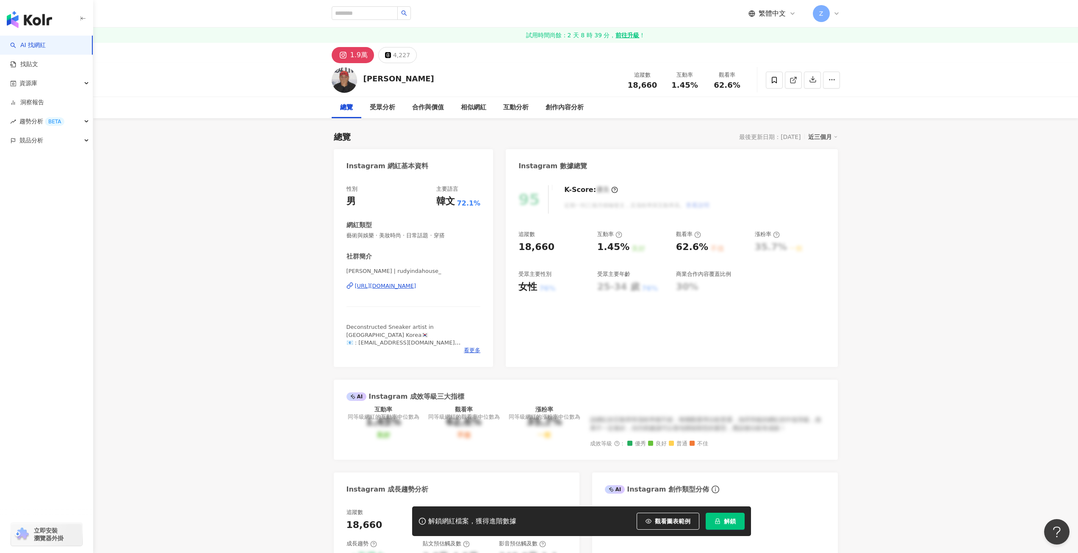
click at [416, 287] on div "https://www.instagram.com/rudyindahouse_/" at bounding box center [385, 286] width 61 height 8
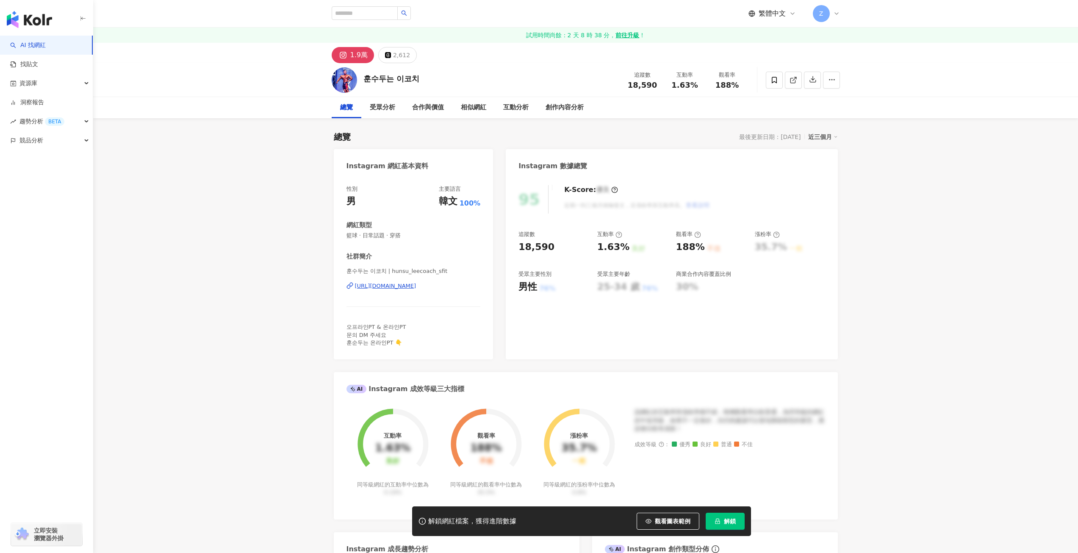
click at [416, 287] on div "[URL][DOMAIN_NAME]" at bounding box center [385, 286] width 61 height 8
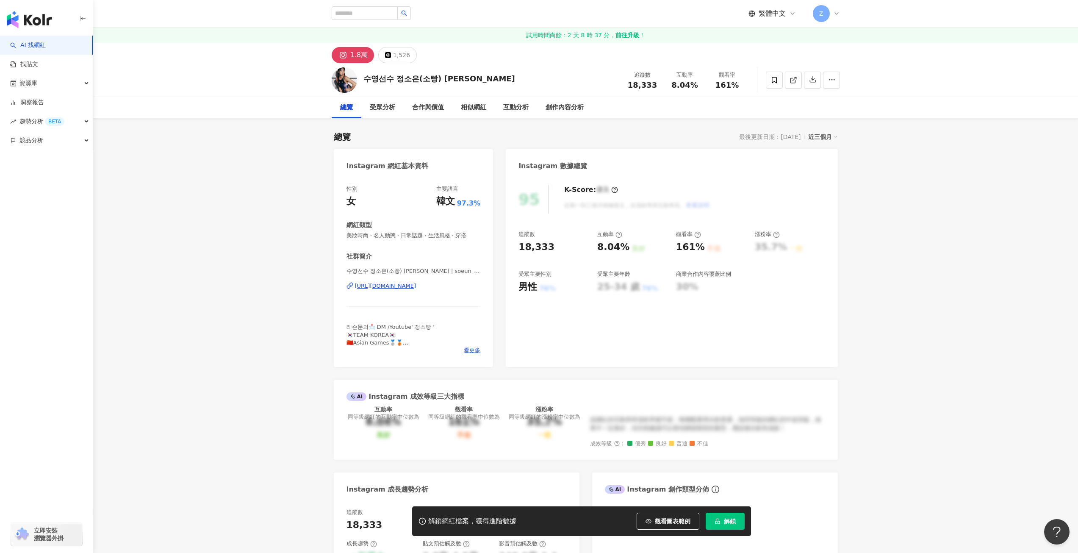
click at [400, 288] on div "[URL][DOMAIN_NAME]" at bounding box center [385, 286] width 61 height 8
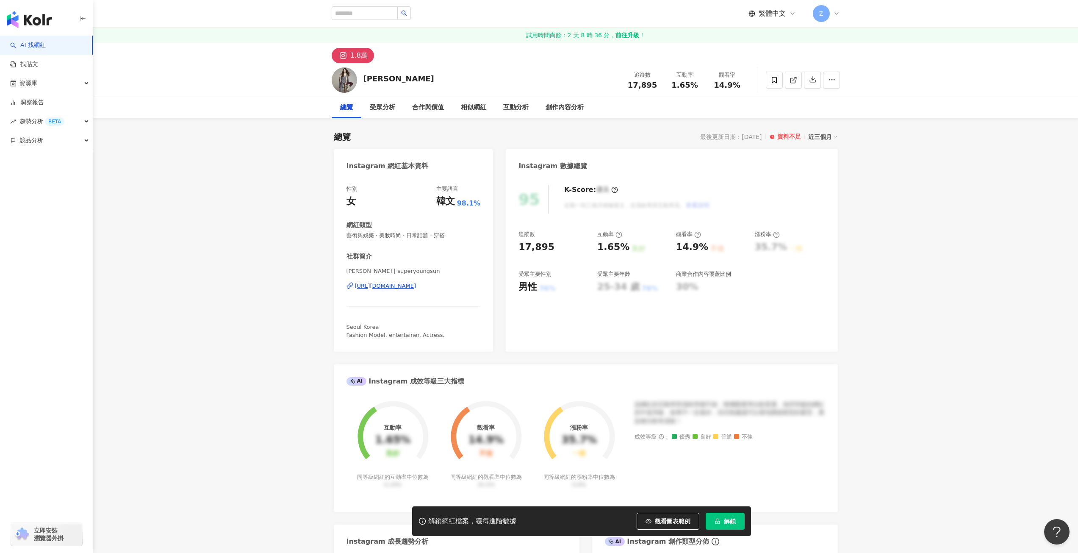
click at [402, 287] on div "https://www.instagram.com/superyoungsun/" at bounding box center [385, 286] width 61 height 8
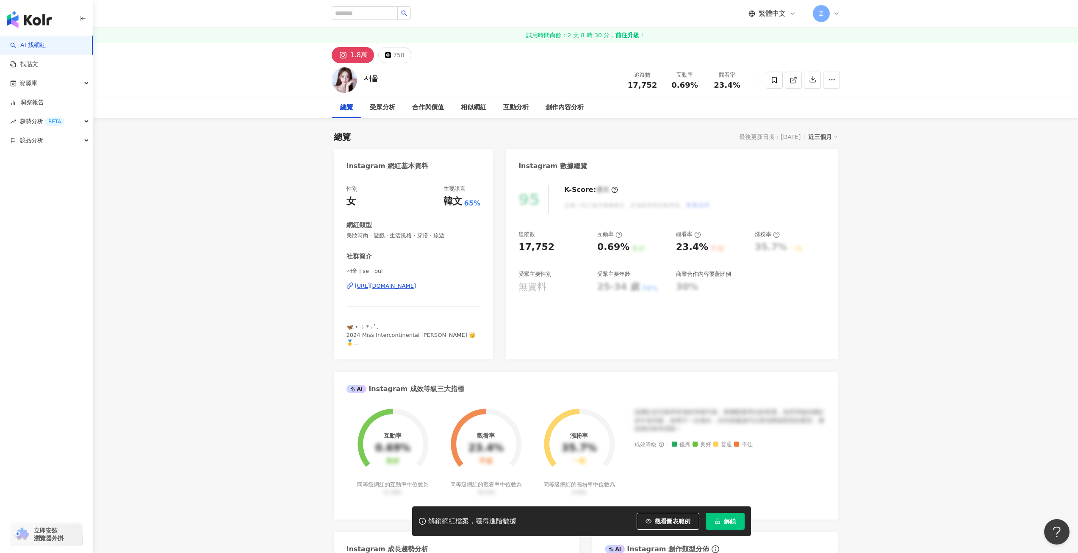
click at [416, 287] on div "https://www.instagram.com/se__oul/" at bounding box center [385, 286] width 61 height 8
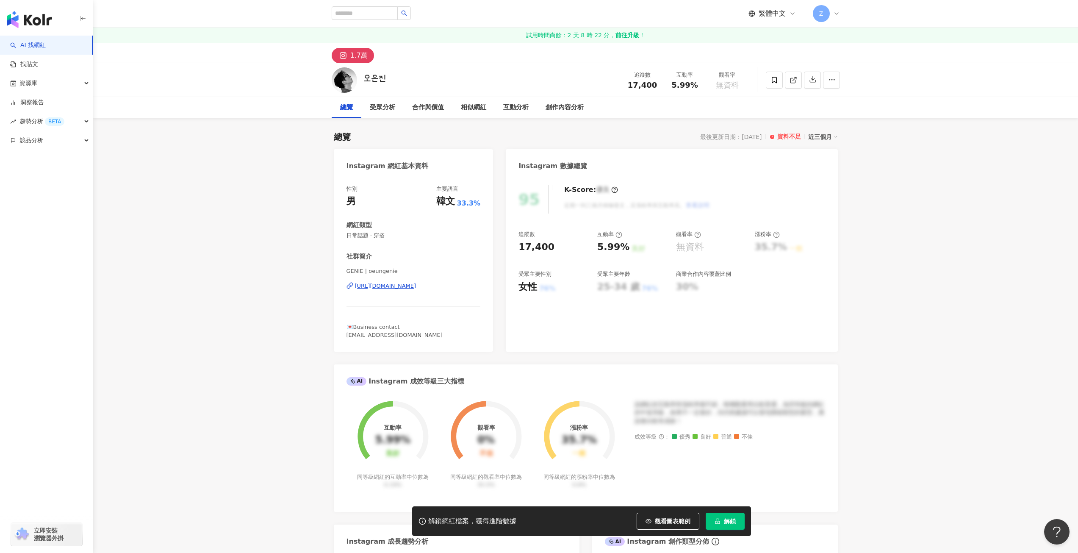
click at [416, 285] on div "[URL][DOMAIN_NAME]" at bounding box center [385, 286] width 61 height 8
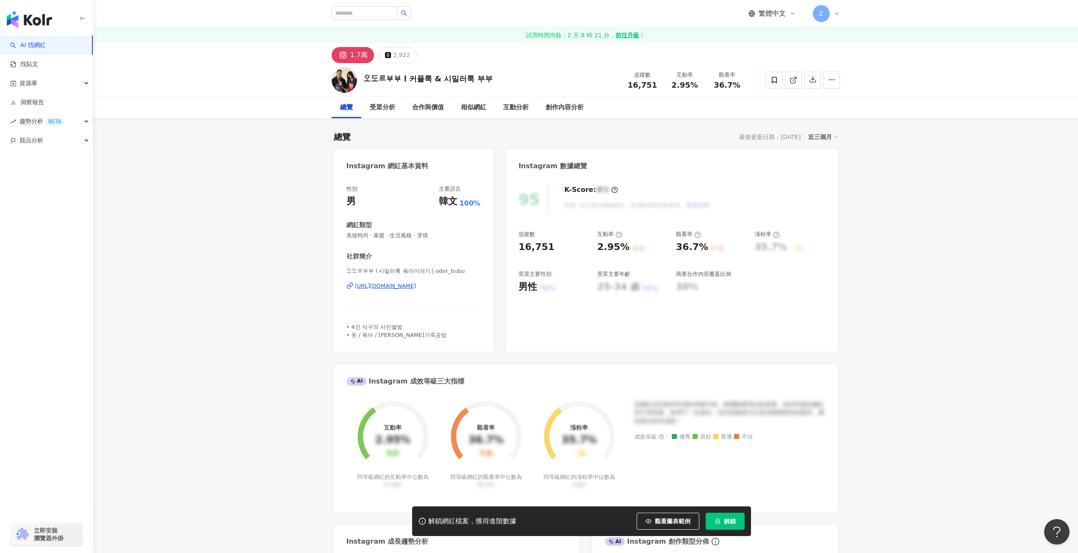
click at [416, 289] on div "[URL][DOMAIN_NAME]" at bounding box center [385, 286] width 61 height 8
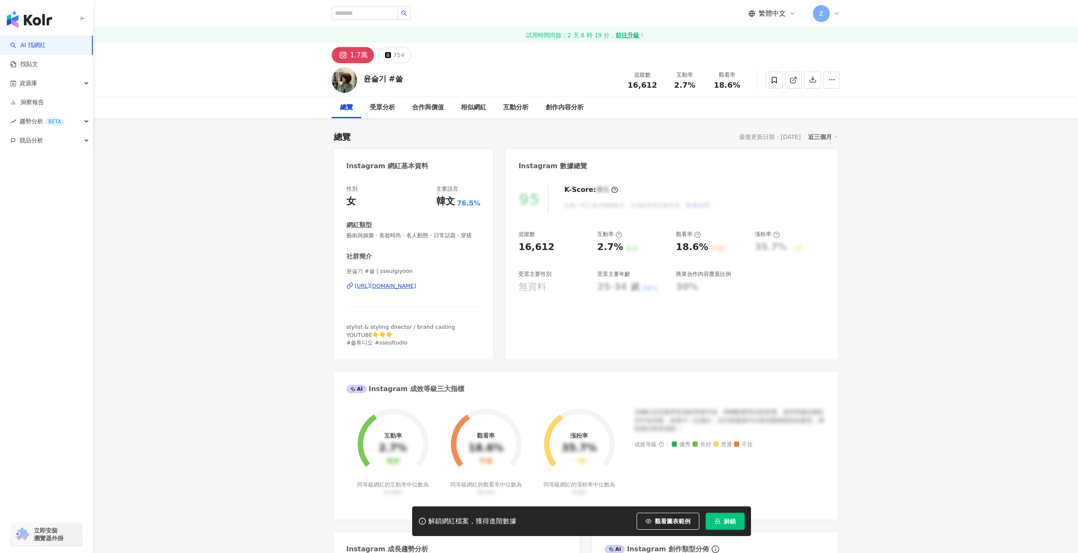
click at [378, 287] on div "https://www.instagram.com/sseulgiyoon/" at bounding box center [385, 286] width 61 height 8
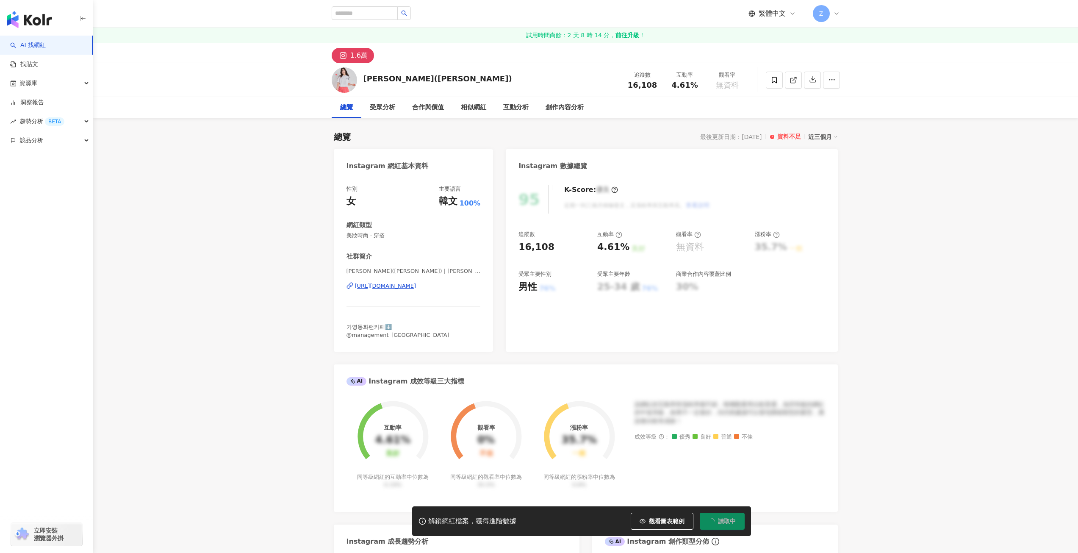
click at [416, 287] on div "[URL][DOMAIN_NAME]" at bounding box center [385, 286] width 61 height 8
click at [416, 289] on div "[URL][DOMAIN_NAME]" at bounding box center [385, 286] width 61 height 8
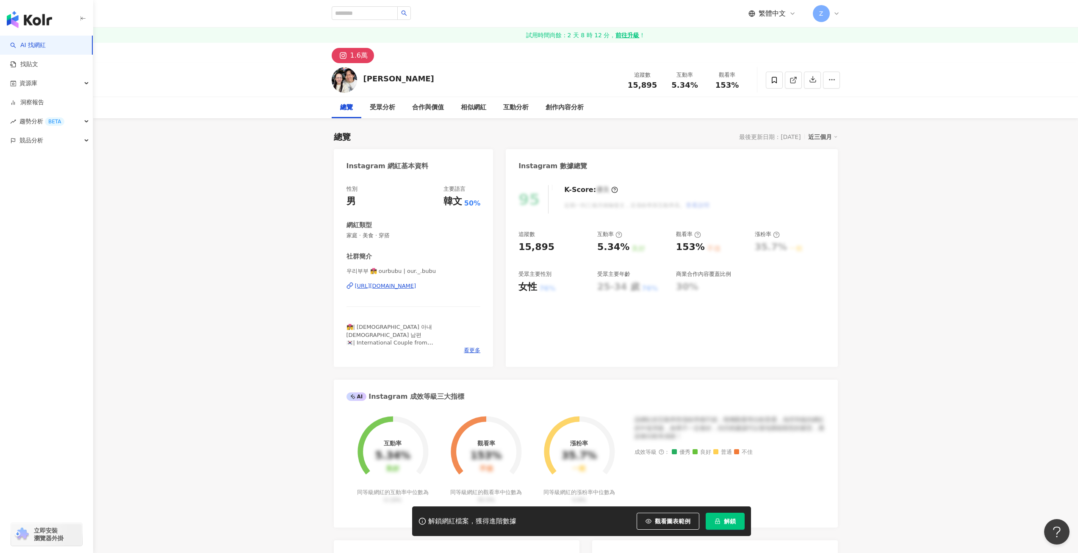
click at [416, 286] on div "[URL][DOMAIN_NAME]" at bounding box center [385, 286] width 61 height 8
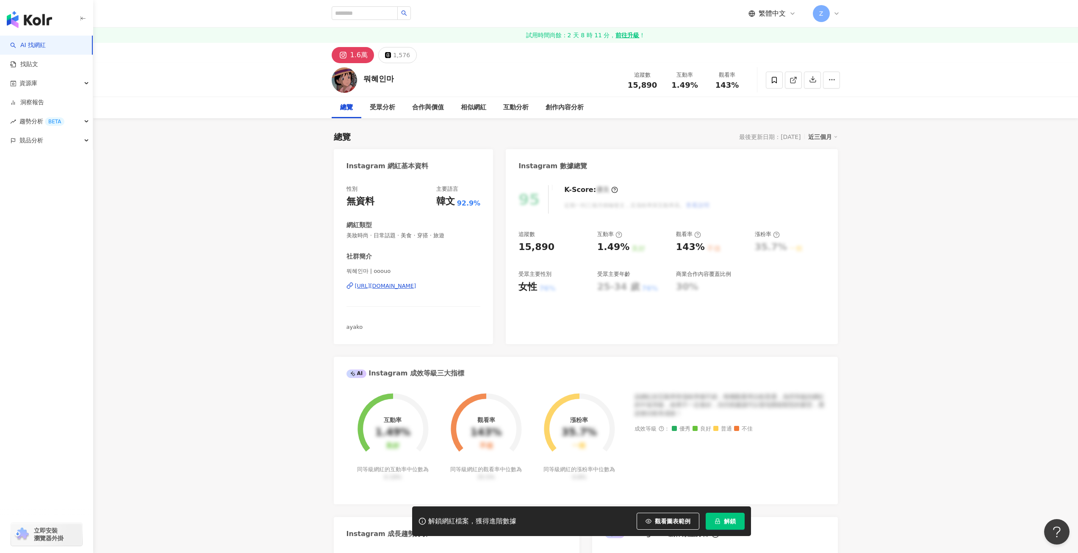
click at [385, 287] on div "https://www.instagram.com/ooouo/" at bounding box center [385, 286] width 61 height 8
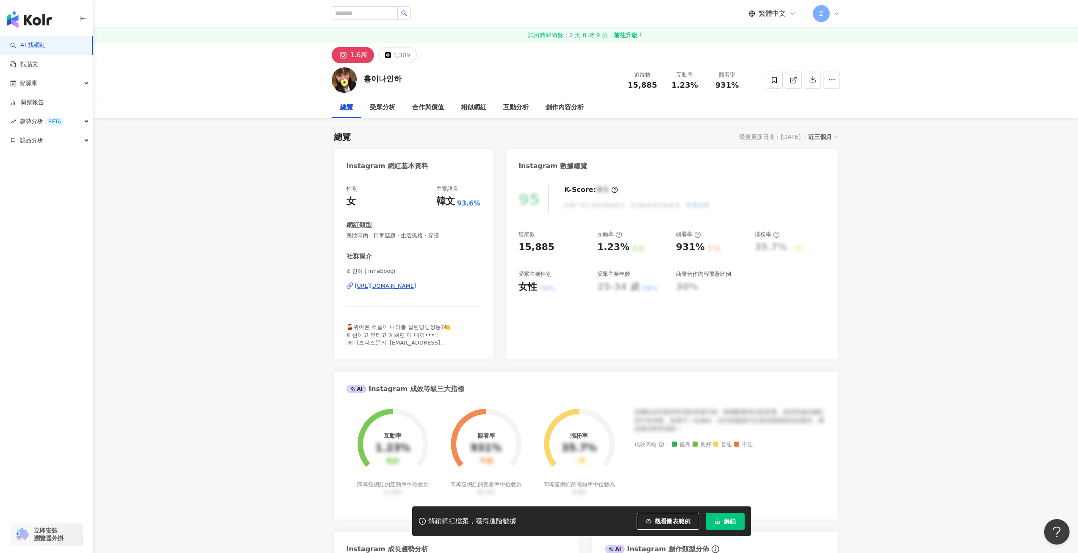
click at [416, 285] on div "[URL][DOMAIN_NAME]" at bounding box center [385, 286] width 61 height 8
click at [416, 288] on div "[URL][DOMAIN_NAME]" at bounding box center [385, 286] width 61 height 8
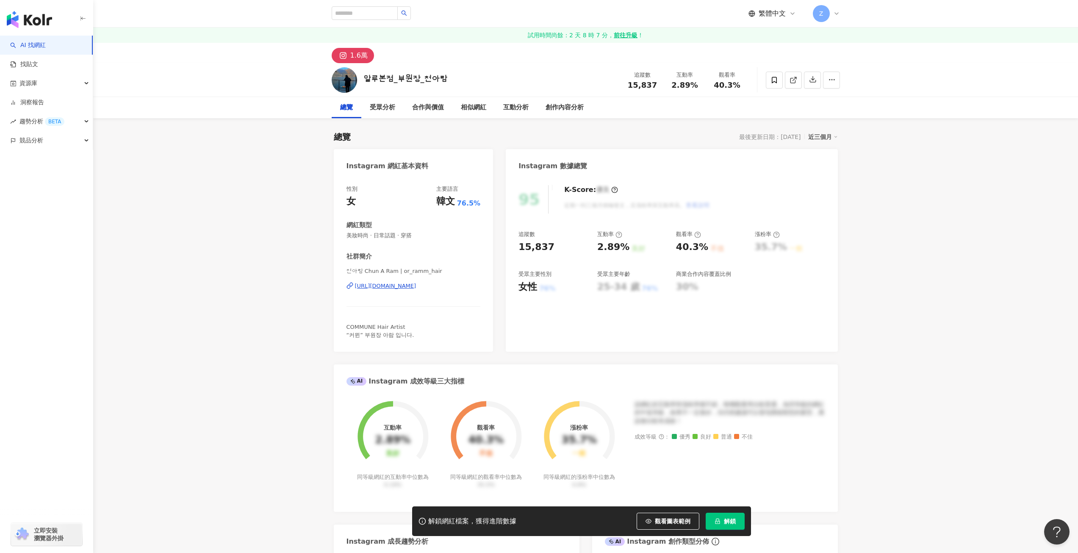
click at [416, 282] on div "[URL][DOMAIN_NAME]" at bounding box center [385, 286] width 61 height 8
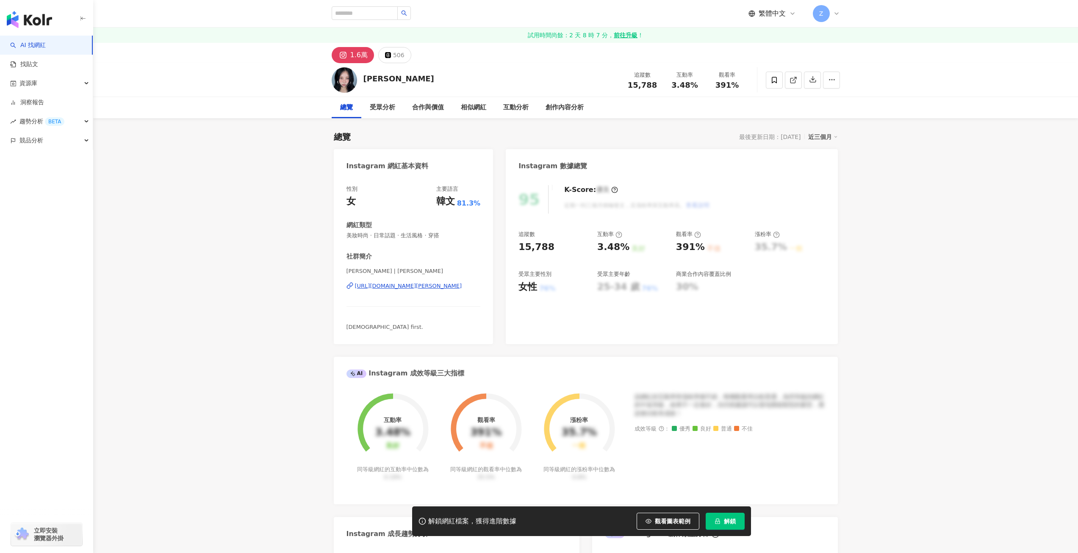
click at [445, 286] on div "https://www.instagram.com/amy_kev/" at bounding box center [408, 286] width 107 height 8
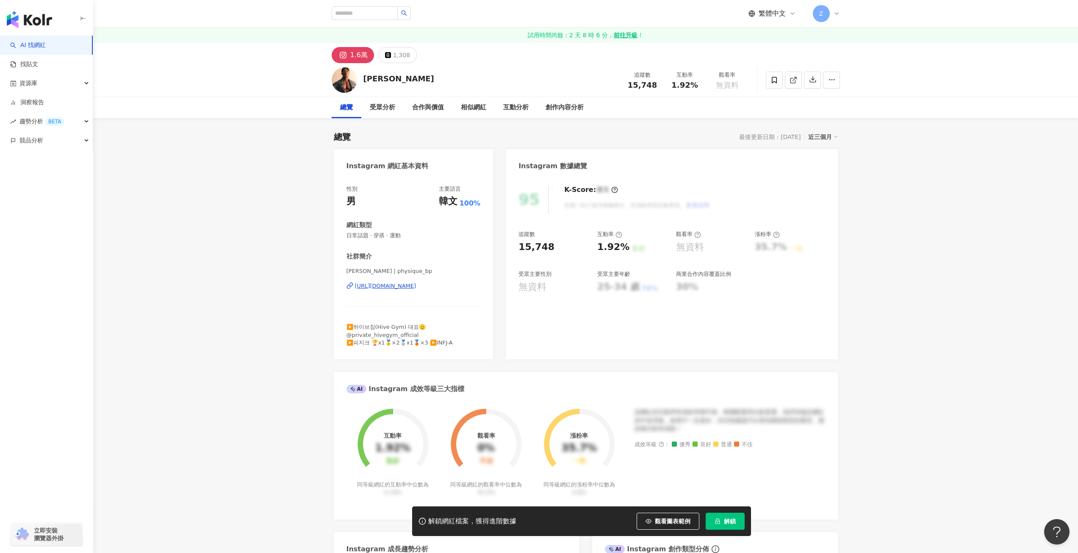
click at [408, 286] on div "[URL][DOMAIN_NAME]" at bounding box center [385, 286] width 61 height 8
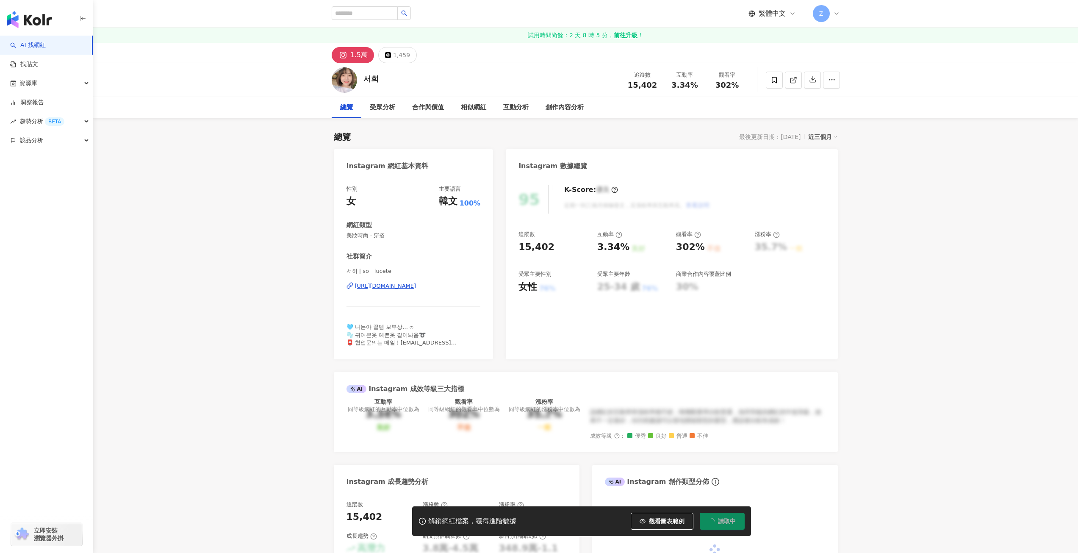
click at [416, 285] on div "[URL][DOMAIN_NAME]" at bounding box center [385, 286] width 61 height 8
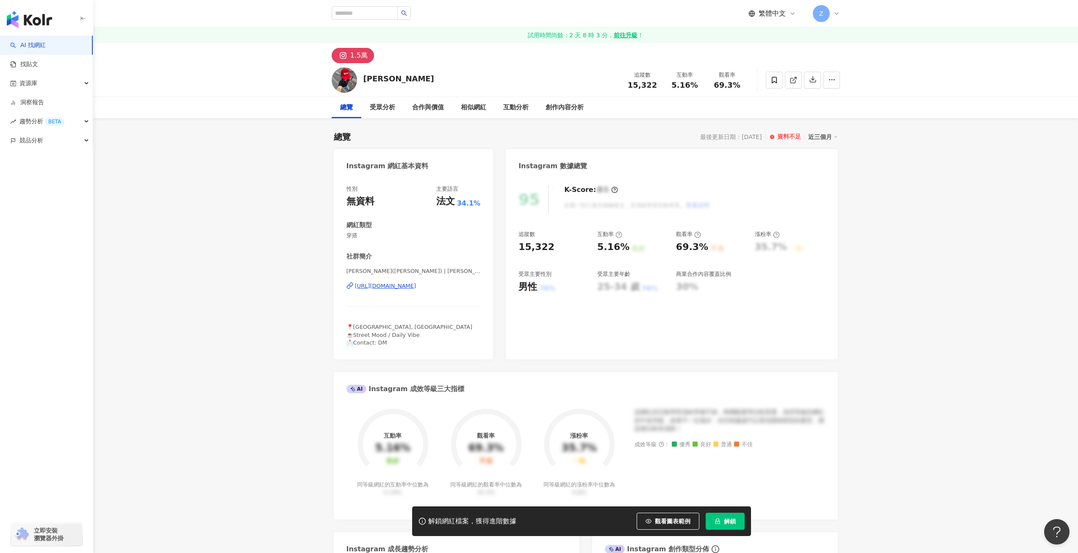
click at [416, 286] on div "https://www.instagram.com/jae_pal/" at bounding box center [385, 286] width 61 height 8
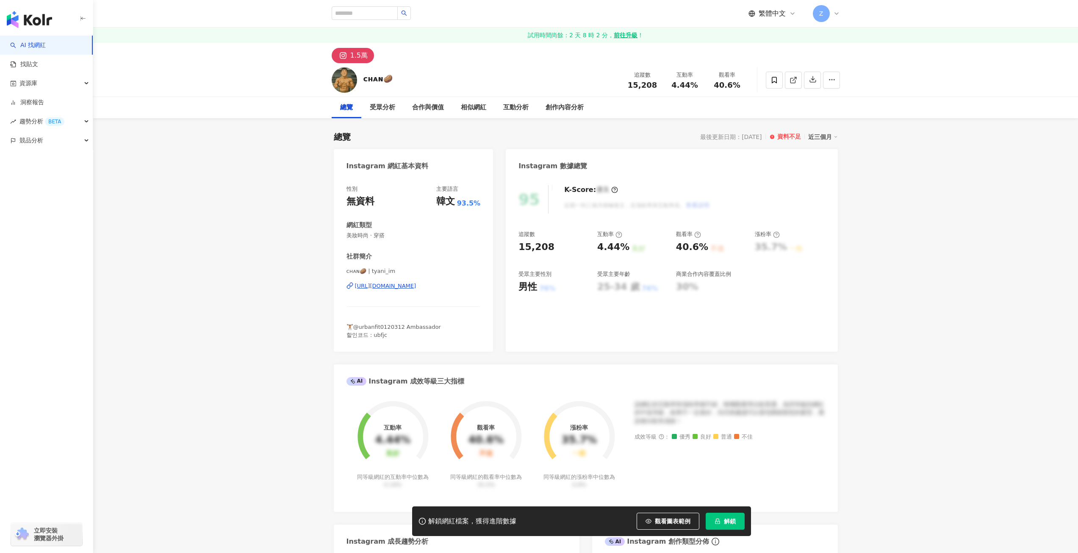
click at [398, 286] on div "https://www.instagram.com/tyani_im/" at bounding box center [385, 286] width 61 height 8
click at [416, 287] on div "[URL][DOMAIN_NAME]" at bounding box center [385, 286] width 61 height 8
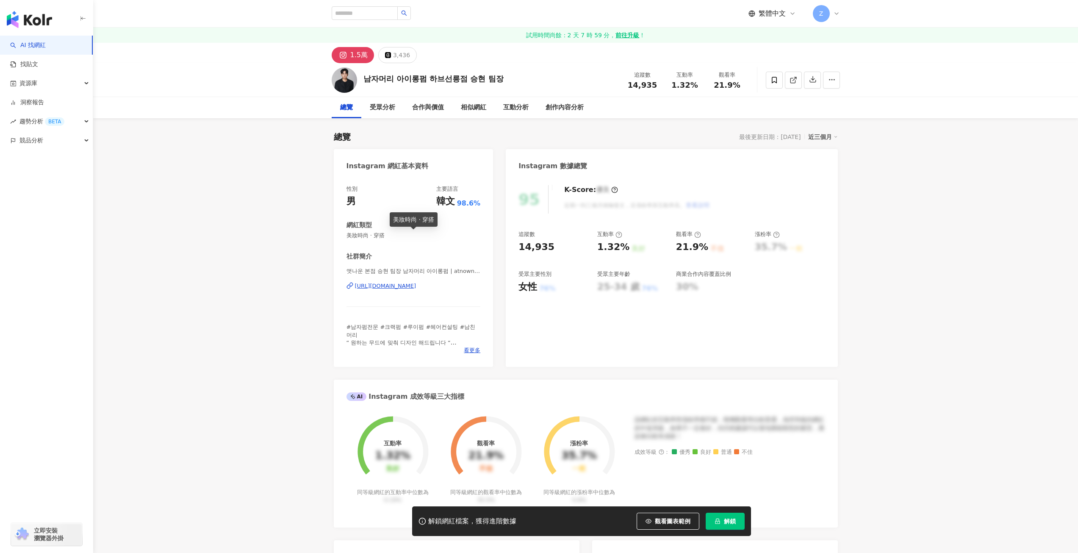
click at [416, 285] on div "https://www.instagram.com/atnown_yun/" at bounding box center [385, 286] width 61 height 8
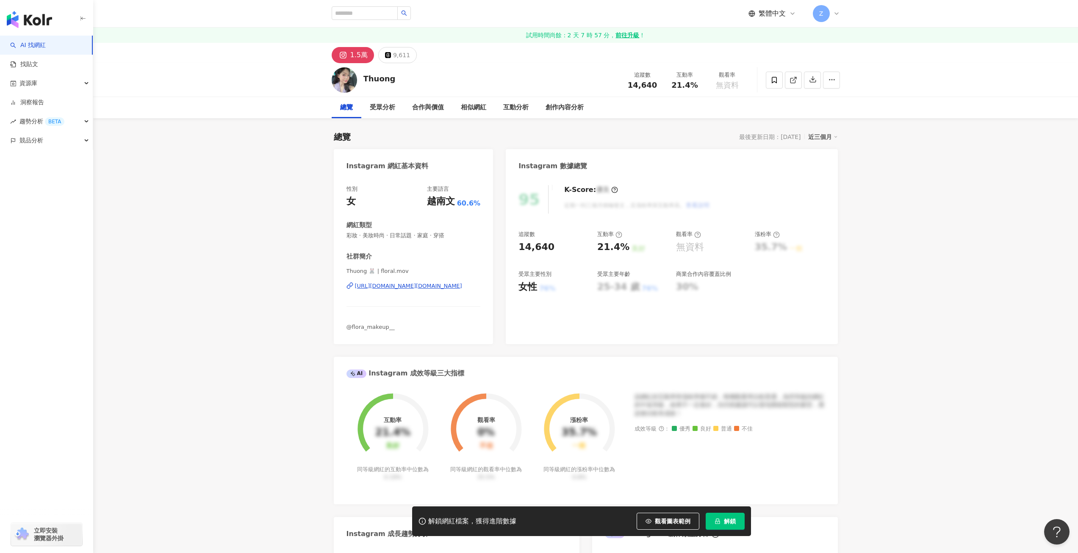
click at [407, 286] on div "[URL][DOMAIN_NAME][DOMAIN_NAME]" at bounding box center [408, 286] width 107 height 8
click at [420, 285] on div "[URL][DOMAIN_NAME][DOMAIN_NAME]" at bounding box center [408, 286] width 107 height 8
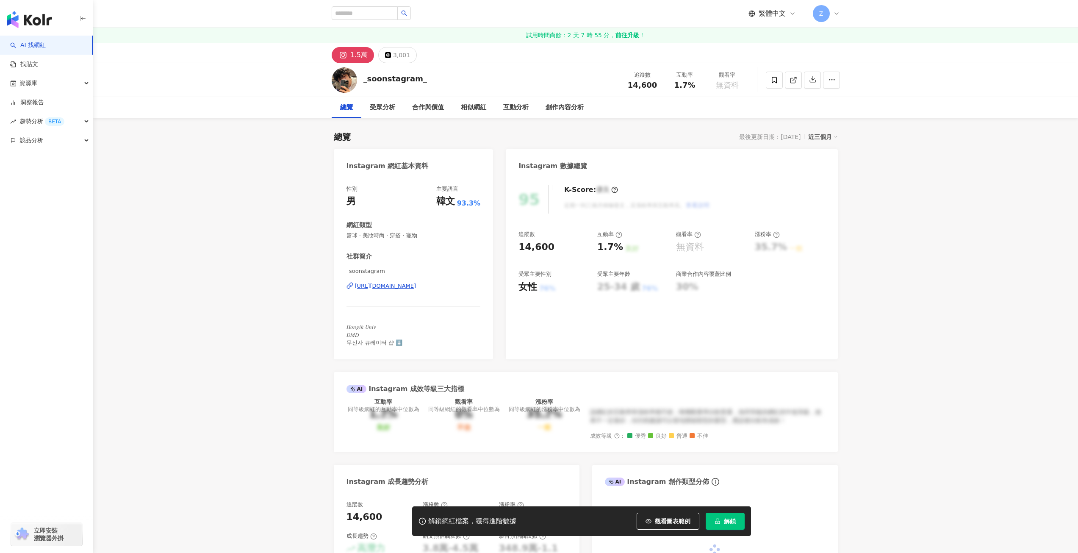
click at [416, 282] on div "[URL][DOMAIN_NAME]" at bounding box center [385, 286] width 61 height 8
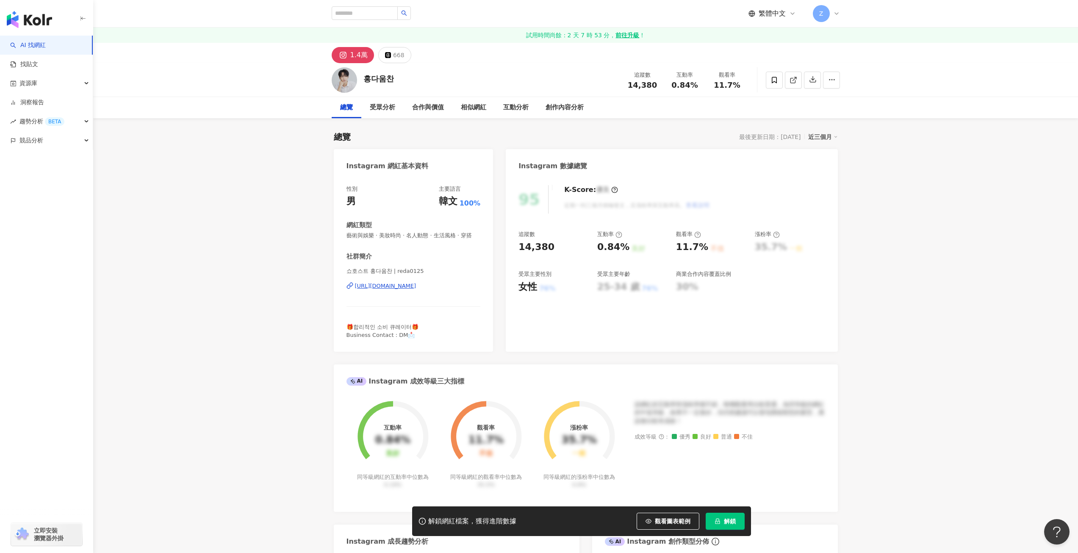
click at [416, 285] on div "https://www.instagram.com/reda0125/" at bounding box center [385, 286] width 61 height 8
click at [391, 287] on div "[URL][DOMAIN_NAME]" at bounding box center [385, 286] width 61 height 8
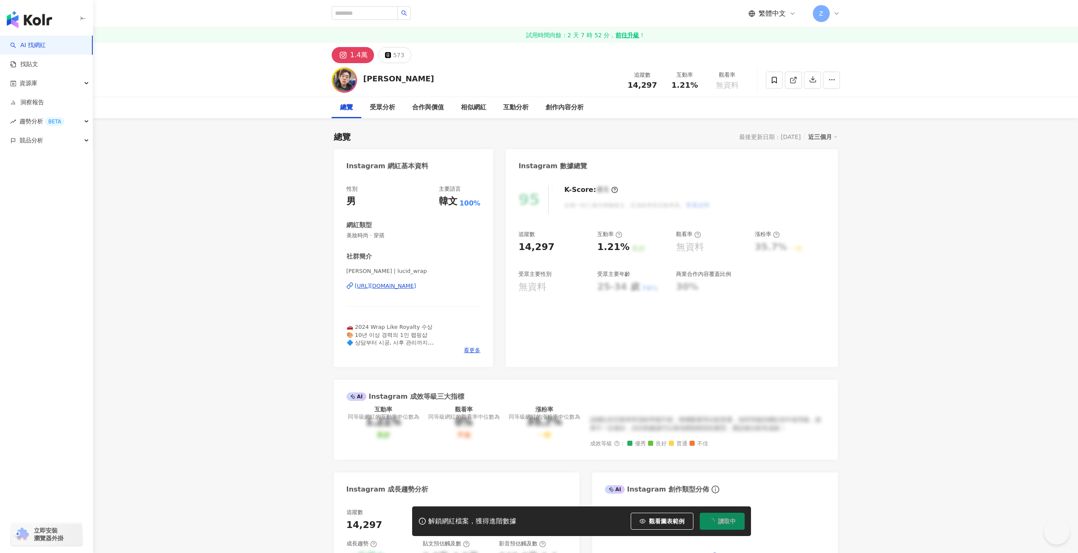
click at [416, 285] on div "https://www.instagram.com/lucid_wrap/" at bounding box center [385, 286] width 61 height 8
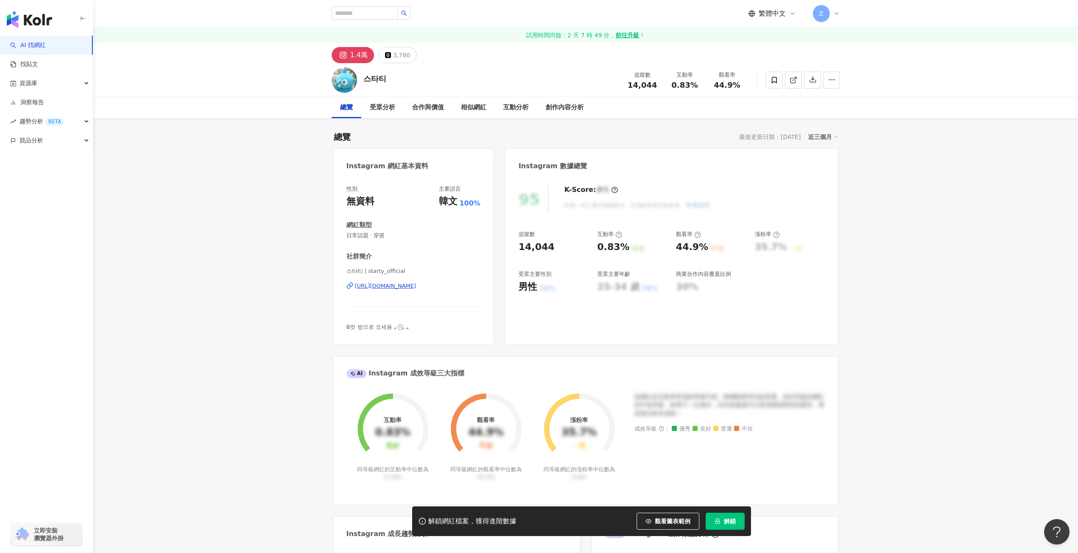
click at [416, 287] on div "https://www.instagram.com/starty_official/" at bounding box center [385, 286] width 61 height 8
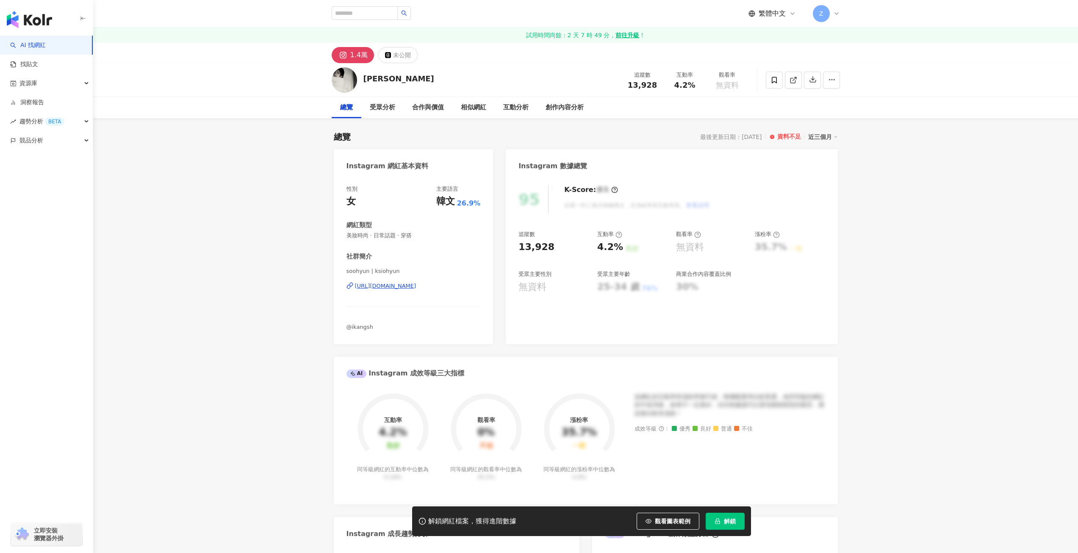
click at [416, 286] on div "[URL][DOMAIN_NAME]" at bounding box center [385, 286] width 61 height 8
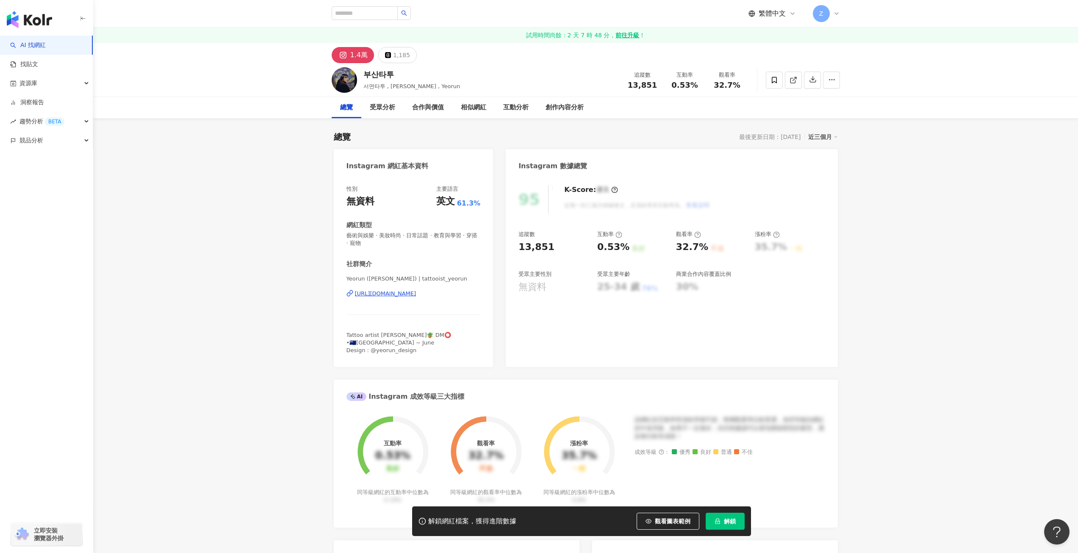
click at [396, 292] on div "[URL][DOMAIN_NAME]" at bounding box center [385, 294] width 61 height 8
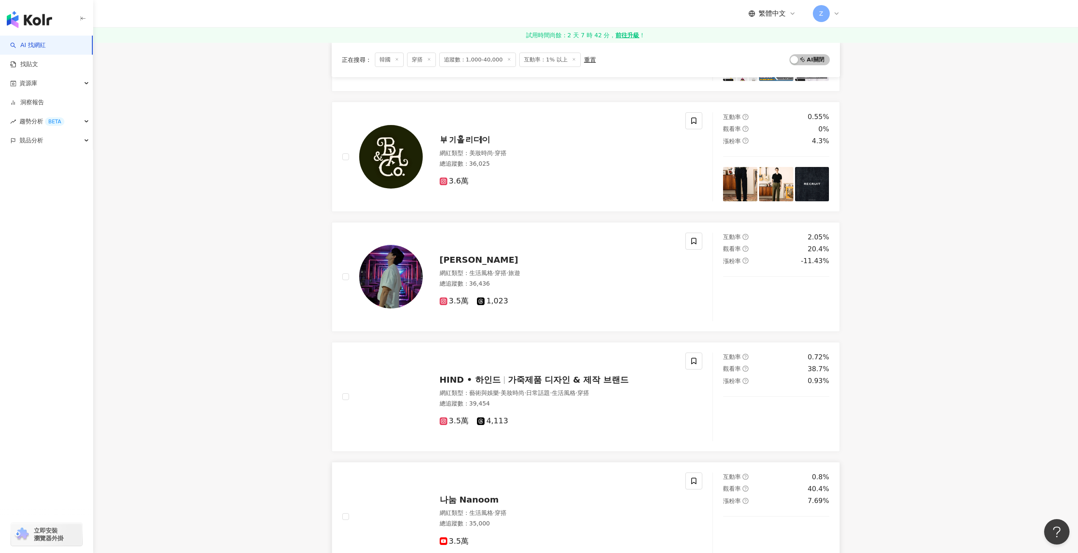
scroll to position [1271, 0]
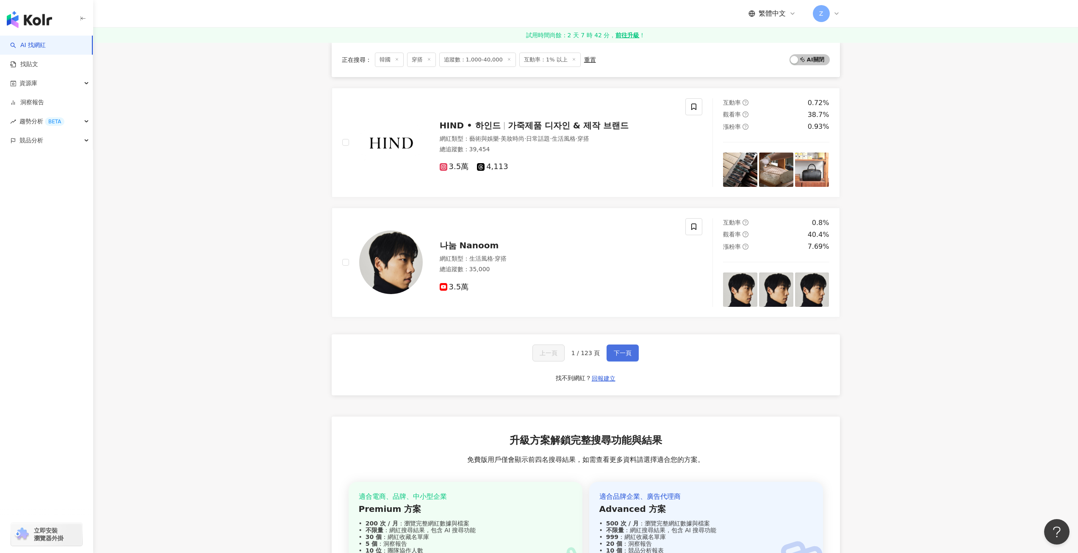
click at [532, 251] on span "下一頁" at bounding box center [623, 352] width 18 height 7
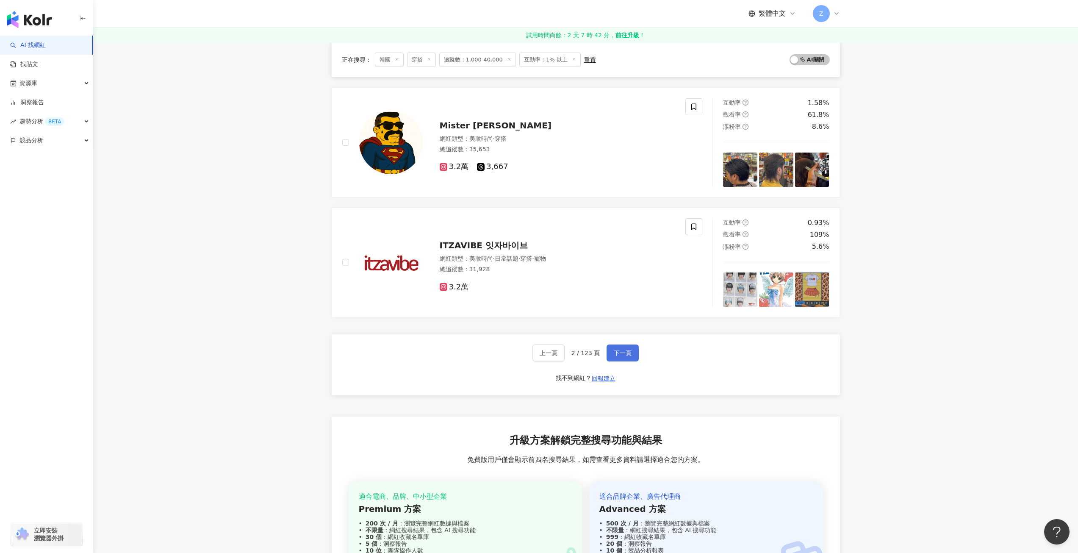
click at [532, 251] on button "下一頁" at bounding box center [622, 352] width 32 height 17
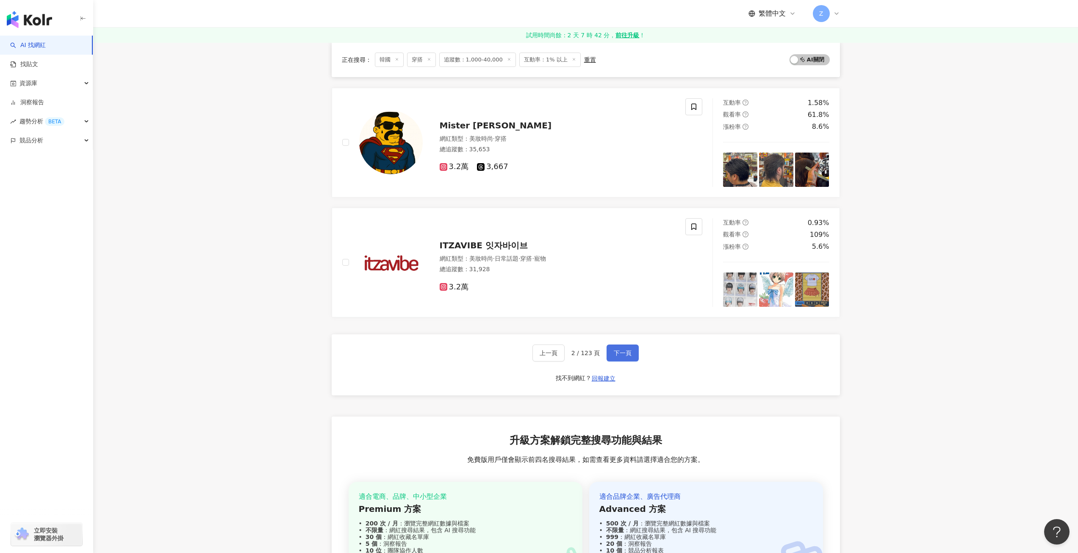
click at [532, 251] on button "下一頁" at bounding box center [622, 352] width 32 height 17
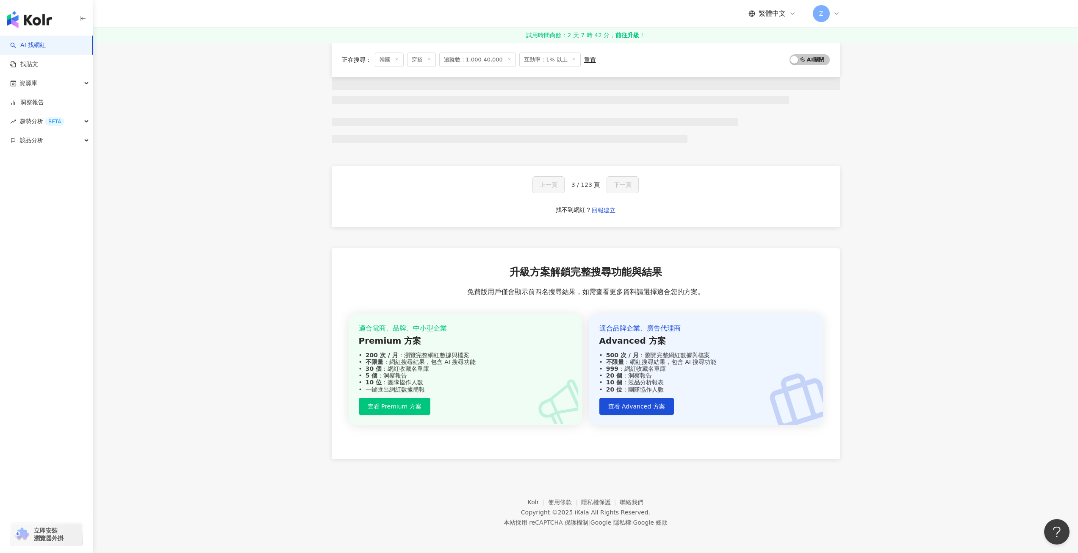
scroll to position [345, 0]
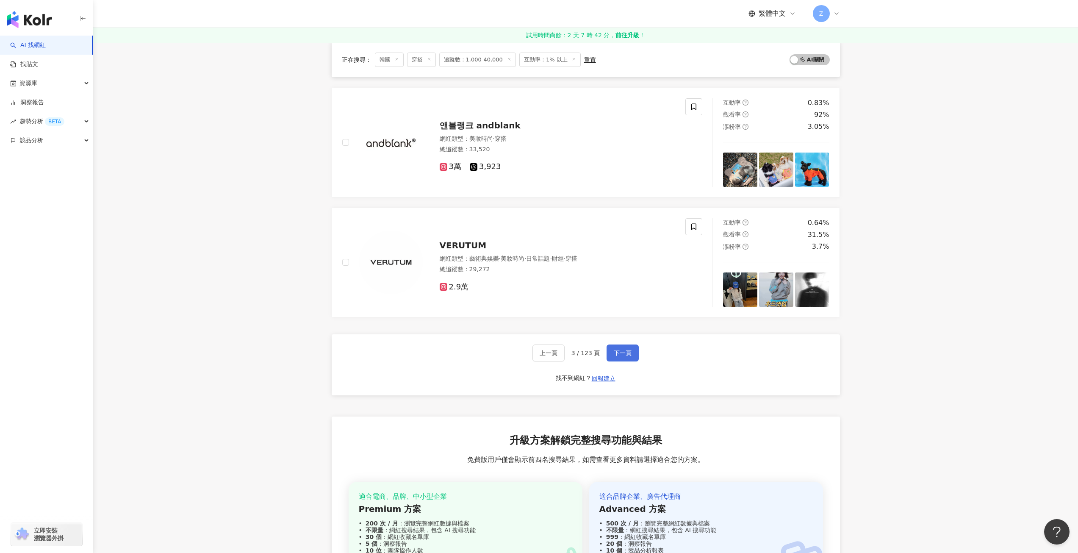
click at [532, 251] on span "下一頁" at bounding box center [623, 352] width 18 height 7
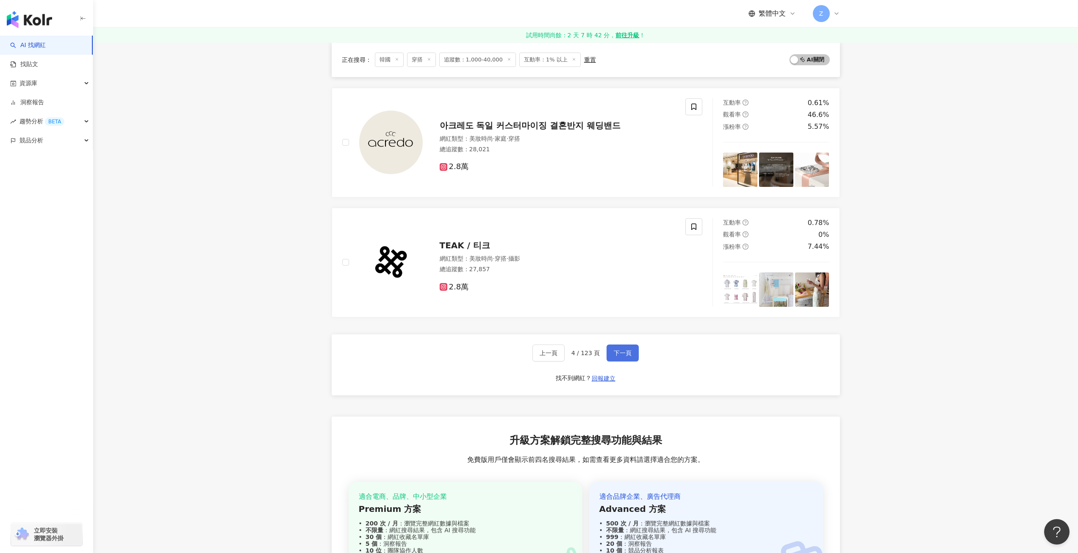
click at [532, 251] on span "下一頁" at bounding box center [623, 352] width 18 height 7
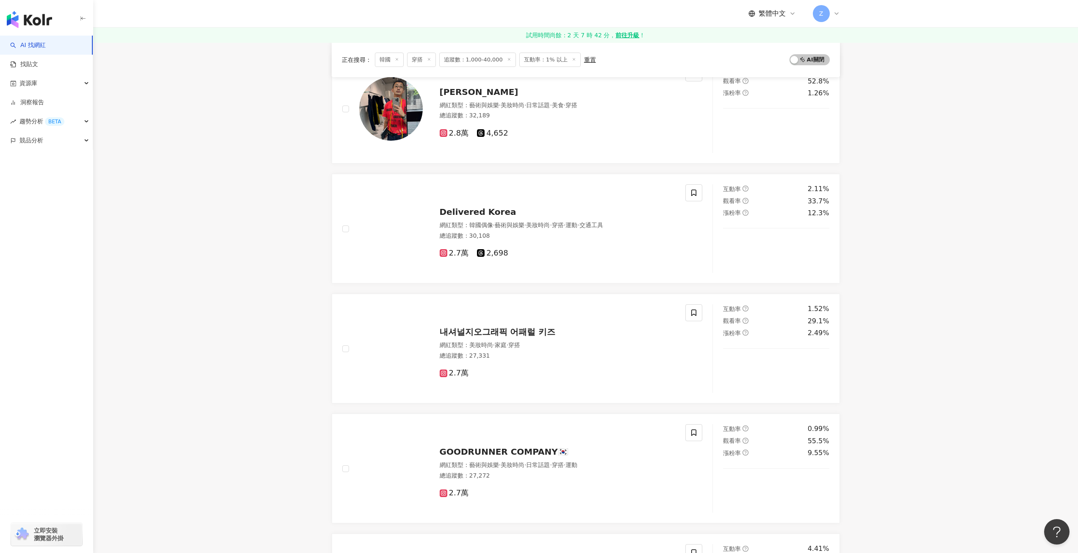
scroll to position [1271, 0]
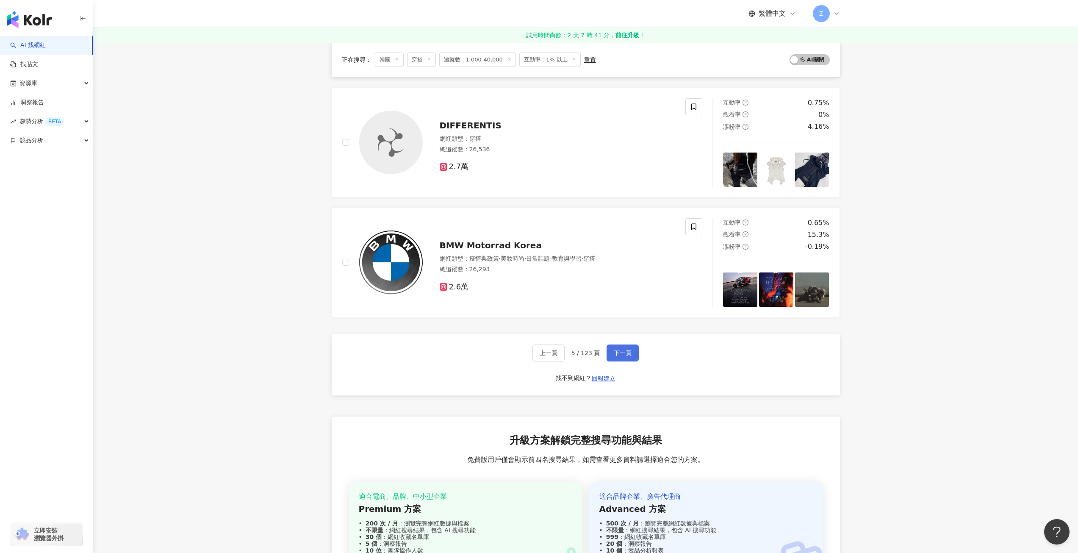
click at [532, 251] on span "下一頁" at bounding box center [623, 352] width 18 height 7
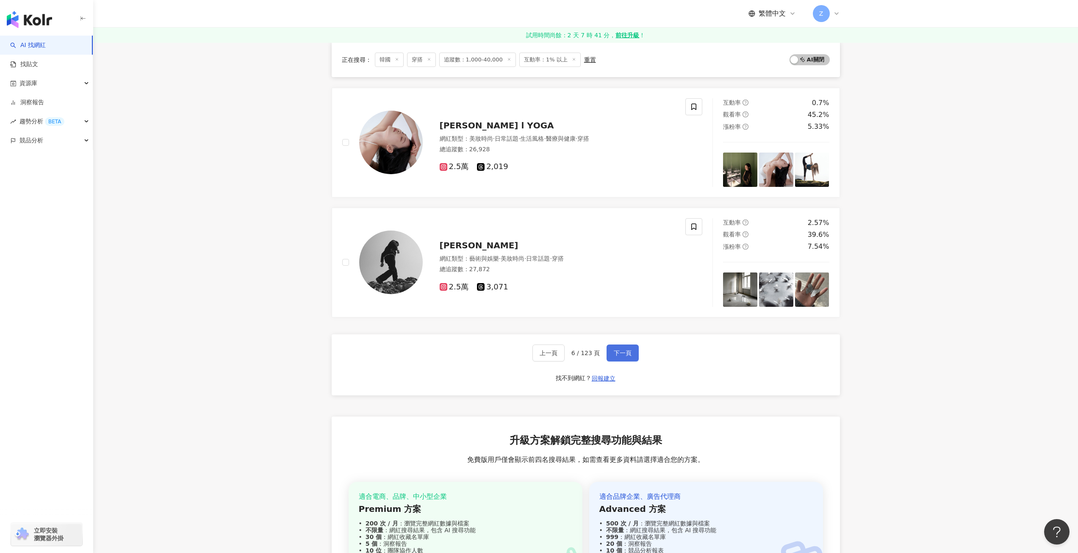
click at [532, 251] on span "下一頁" at bounding box center [623, 352] width 18 height 7
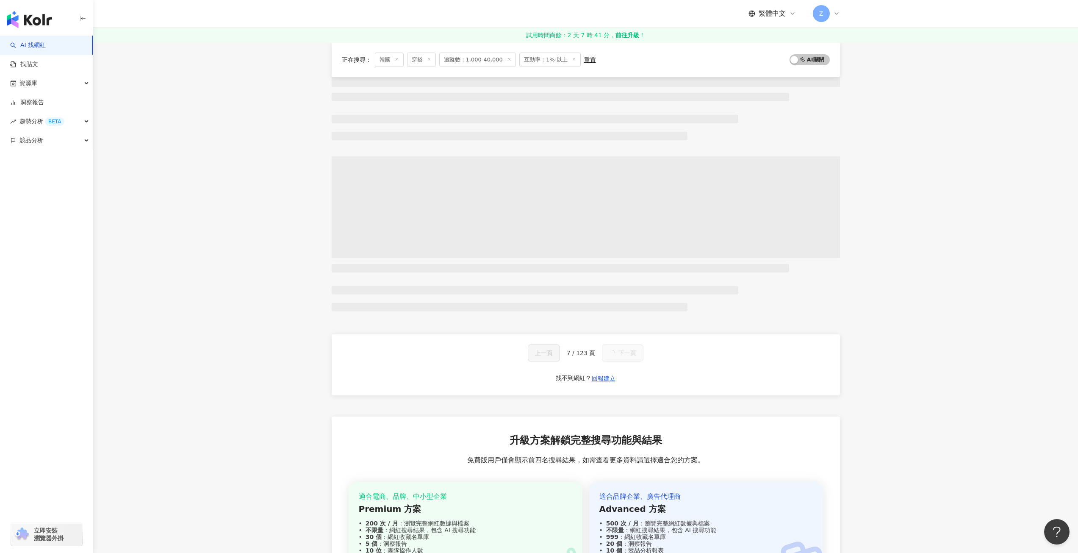
click at [532, 251] on span "下一頁" at bounding box center [627, 352] width 18 height 7
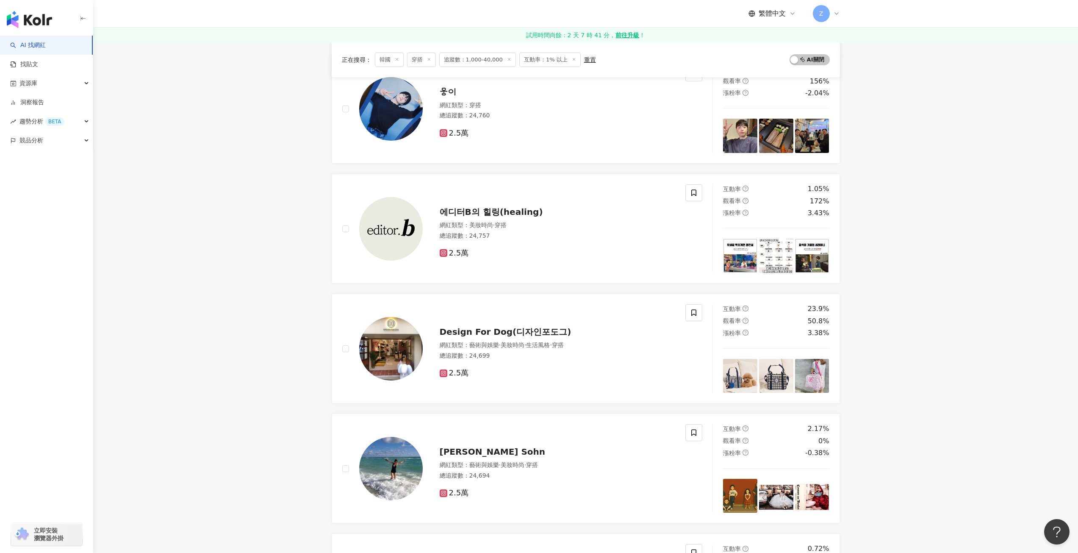
scroll to position [1271, 0]
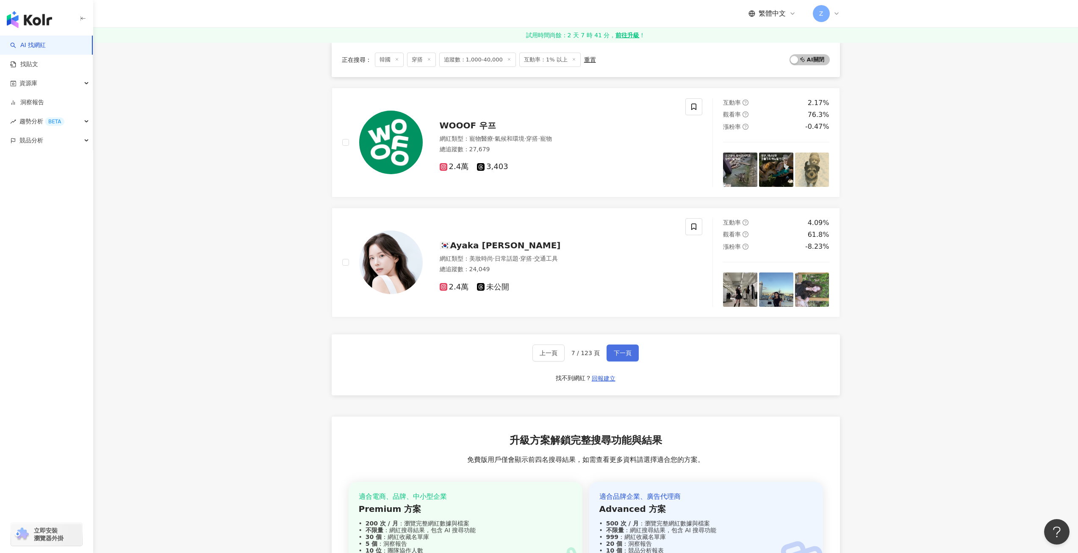
click at [532, 251] on span "下一頁" at bounding box center [623, 352] width 18 height 7
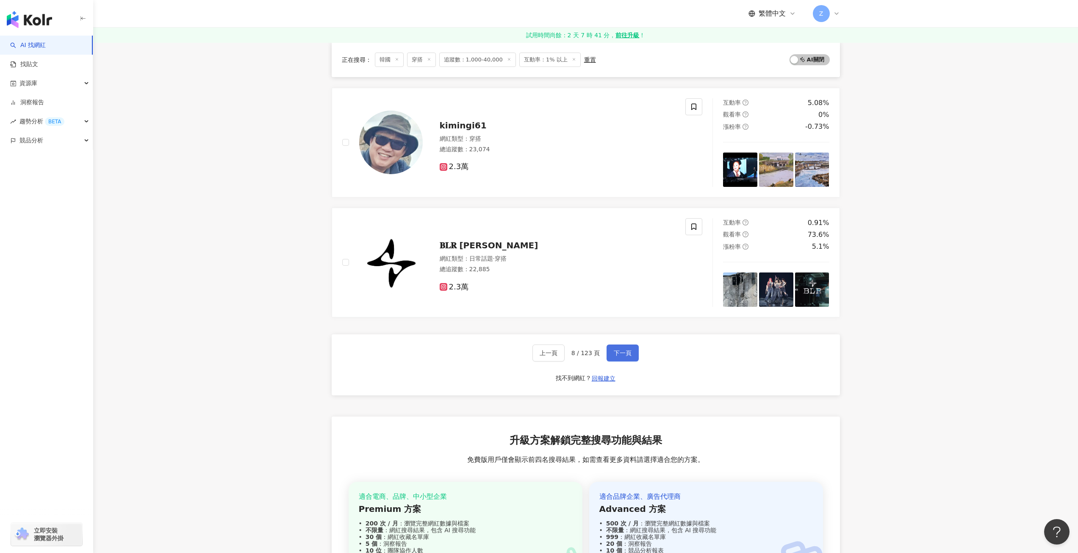
click at [532, 251] on span "下一頁" at bounding box center [623, 352] width 18 height 7
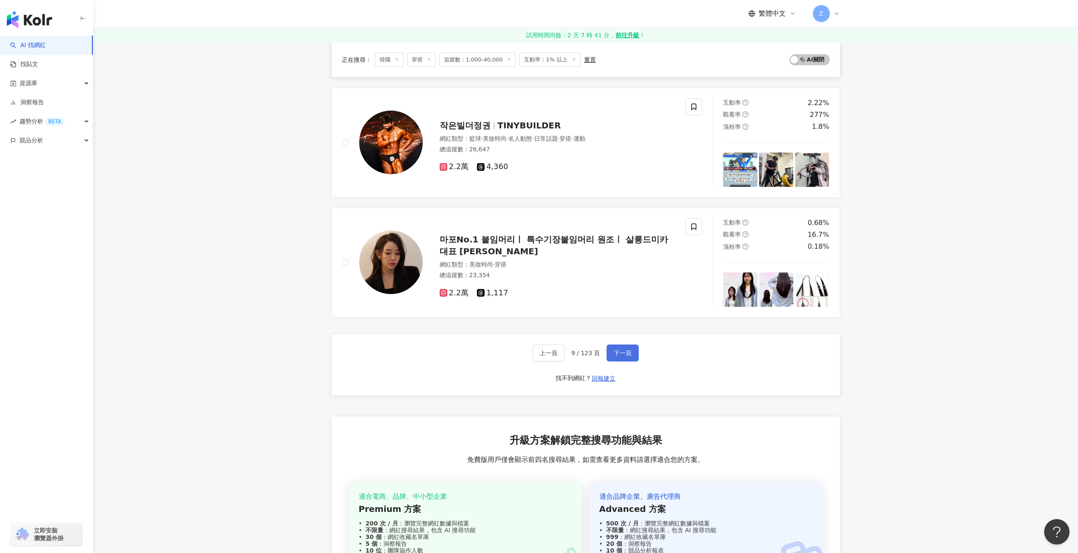
click at [532, 251] on span "下一頁" at bounding box center [623, 352] width 18 height 7
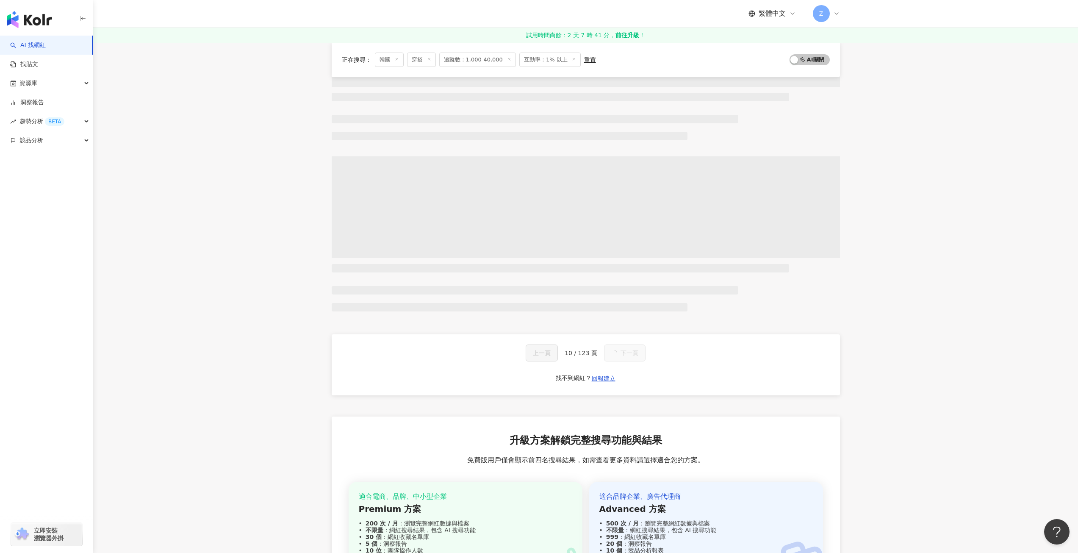
click at [532, 251] on span "下一頁" at bounding box center [629, 352] width 18 height 7
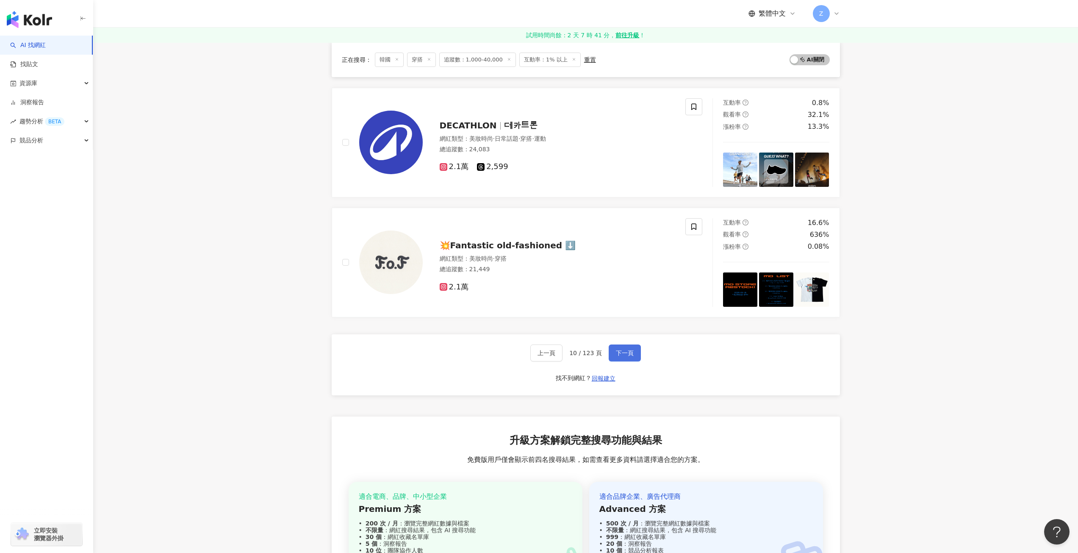
click at [532, 251] on span "下一頁" at bounding box center [625, 352] width 18 height 7
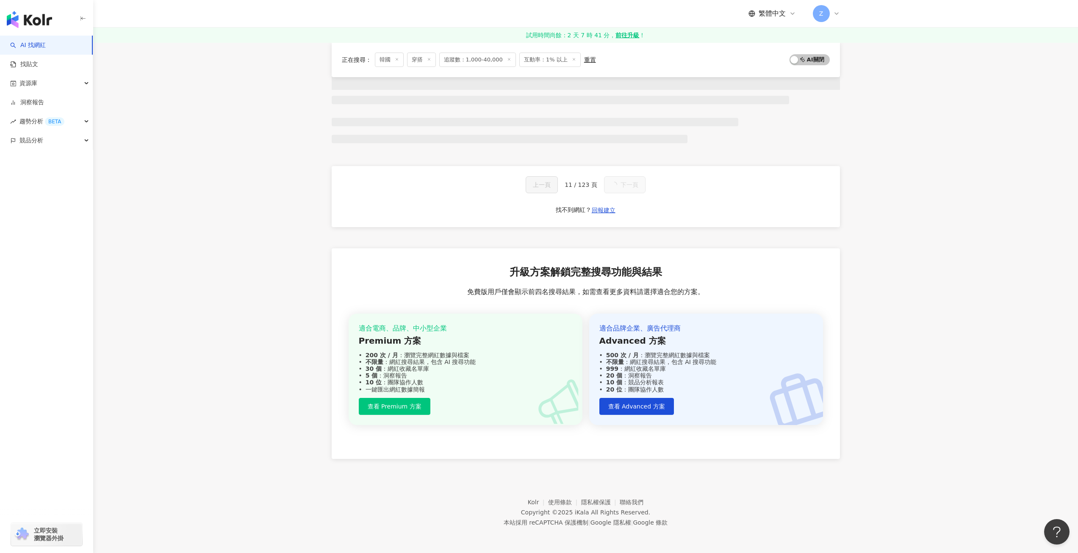
scroll to position [345, 0]
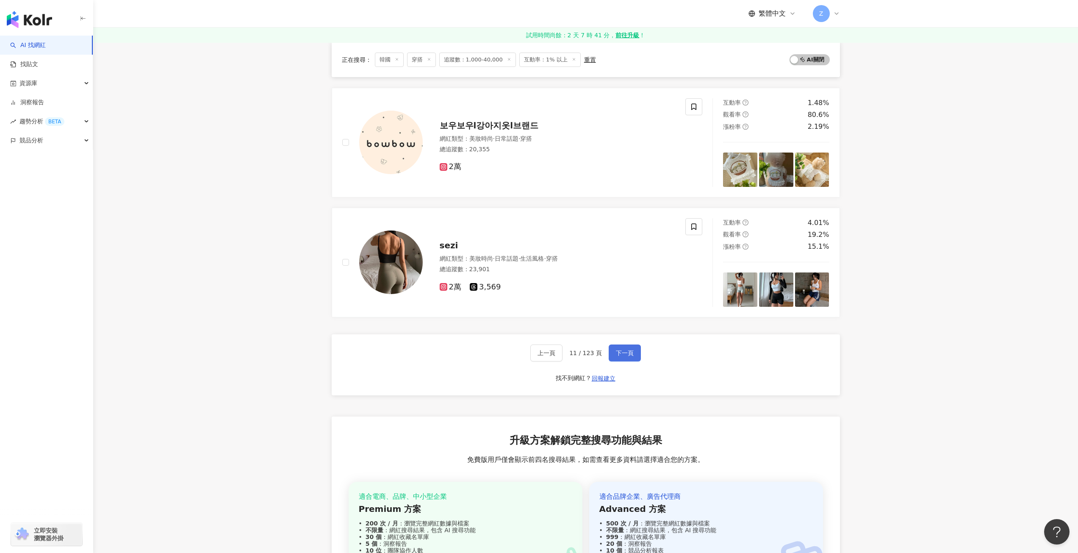
click at [532, 251] on span "下一頁" at bounding box center [625, 352] width 18 height 7
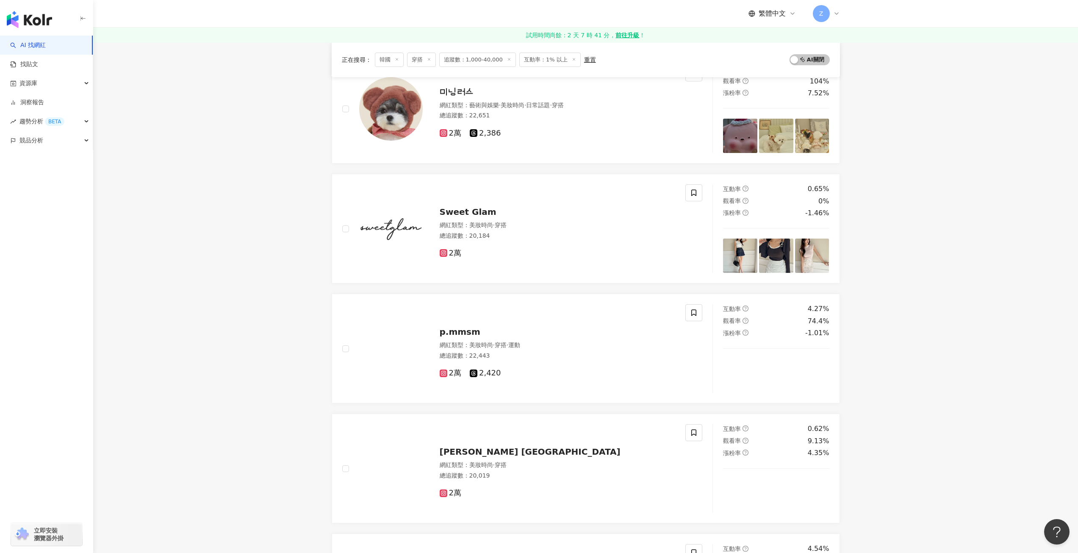
scroll to position [1271, 0]
